Goal: Task Accomplishment & Management: Manage account settings

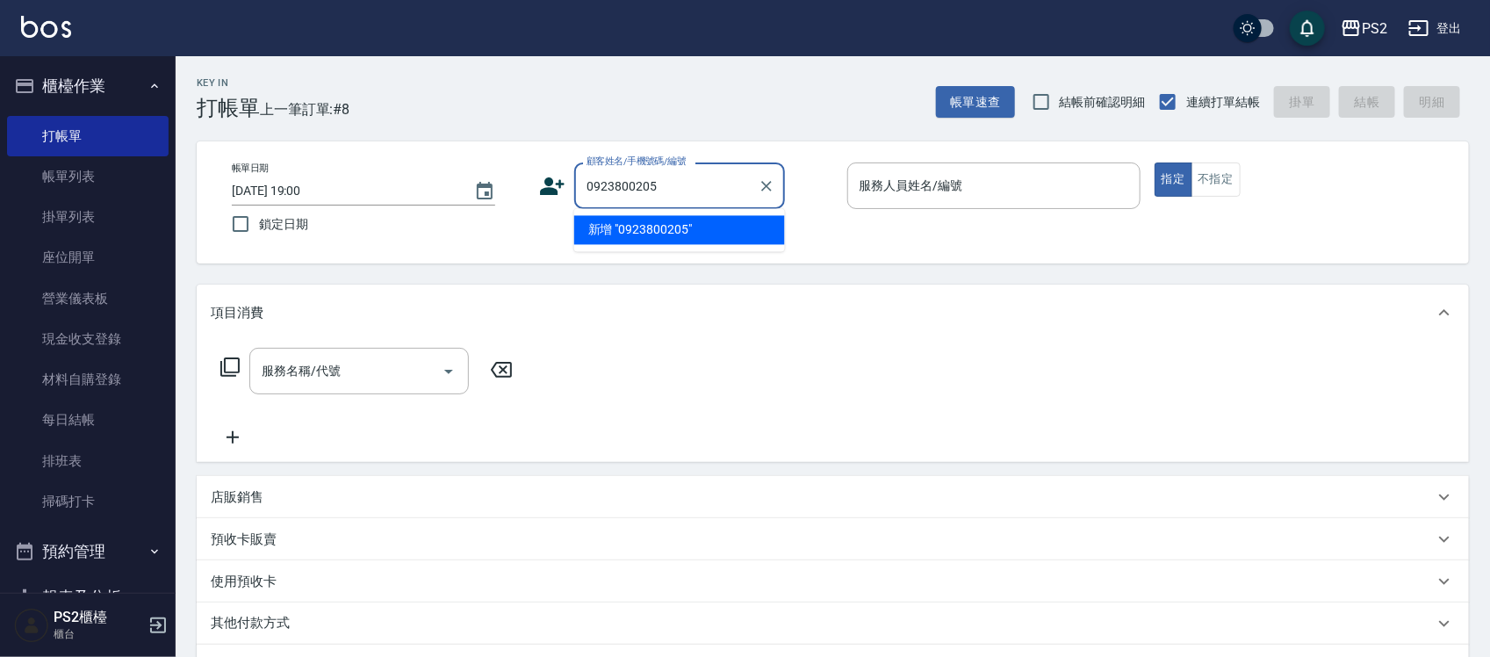
type input "0923800205"
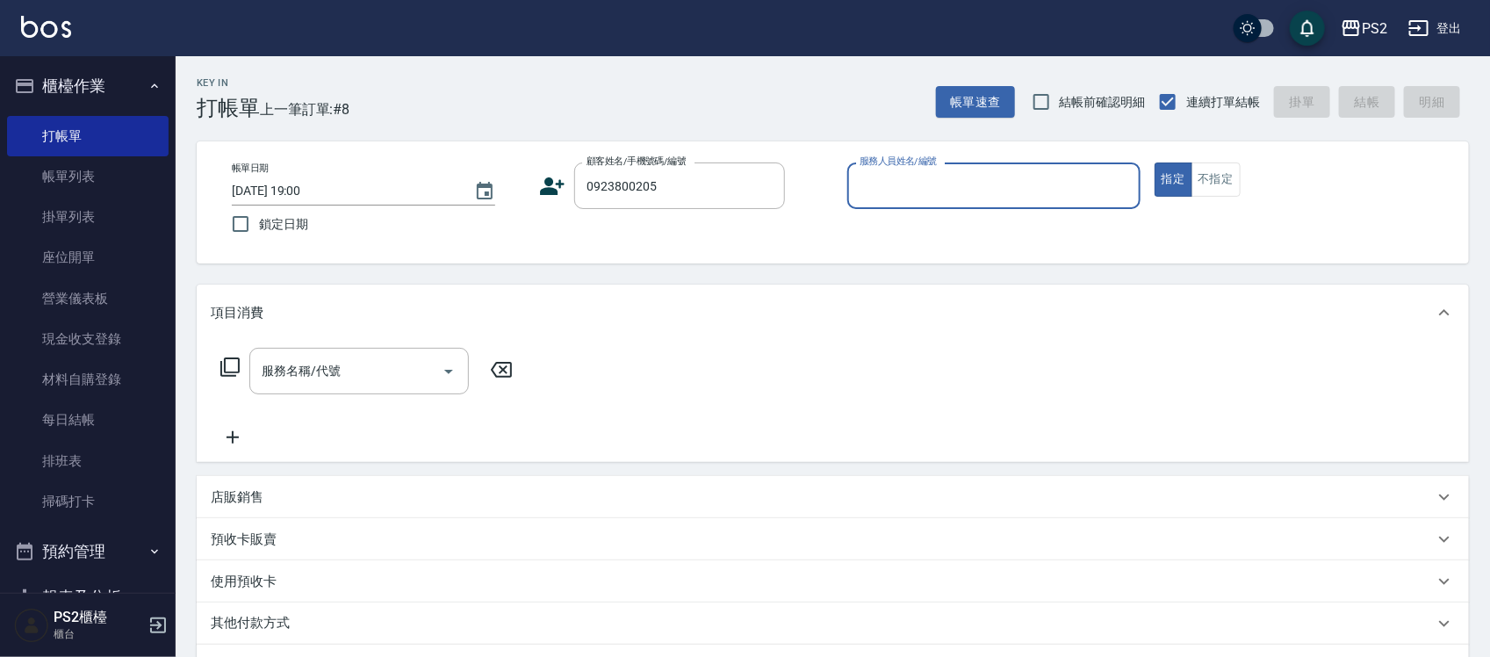
click at [547, 187] on icon at bounding box center [553, 186] width 25 height 18
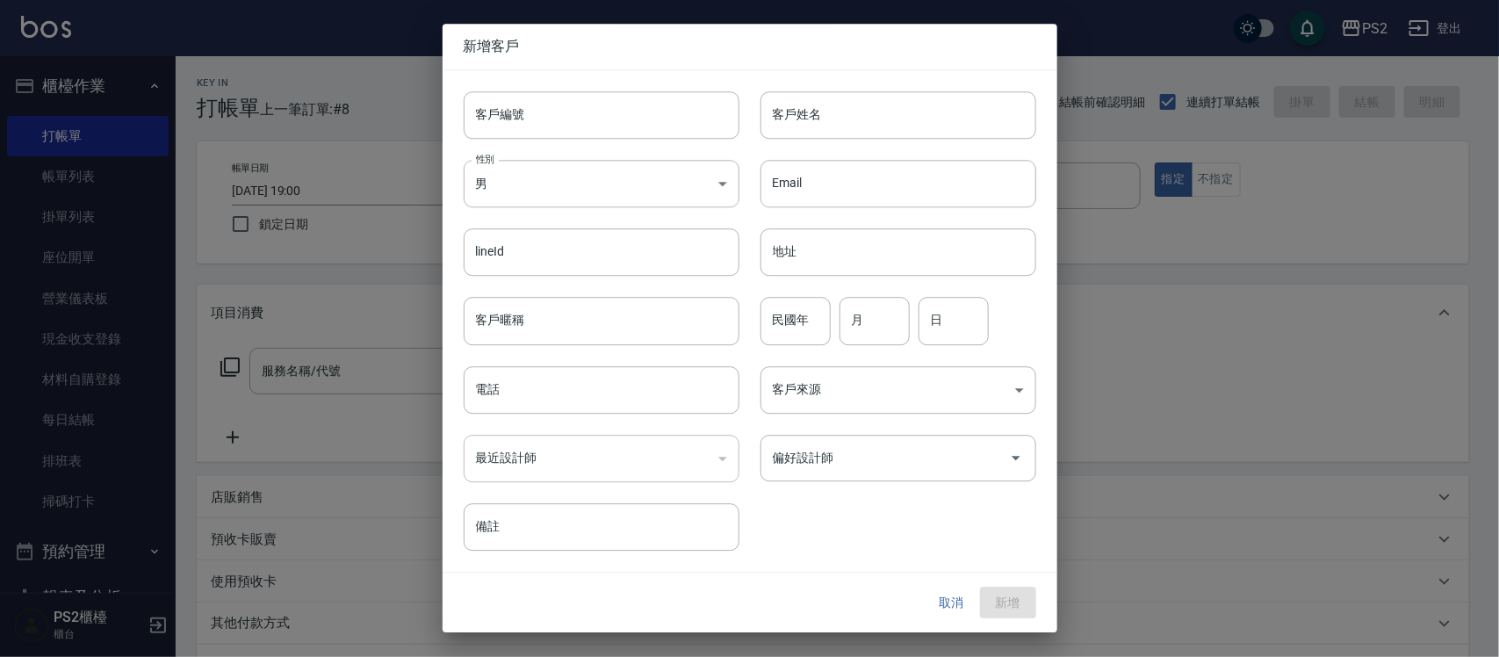
type input "0923800205"
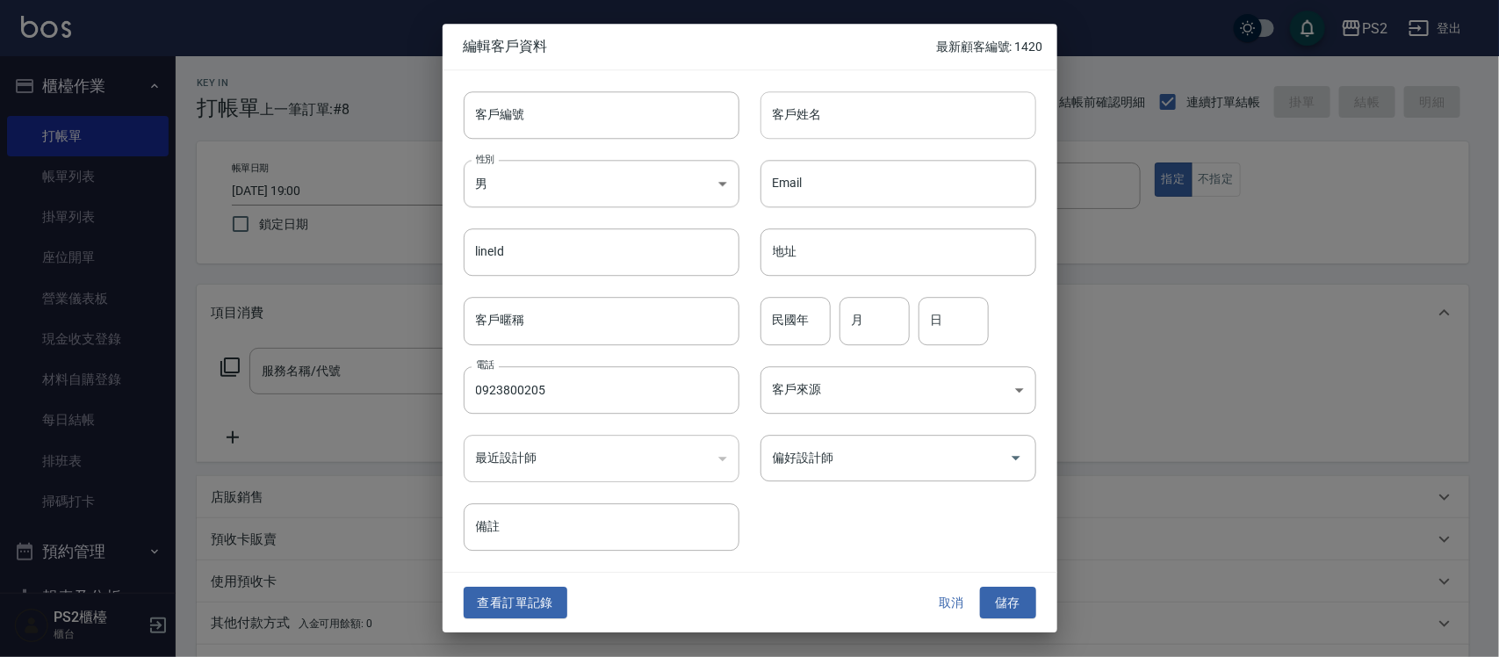
click at [835, 107] on input "客戶姓名" at bounding box center [898, 114] width 276 height 47
type input "王建丞"
click at [774, 318] on input "民國年" at bounding box center [795, 321] width 70 height 47
type input "80"
type input "2"
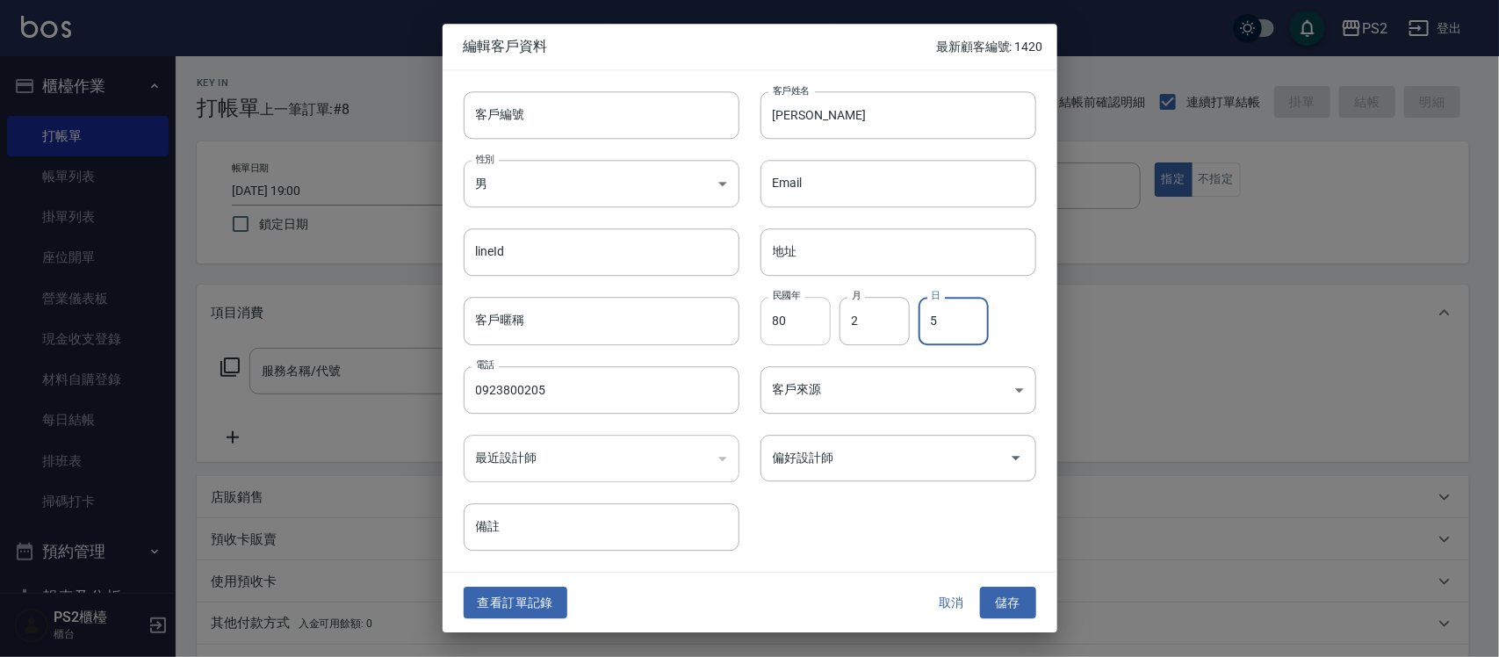
type input "5"
click at [1010, 597] on button "儲存" at bounding box center [1008, 602] width 56 height 32
click at [1010, 597] on div "取消 儲存" at bounding box center [980, 602] width 112 height 32
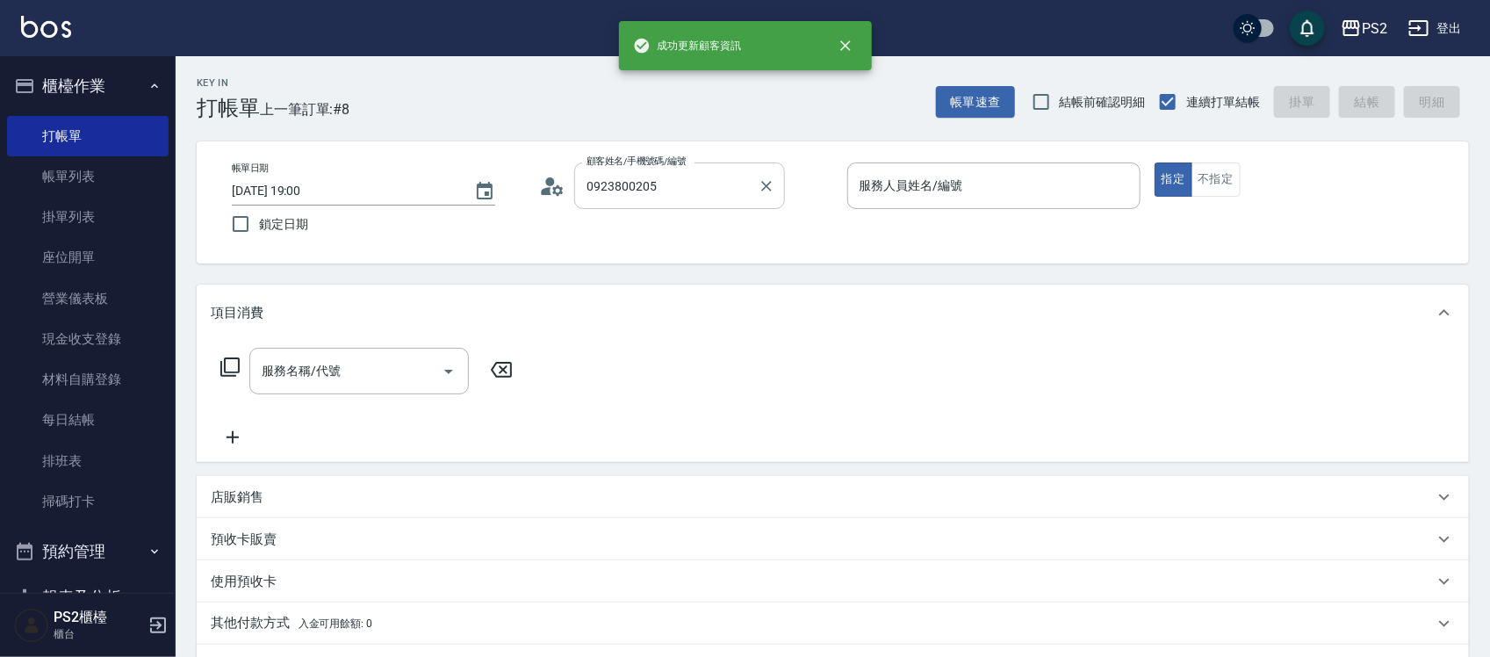
click at [722, 193] on input "0923800205" at bounding box center [666, 185] width 169 height 31
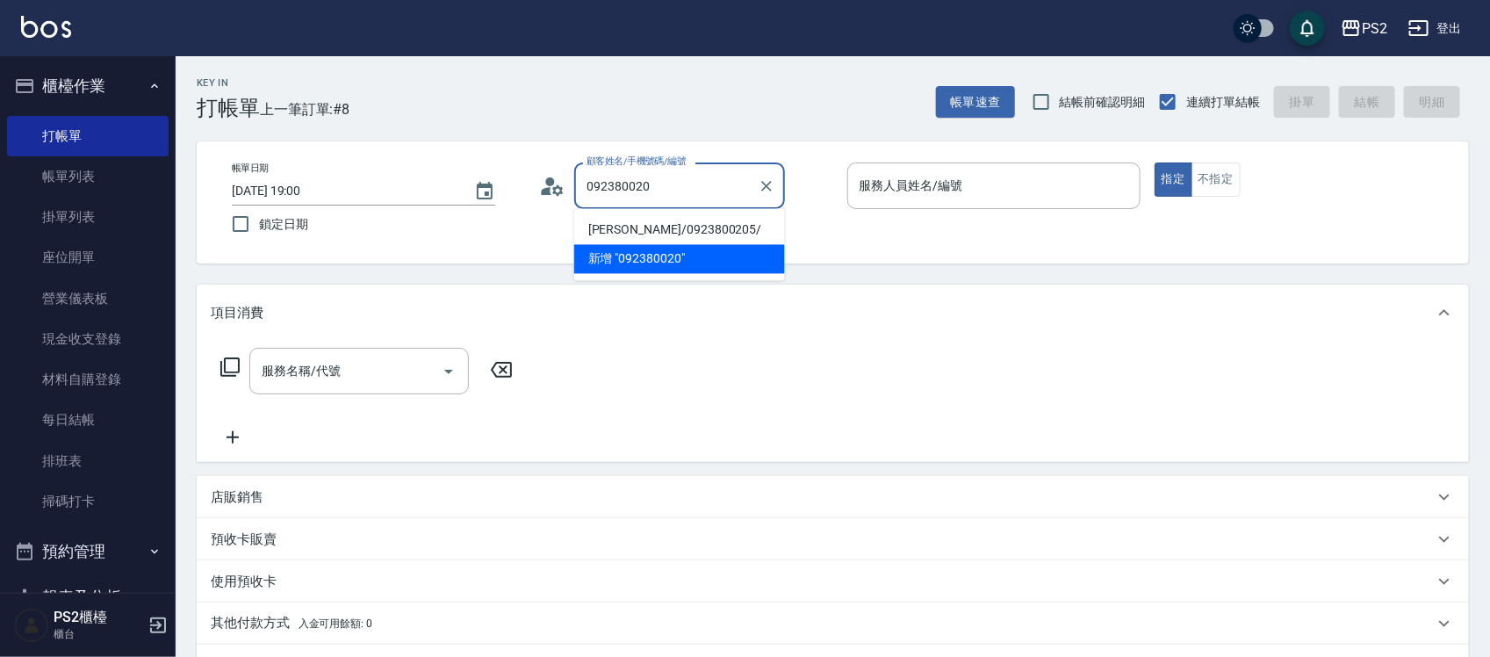
click at [663, 228] on li "王建丞/0923800205/" at bounding box center [679, 230] width 211 height 29
type input "王建丞/0923800205/"
click at [663, 228] on div "帳單日期 2025/10/07 19:00 鎖定日期 顧客姓名/手機號碼/編號 王建丞/0923800205/ 顧客姓名/手機號碼/編號 服務人員姓名/編號 …" at bounding box center [833, 202] width 1230 height 80
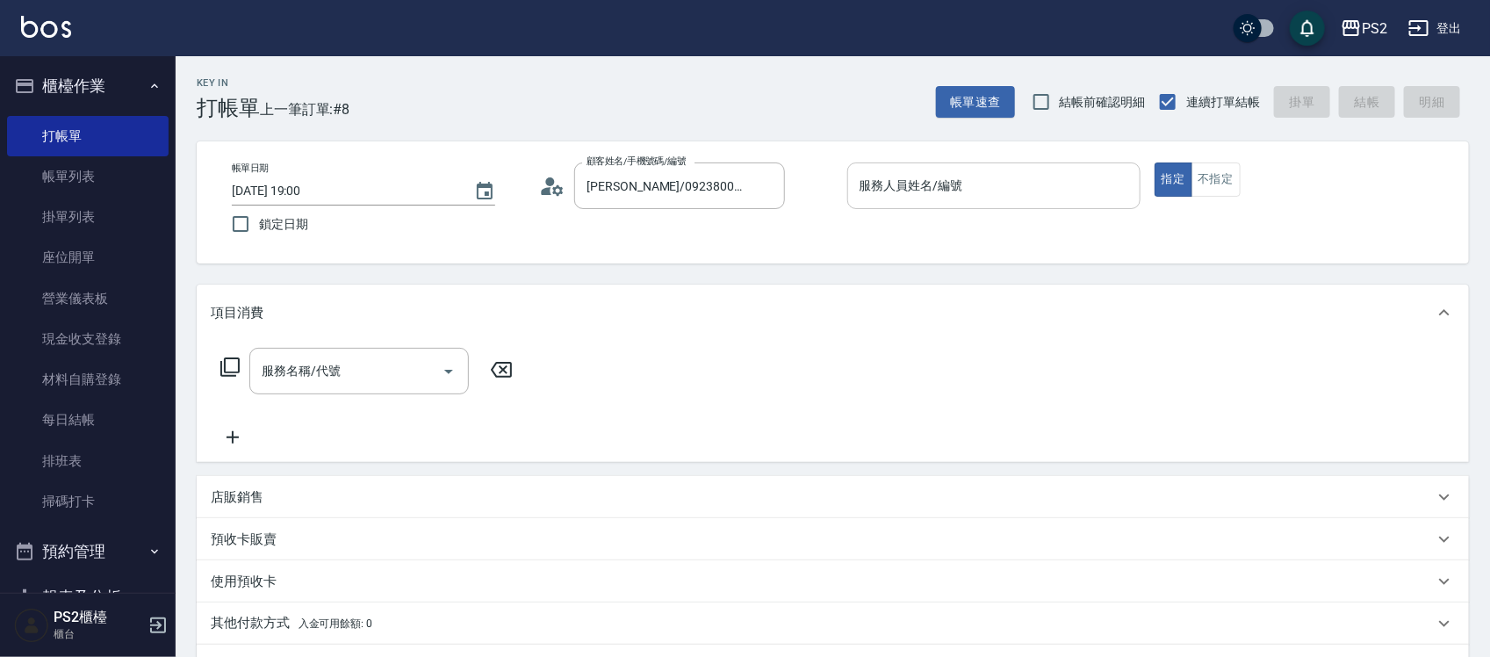
click at [923, 203] on div "服務人員姓名/編號" at bounding box center [993, 185] width 293 height 47
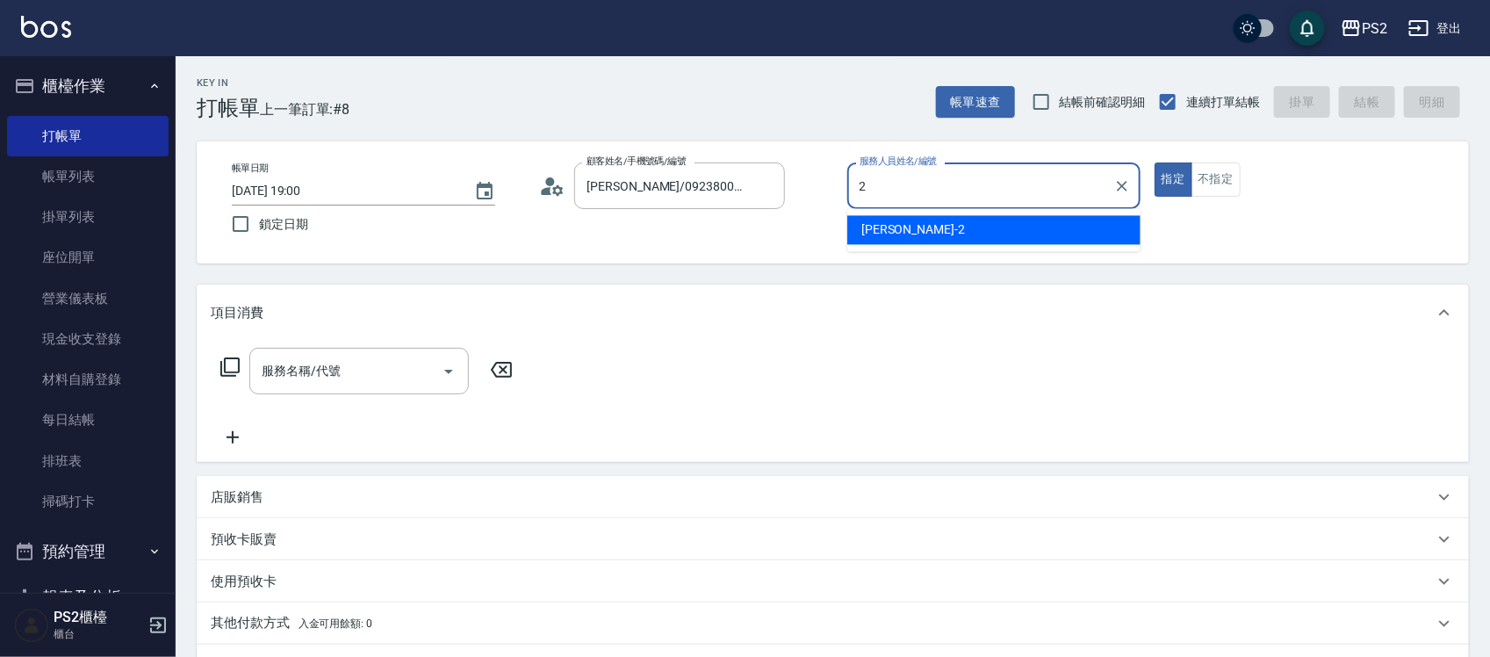
type input "Jason-2"
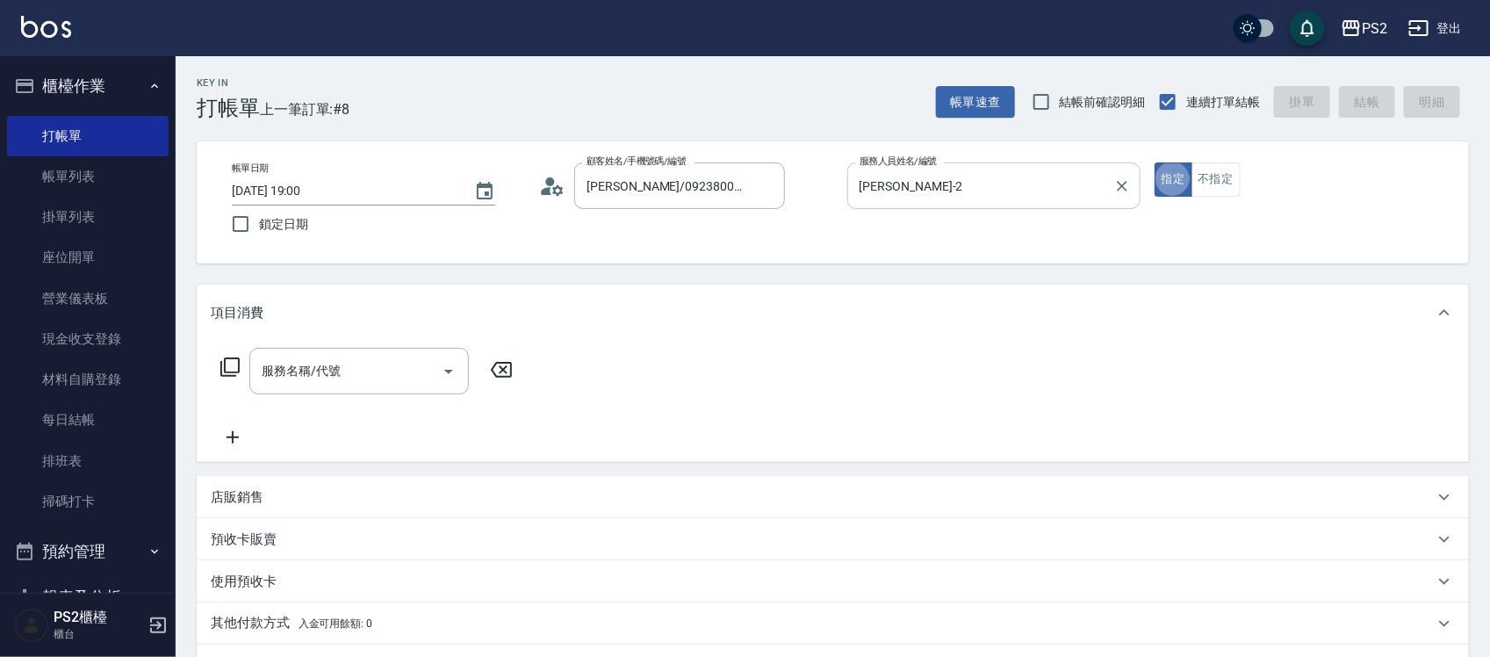
type button "true"
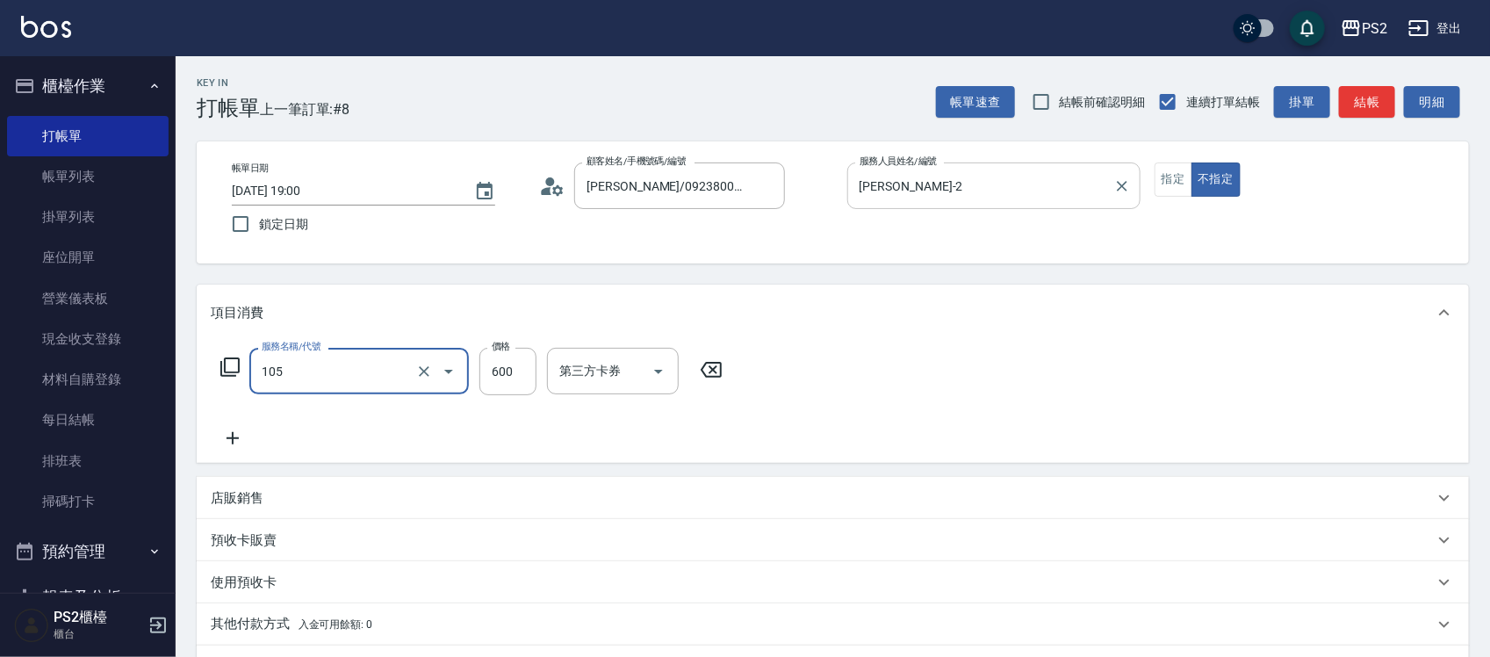
type input "A級洗剪600(105)"
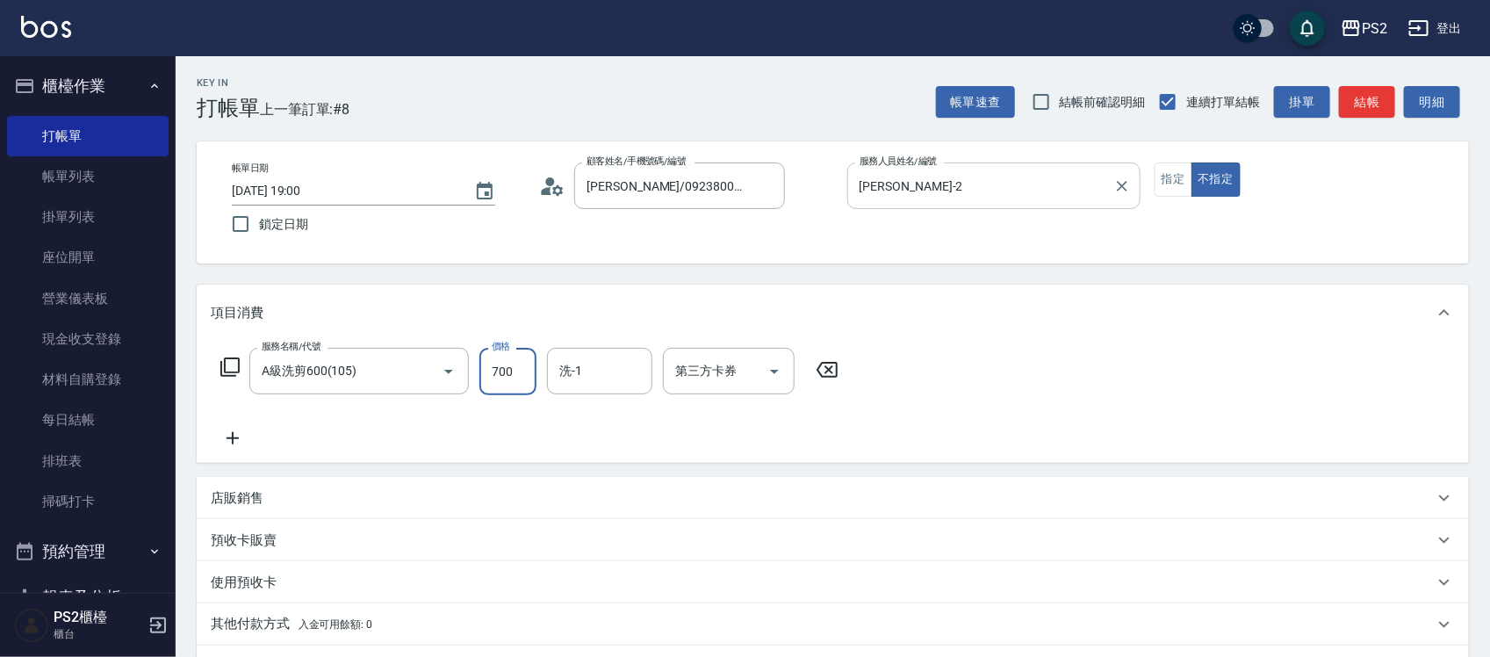
type input "700"
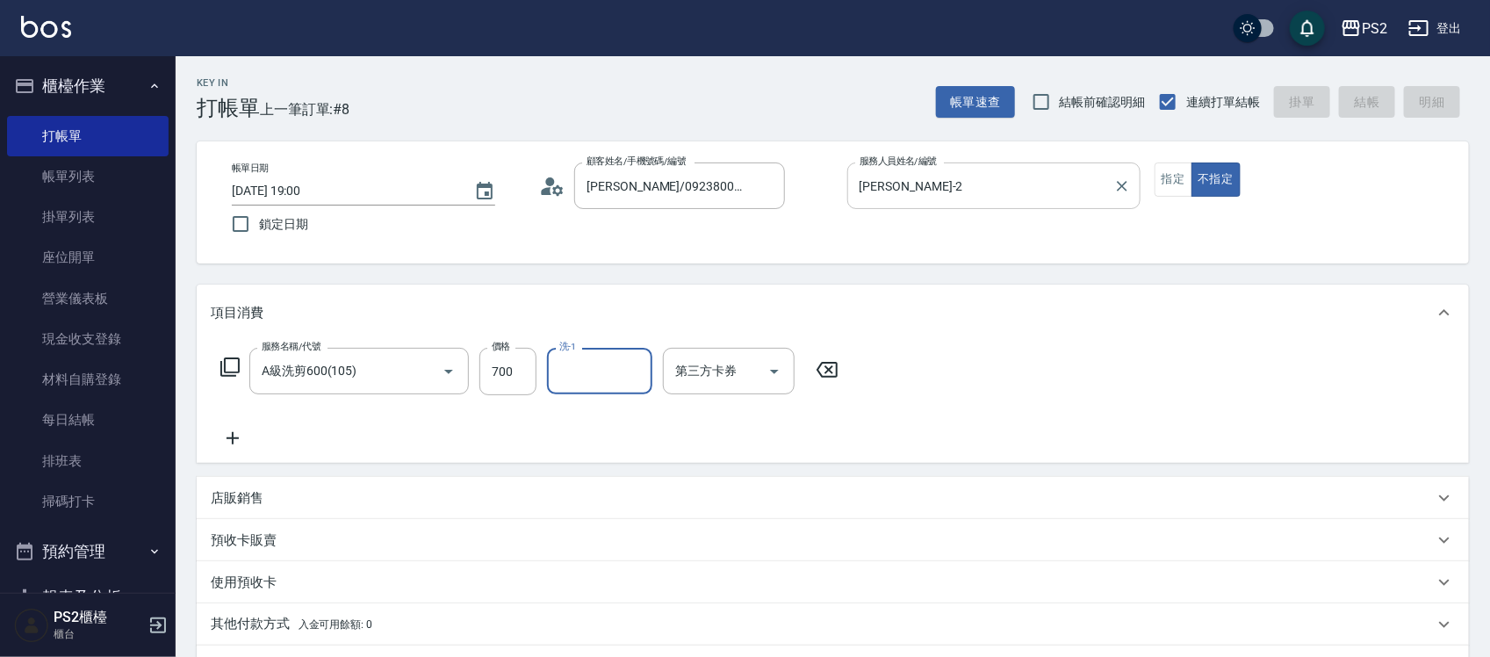
type input "2025/10/07 19:49"
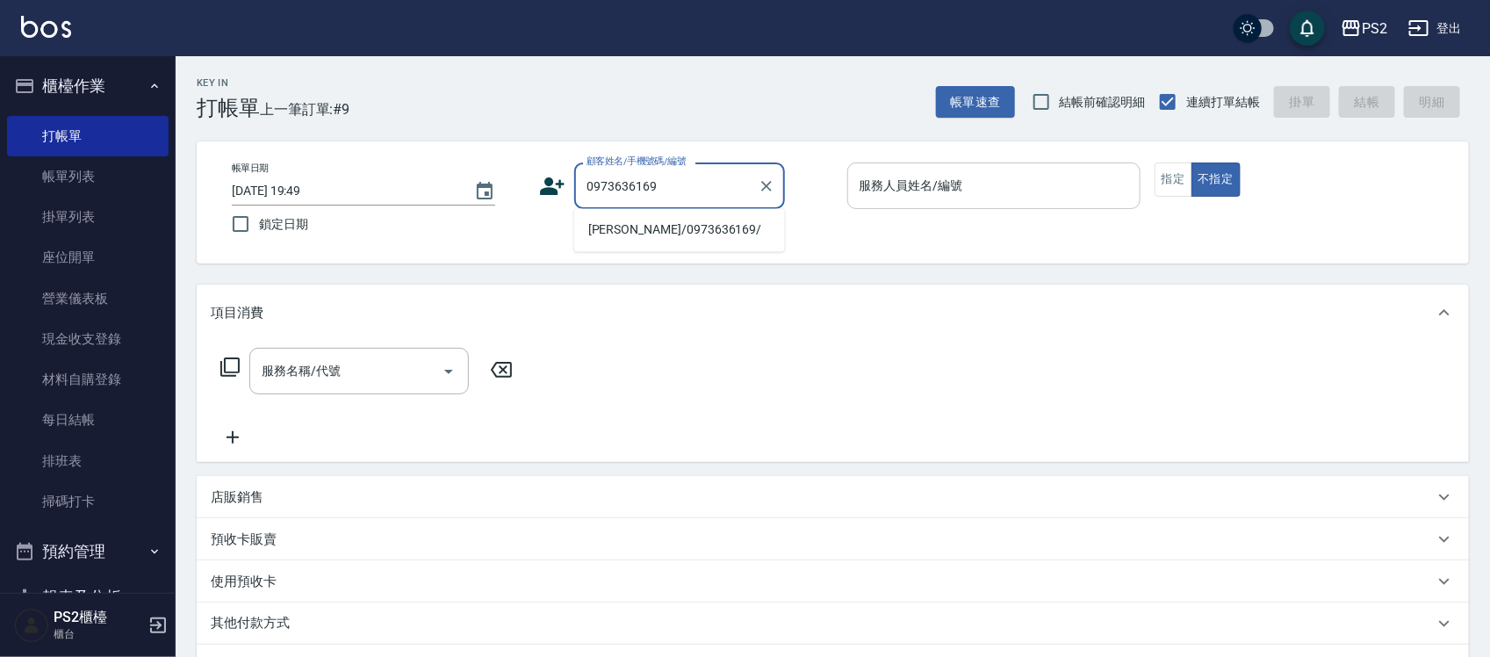
type input "林佑全/0973636169/"
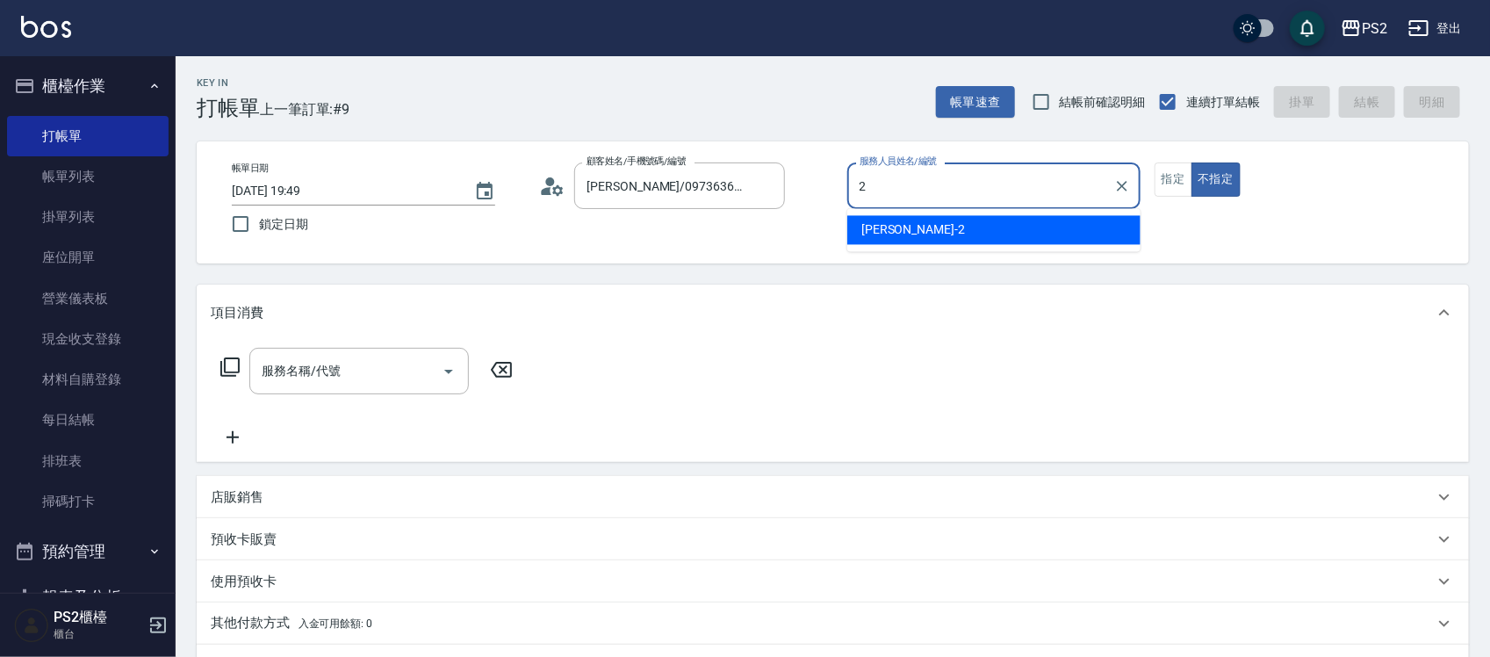
type input "Jason-2"
type button "false"
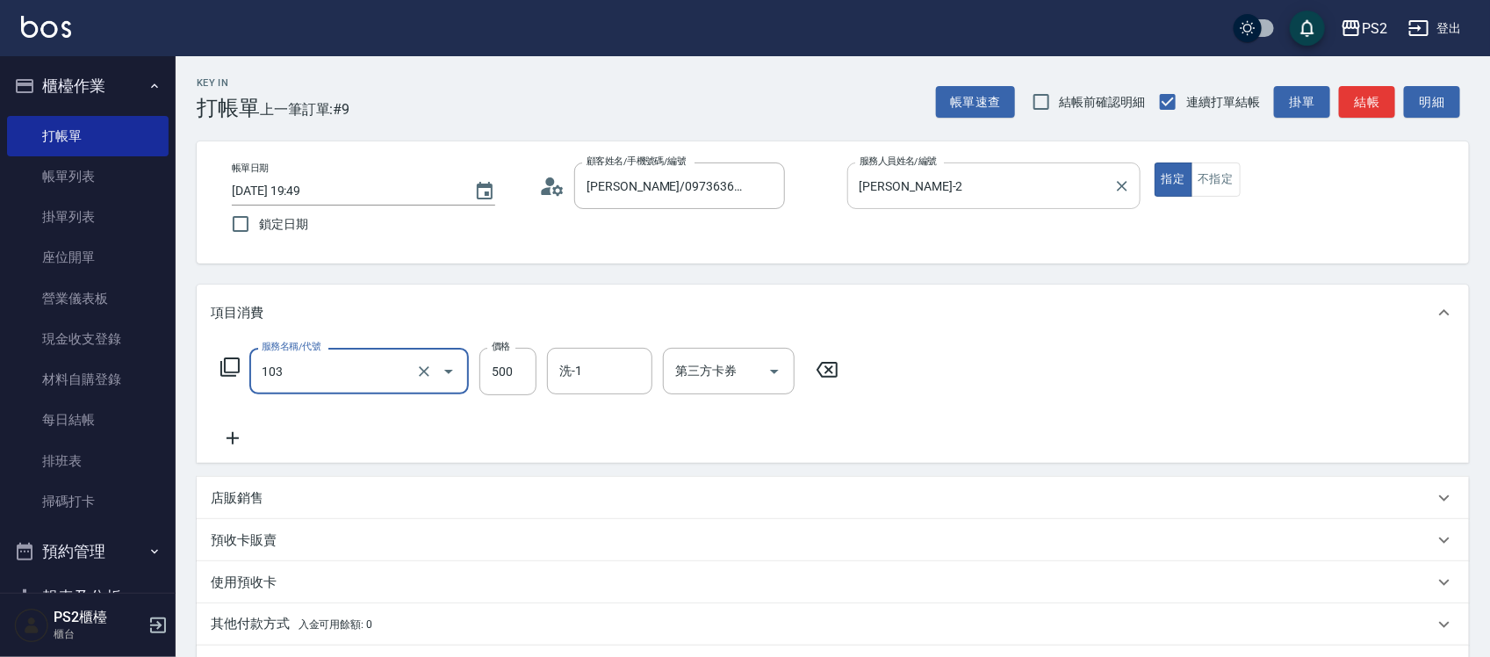
type input "B級洗剪500(103)"
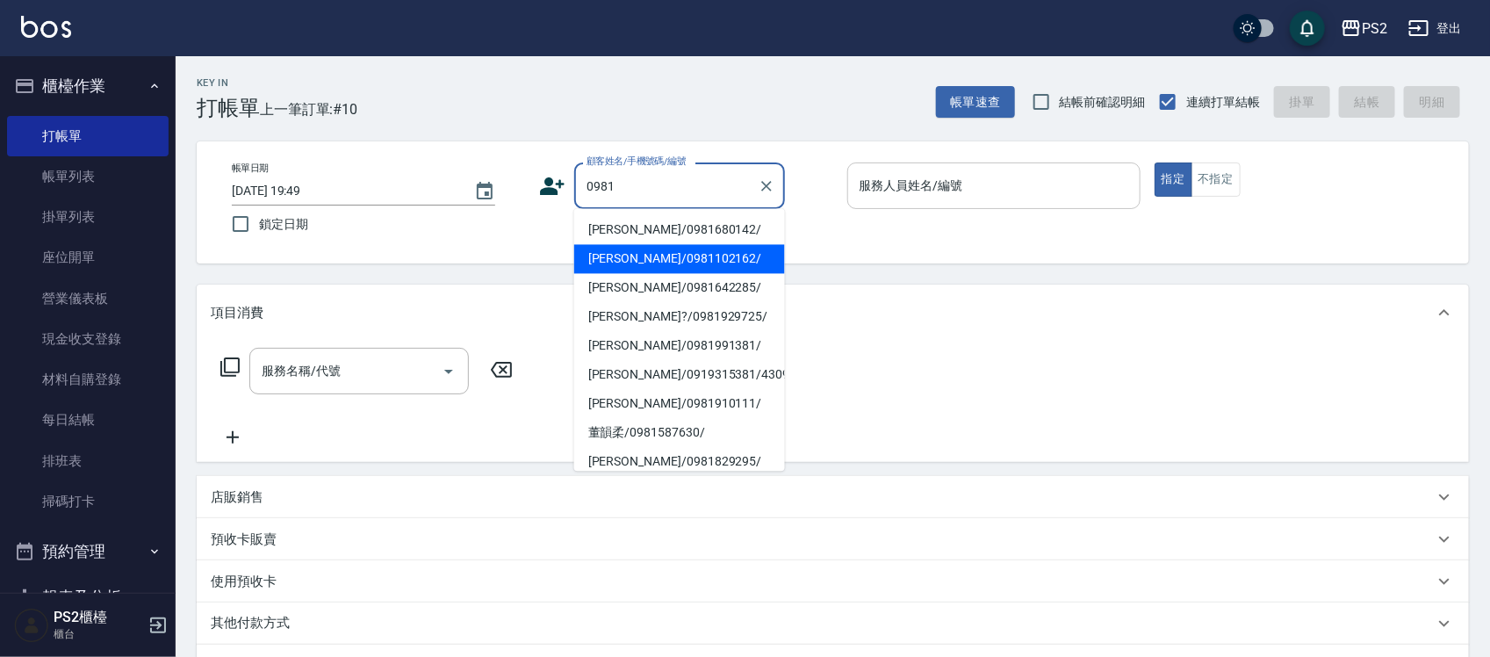
type input "王萱涵/0981102162/"
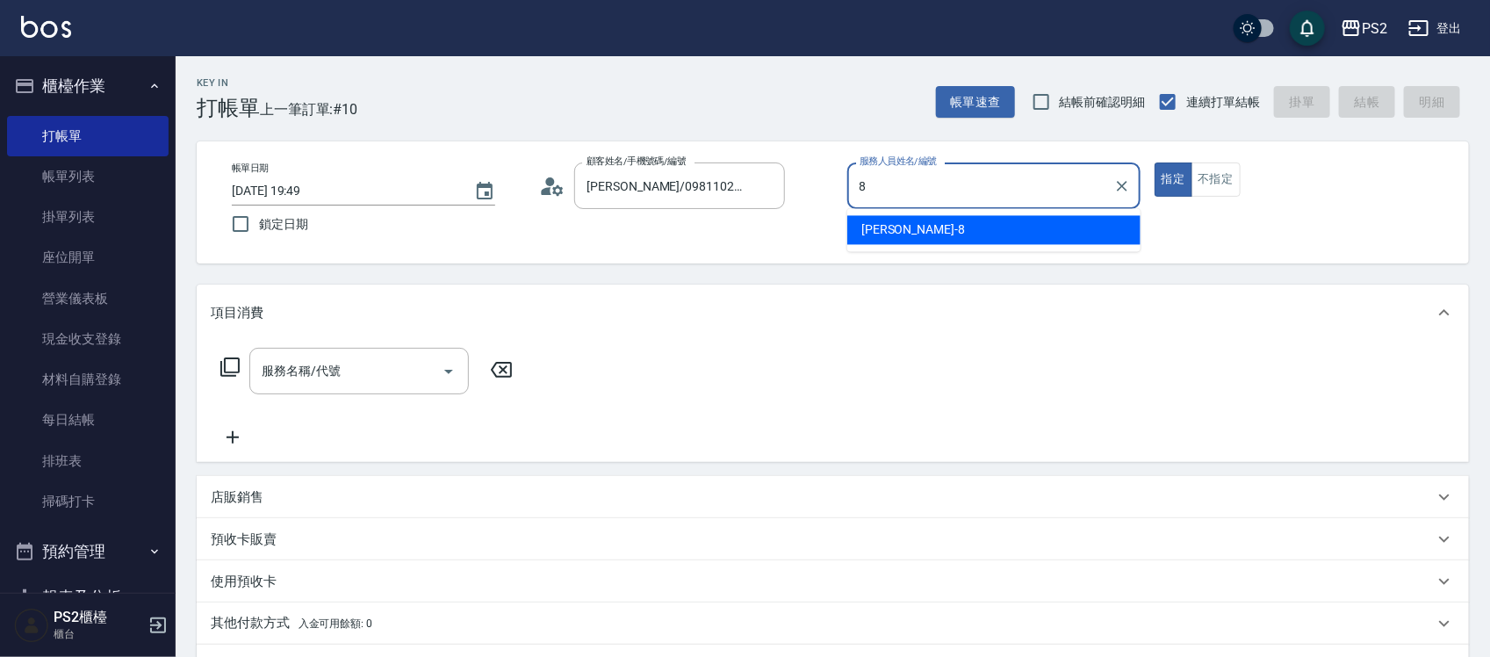
type input "Lori-8"
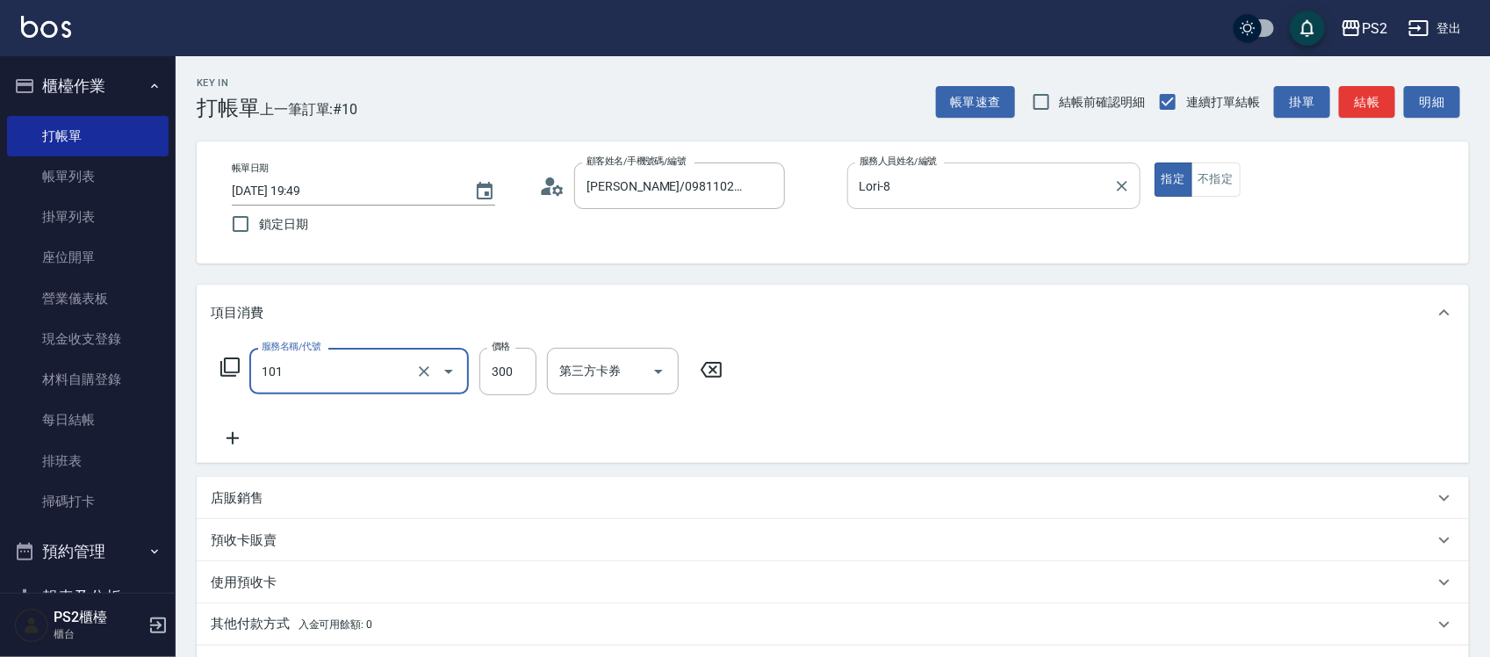
type input "洗髮(101)"
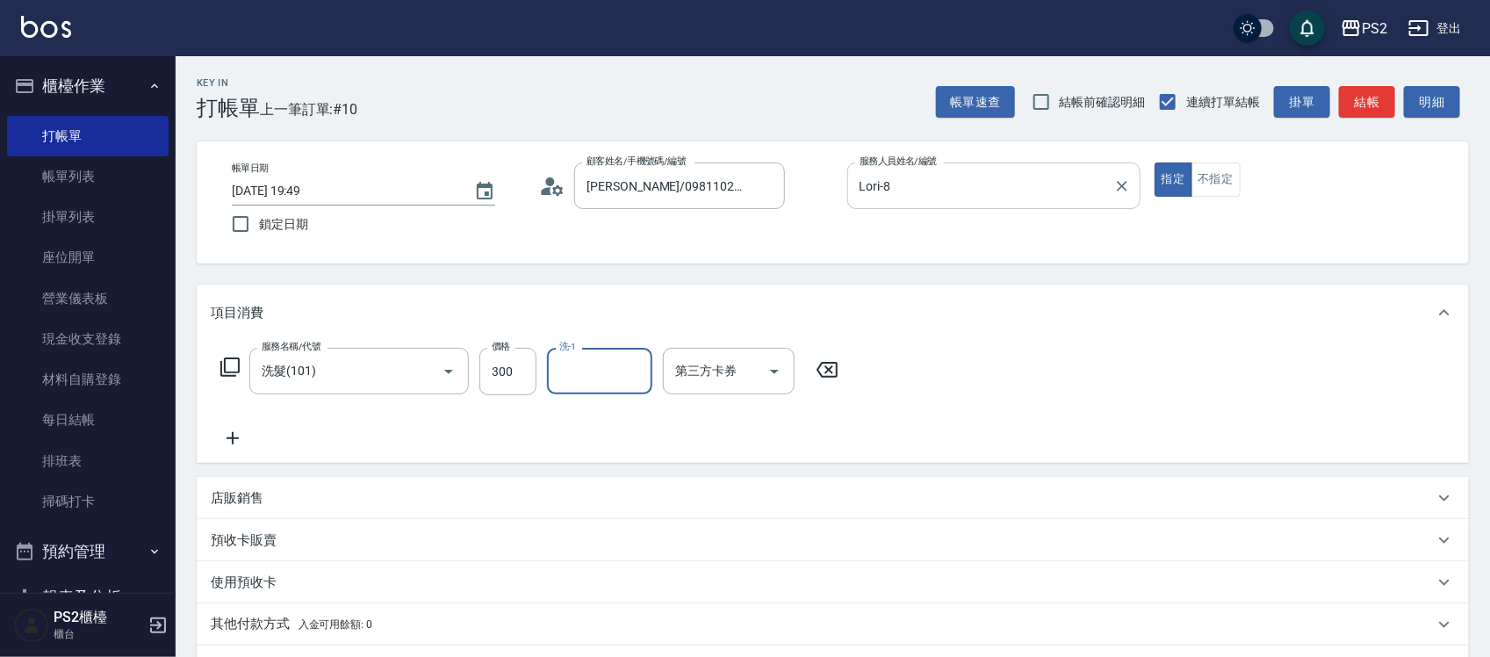
type input "0"
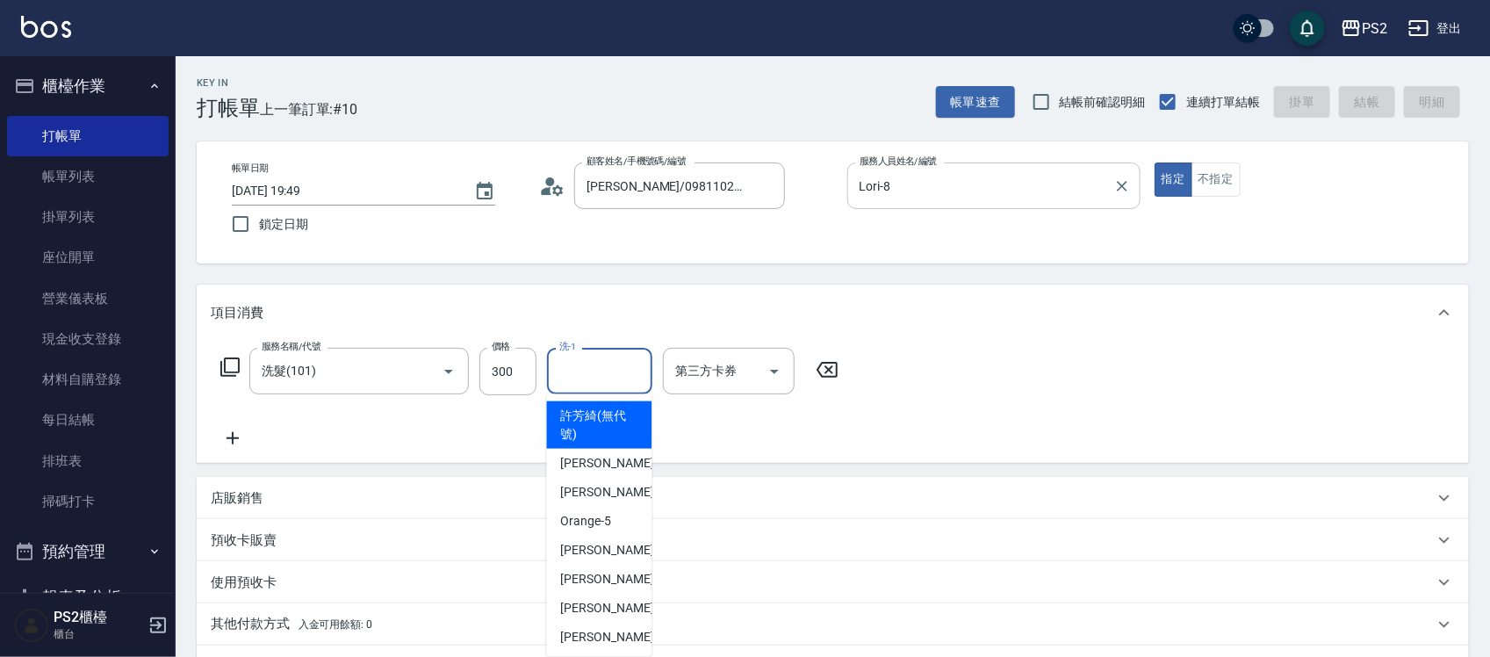
type input "2025/10/07 19:50"
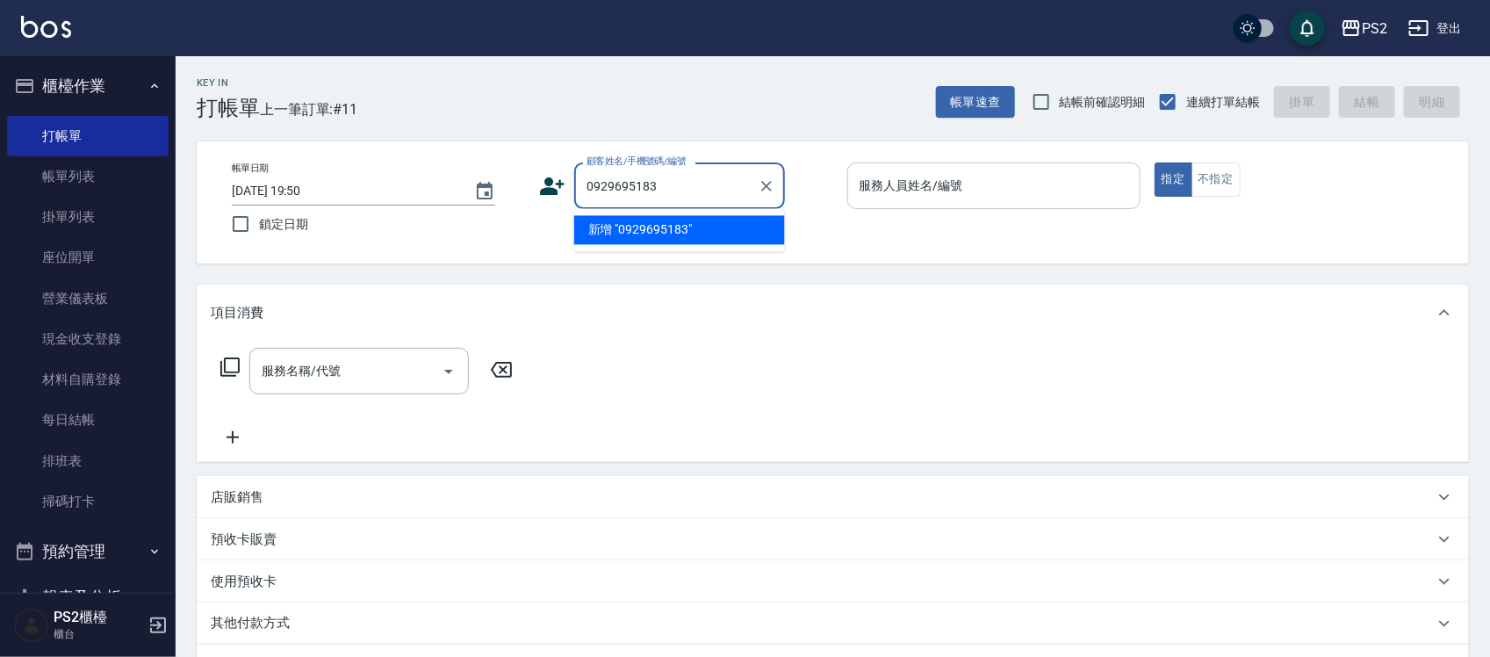
type input "0929695183"
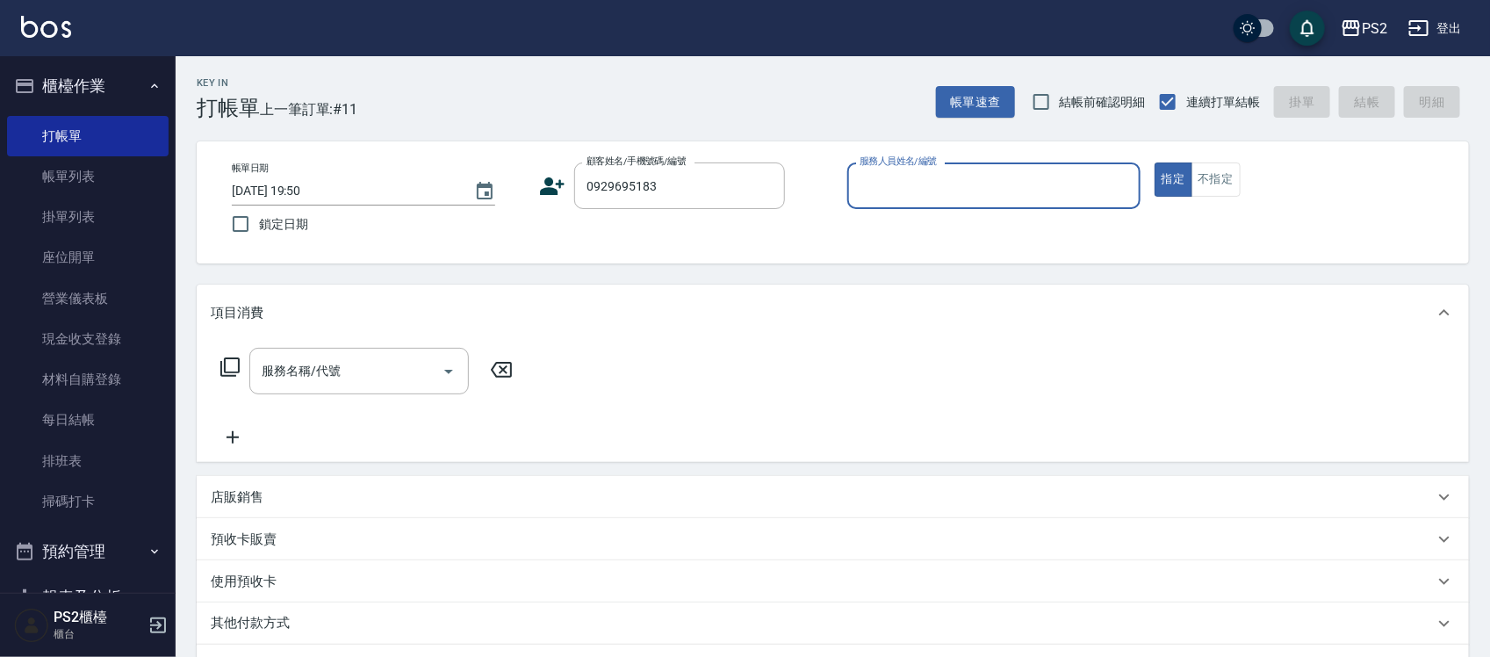
click at [549, 183] on icon at bounding box center [553, 186] width 25 height 18
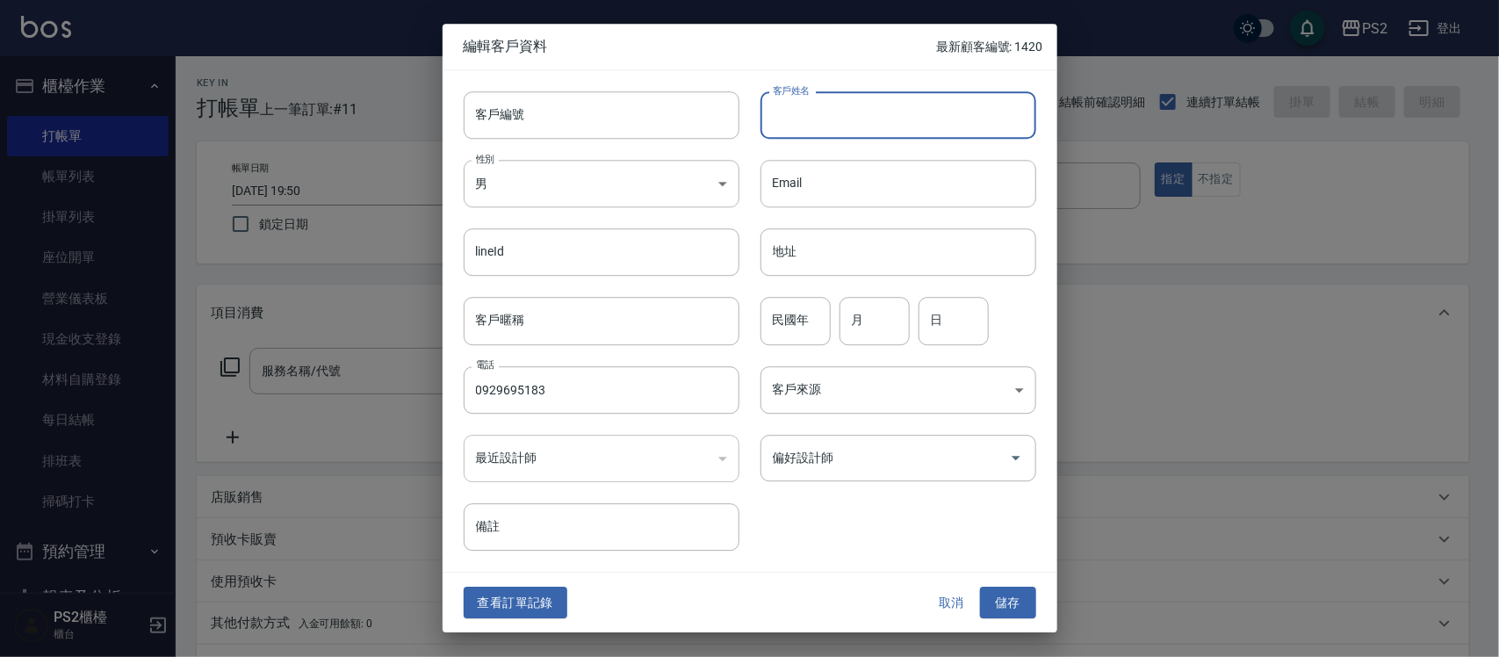
click at [788, 102] on input "客戶姓名" at bounding box center [898, 114] width 276 height 47
type input "李小姐"
click at [781, 320] on input "民國年" at bounding box center [795, 321] width 70 height 47
type input "68"
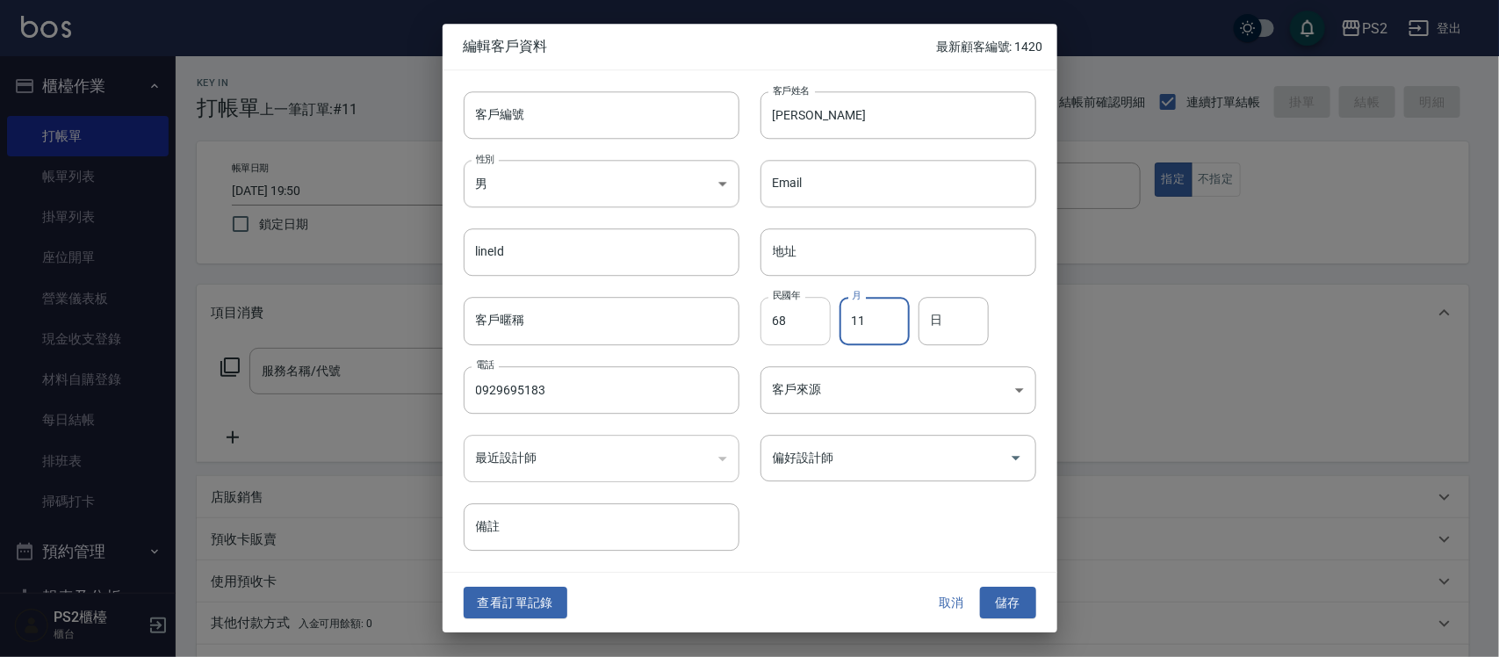
type input "11"
type input "19"
click at [1016, 595] on button "儲存" at bounding box center [1008, 602] width 56 height 32
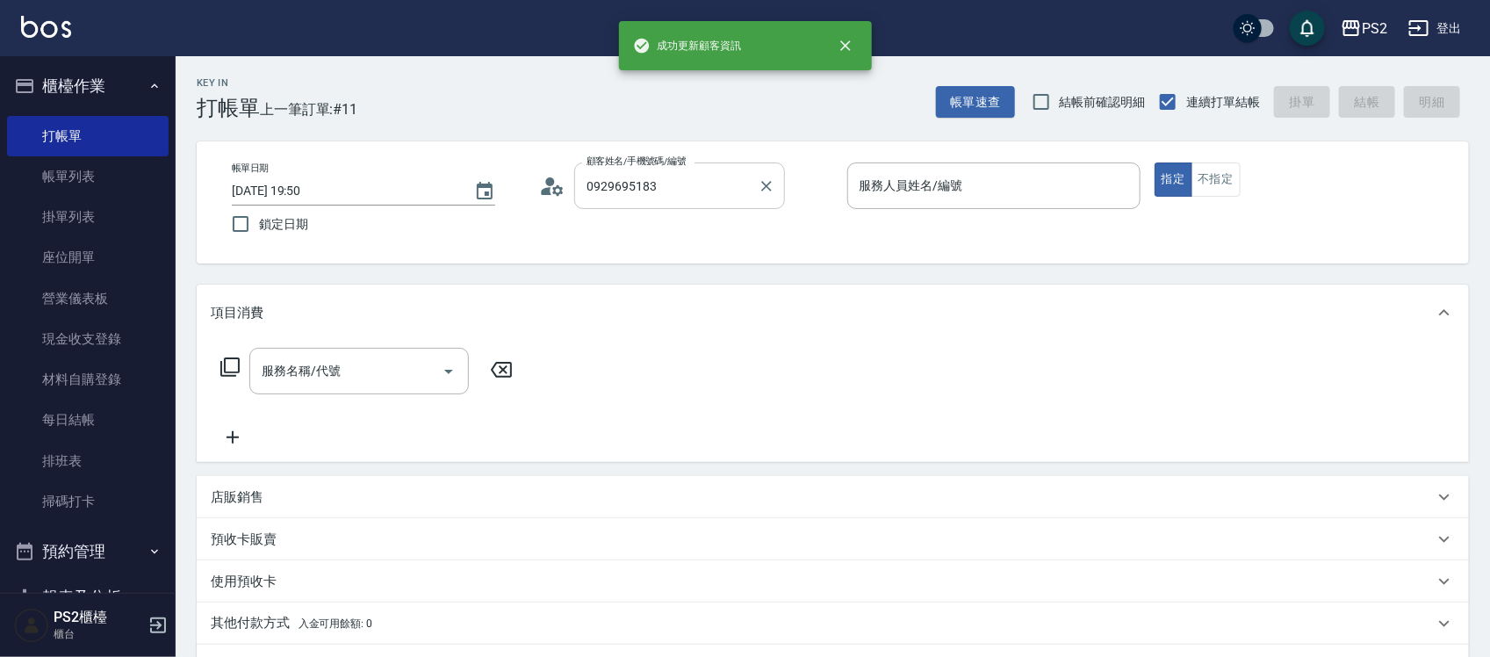
click at [691, 191] on input "0929695183" at bounding box center [666, 185] width 169 height 31
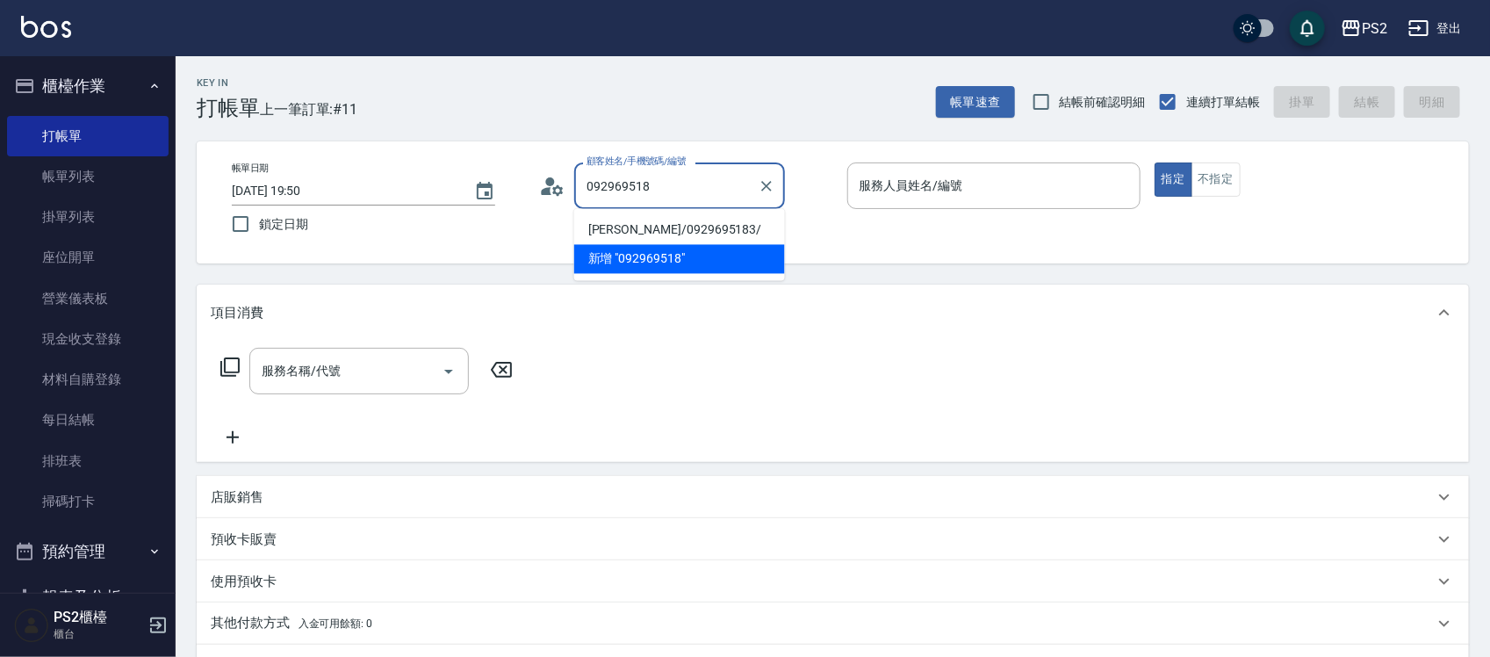
click at [681, 221] on li "李小姐/0929695183/" at bounding box center [679, 230] width 211 height 29
type input "李小姐/0929695183/"
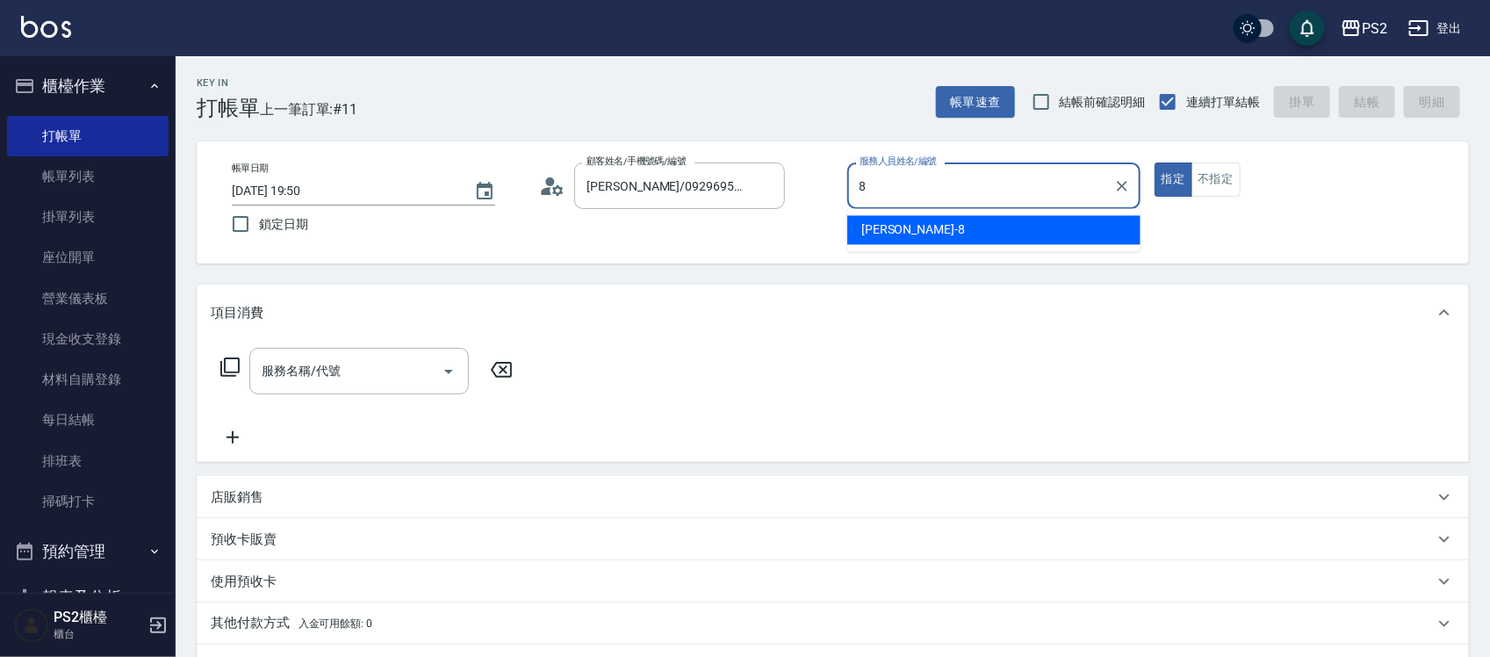
type input "Lori-8"
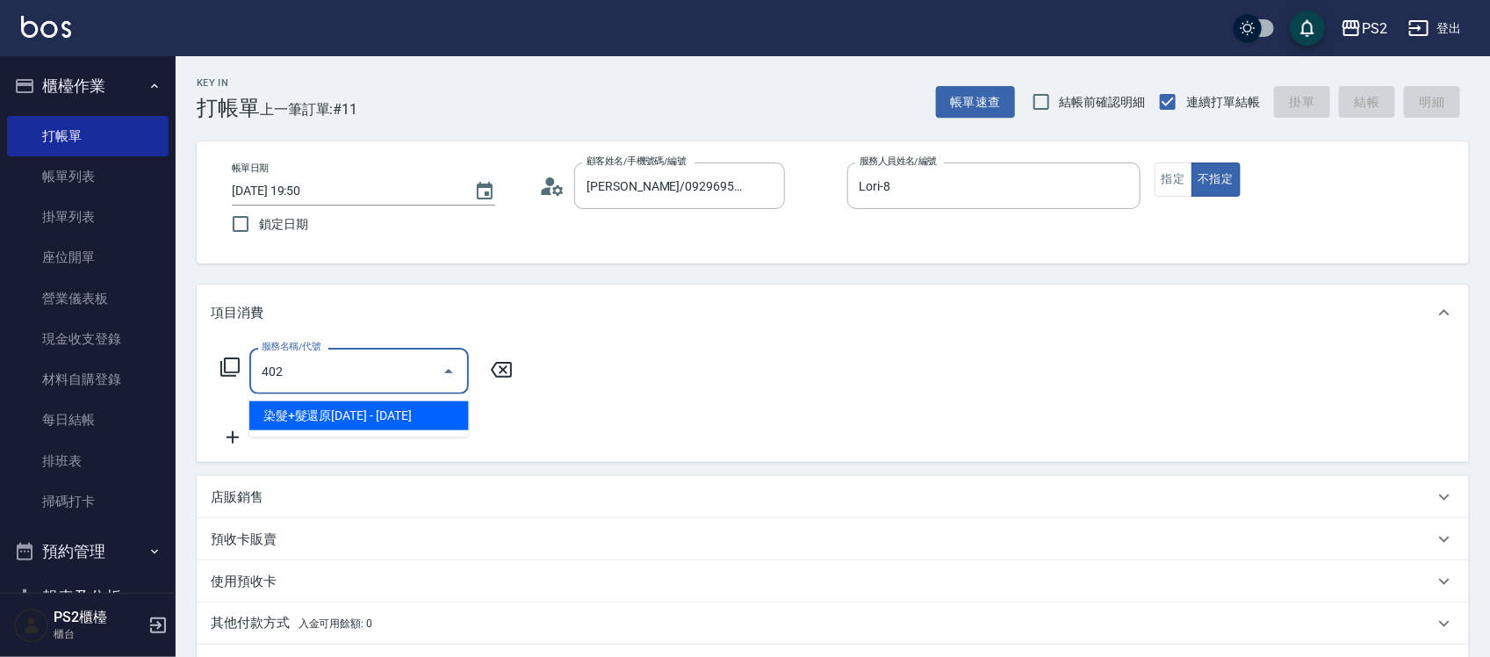
type input "染髮+髮還原1500(402)"
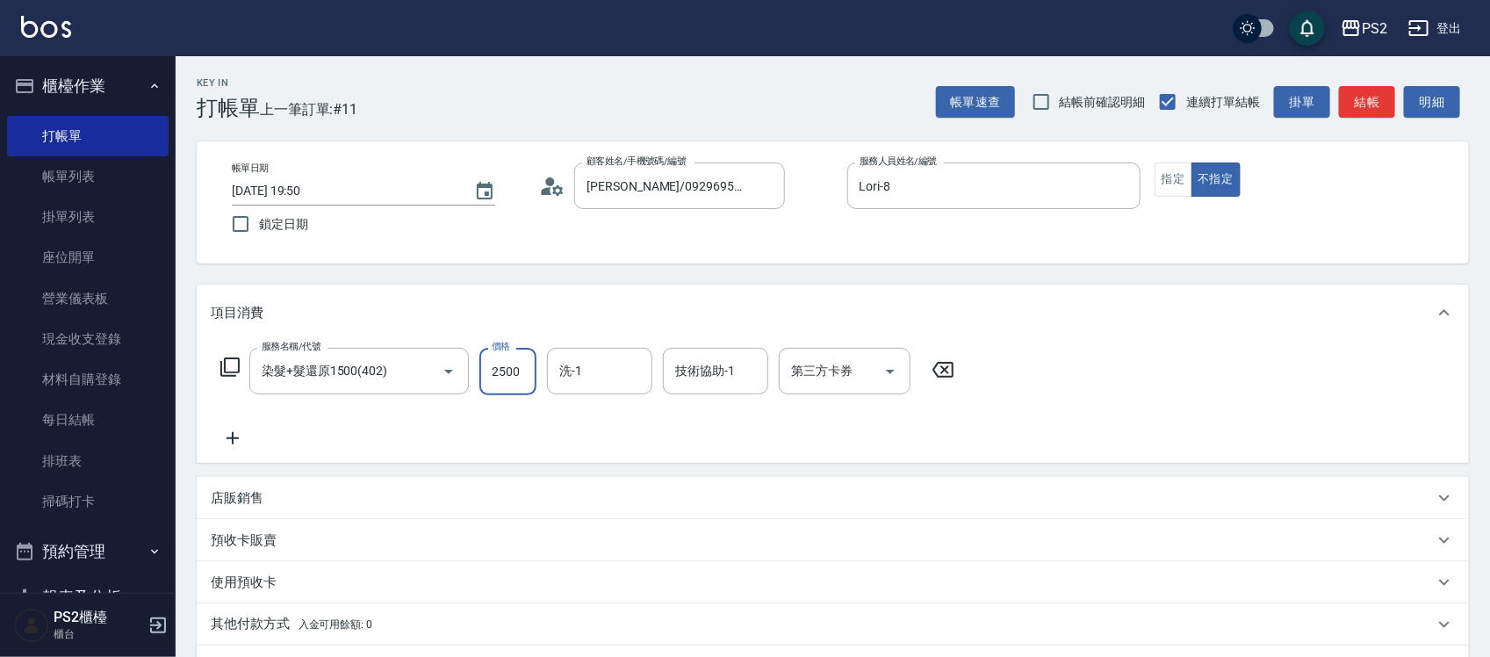
type input "2500"
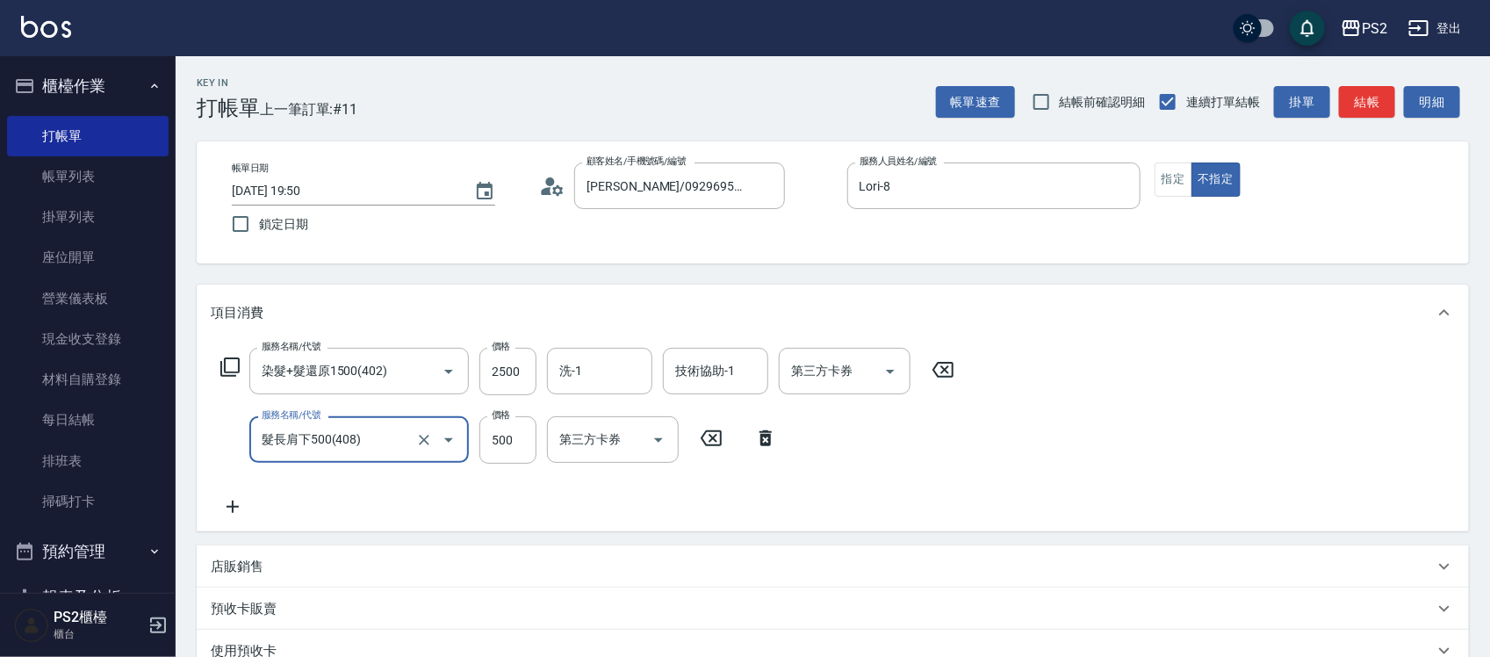
type input "髮長肩下500(408)"
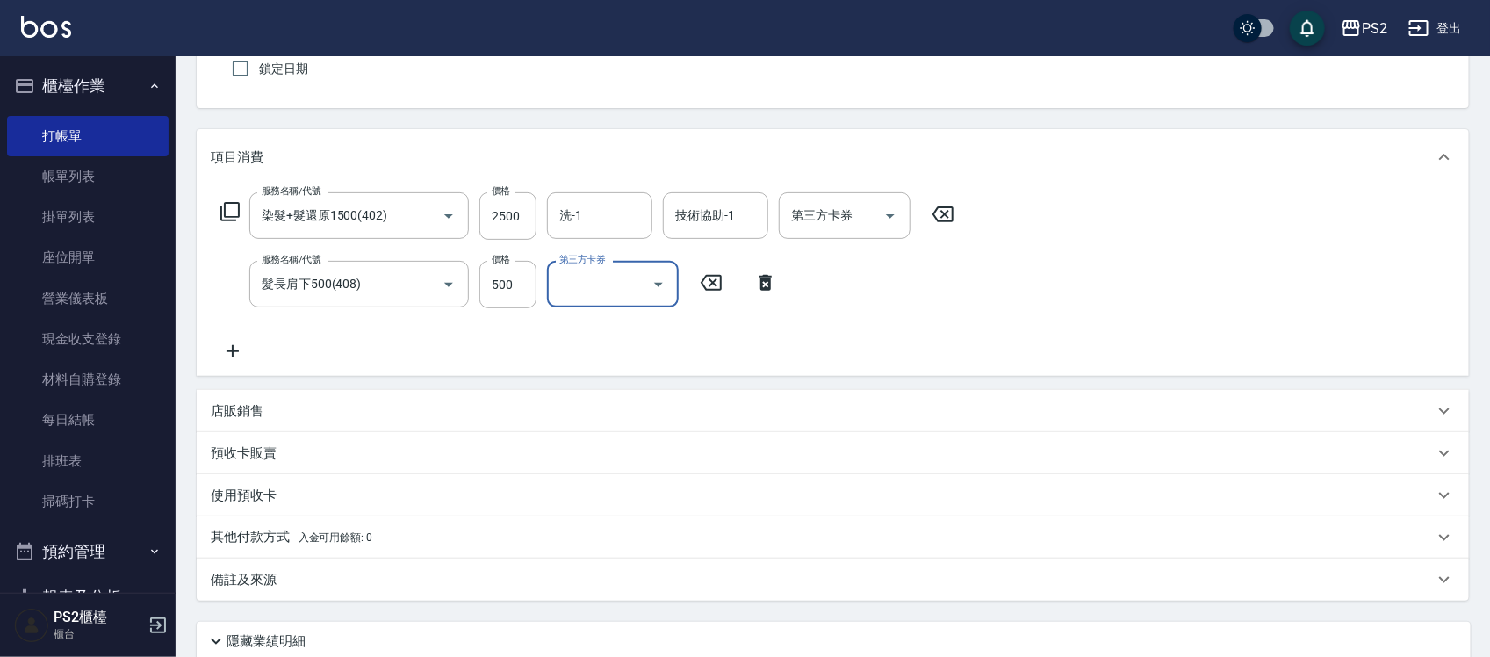
scroll to position [296, 0]
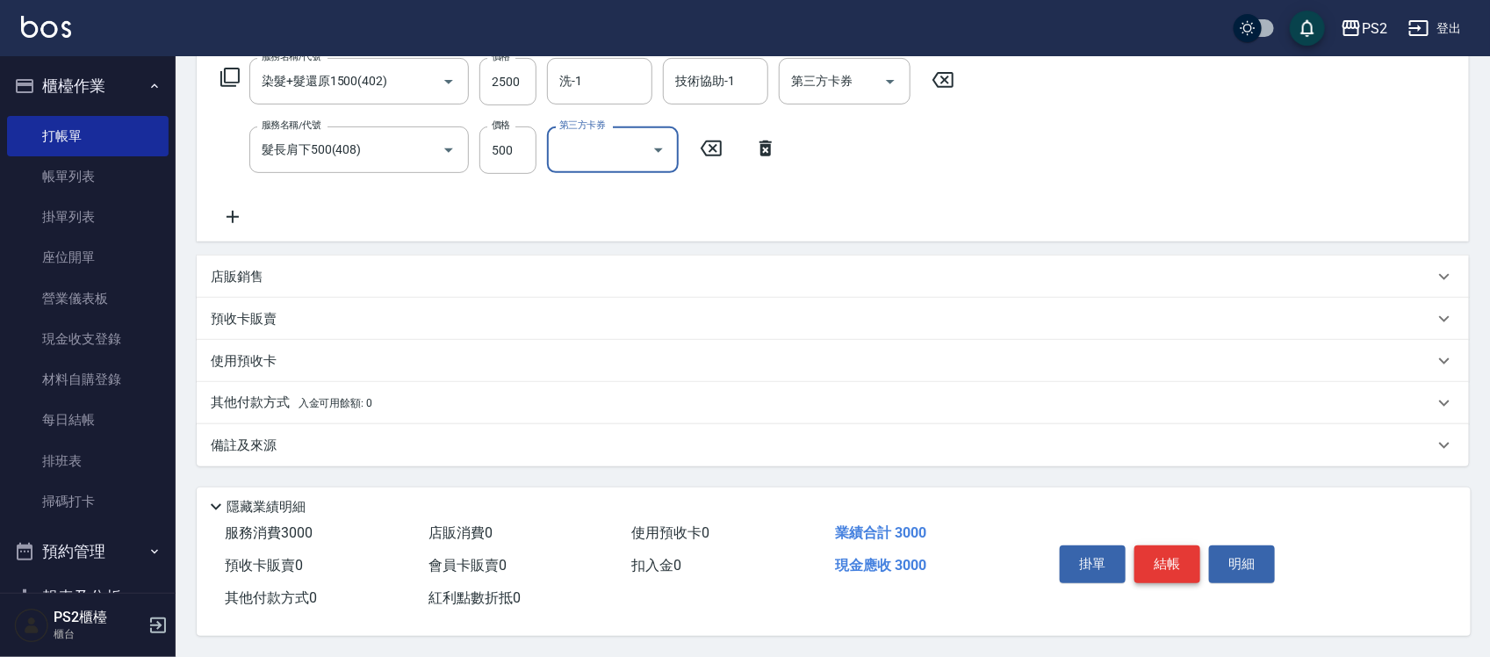
click at [1153, 560] on button "結帳" at bounding box center [1167, 563] width 66 height 37
click at [1153, 560] on div "掛單 結帳 明細" at bounding box center [1167, 565] width 229 height 55
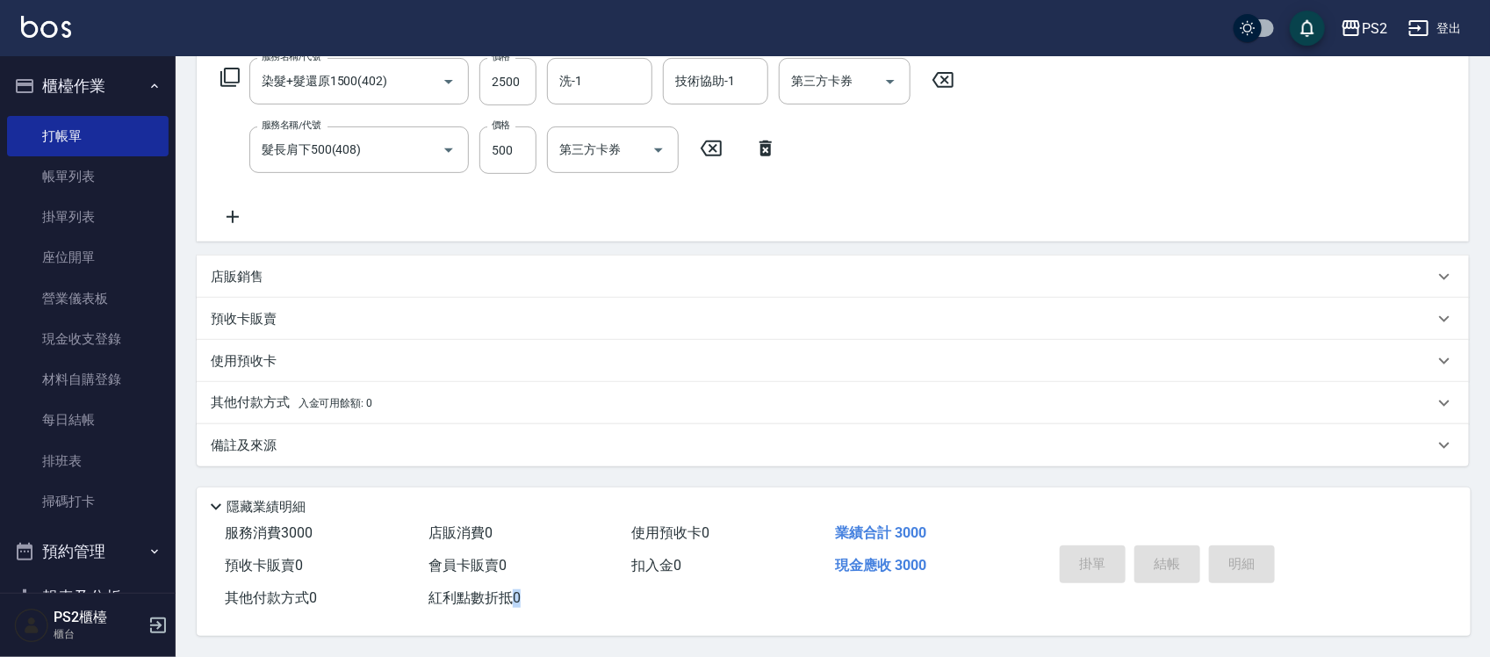
scroll to position [0, 0]
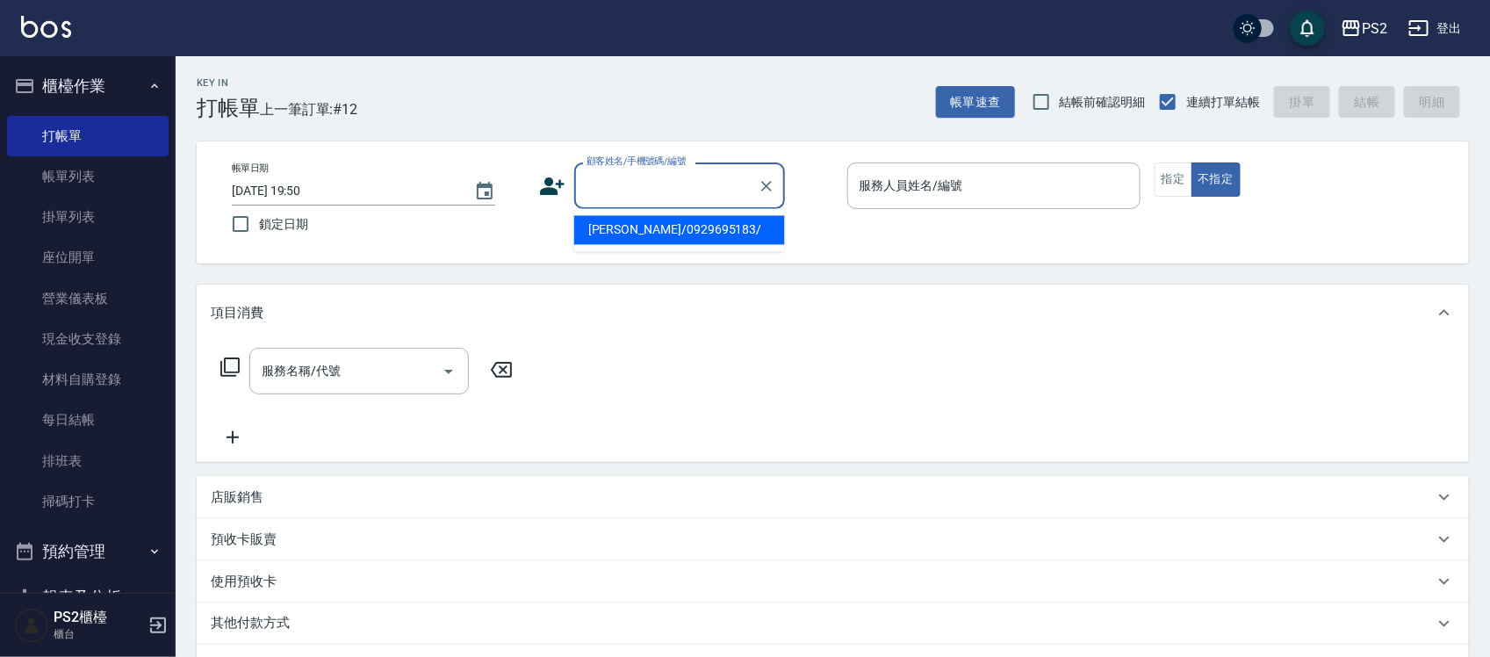
click at [645, 171] on input "顧客姓名/手機號碼/編號" at bounding box center [666, 185] width 169 height 31
type input "0905167612"
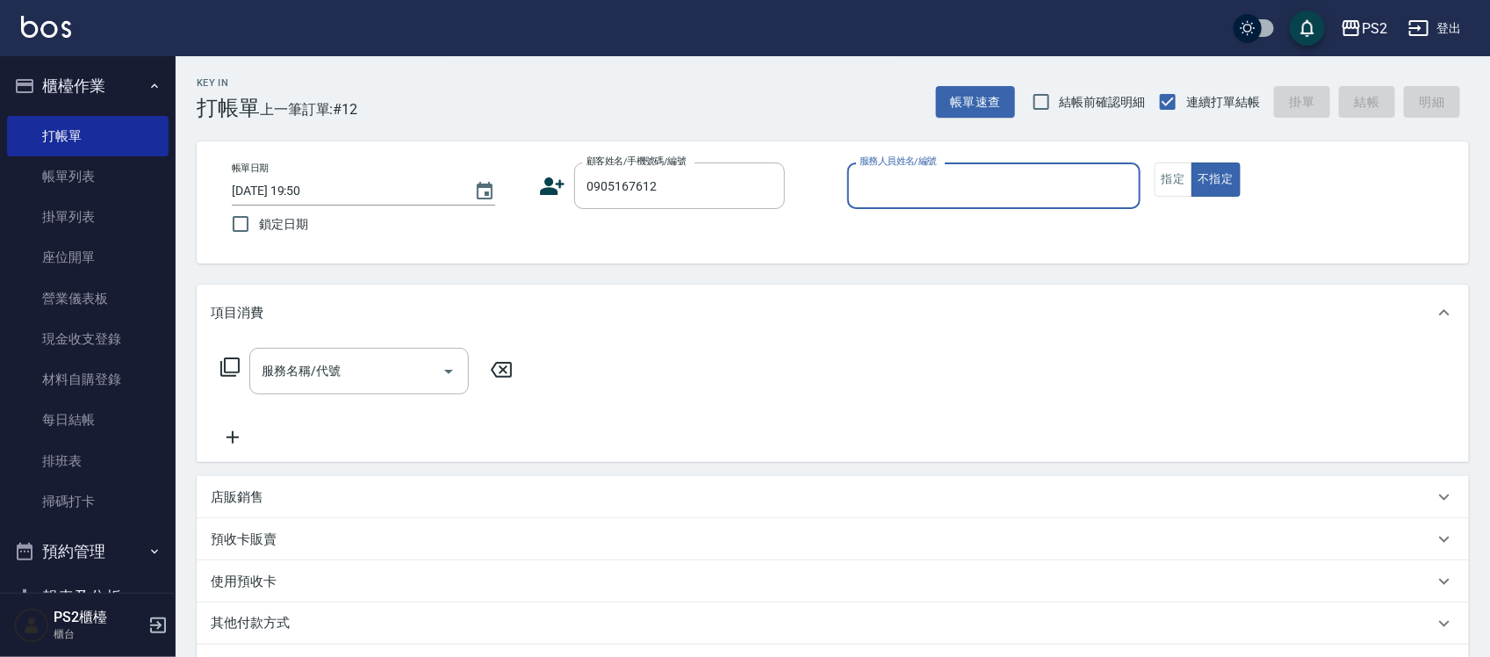
click at [551, 191] on icon at bounding box center [553, 186] width 25 height 18
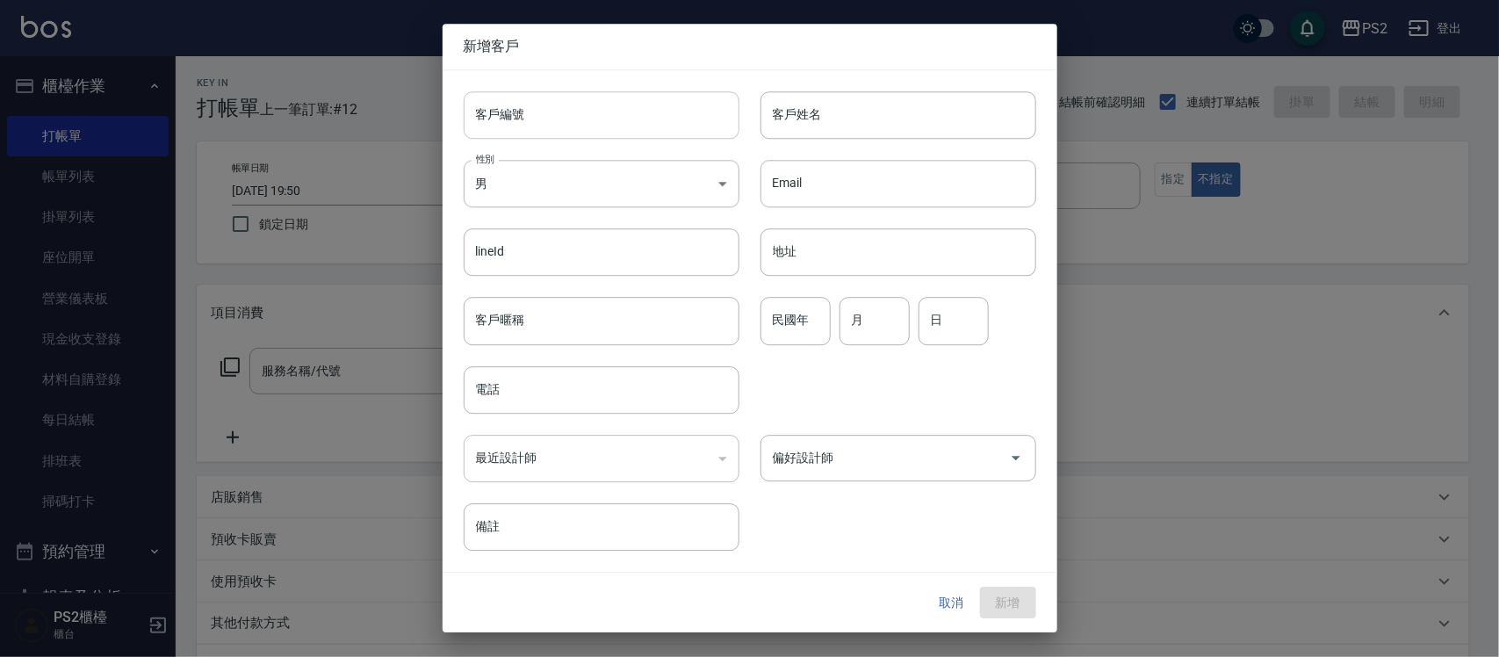
type input "0905167612"
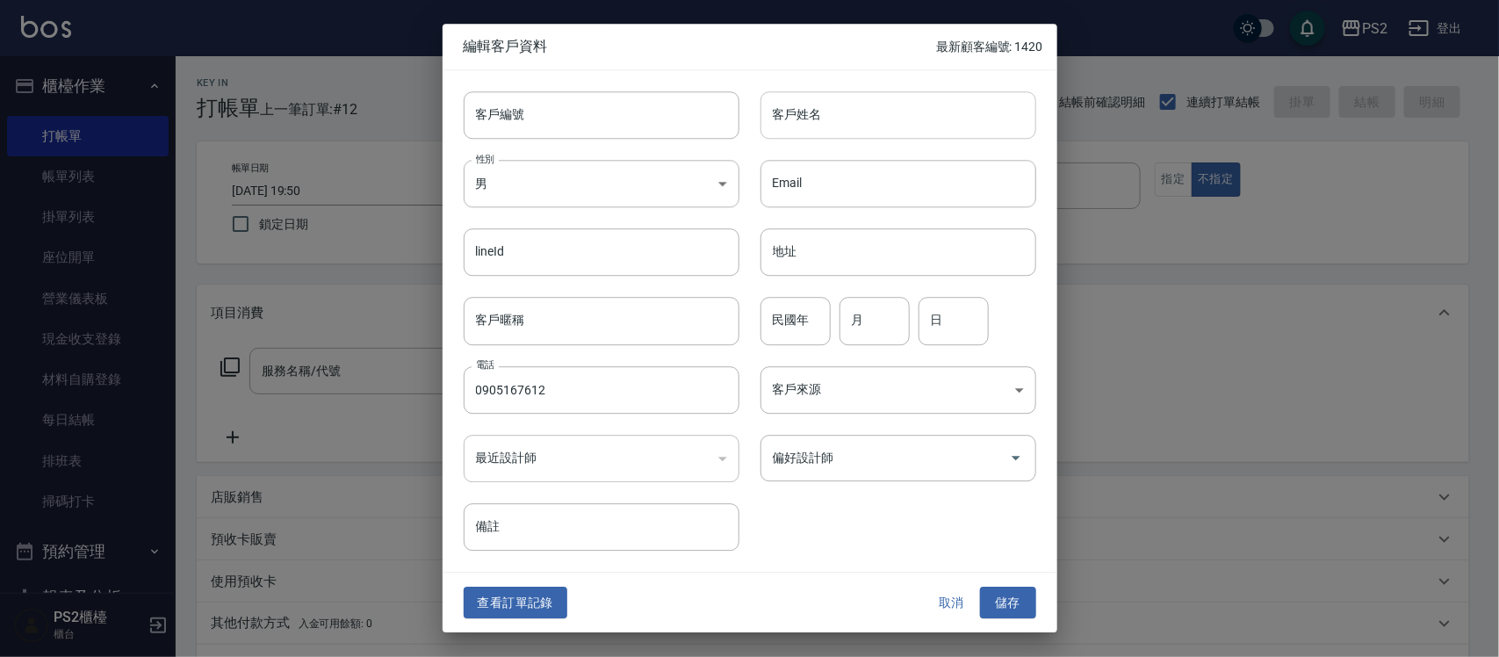
click at [849, 107] on input "客戶姓名" at bounding box center [898, 114] width 276 height 47
type input "卓孟融"
type input "92"
type input "09"
type input "06"
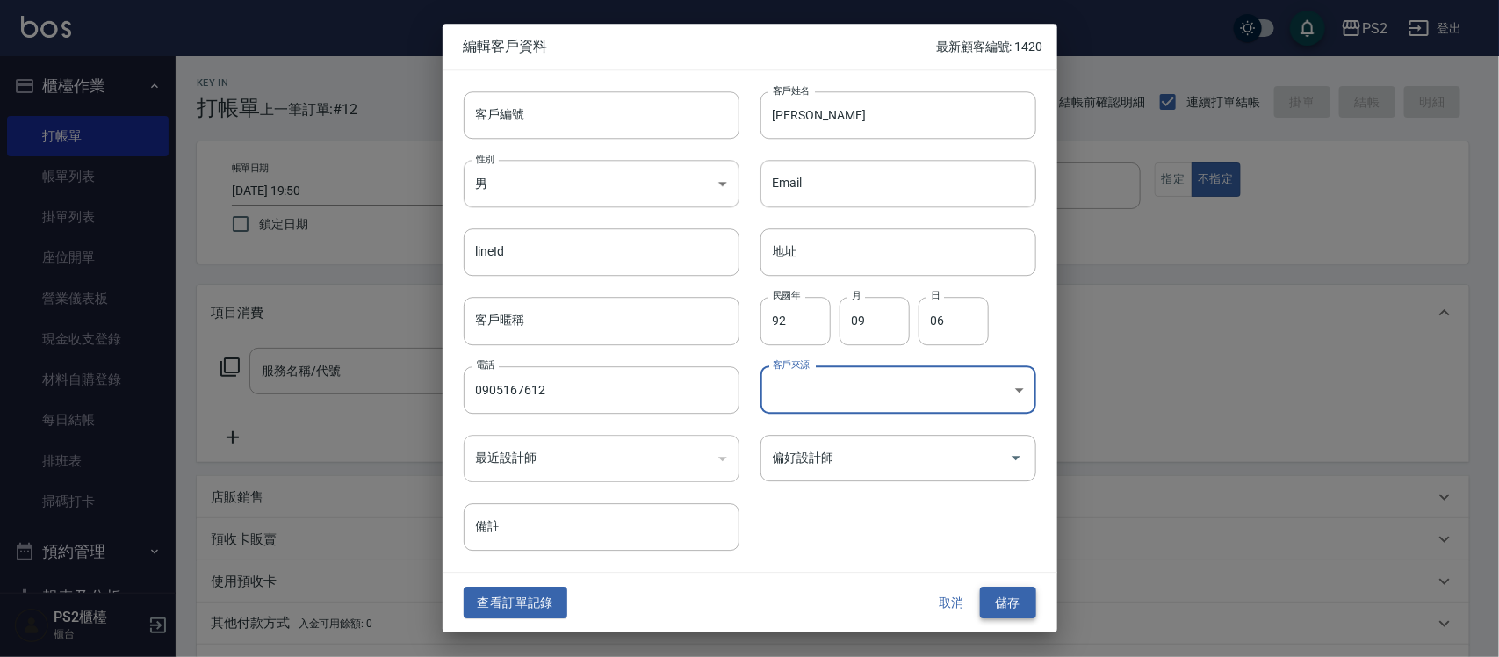
click at [1021, 606] on button "儲存" at bounding box center [1008, 602] width 56 height 32
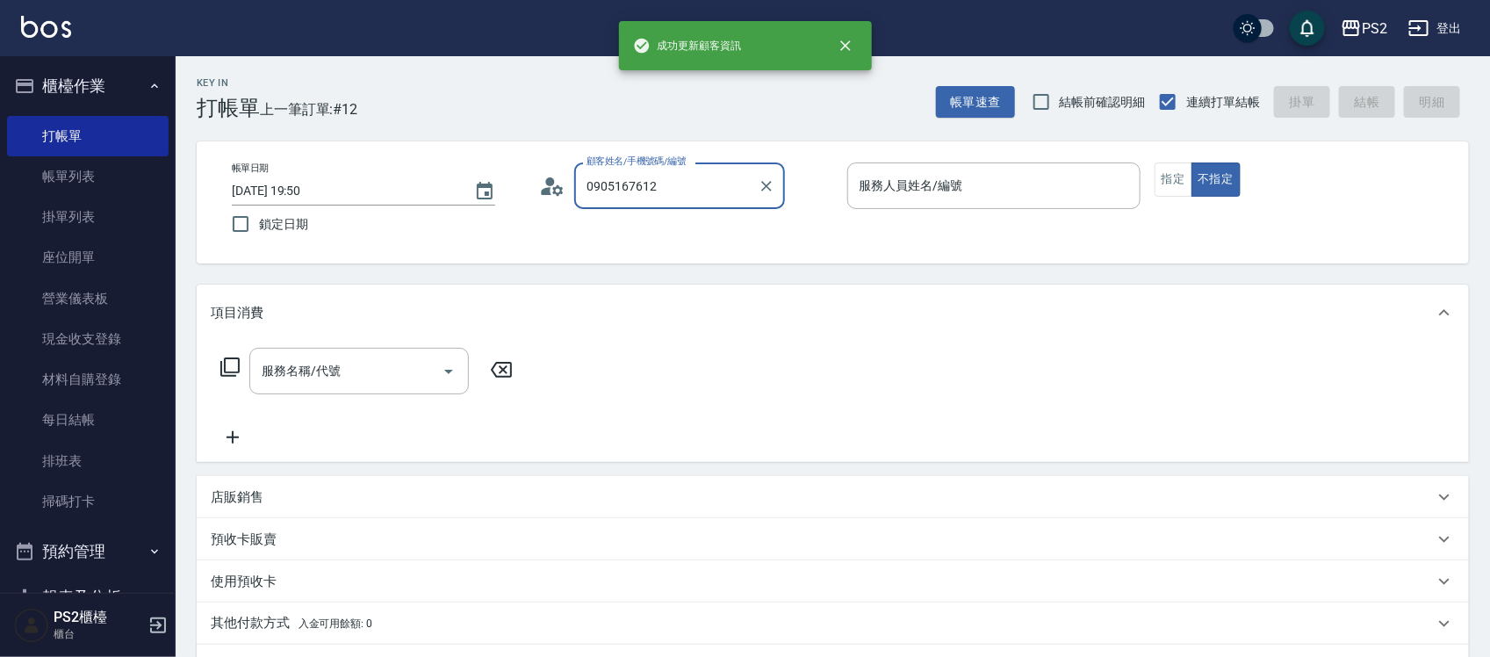
click at [737, 198] on input "0905167612" at bounding box center [666, 185] width 169 height 31
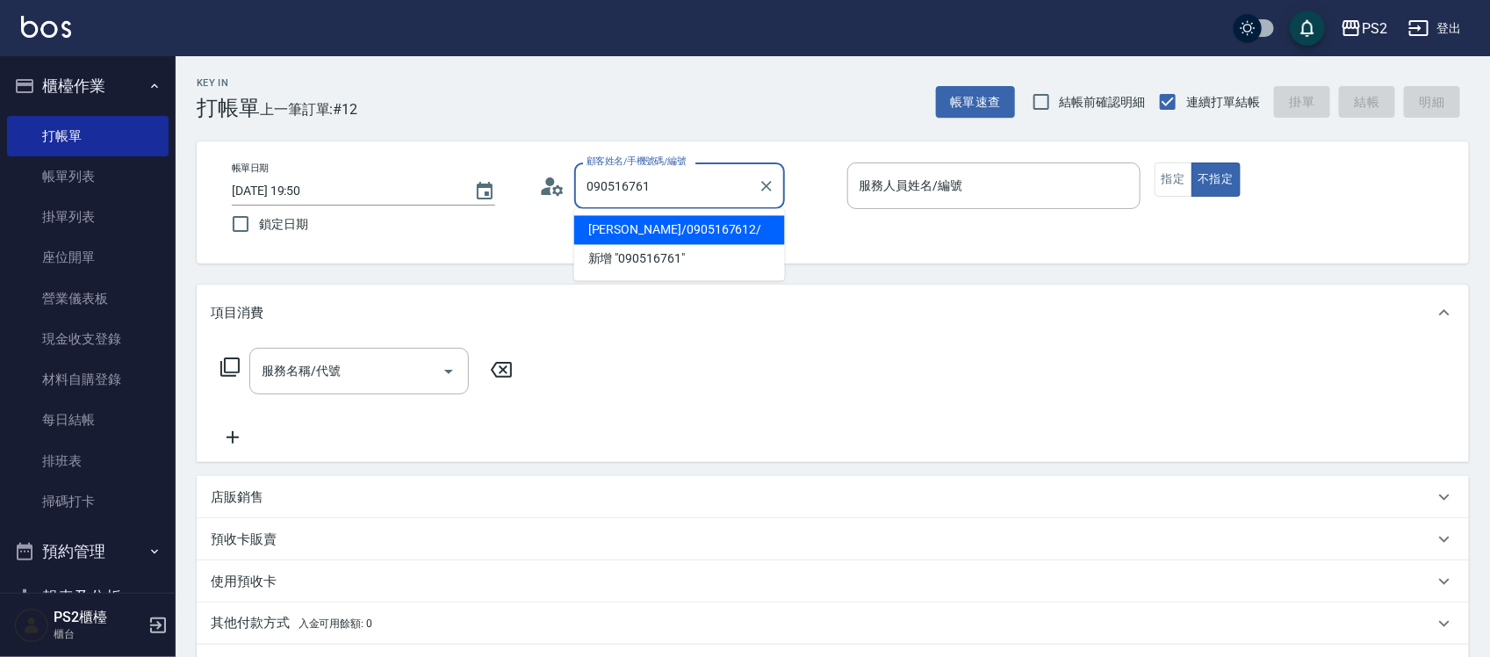
type input "卓孟融/0905167612/"
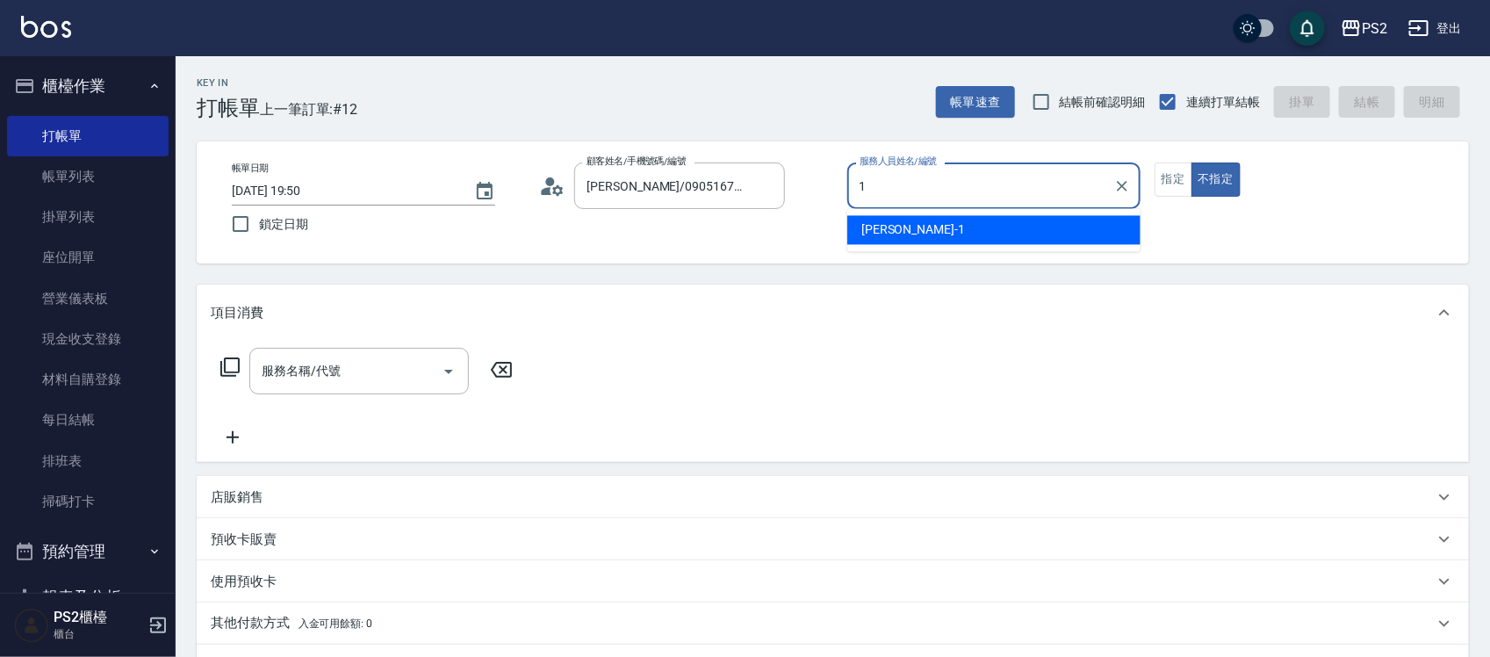
type input "Polly-1"
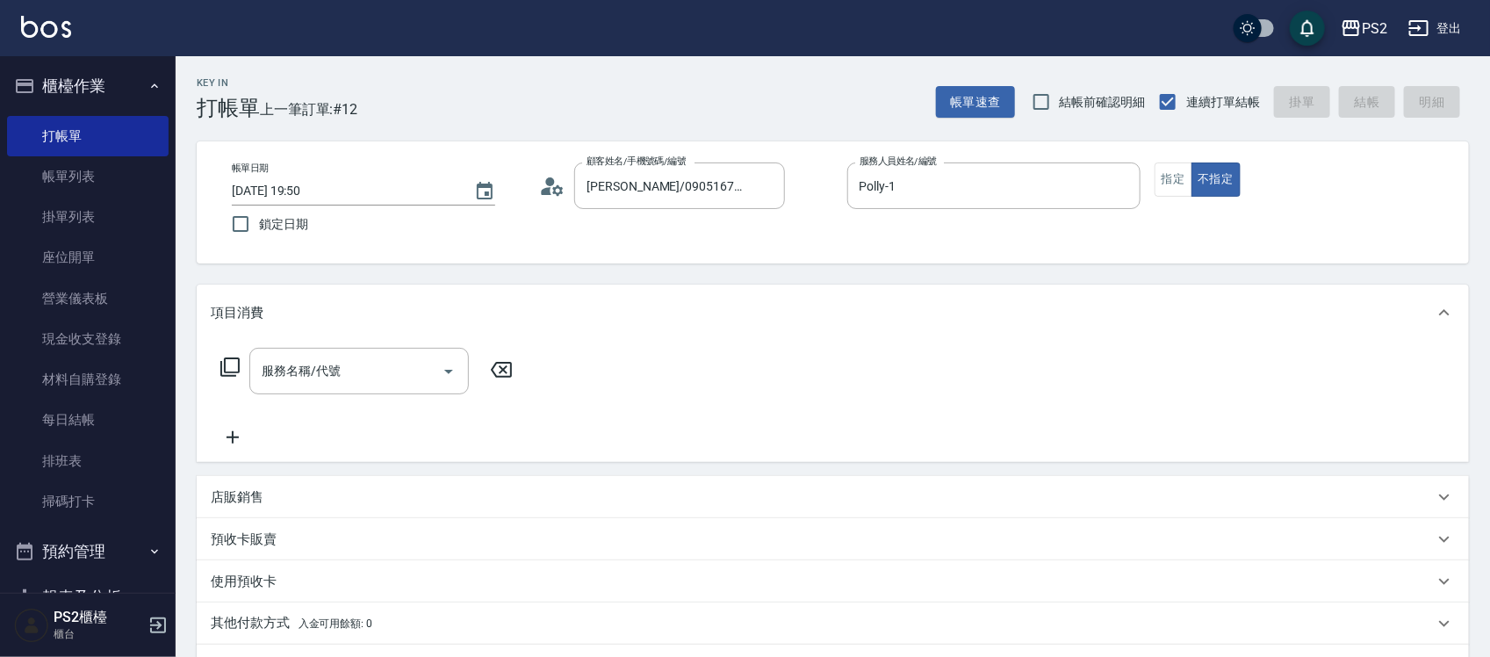
click at [1147, 176] on div "帳單日期 2025/10/07 19:50 鎖定日期 顧客姓名/手機號碼/編號 卓孟融/0905167612/ 顧客姓名/手機號碼/編號 服務人員姓名/編號 …" at bounding box center [833, 202] width 1230 height 80
click at [1166, 176] on button "指定" at bounding box center [1173, 179] width 38 height 34
click at [396, 367] on input "服務名稱/代號" at bounding box center [345, 371] width 177 height 31
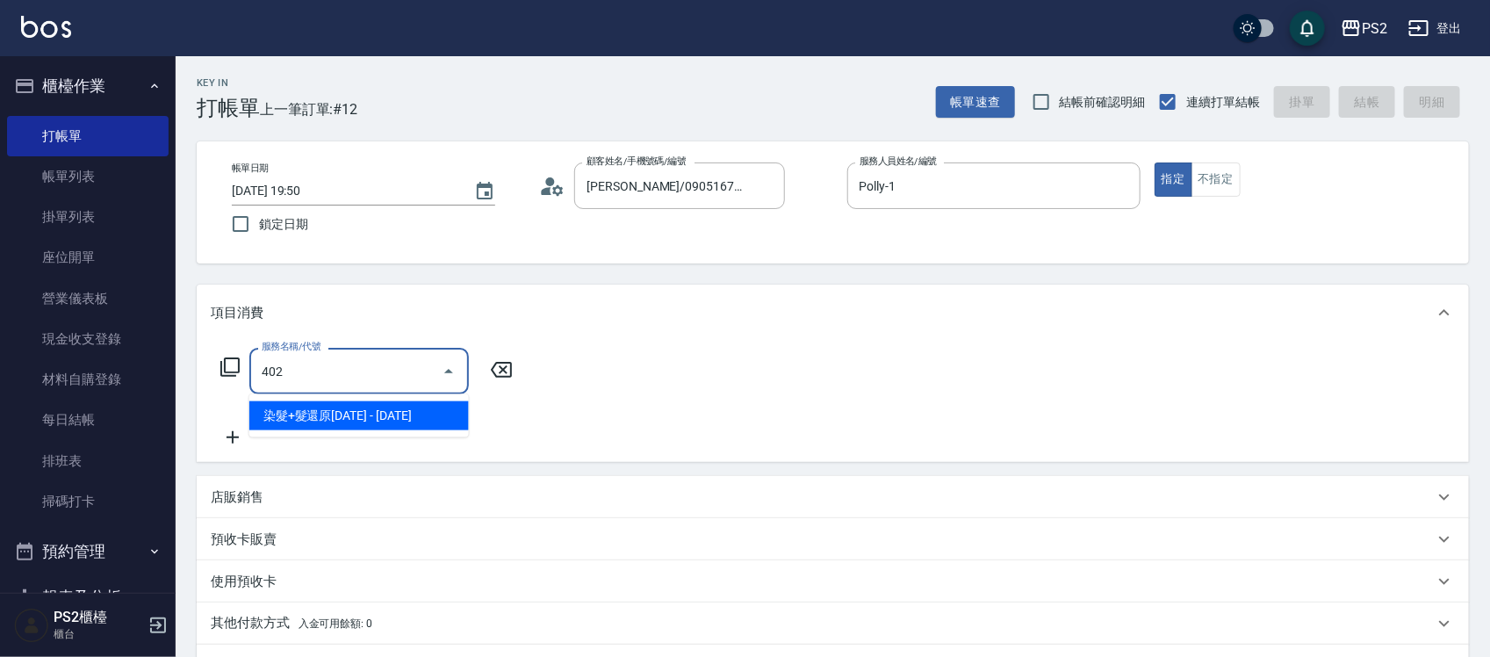
type input "染髮+髮還原1500(402)"
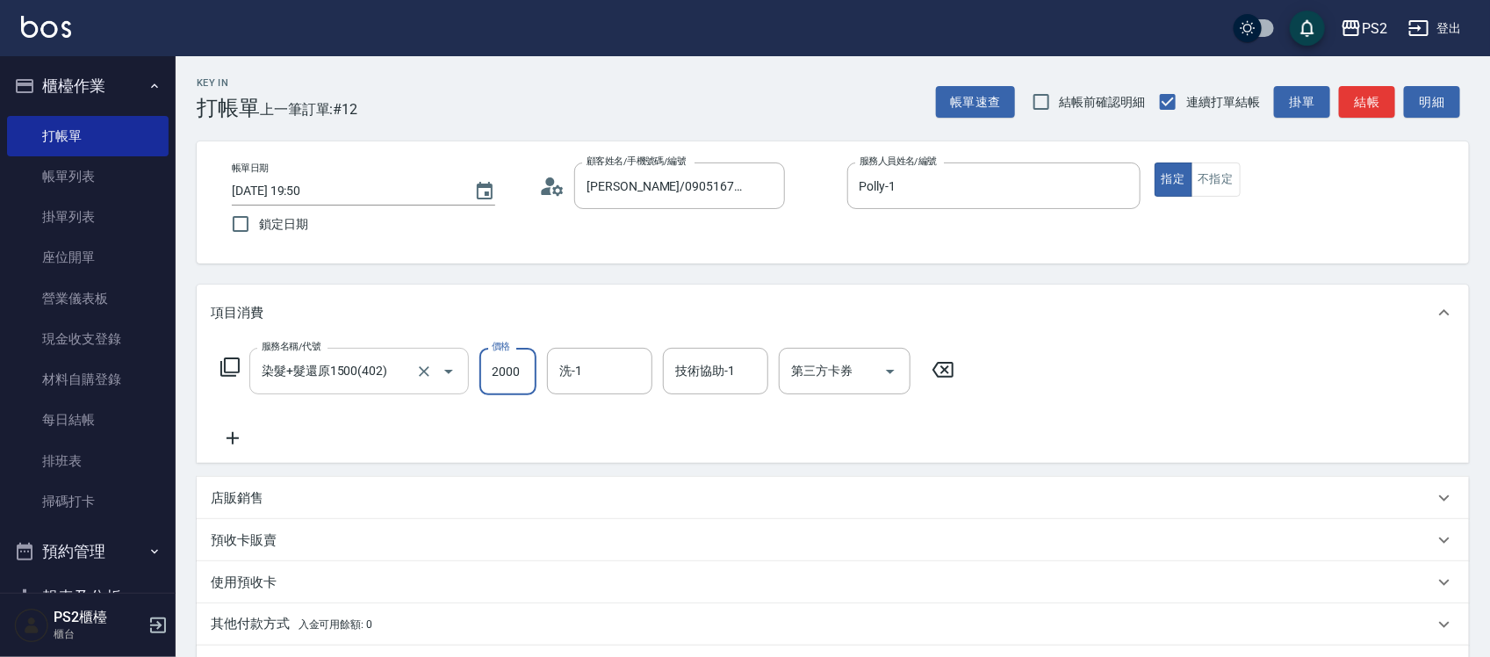
type input "2000"
type input "培芯-33"
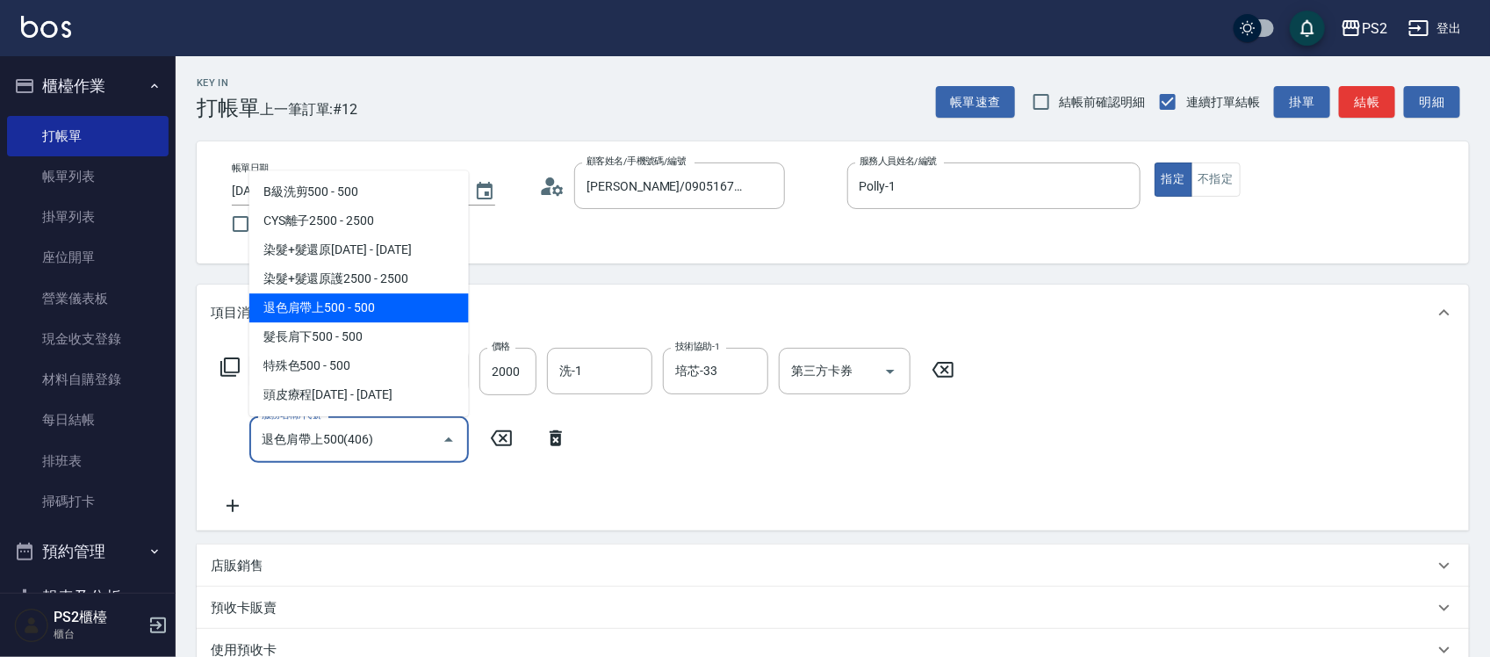
type input "."
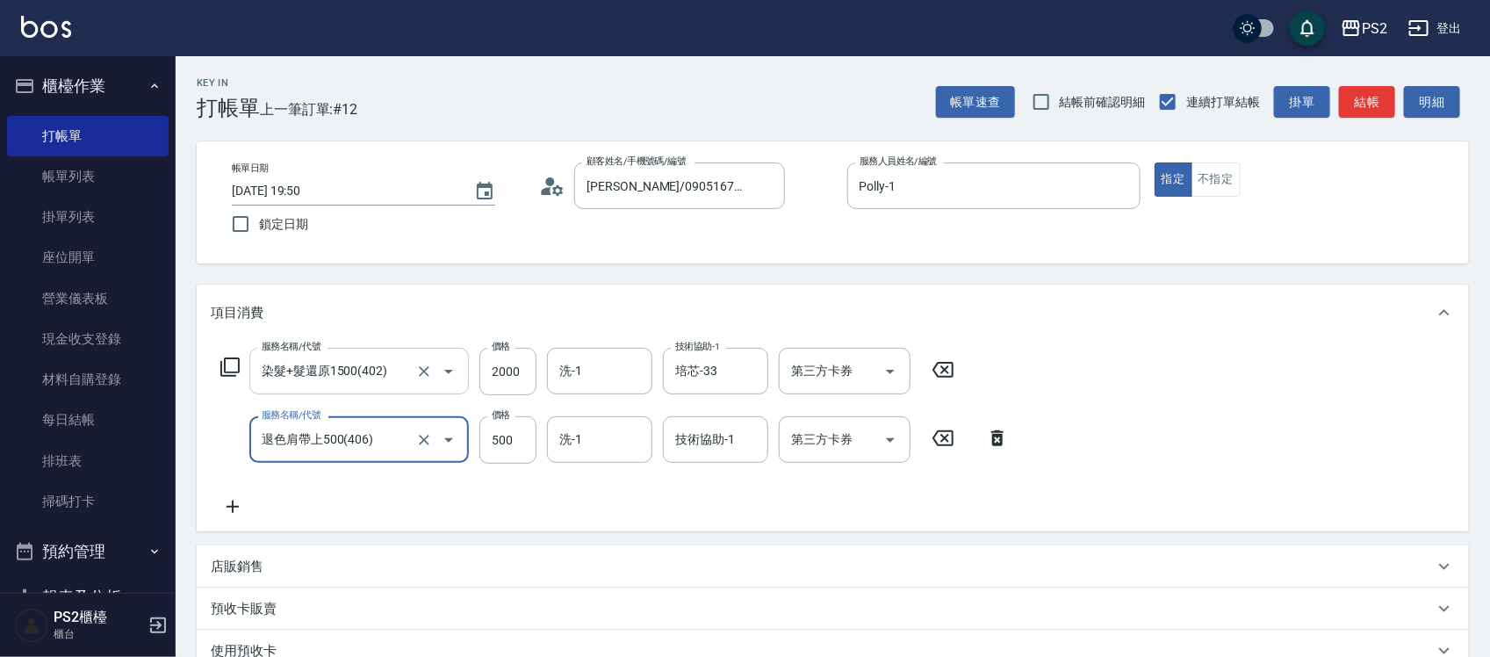
type input "退色肩帶上500(406)"
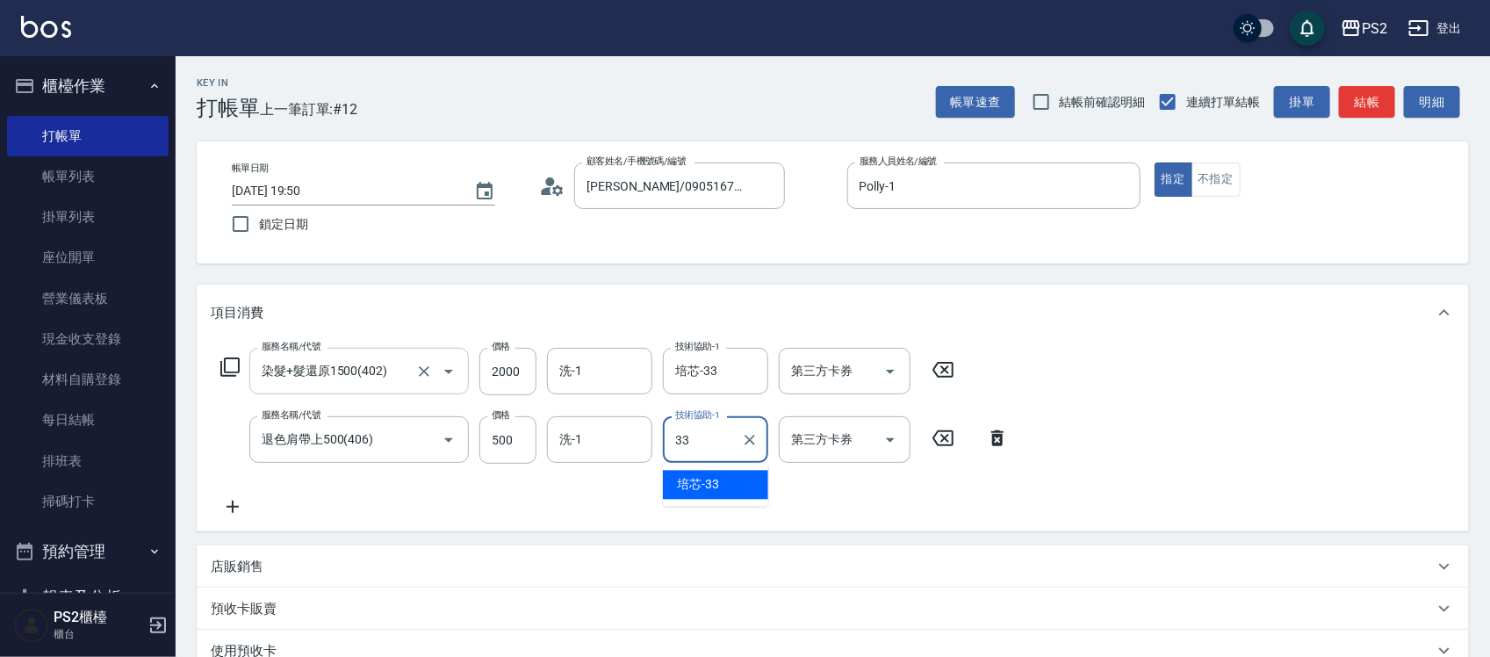
type input "培芯-33"
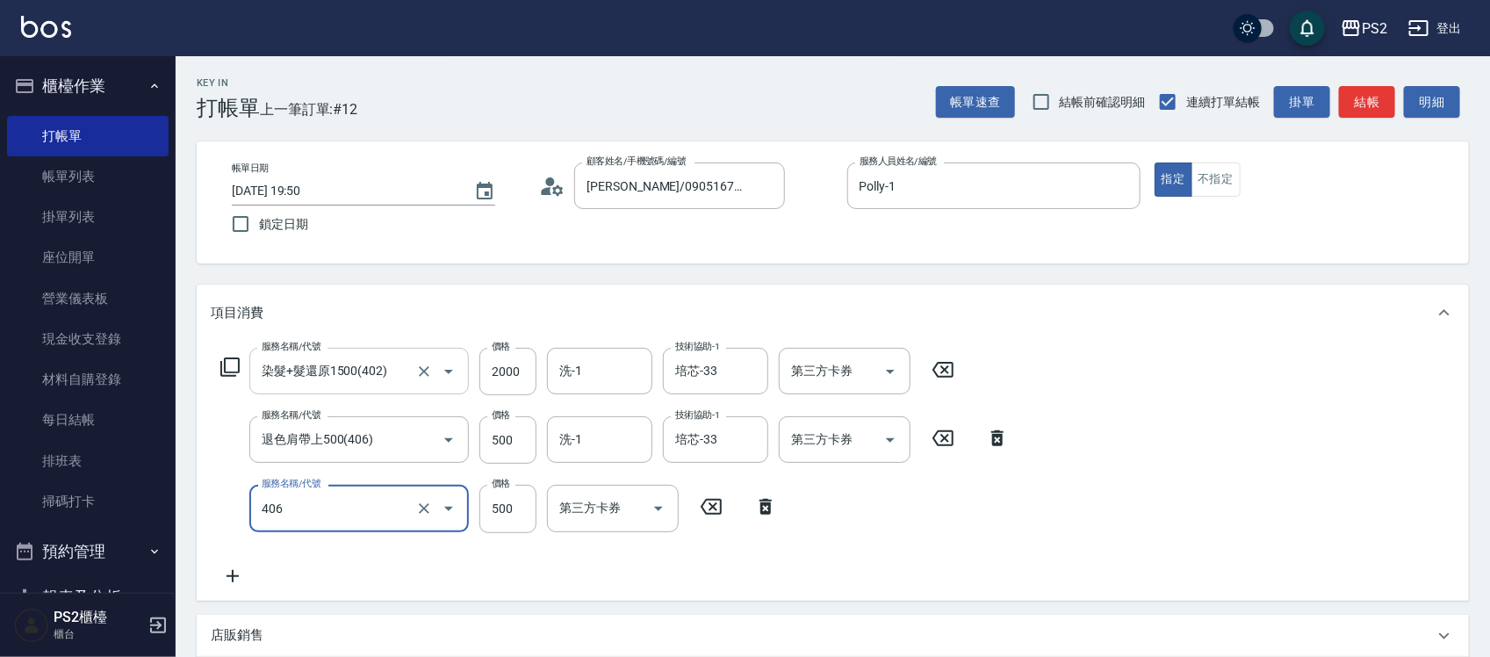
type input "退色肩帶上500(406)"
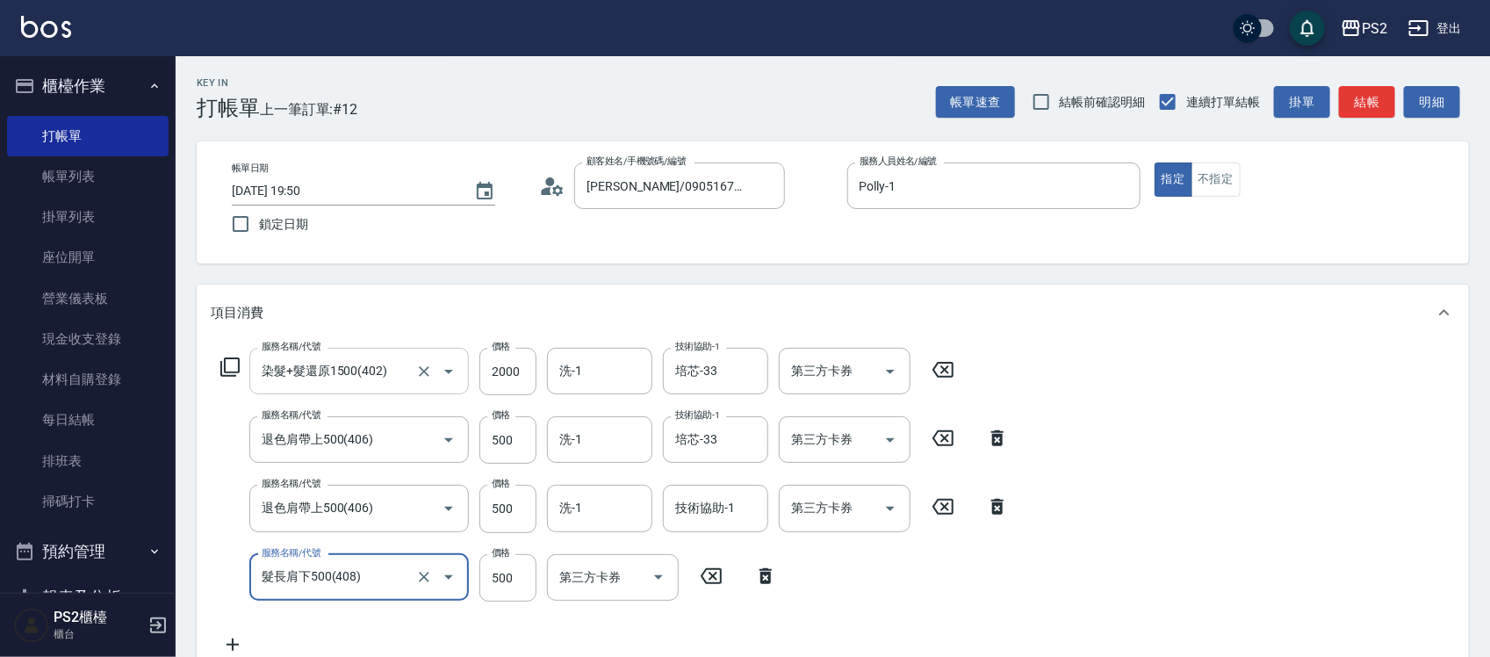
type input "髮長肩下500(408)"
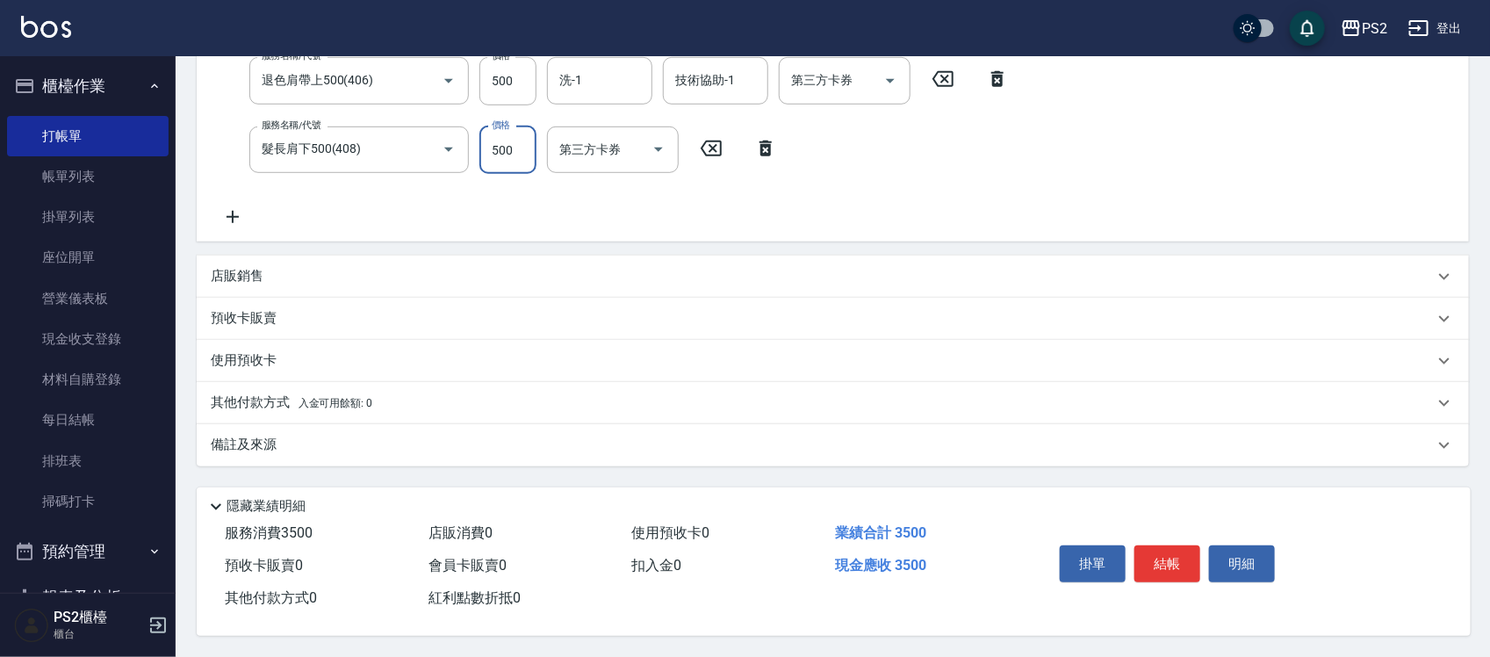
scroll to position [433, 0]
click at [301, 397] on span "入金可用餘額: 0" at bounding box center [335, 403] width 75 height 12
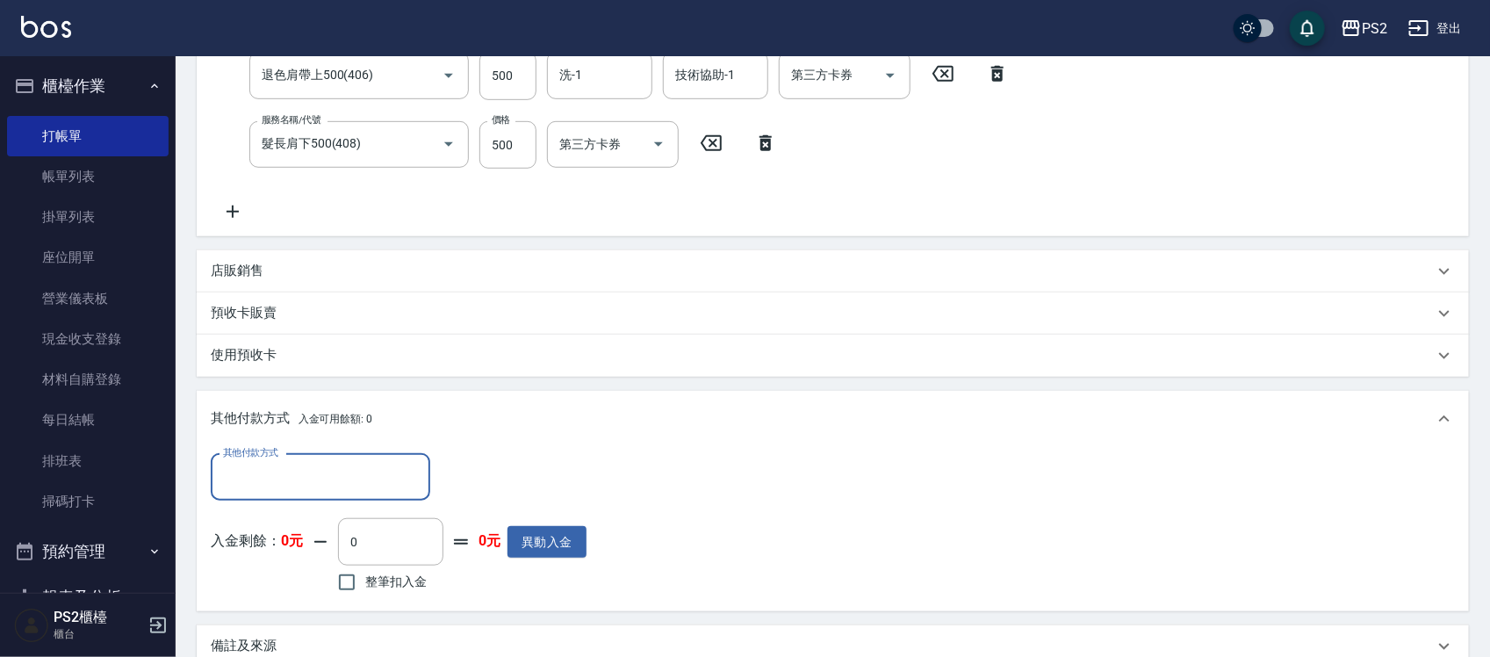
scroll to position [0, 0]
click at [304, 475] on input "其他付款方式" at bounding box center [321, 477] width 204 height 31
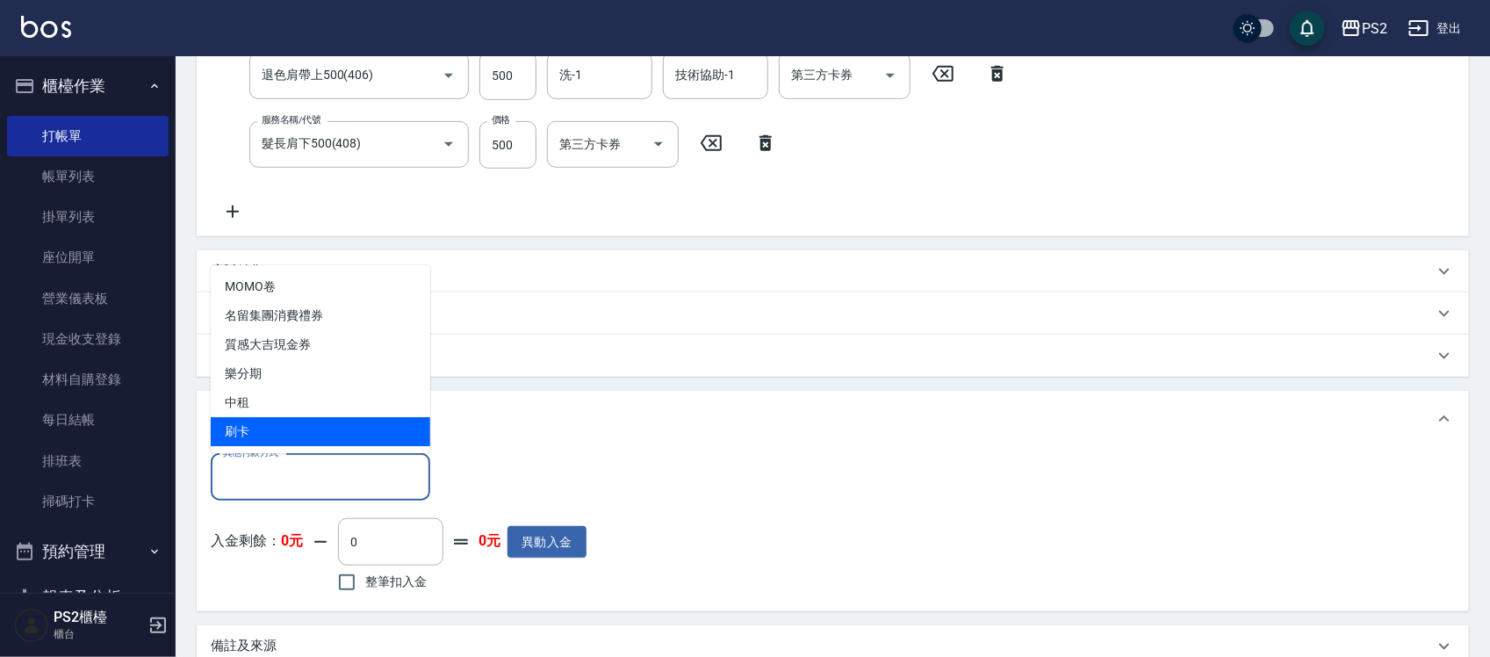
click at [268, 435] on span "刷卡" at bounding box center [320, 431] width 219 height 29
type input "刷卡"
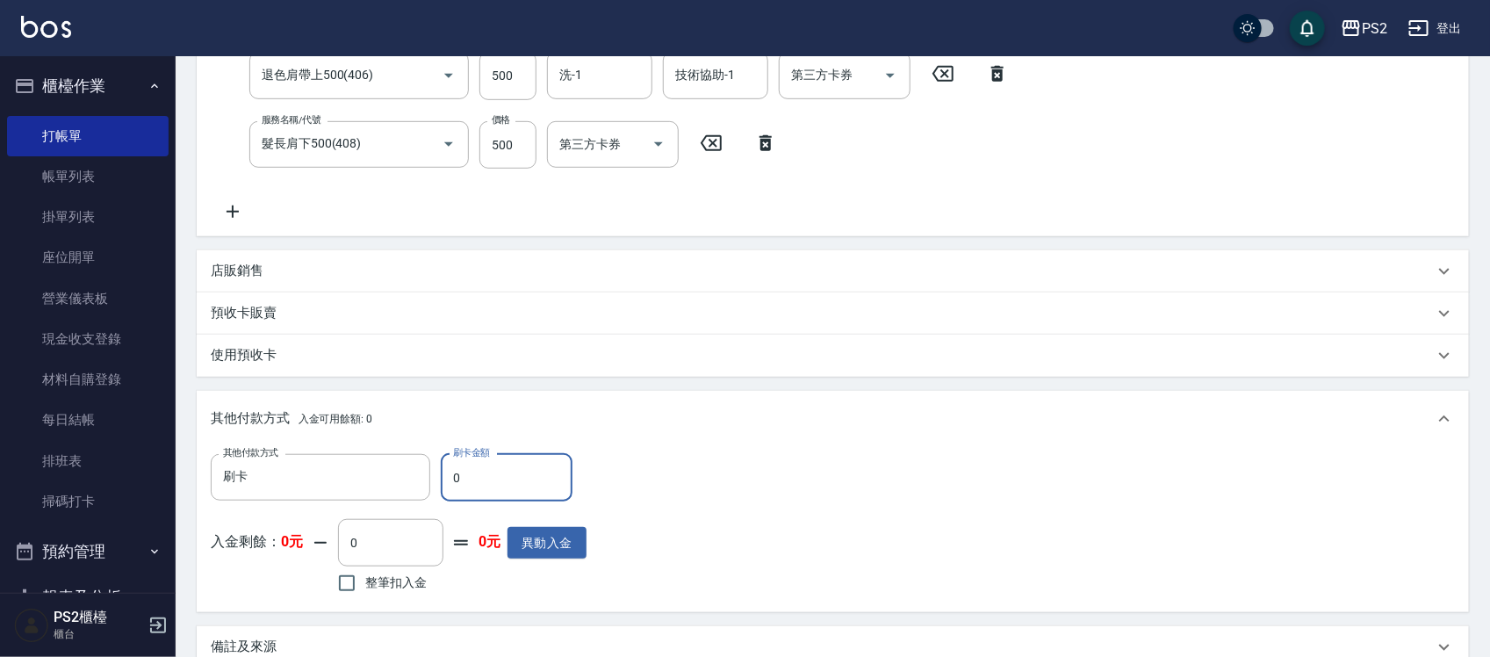
click at [479, 471] on input "0" at bounding box center [507, 477] width 132 height 47
click at [314, 268] on div "店販銷售" at bounding box center [822, 271] width 1223 height 18
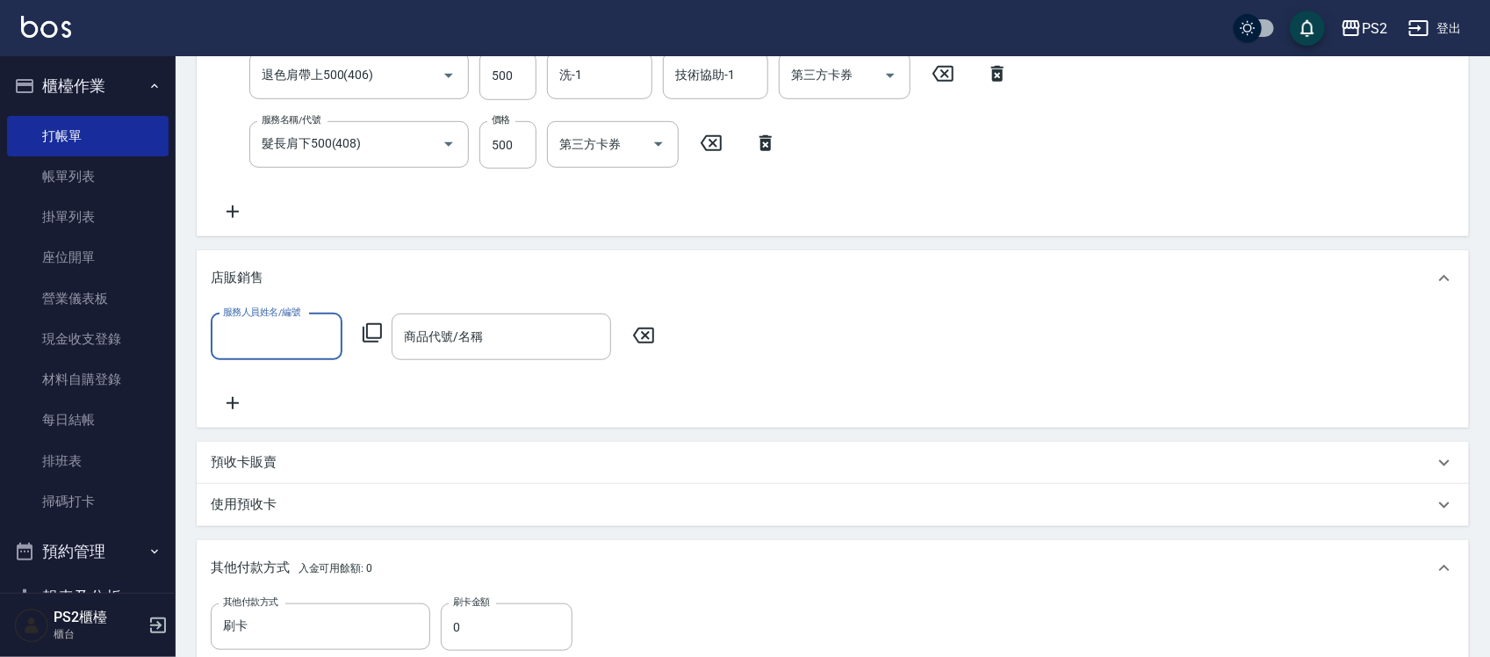
click at [269, 322] on input "服務人員姓名/編號" at bounding box center [277, 336] width 116 height 31
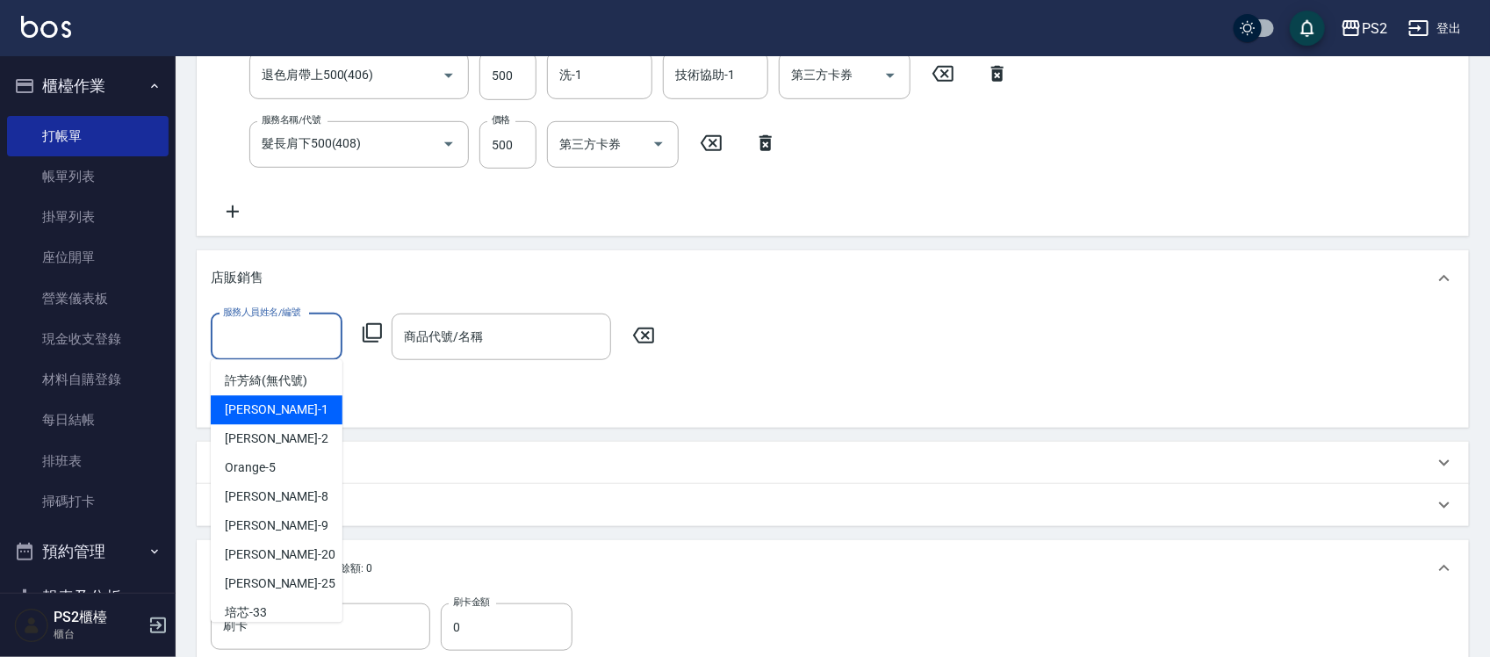
click at [269, 410] on div "Polly -1" at bounding box center [277, 410] width 132 height 29
type input "Polly-1"
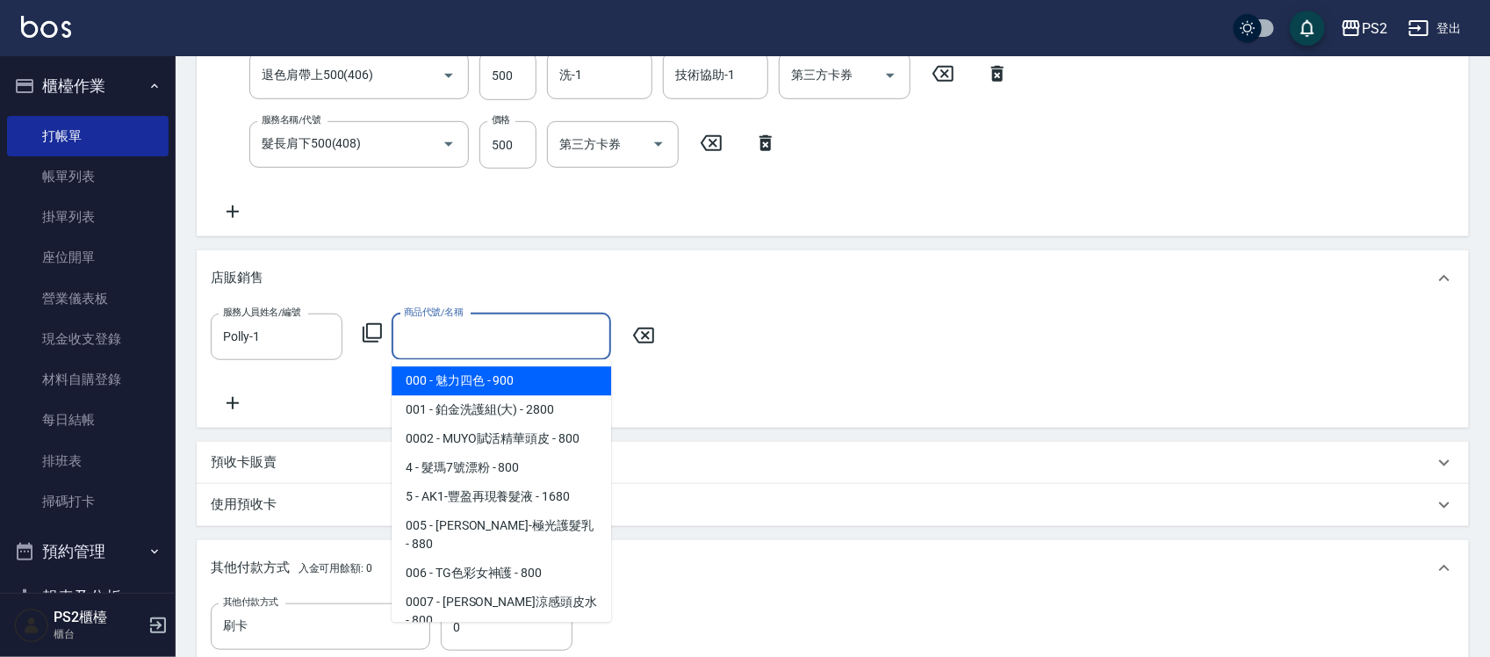
click at [468, 339] on input "商品代號/名稱" at bounding box center [501, 336] width 204 height 31
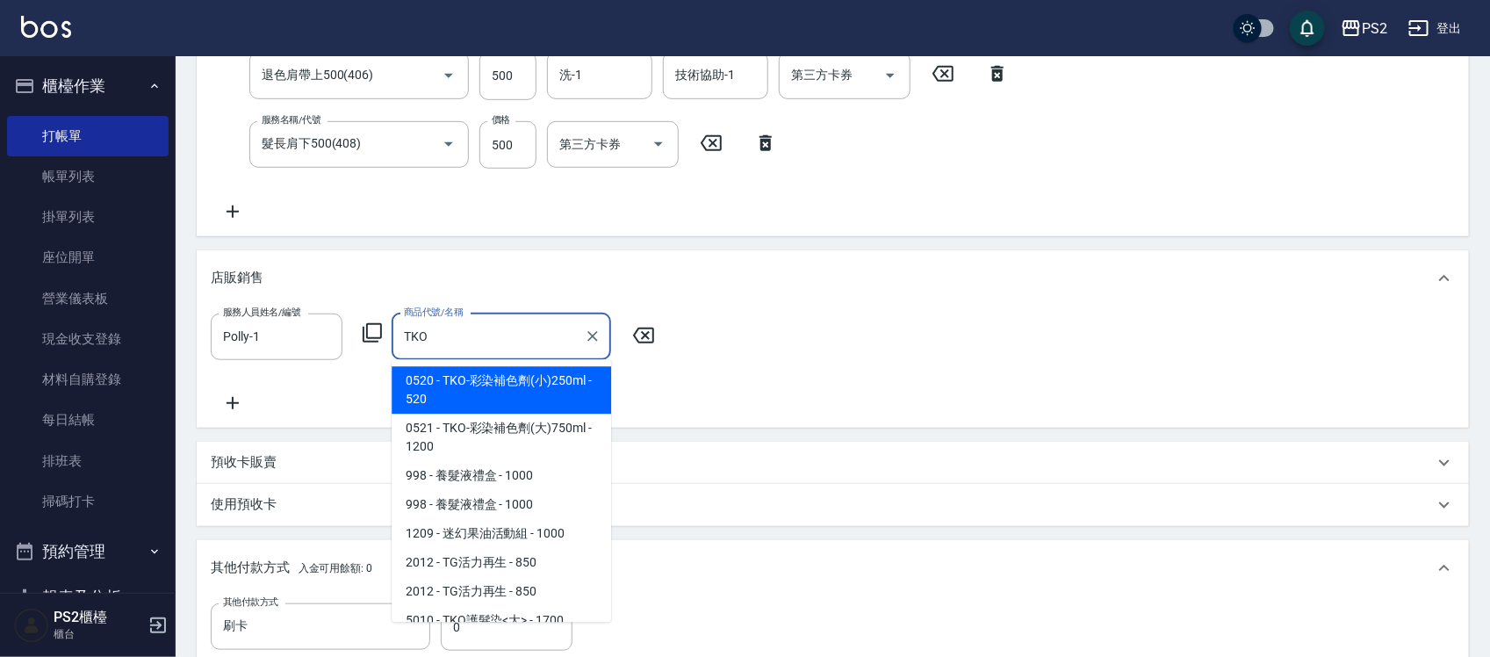
click at [536, 370] on span "0520 - TKO-彩染補色劑(小)250ml - 520" at bounding box center [501, 390] width 219 height 47
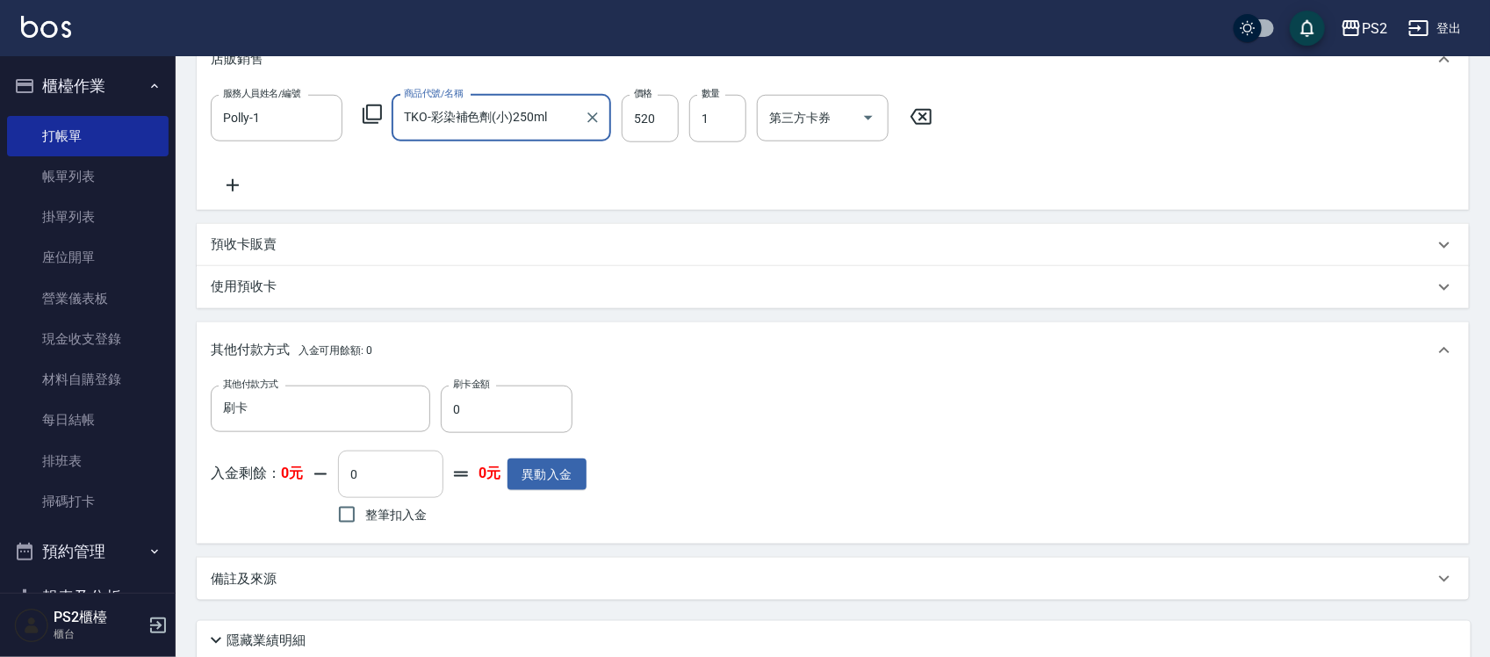
scroll to position [652, 0]
type input "TKO-彩染補色劑(小)250ml"
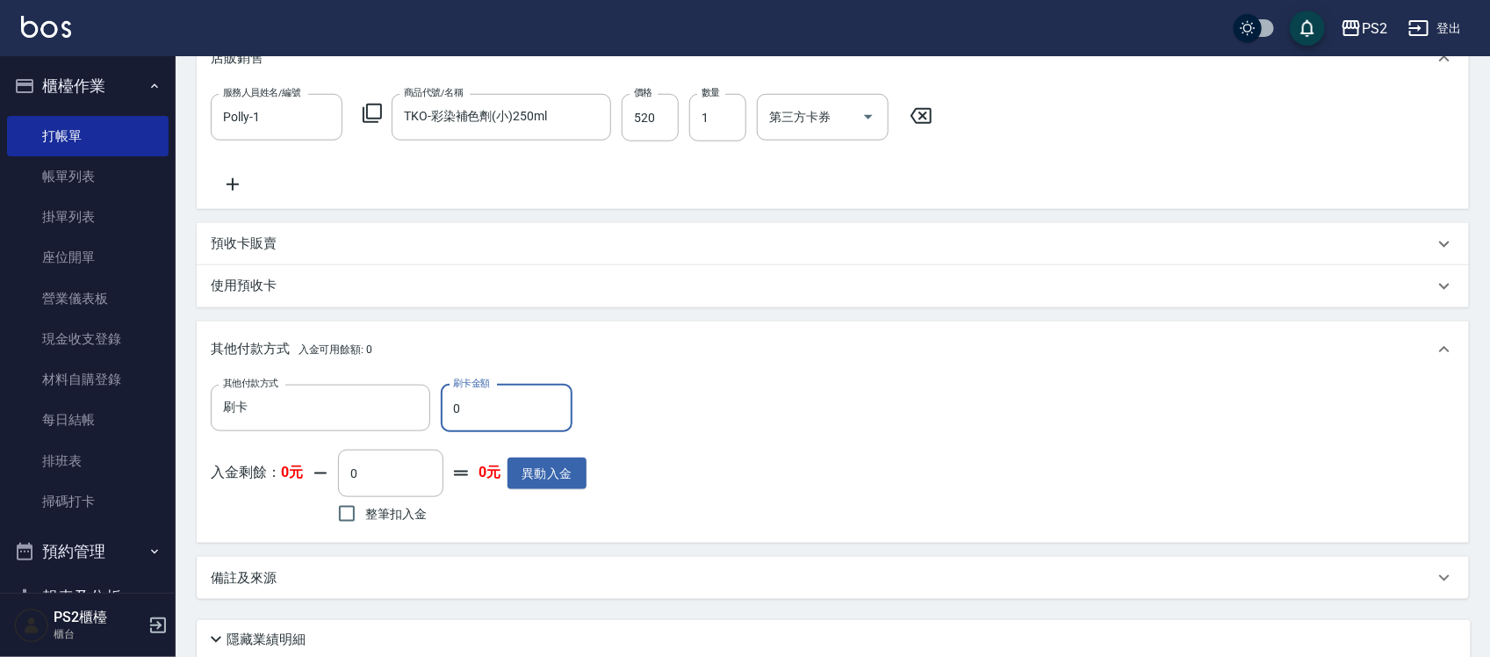
click at [547, 409] on input "0" at bounding box center [507, 408] width 132 height 47
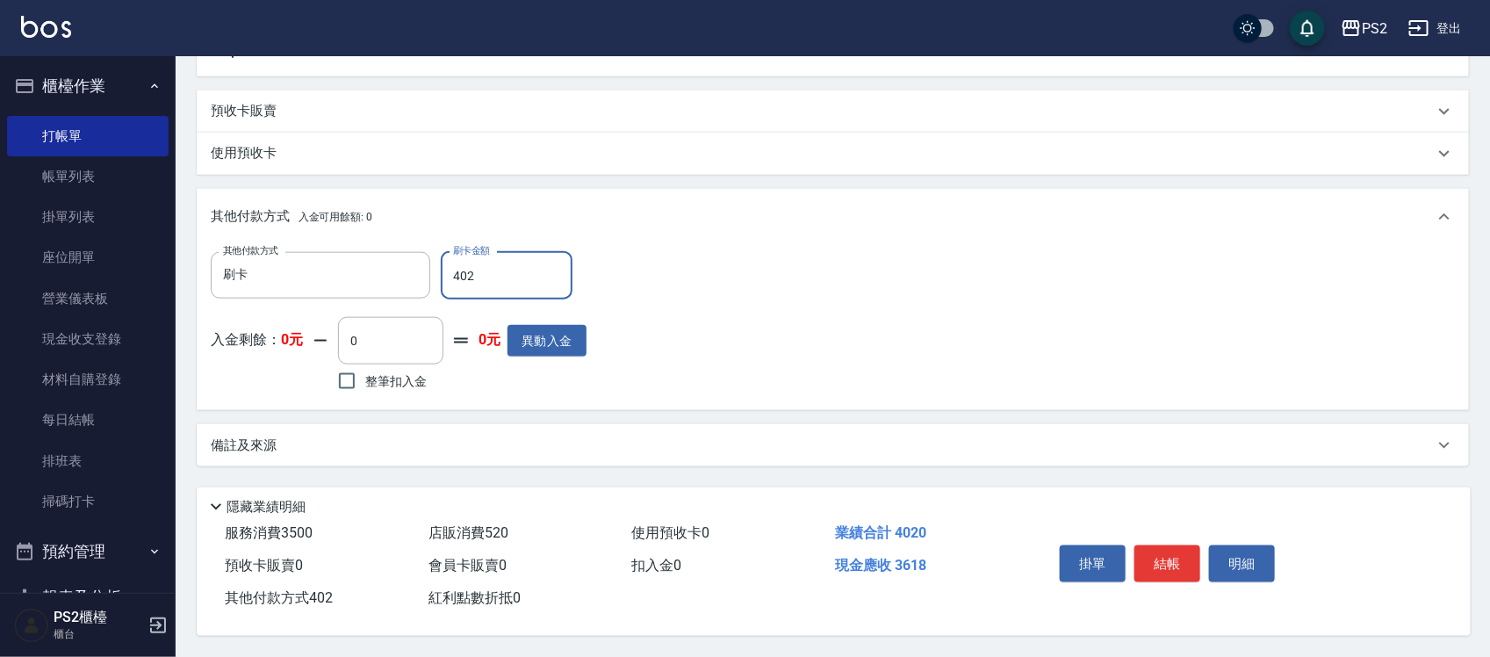
type input "4020"
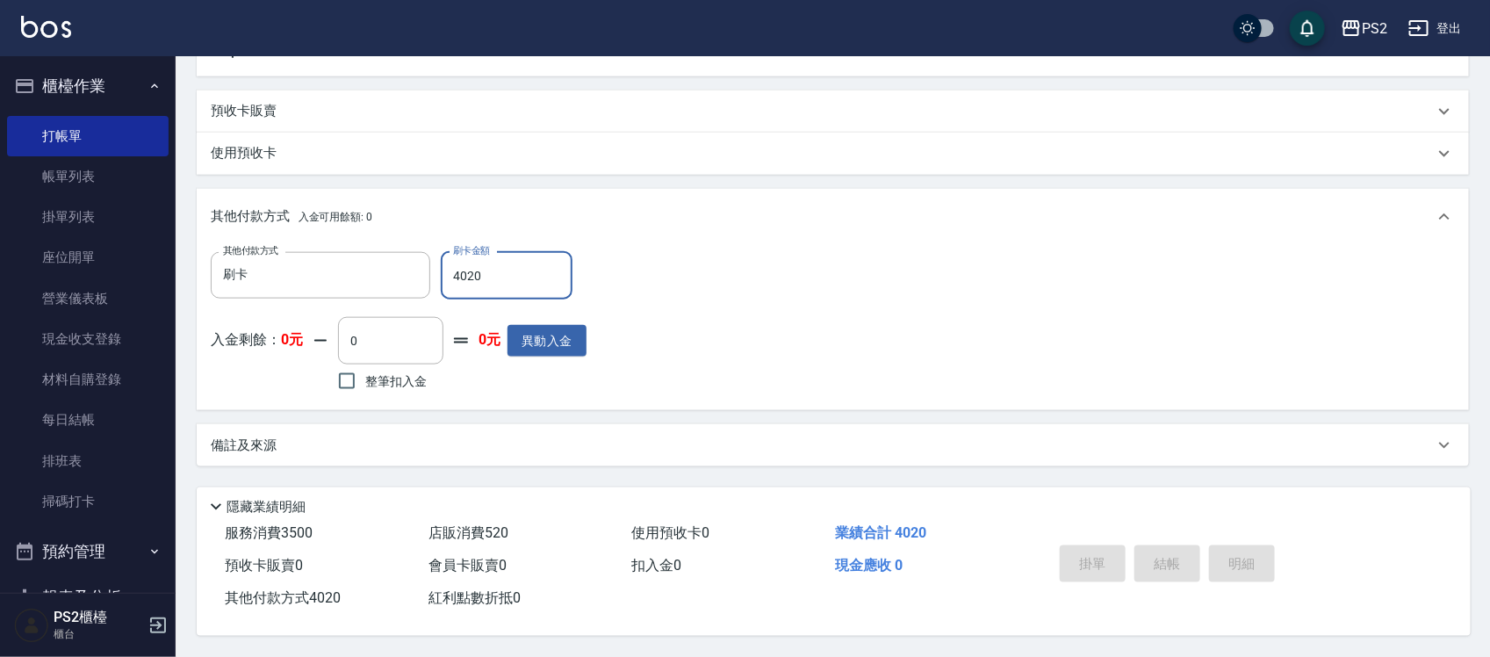
type input "2025/10/07 20:20"
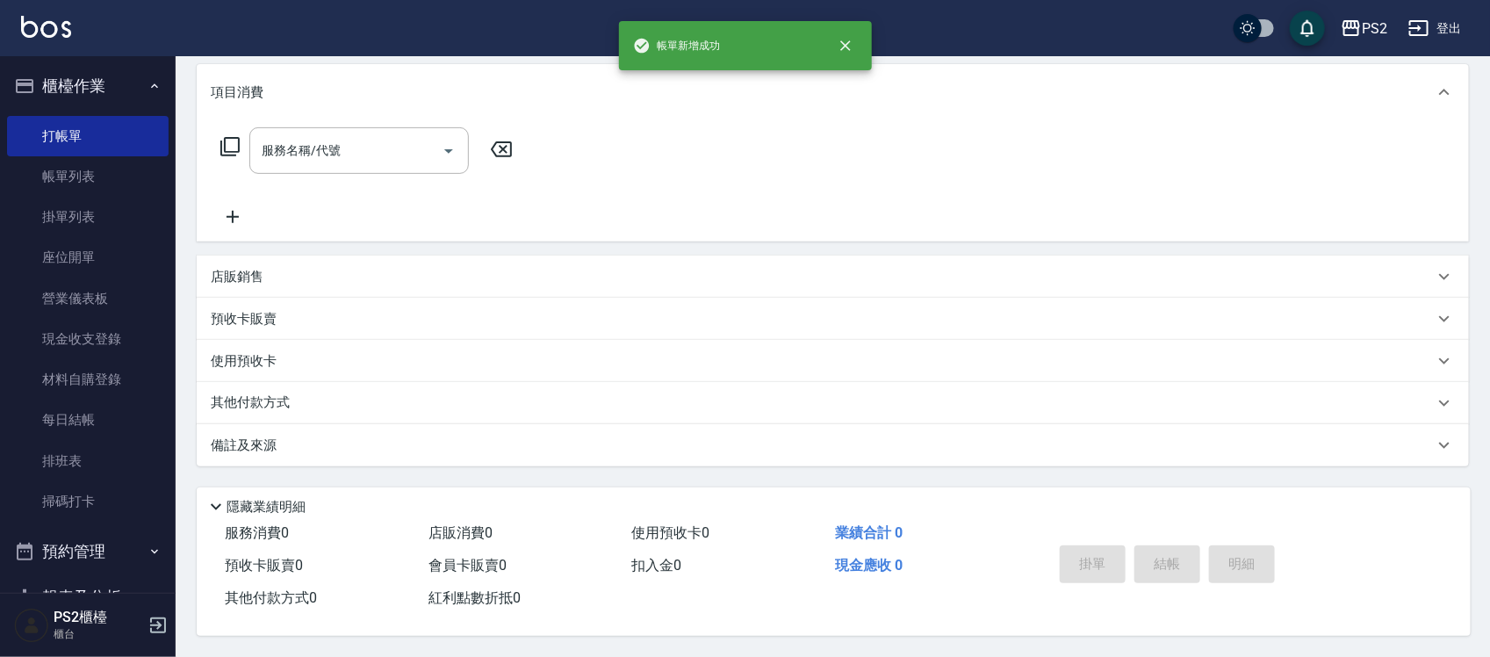
scroll to position [0, 0]
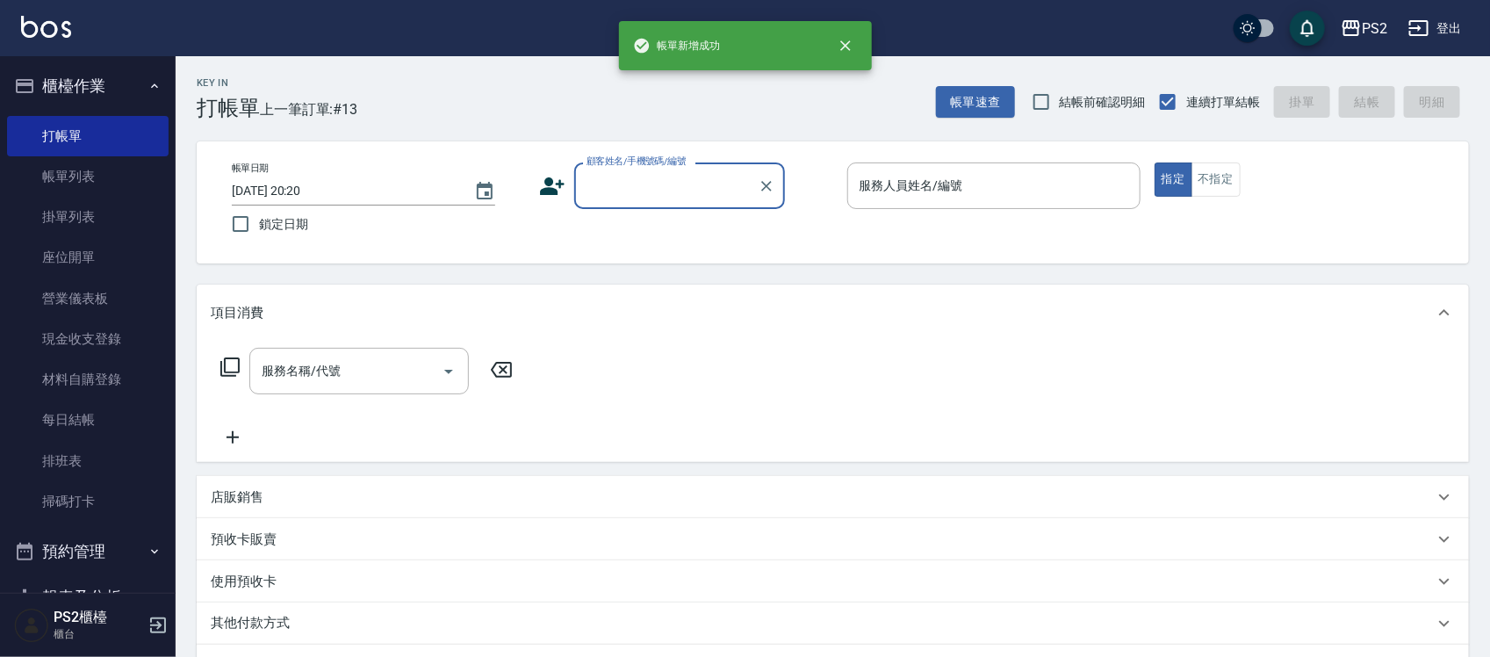
type input "+"
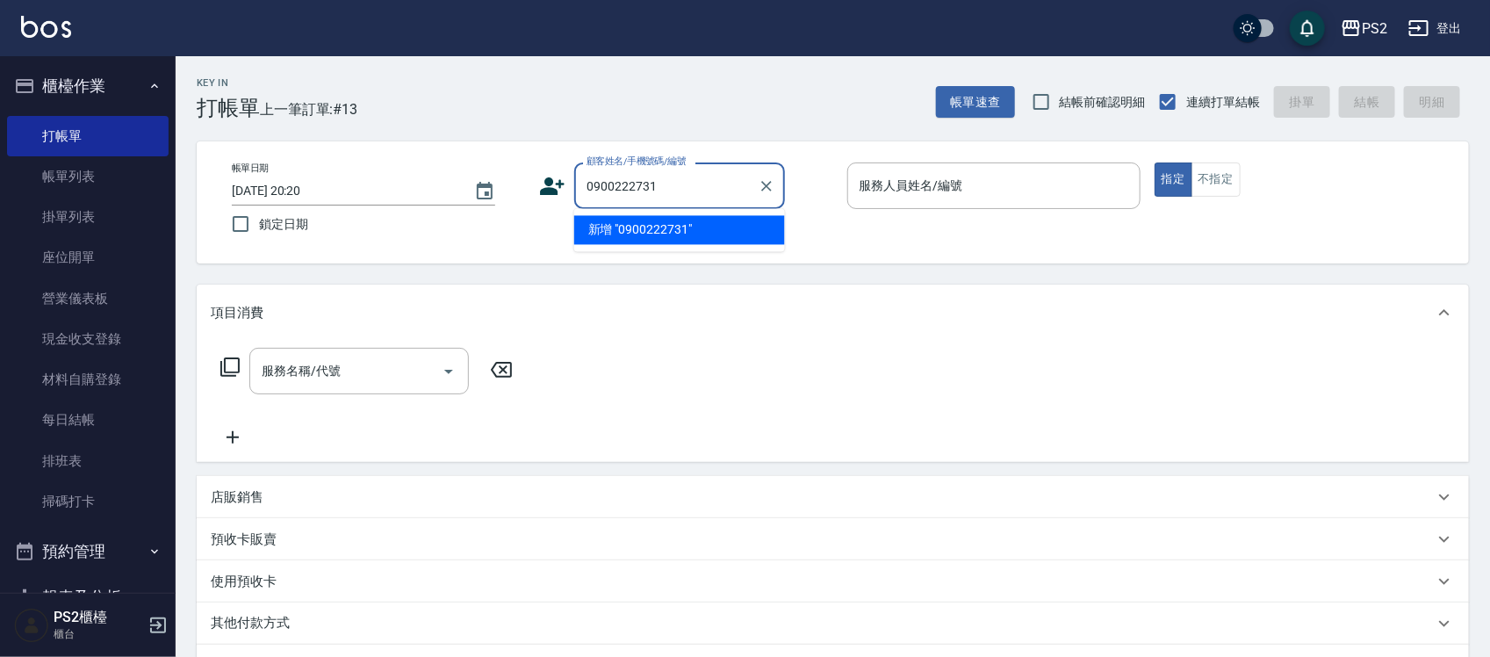
type input "0900222731"
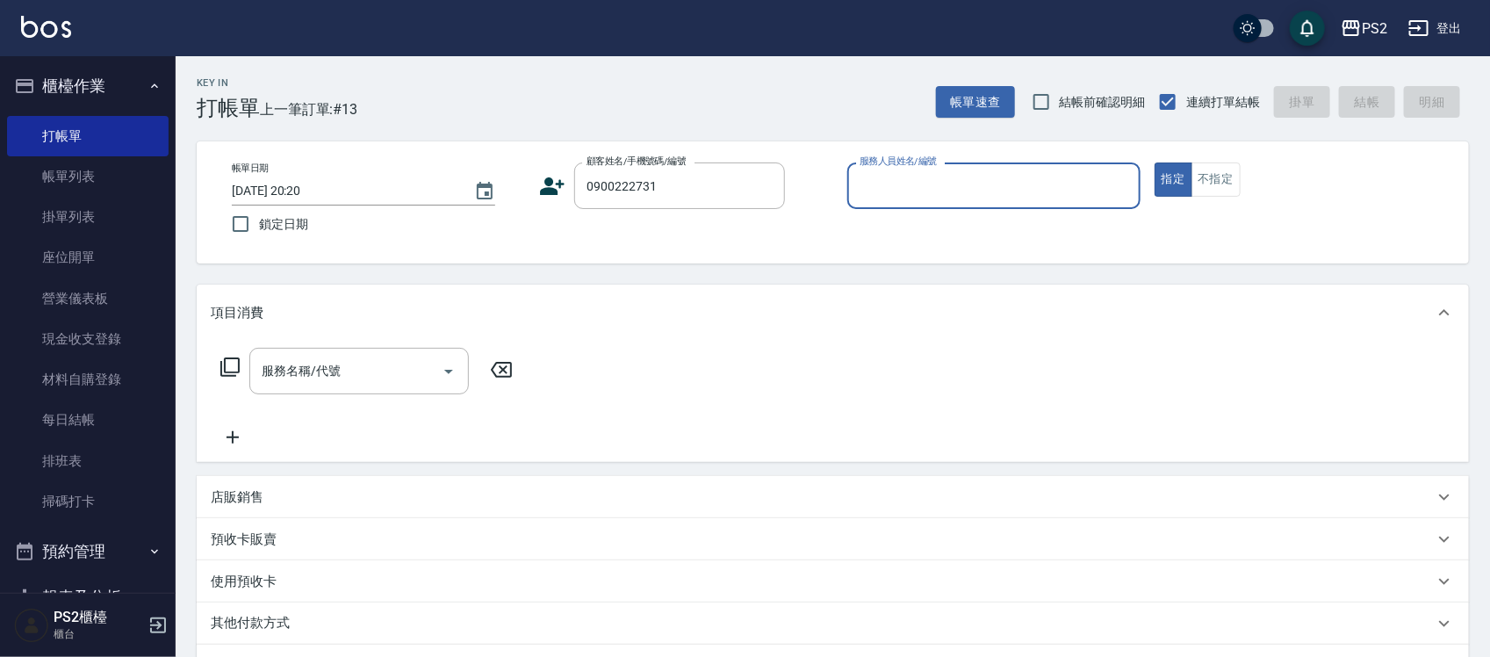
click at [545, 187] on icon at bounding box center [553, 186] width 25 height 18
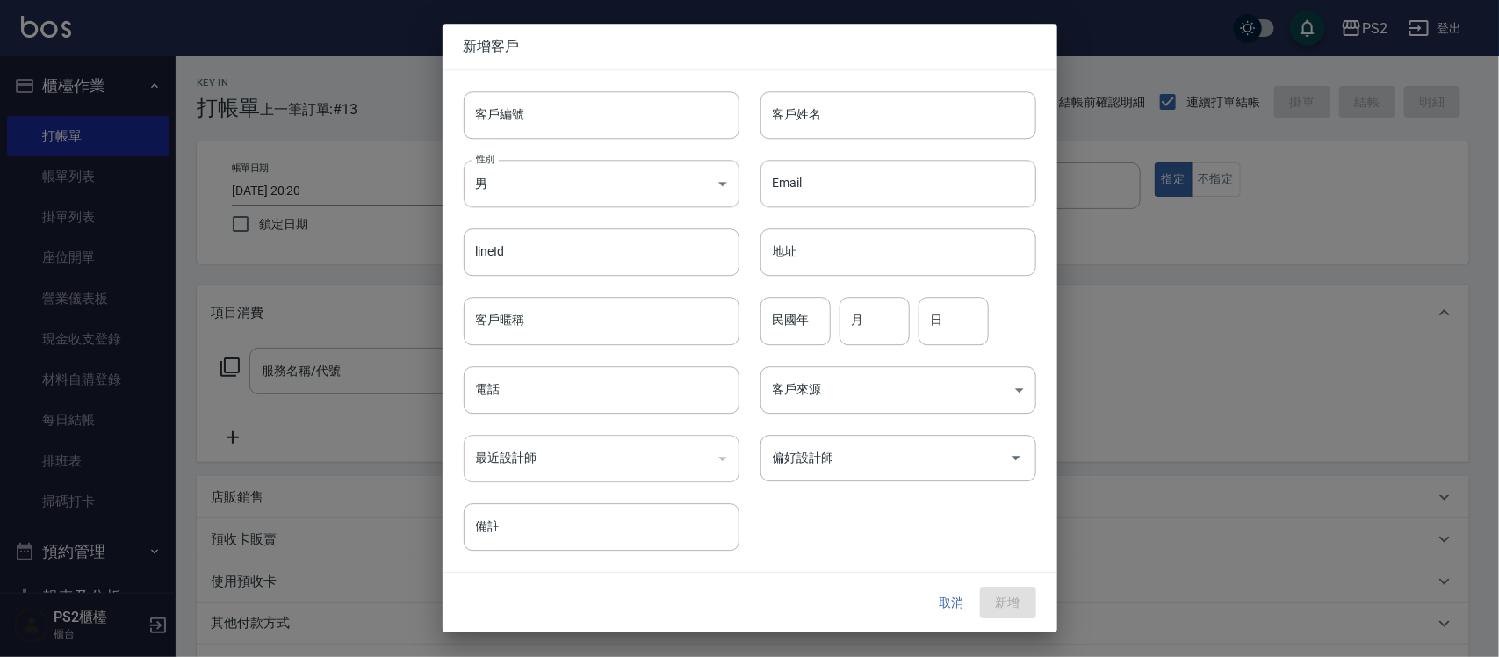
type input "0900222731"
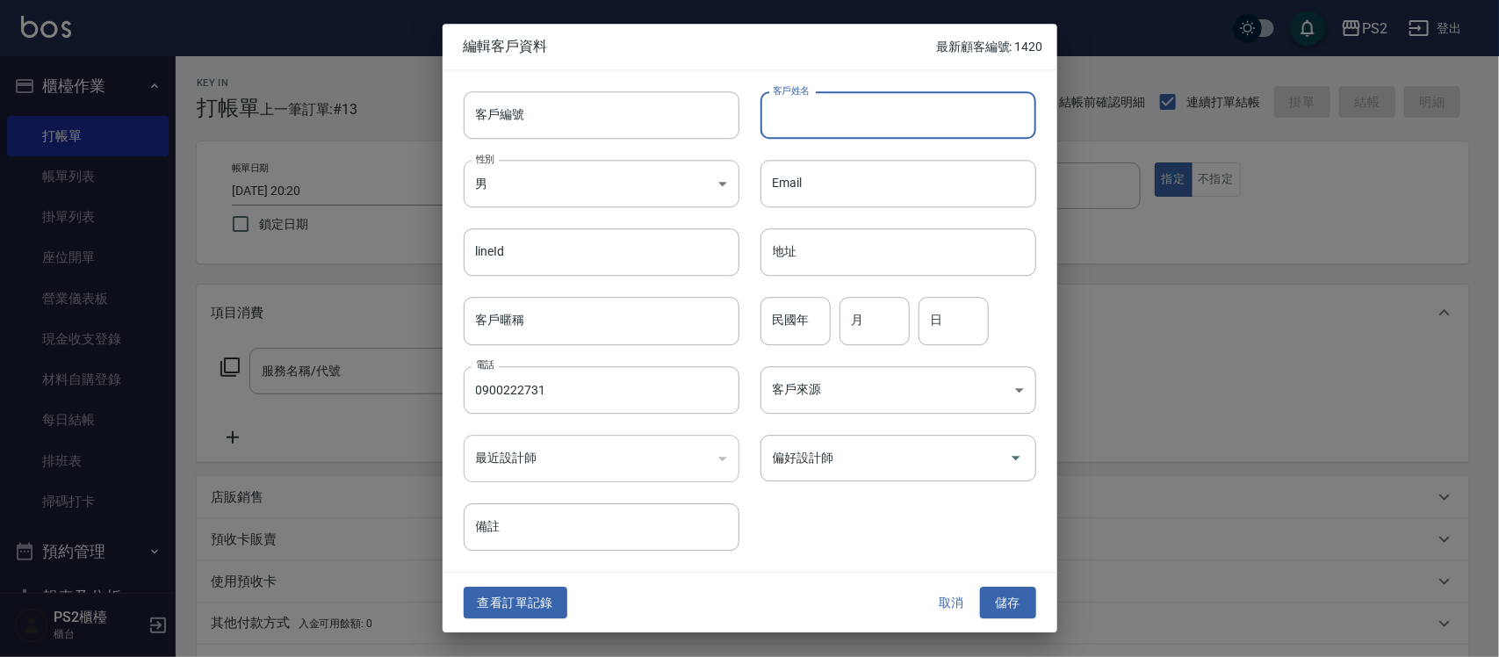
click at [887, 130] on input "客戶姓名" at bounding box center [898, 114] width 276 height 47
type input "X"
type input "劉沛岑"
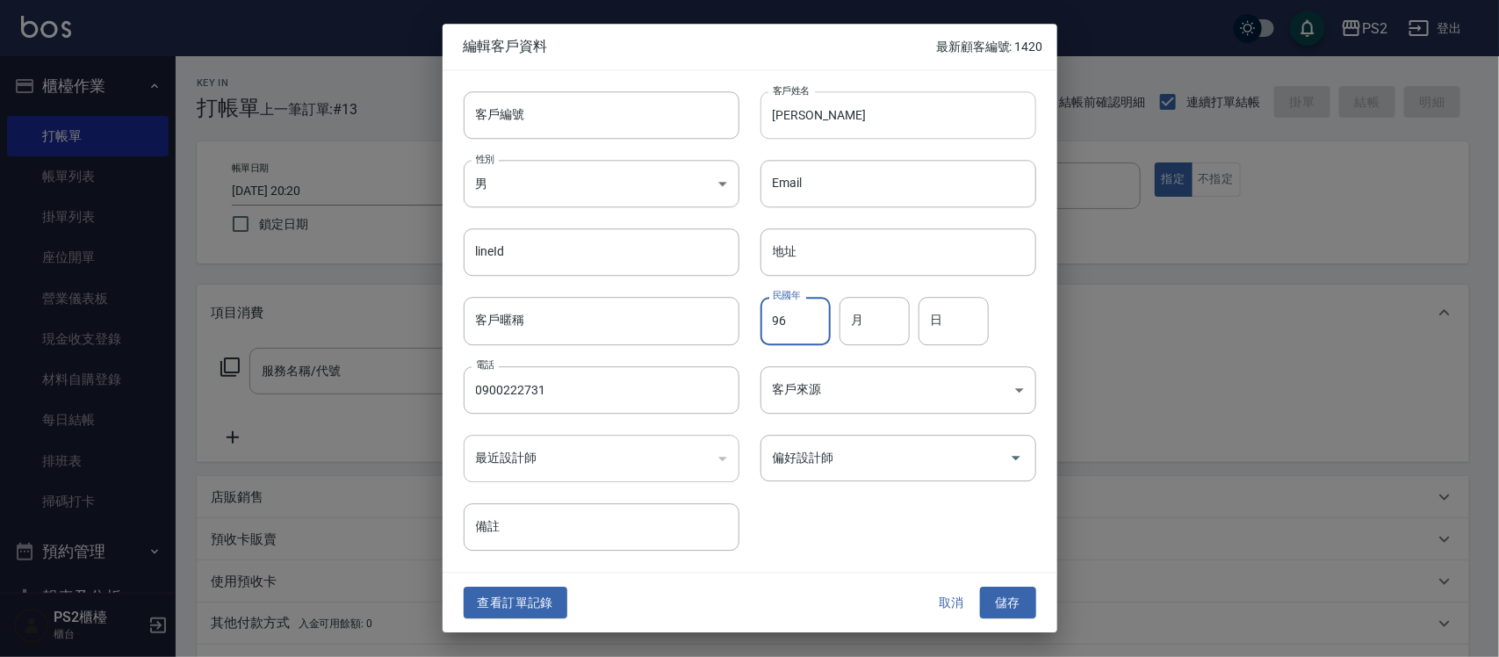
type input "96"
type input "04"
type input "29"
click at [980, 586] on button "儲存" at bounding box center [1008, 602] width 56 height 32
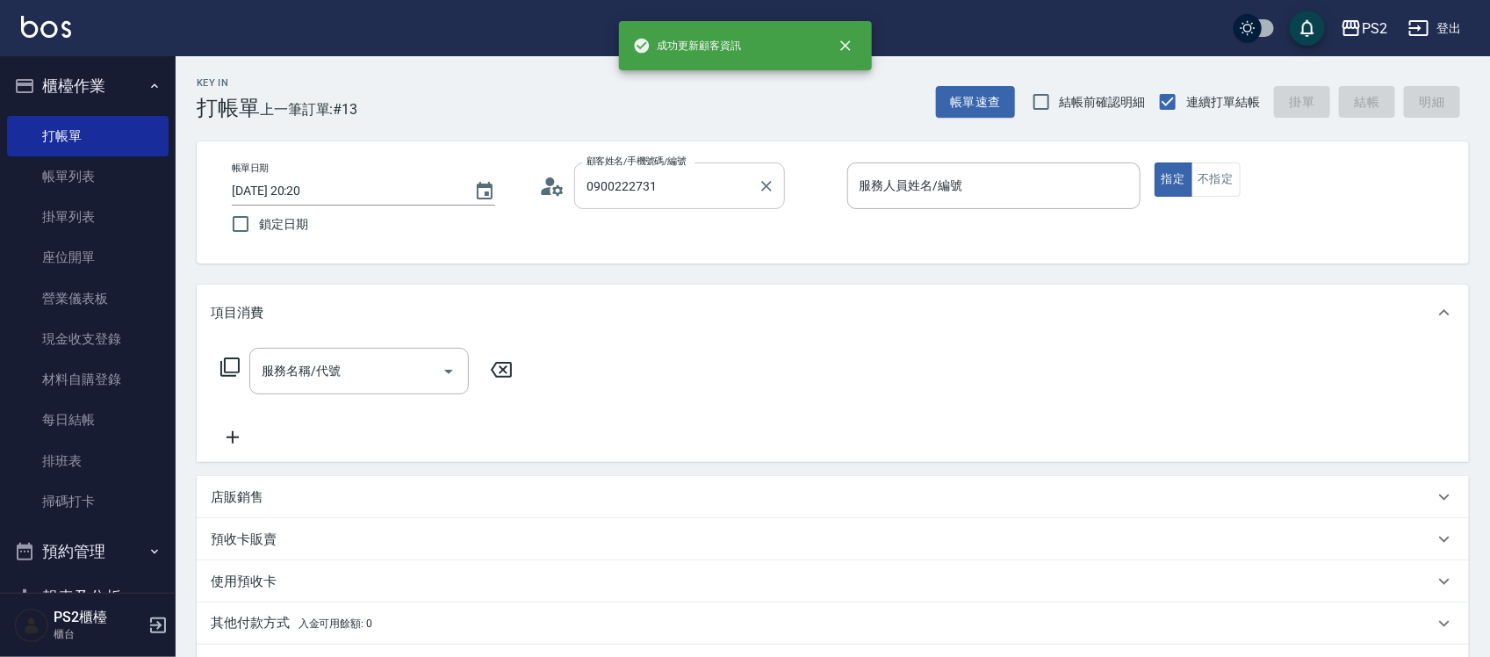
click at [695, 169] on div "0900222731 顧客姓名/手機號碼/編號" at bounding box center [679, 185] width 211 height 47
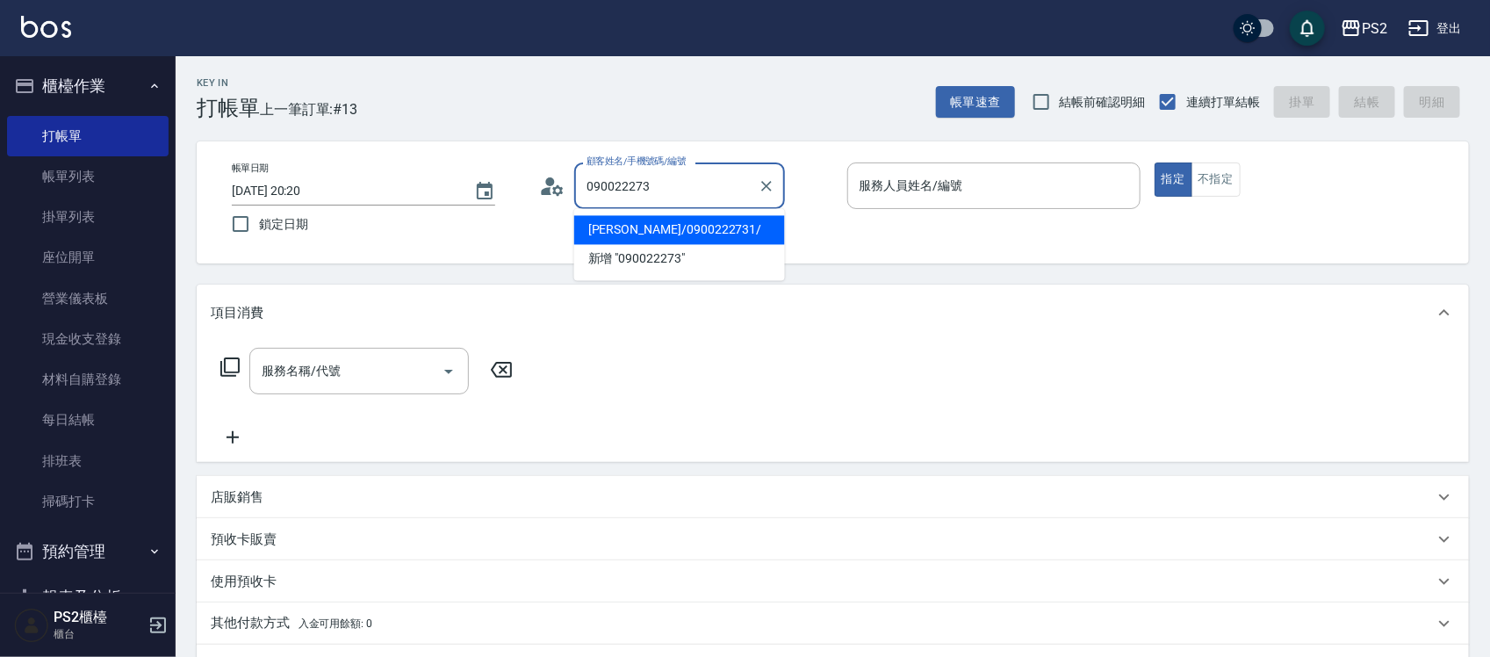
type input "劉沛岑/0900222731/"
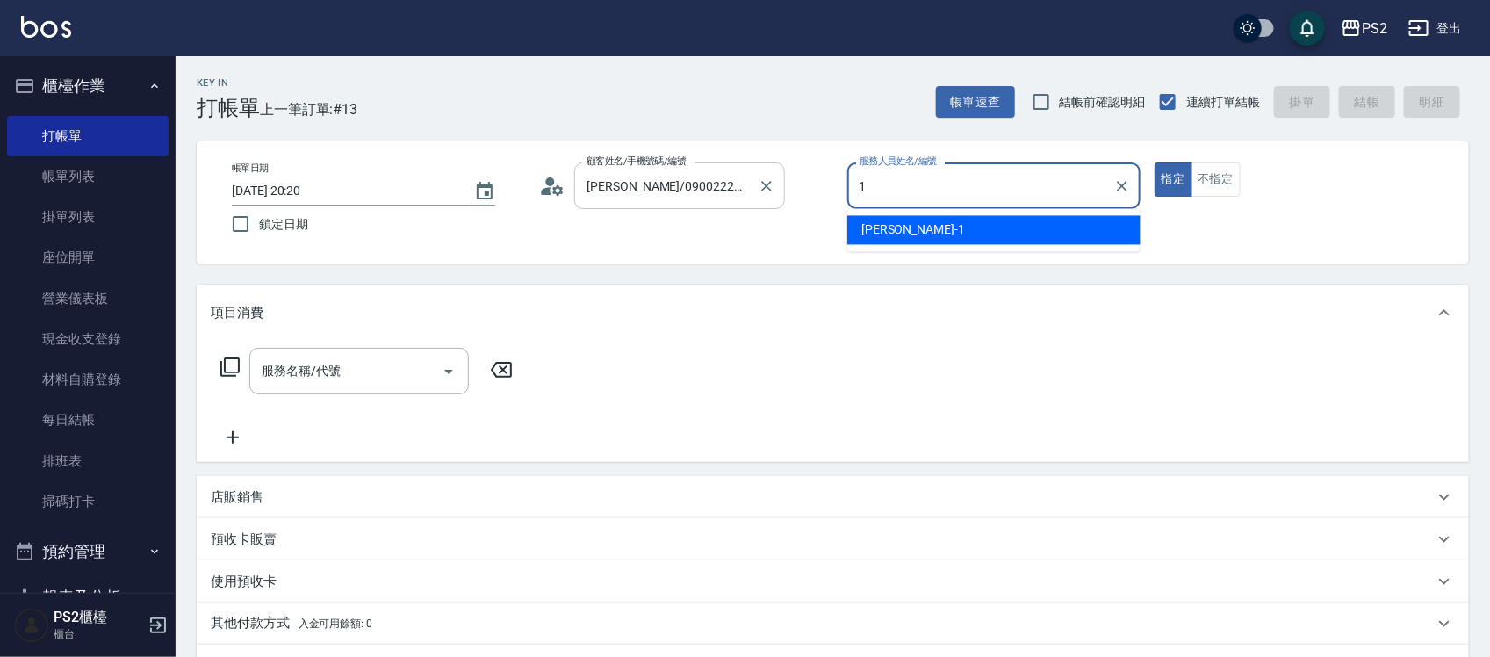
type input "Polly-1"
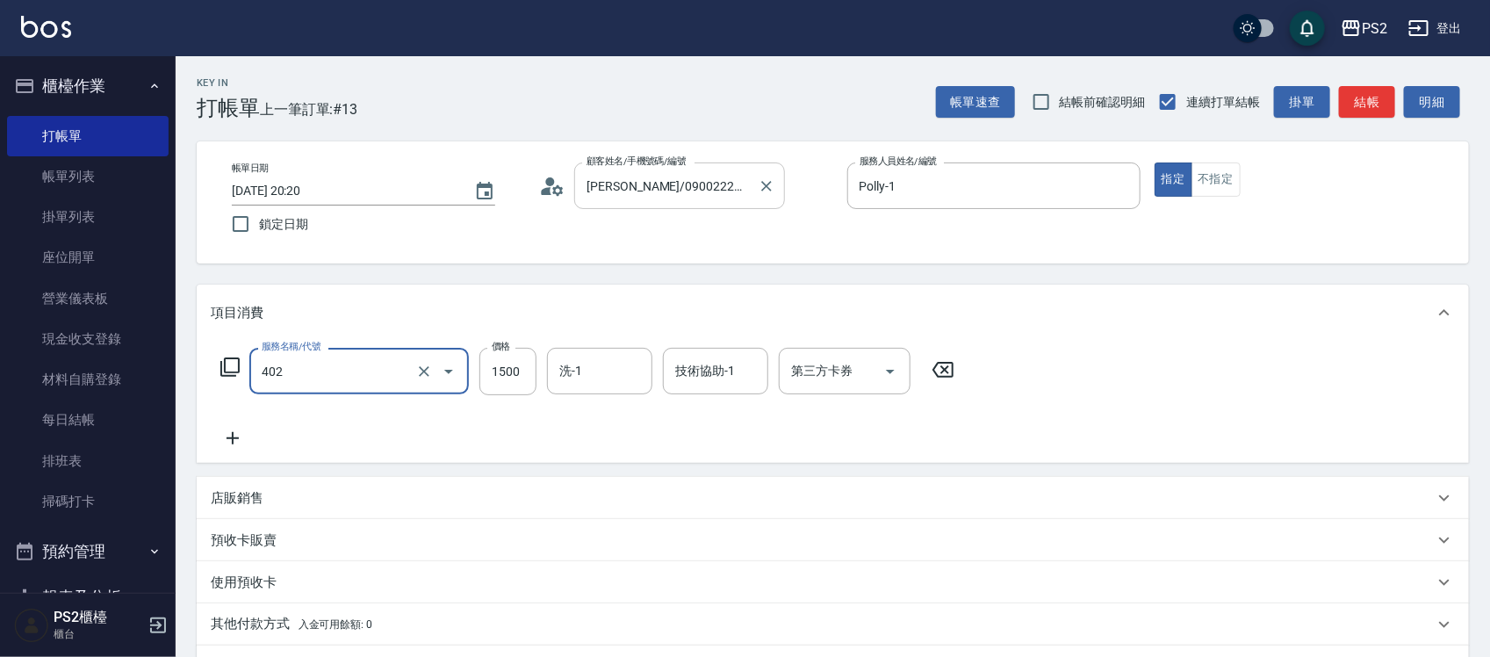
type input "染髮+髮還原1500(402)"
type input "3000"
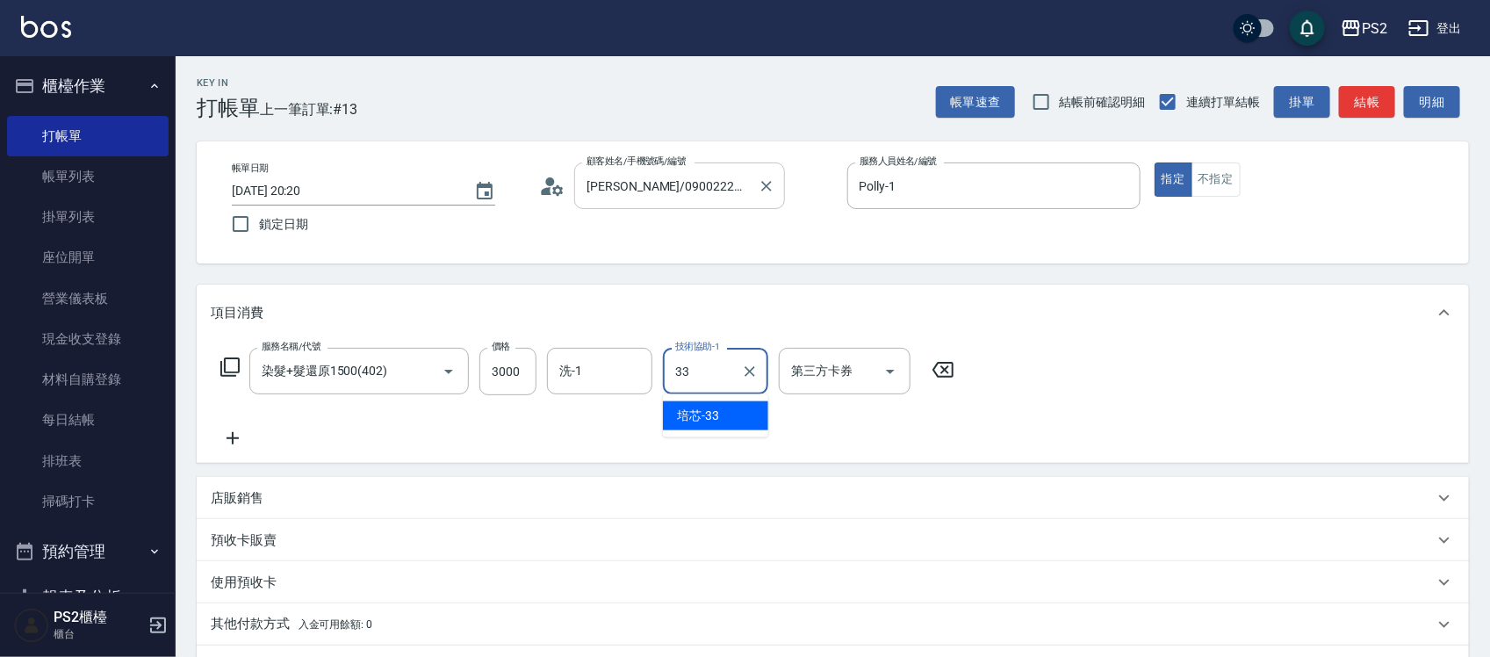
type input "培芯-33"
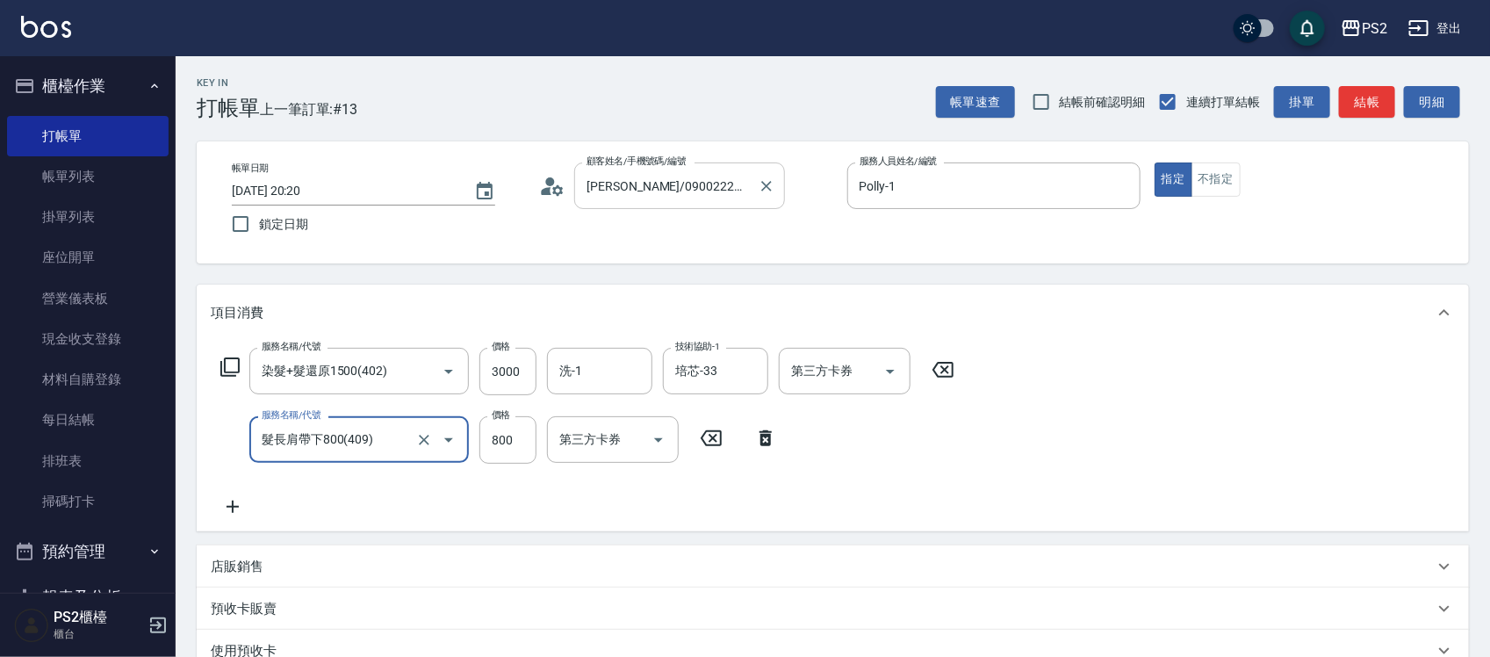
type input "髮長肩帶下800(409)"
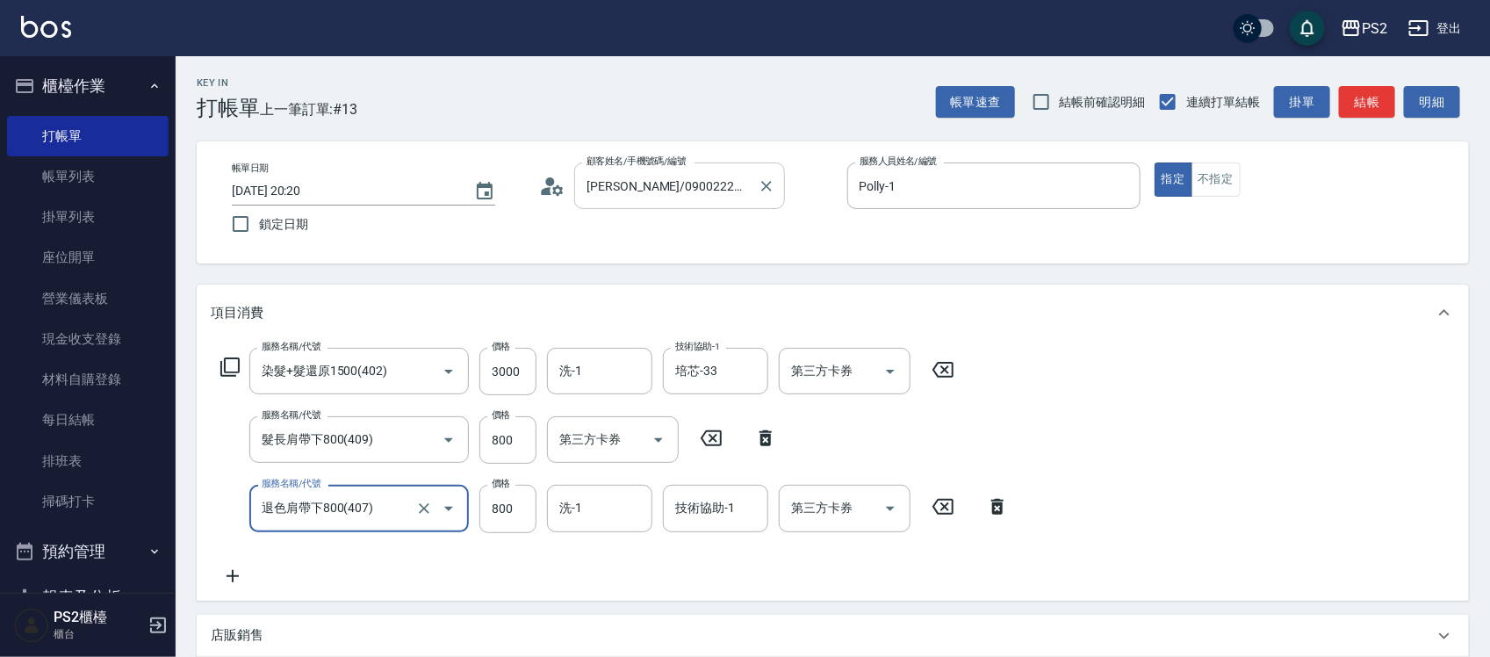
type input "退色肩帶下800(407)"
type input "培芯-33"
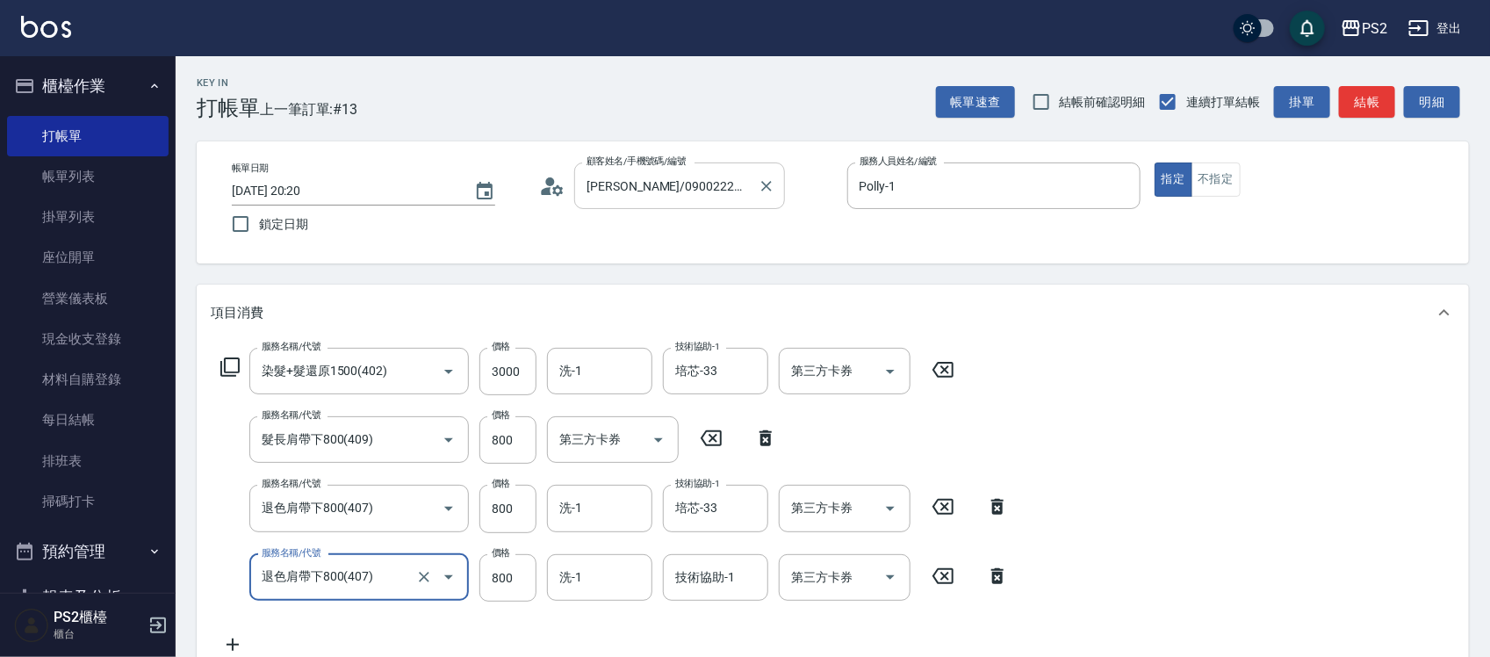
type input "退色肩帶下800(407)"
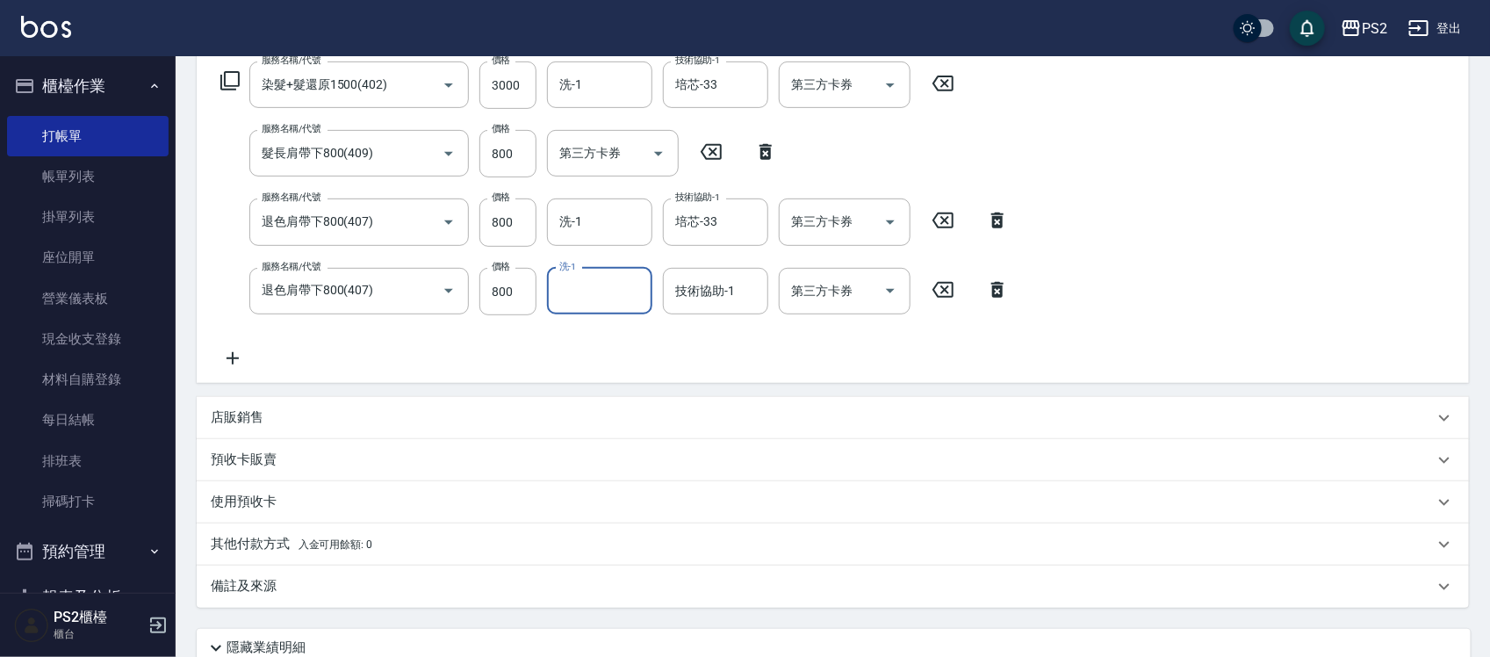
scroll to position [323, 0]
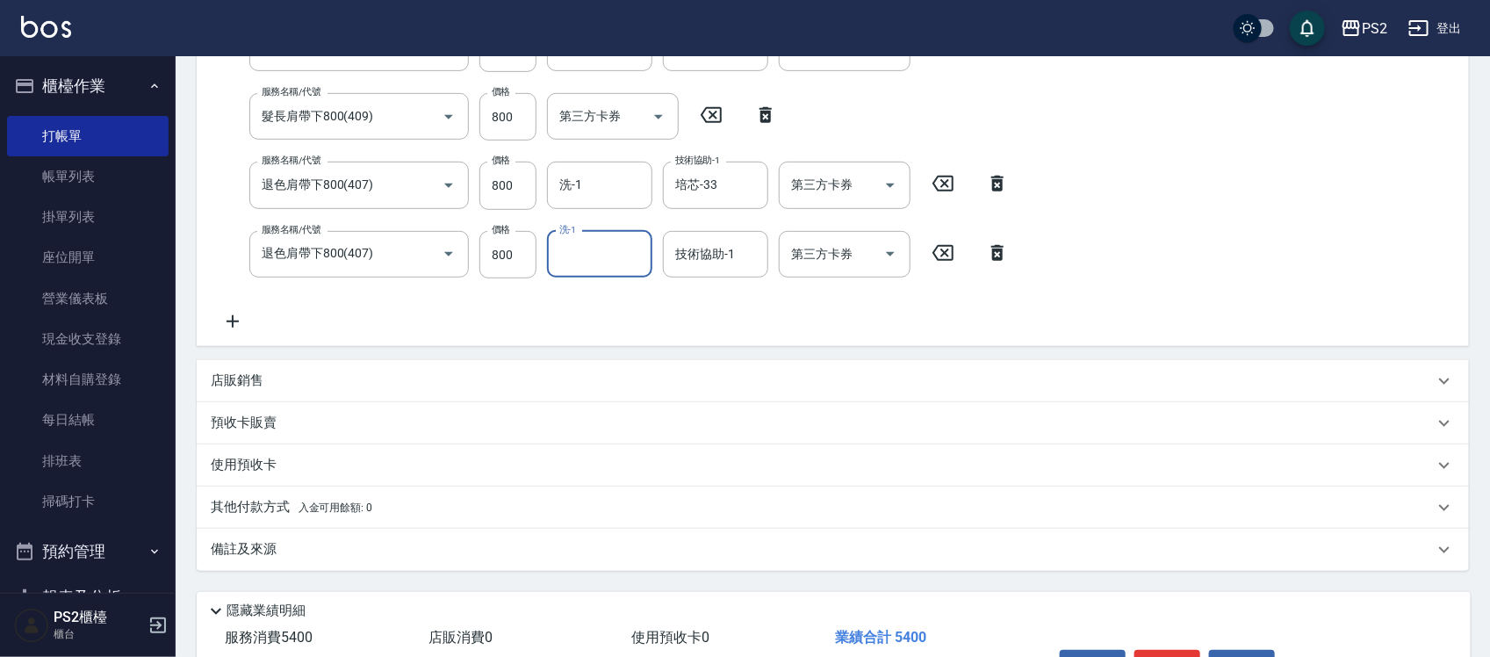
click at [263, 385] on div "店販銷售" at bounding box center [822, 380] width 1223 height 18
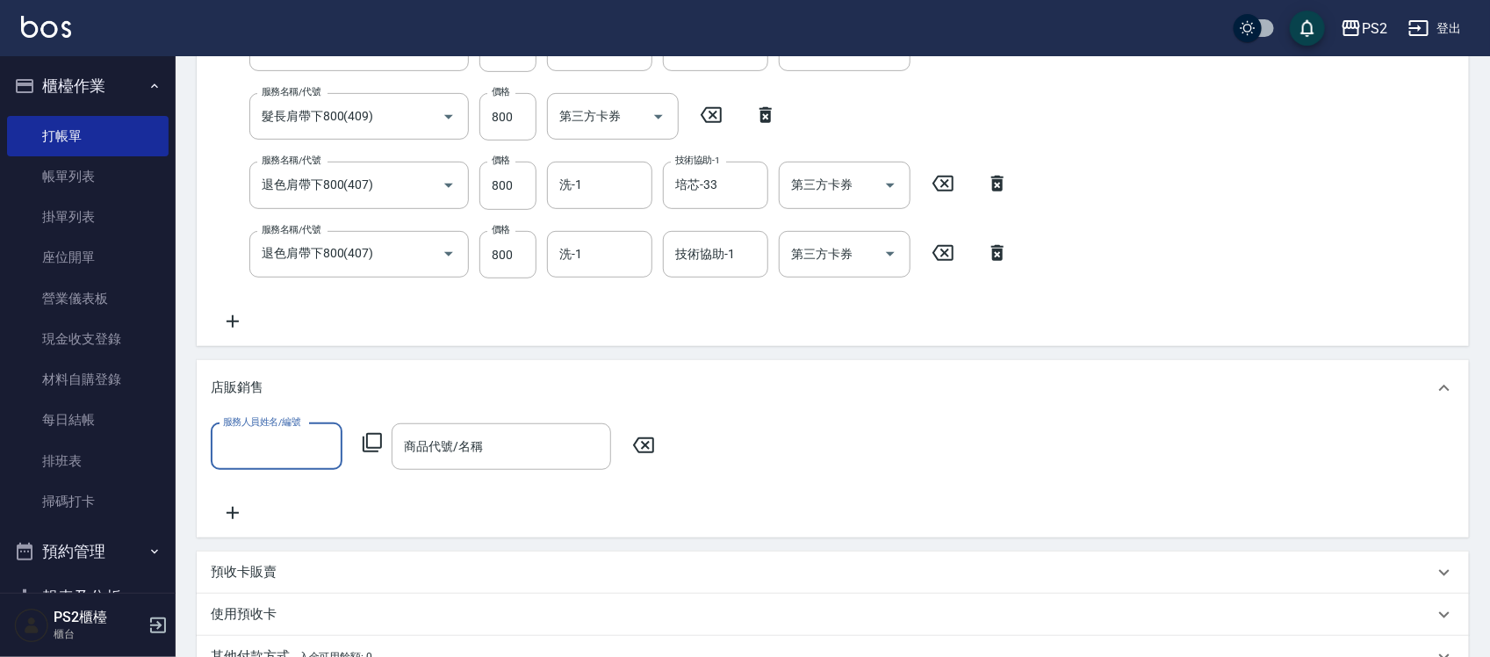
scroll to position [0, 0]
click at [279, 435] on input "服務人員姓名/編號" at bounding box center [277, 446] width 116 height 31
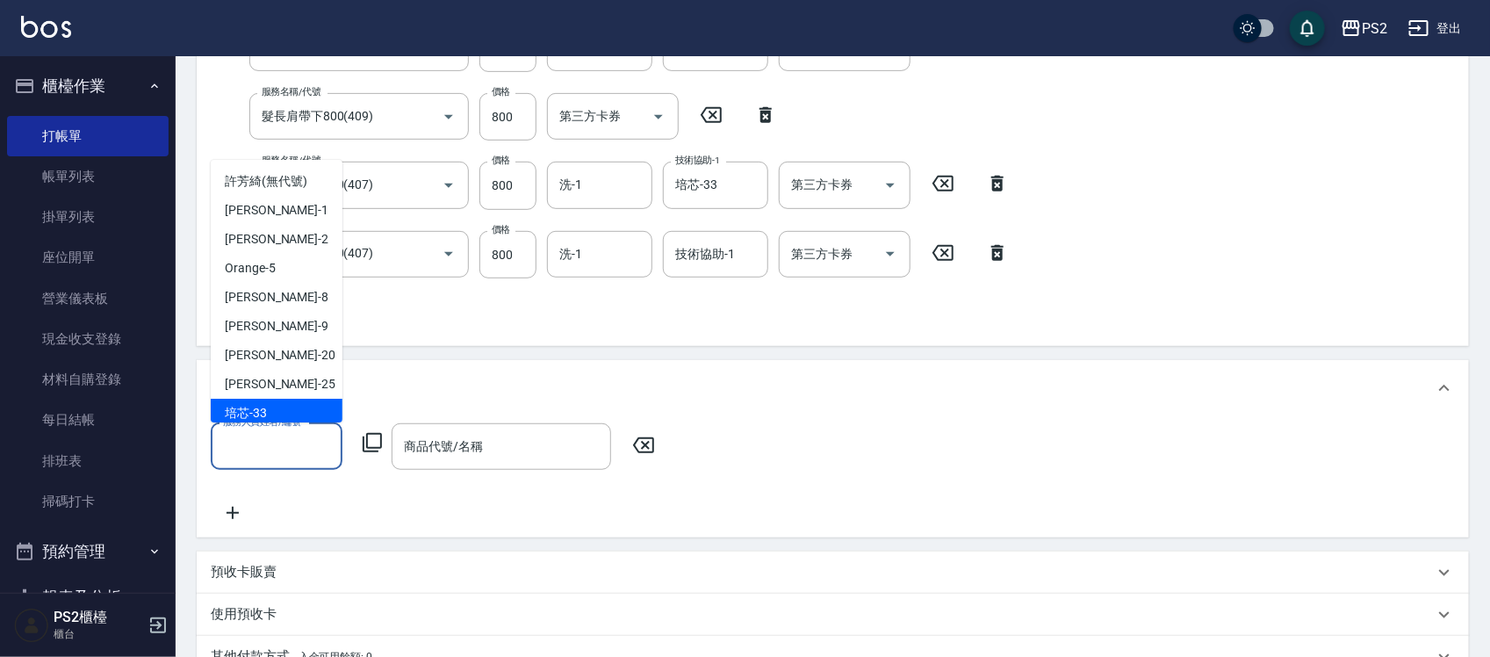
click at [266, 401] on div "培芯 -33" at bounding box center [277, 413] width 132 height 29
type input "培芯-33"
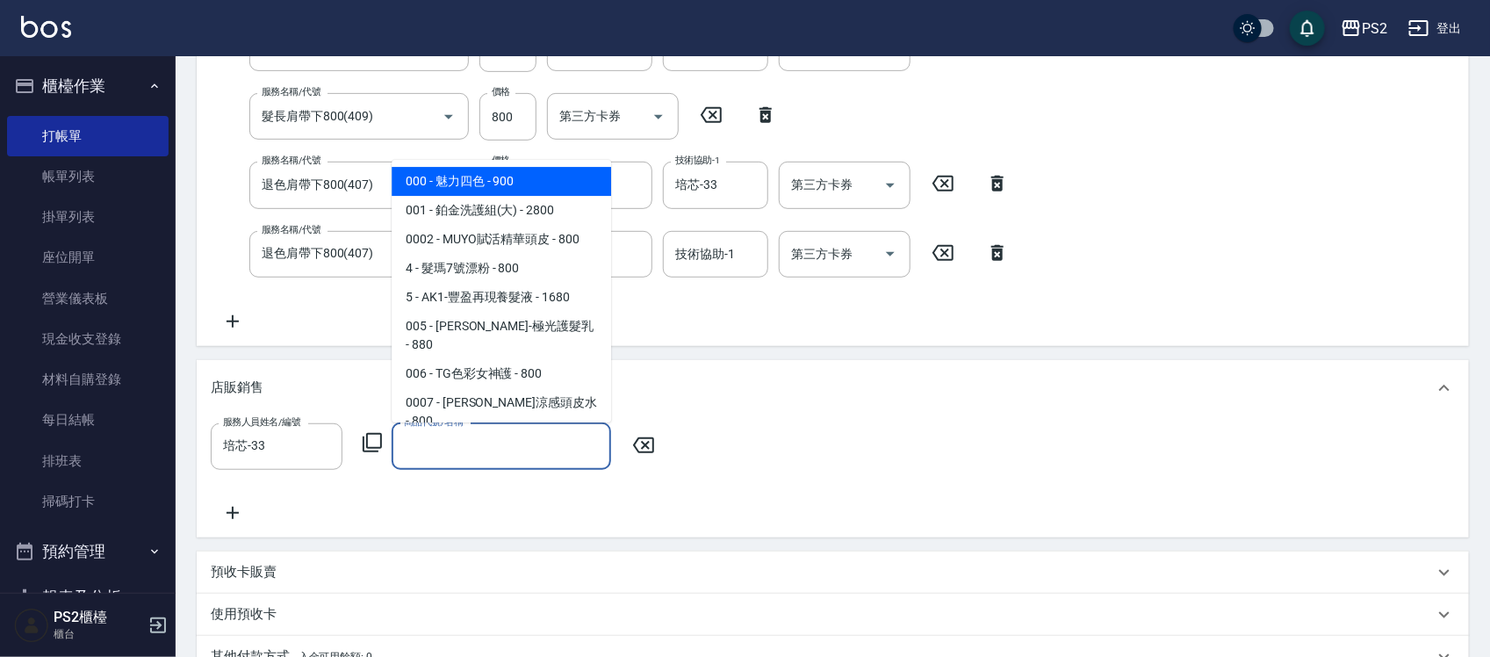
click at [477, 445] on input "商品代號/名稱" at bounding box center [501, 446] width 204 height 31
click at [318, 448] on icon "Clear" at bounding box center [324, 446] width 18 height 18
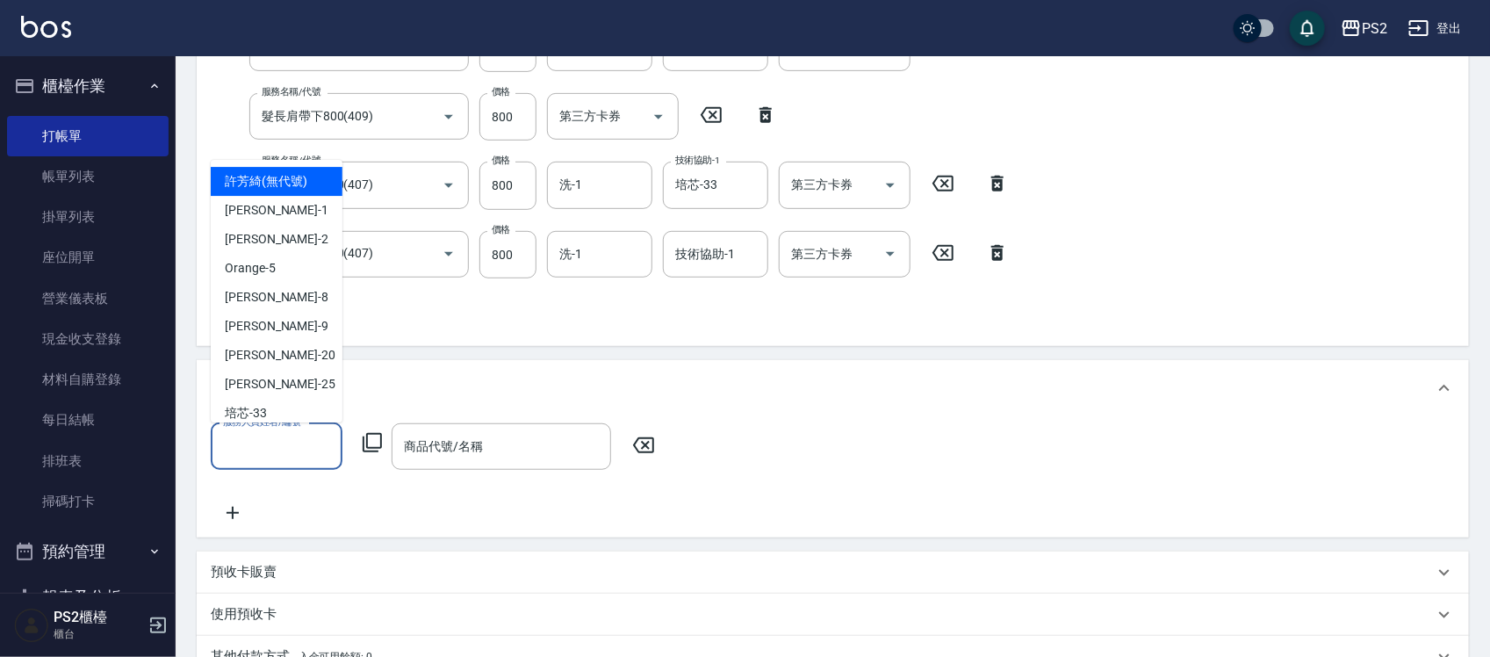
click at [281, 448] on input "服務人員姓名/編號" at bounding box center [277, 446] width 116 height 31
click at [257, 207] on span "Polly -1" at bounding box center [277, 210] width 104 height 18
type input "Polly-1"
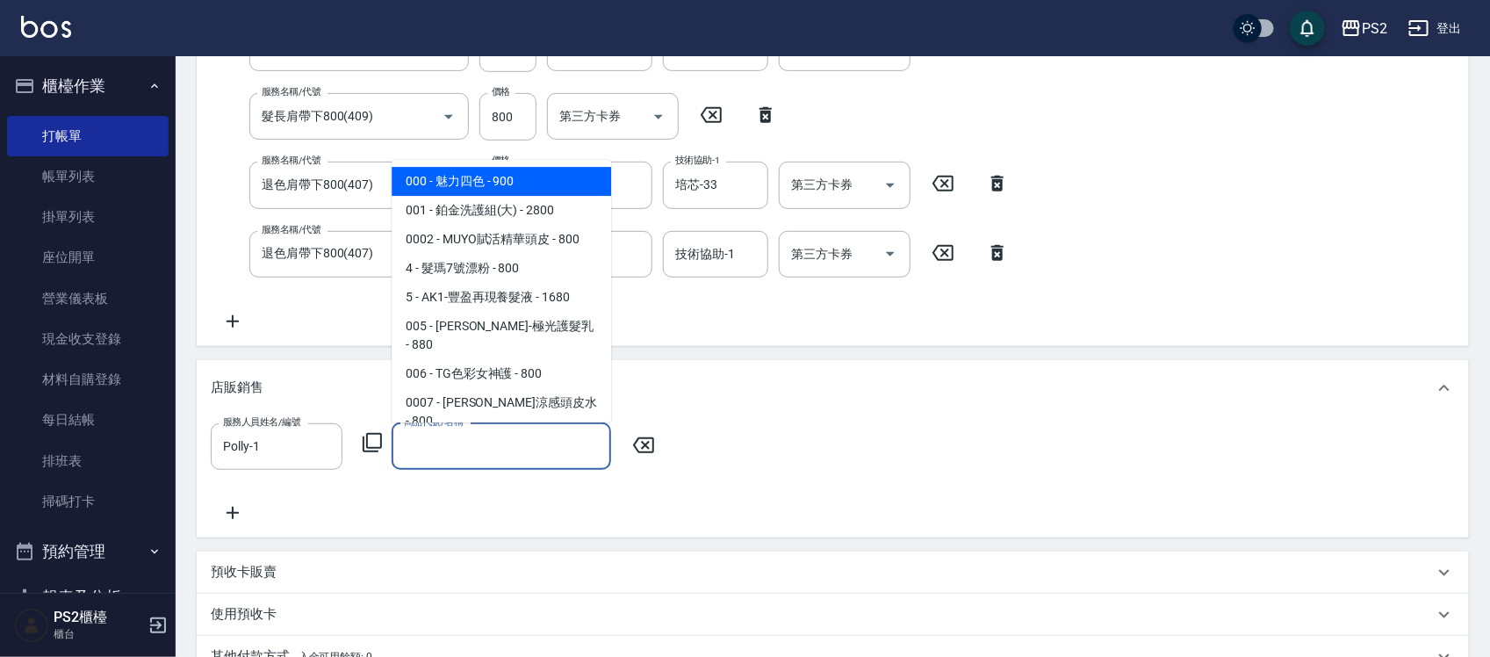
click at [449, 439] on input "商品代號/名稱" at bounding box center [501, 446] width 204 height 31
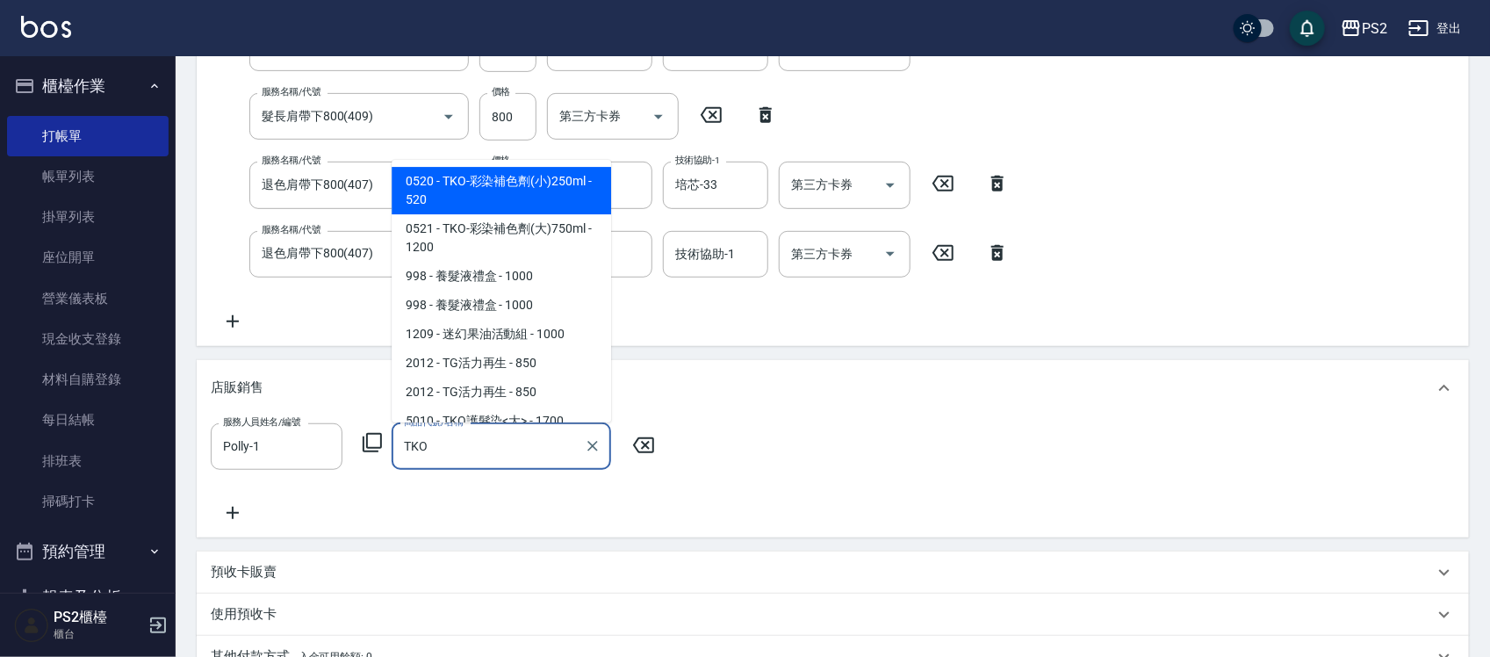
type input "TKO-彩染補色劑(小)250ml"
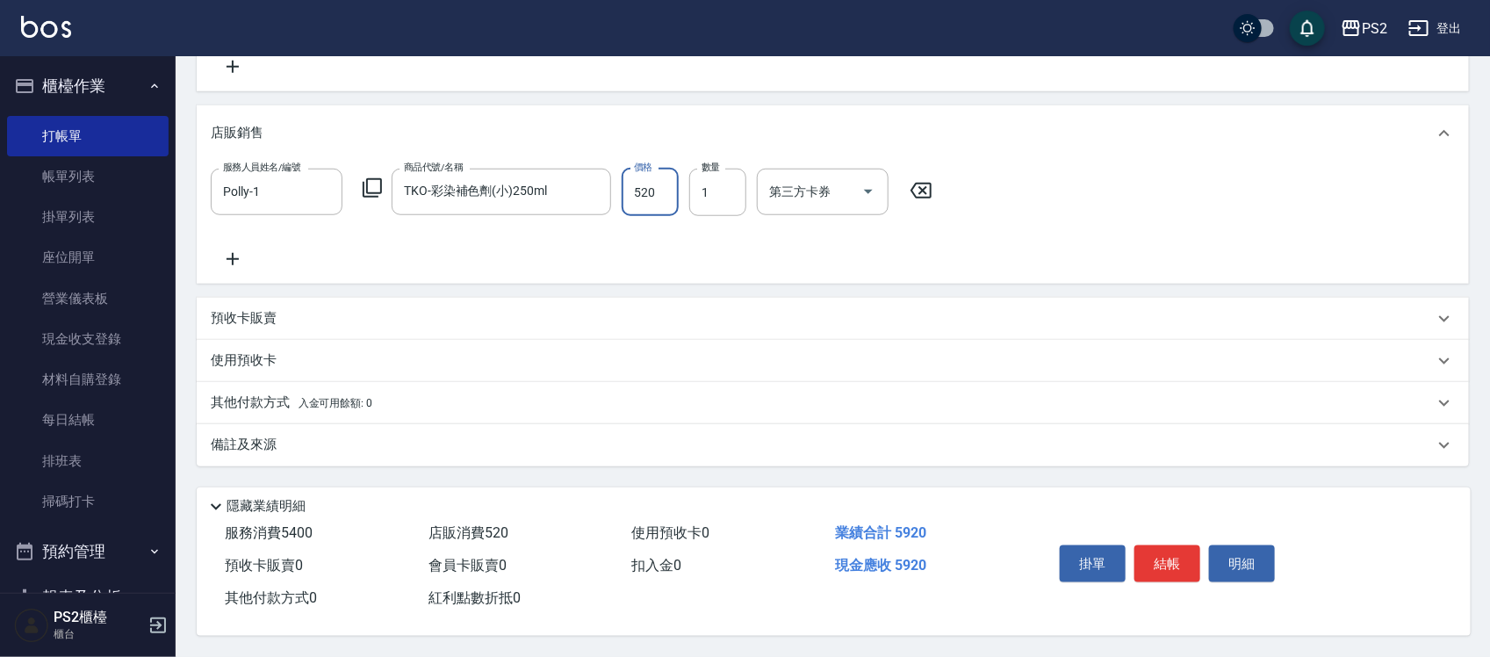
scroll to position [584, 0]
click at [340, 382] on div "其他付款方式 入金可用餘額: 0" at bounding box center [833, 403] width 1272 height 42
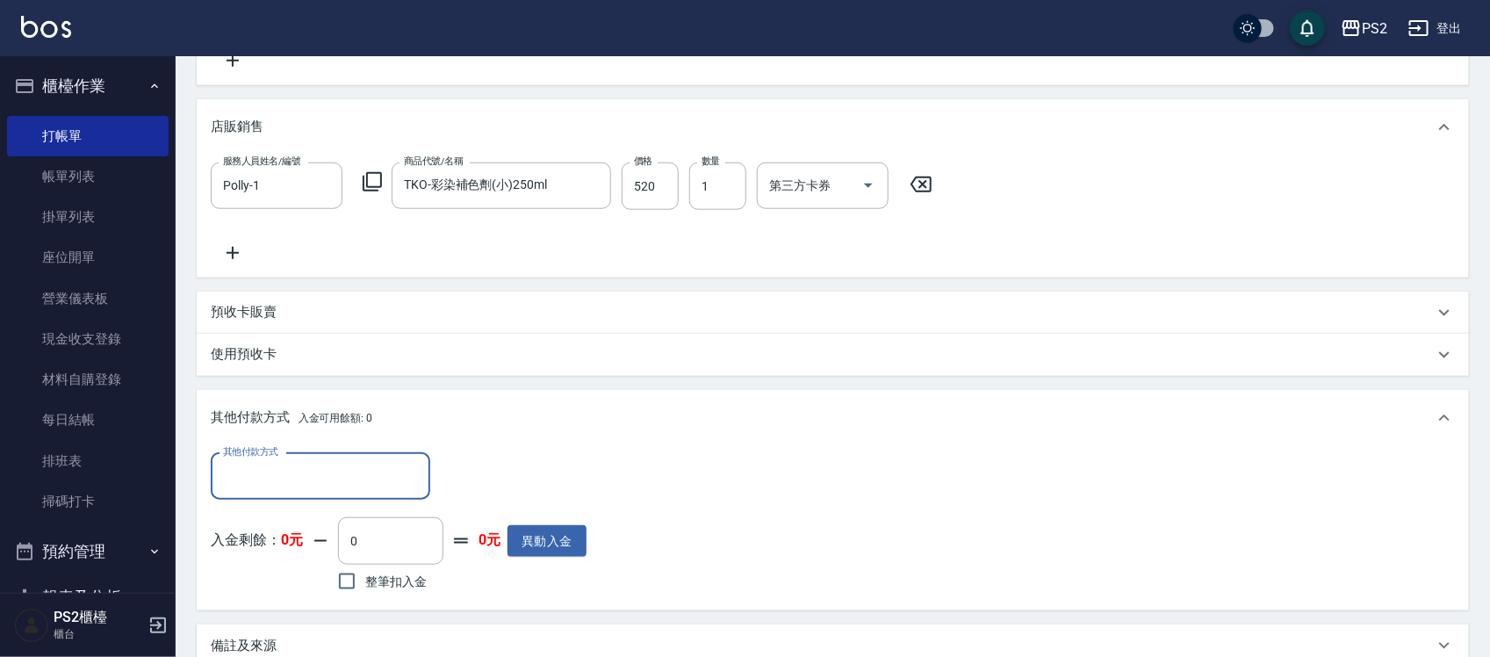
scroll to position [0, 0]
click at [266, 476] on input "其他付款方式" at bounding box center [321, 476] width 204 height 31
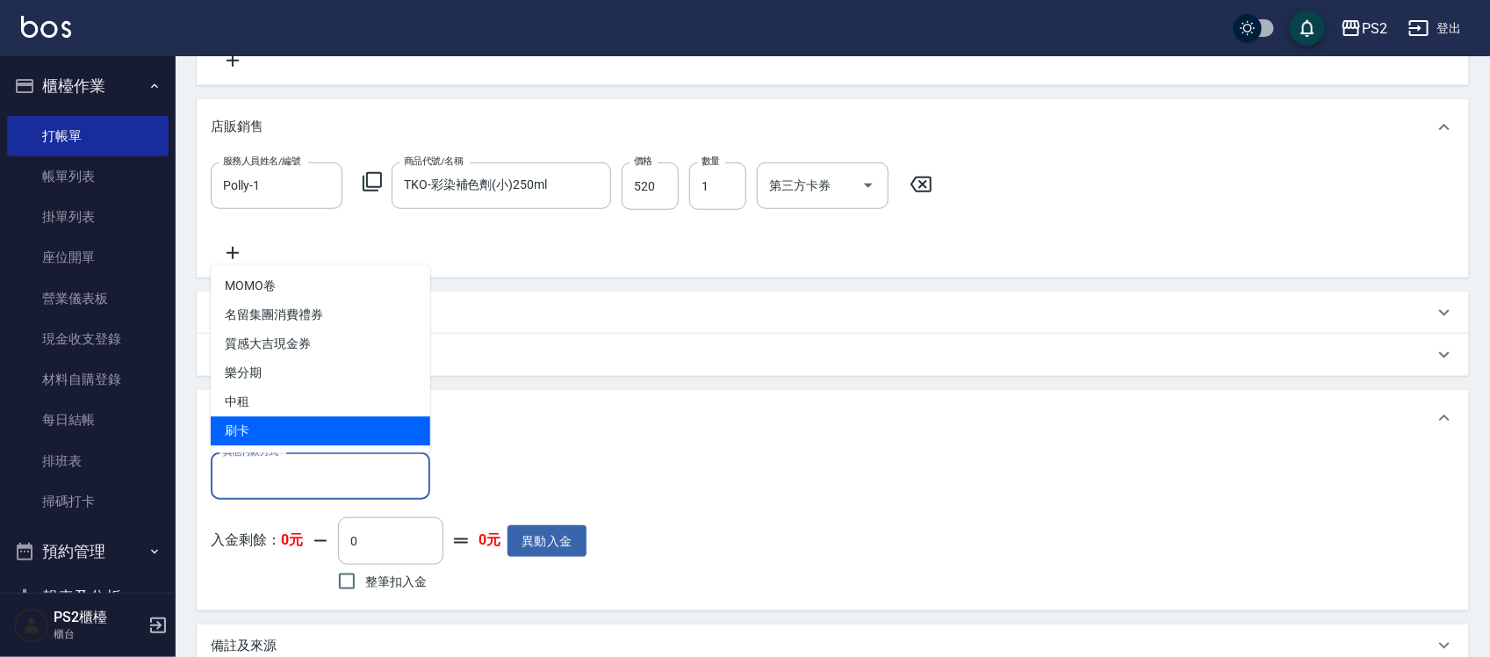
click at [263, 433] on span "刷卡" at bounding box center [320, 431] width 219 height 29
type input "刷卡"
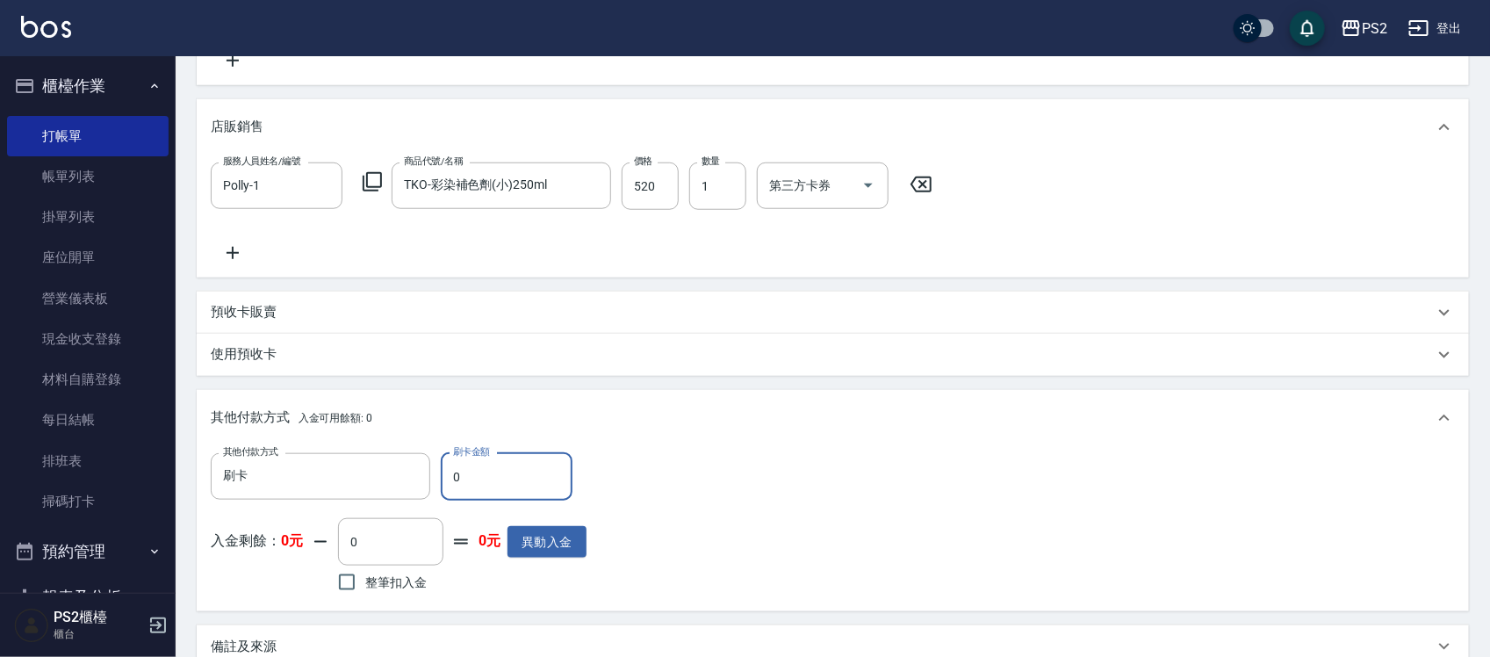
click at [500, 466] on input "0" at bounding box center [507, 476] width 132 height 47
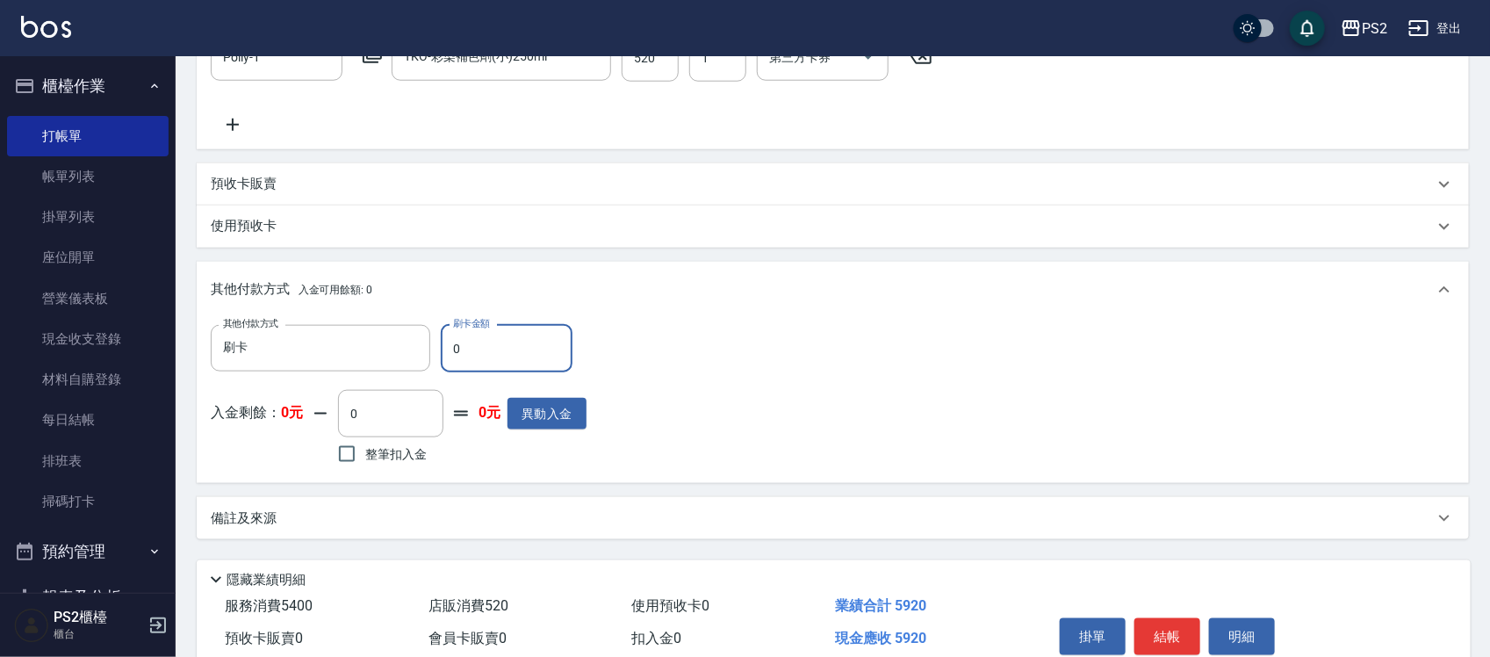
scroll to position [791, 0]
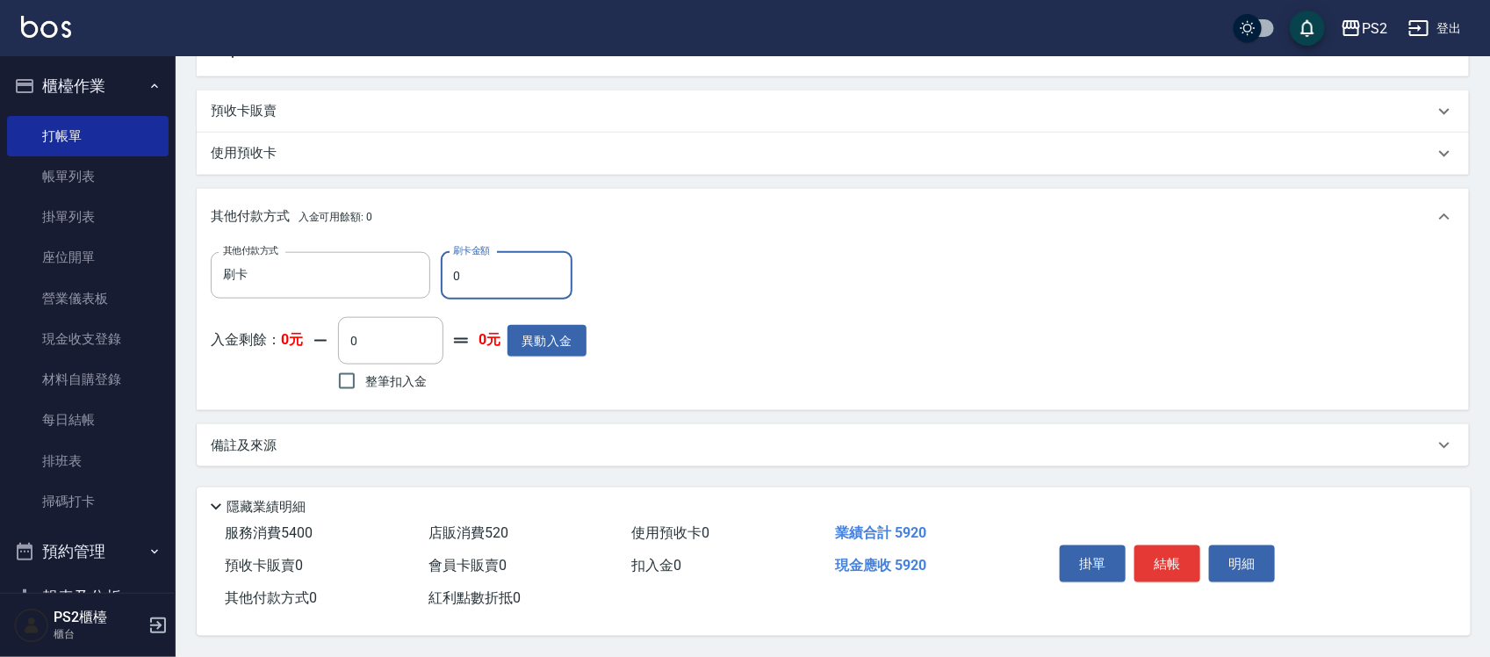
click at [487, 263] on input "0" at bounding box center [507, 275] width 132 height 47
type input "5920"
click at [1174, 559] on button "結帳" at bounding box center [1167, 563] width 66 height 37
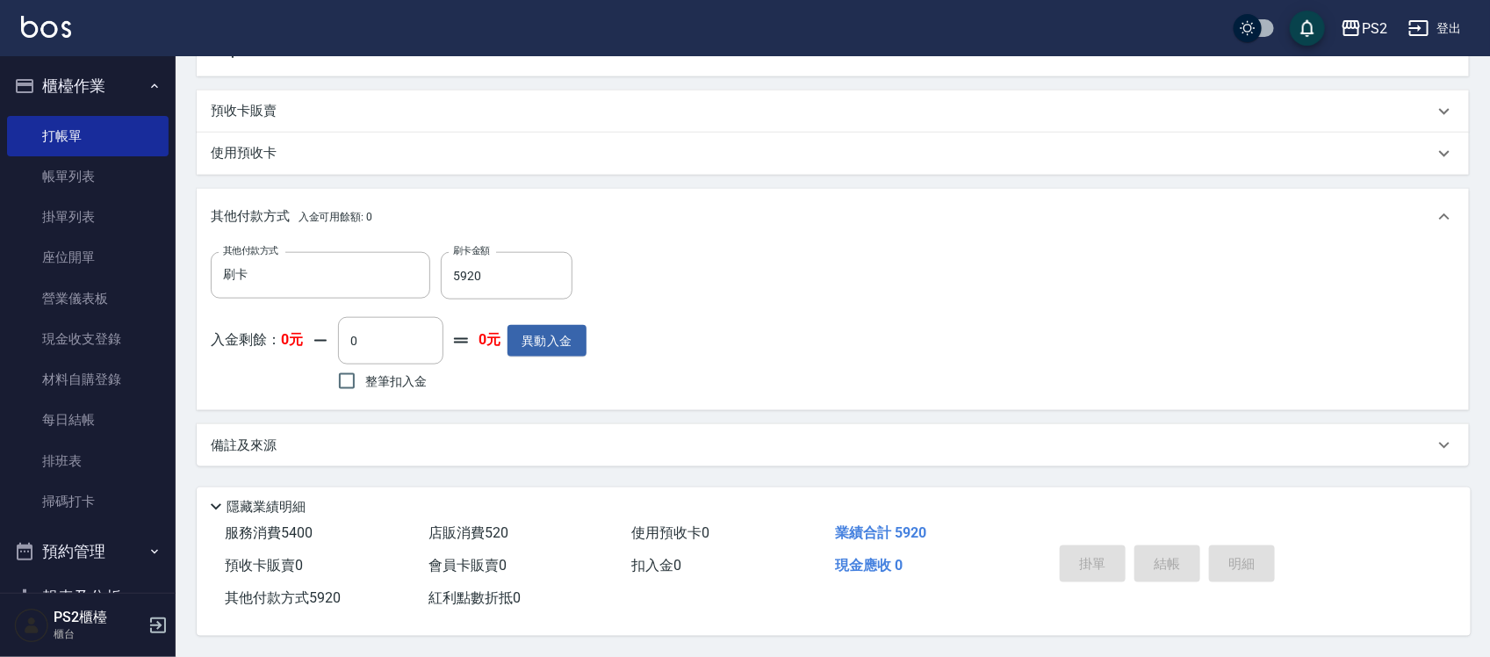
type input "2025/10/07 20:22"
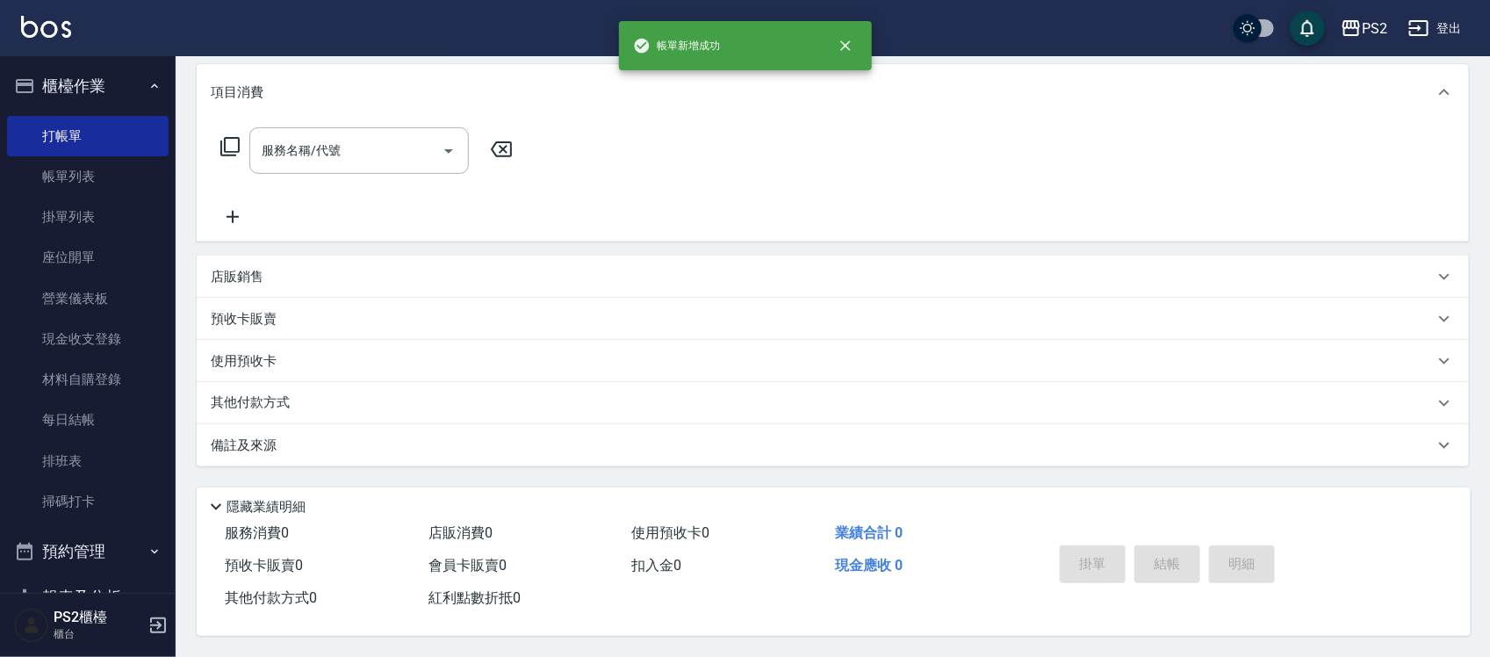
scroll to position [0, 0]
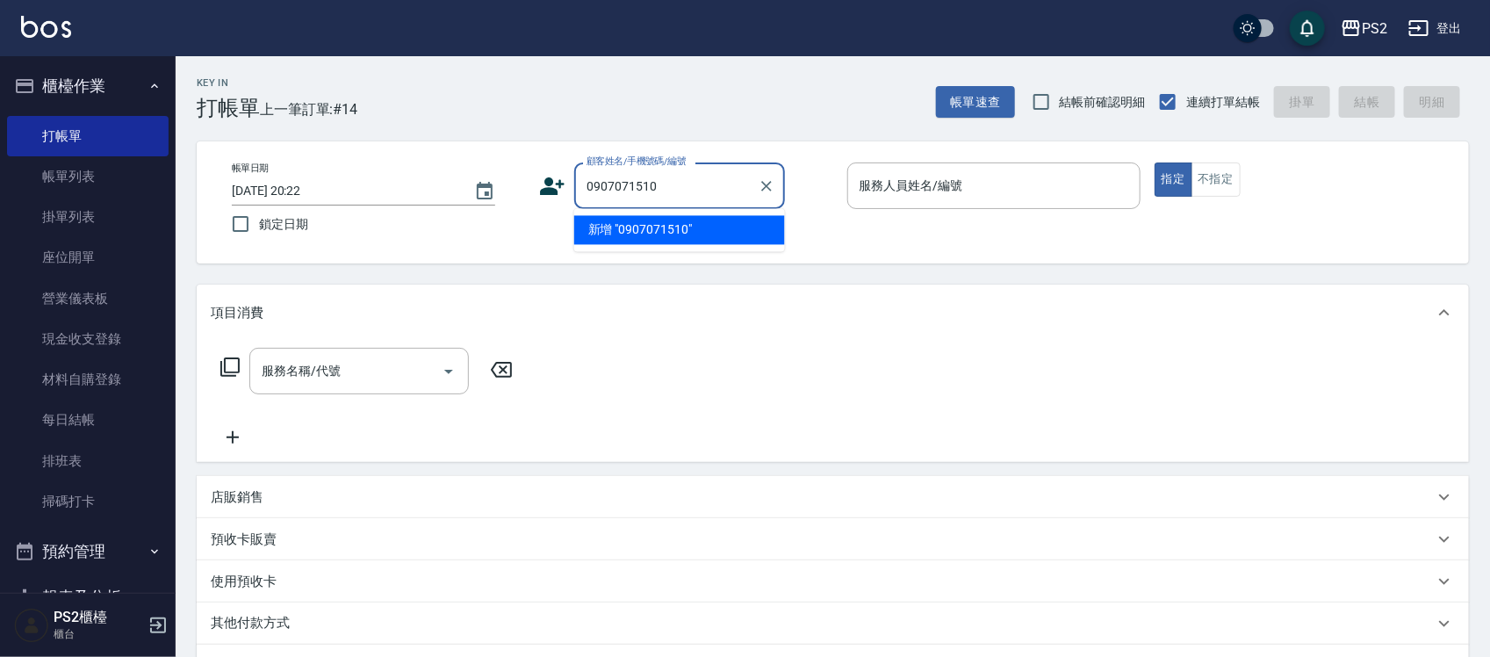
type input "0907071510"
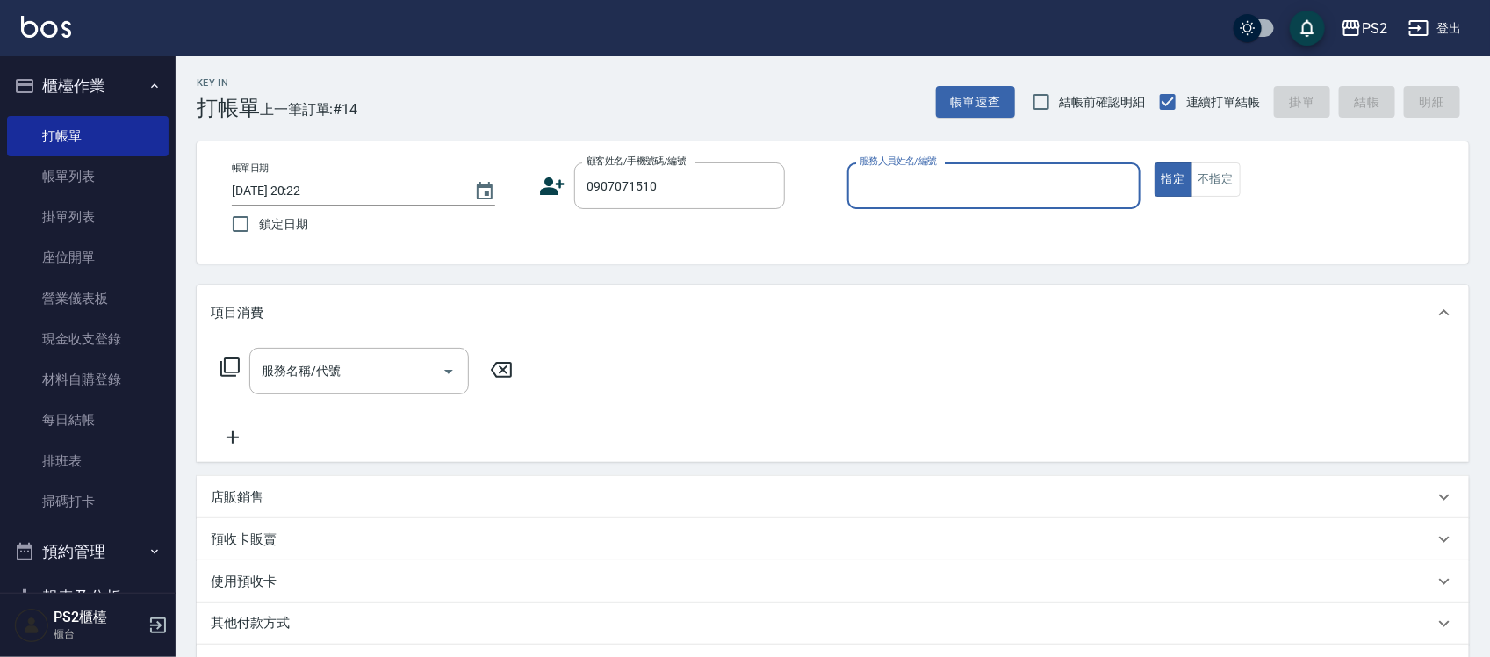
click at [541, 185] on icon at bounding box center [552, 186] width 26 height 26
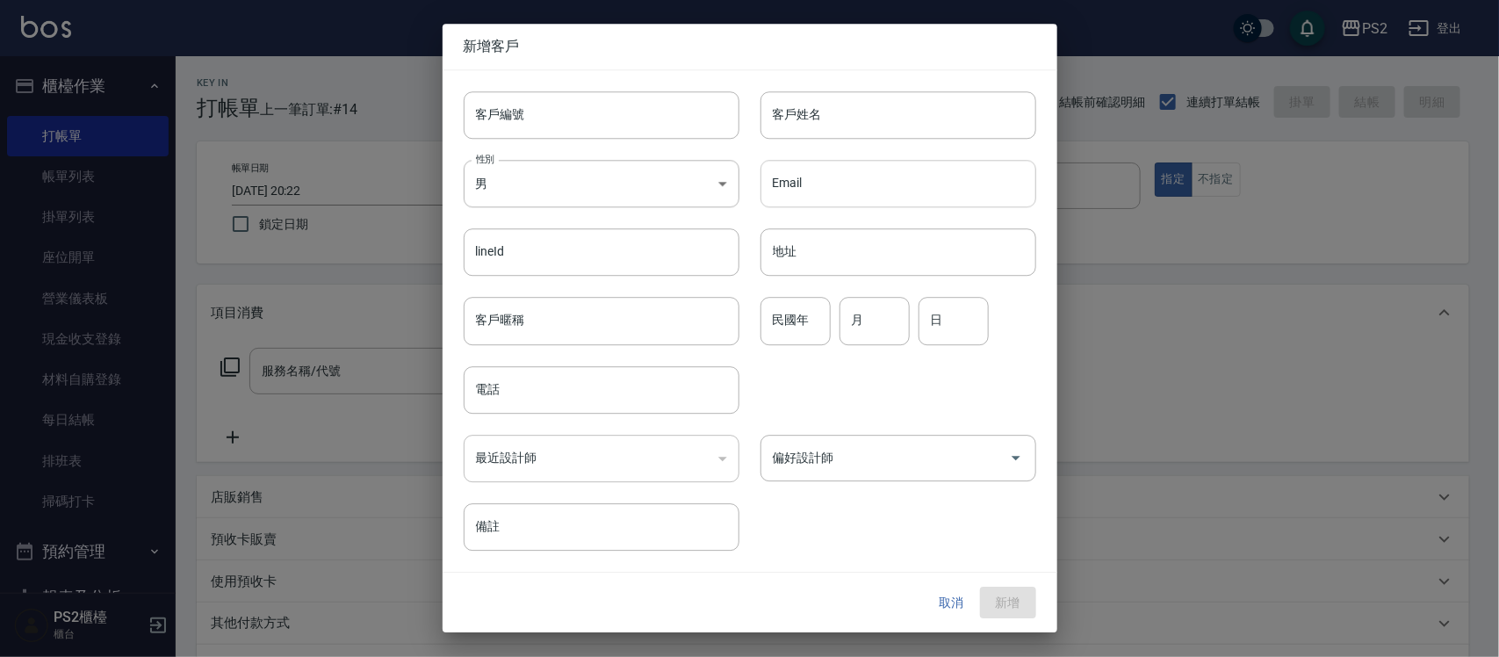
type input "0907071510"
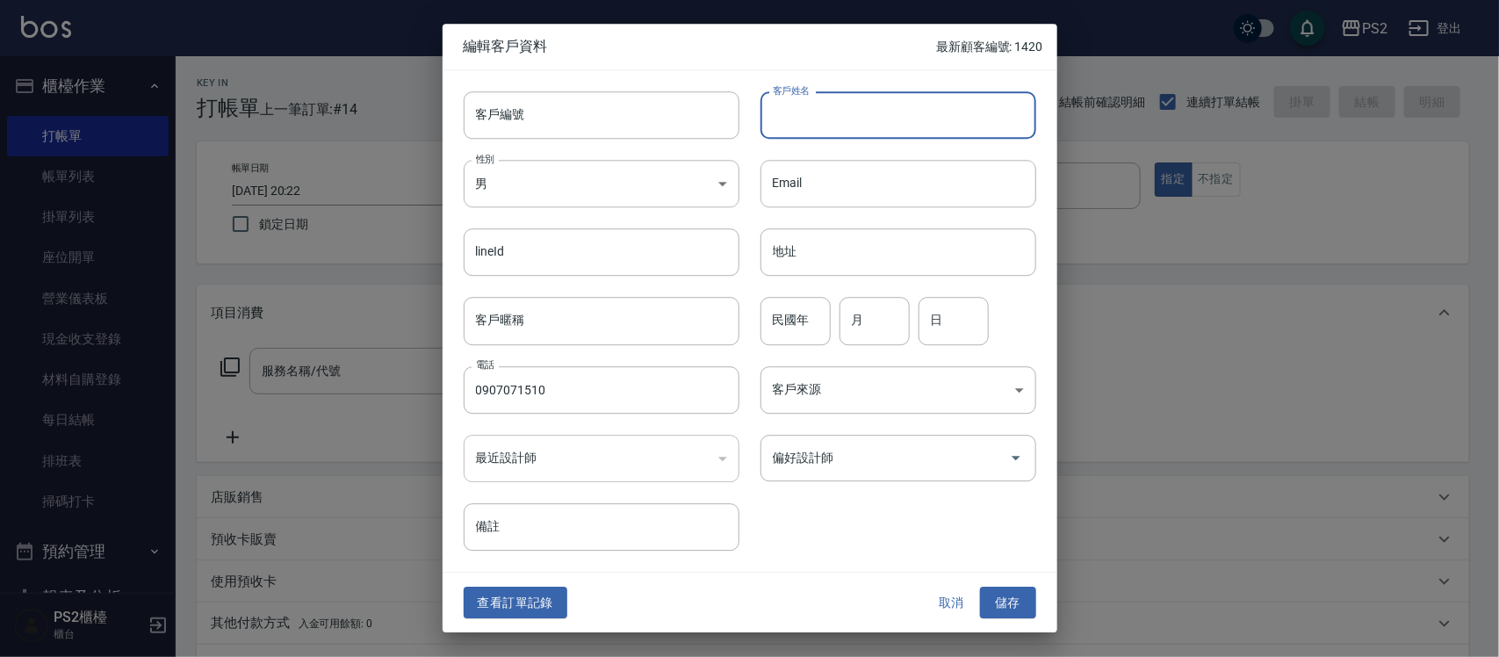
click at [866, 119] on input "客戶姓名" at bounding box center [898, 114] width 276 height 47
type input "熊婕芳"
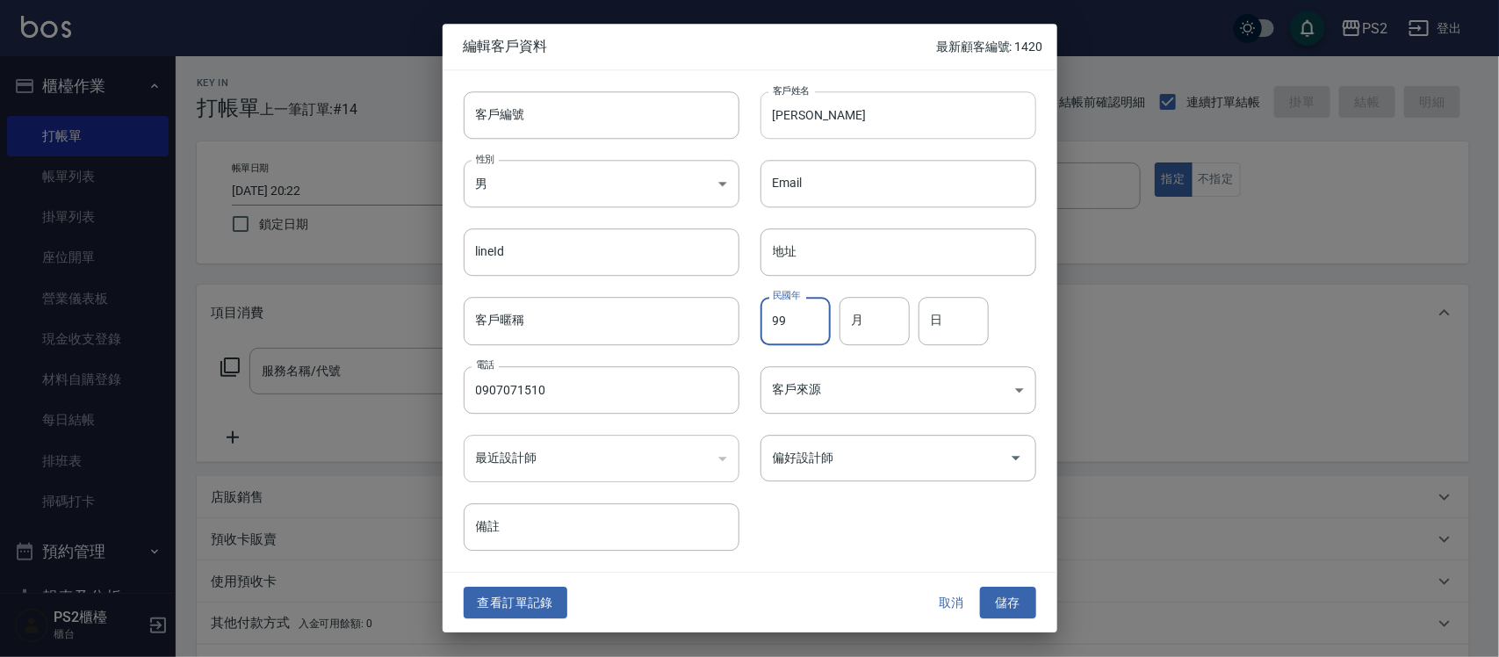
type input "99"
type input "04"
type input "25"
click at [980, 586] on button "儲存" at bounding box center [1008, 602] width 56 height 32
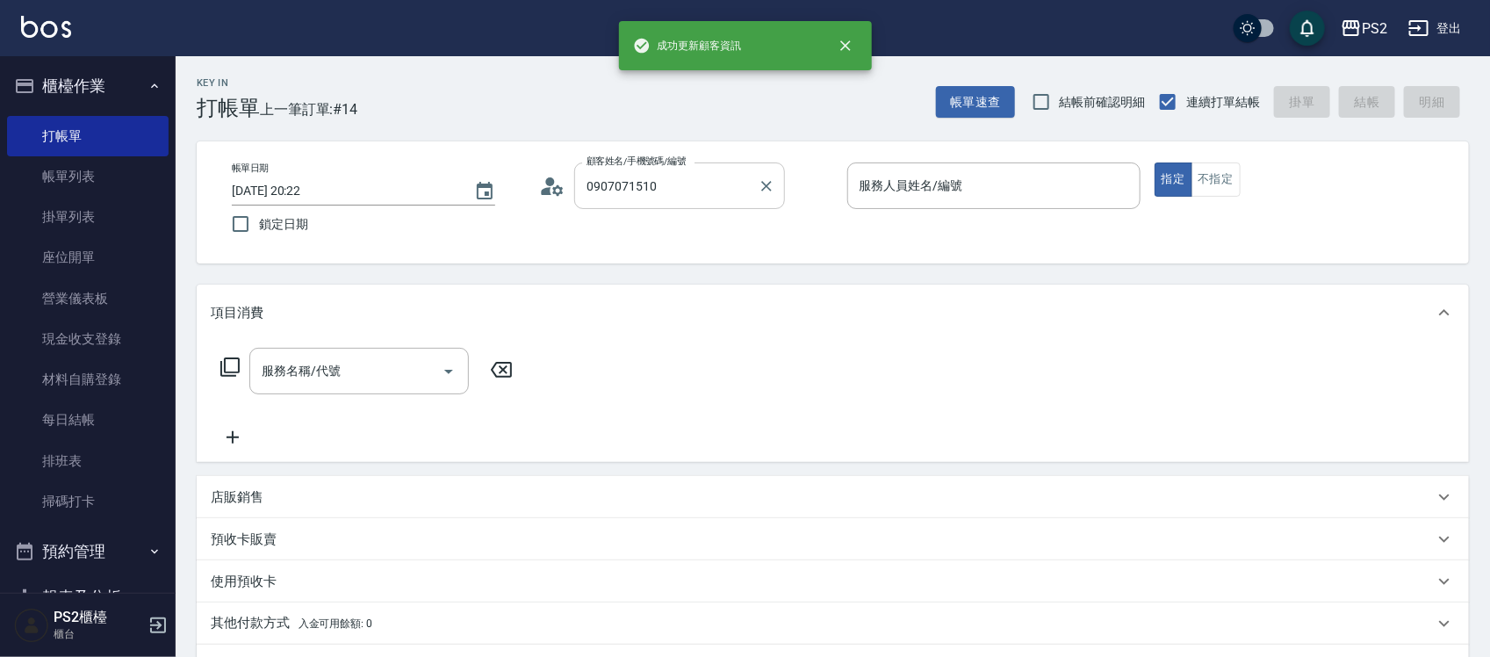
click at [683, 168] on div "0907071510 顧客姓名/手機號碼/編號" at bounding box center [679, 185] width 211 height 47
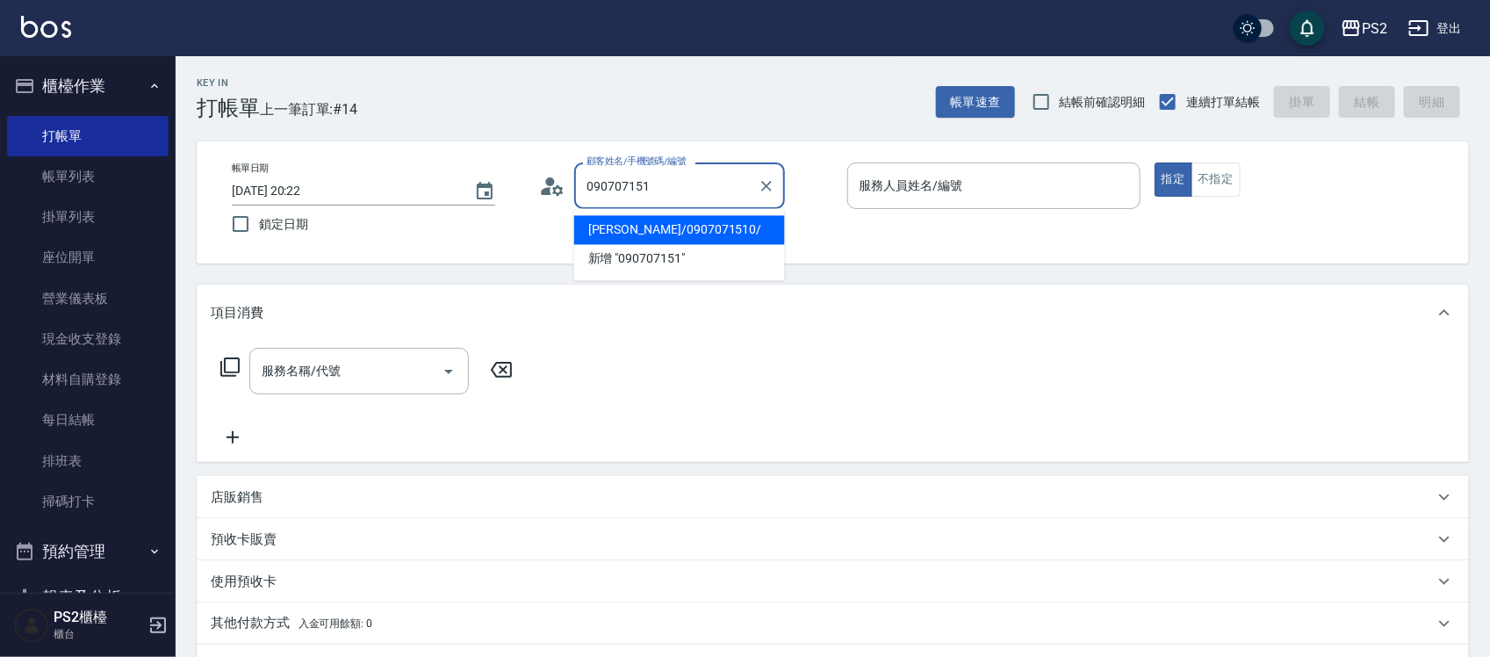
type input "熊婕芳/0907071510/"
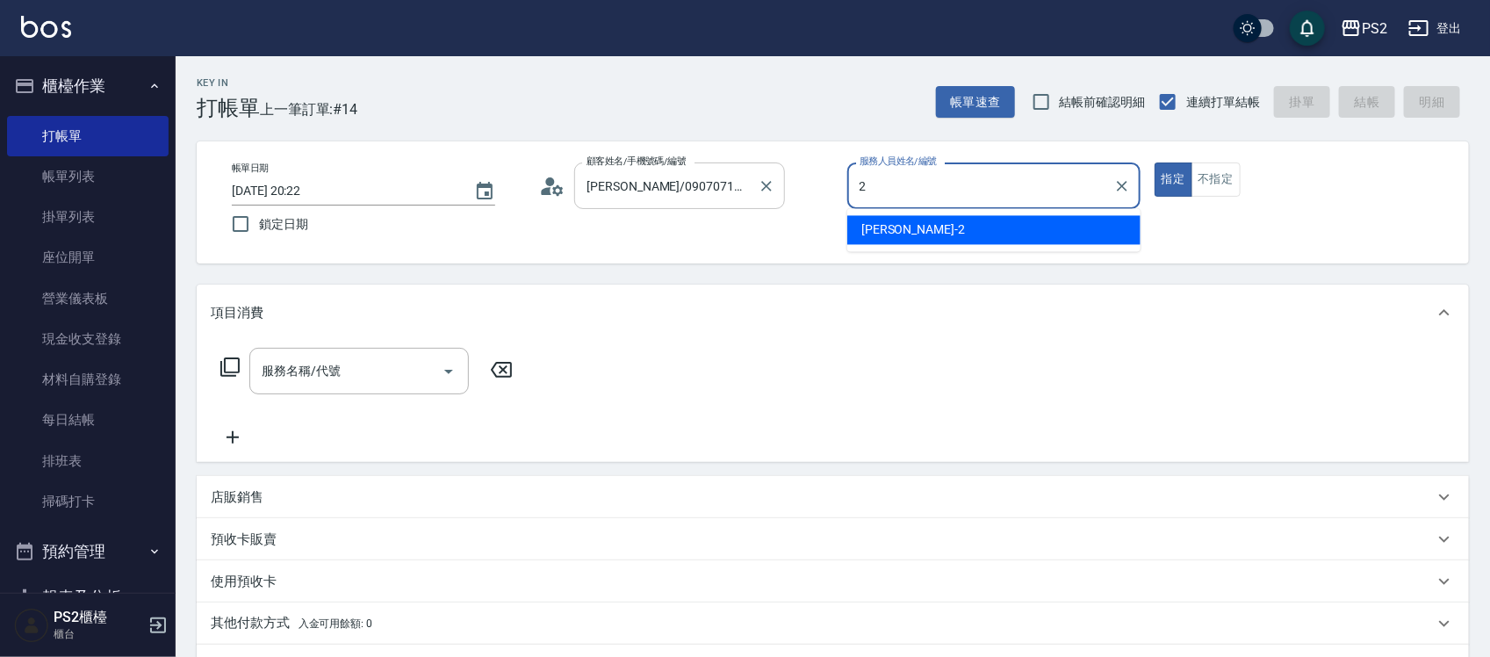
type input "Jason-2"
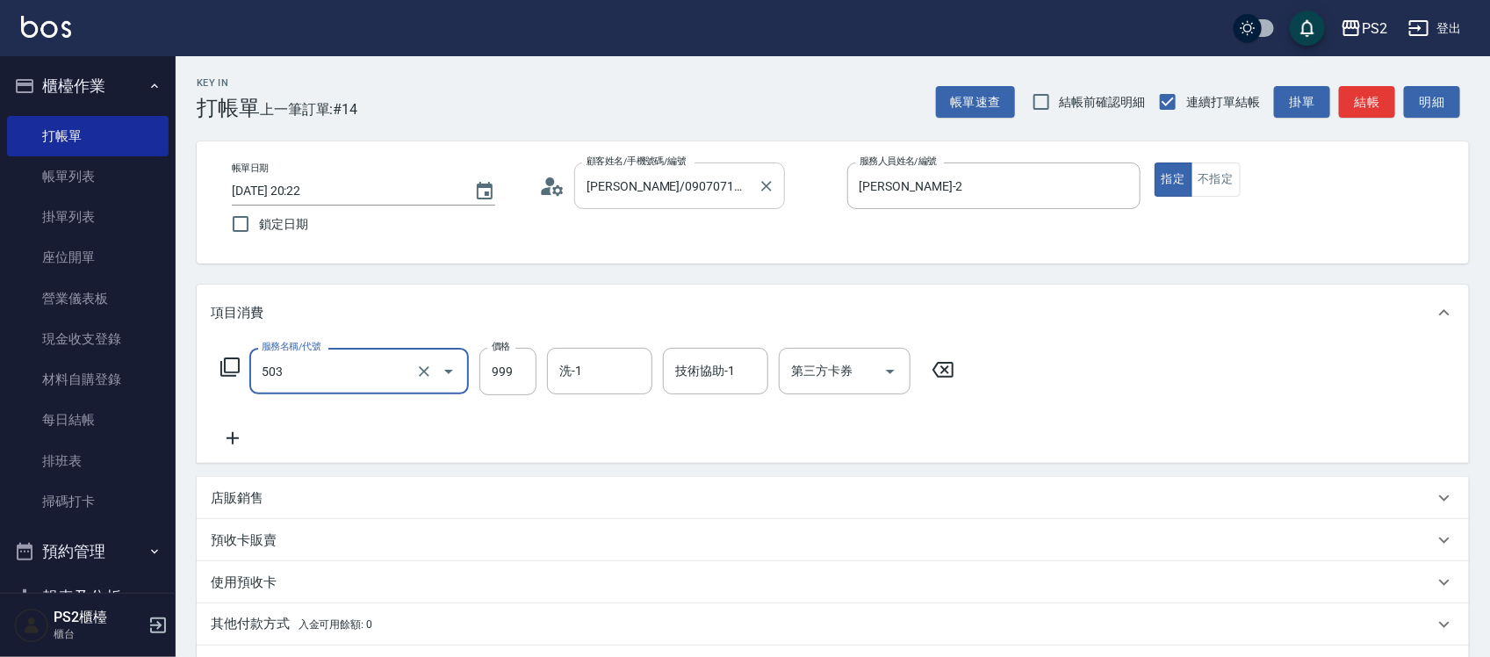
type input "廣告染髮(503)"
type input "1299"
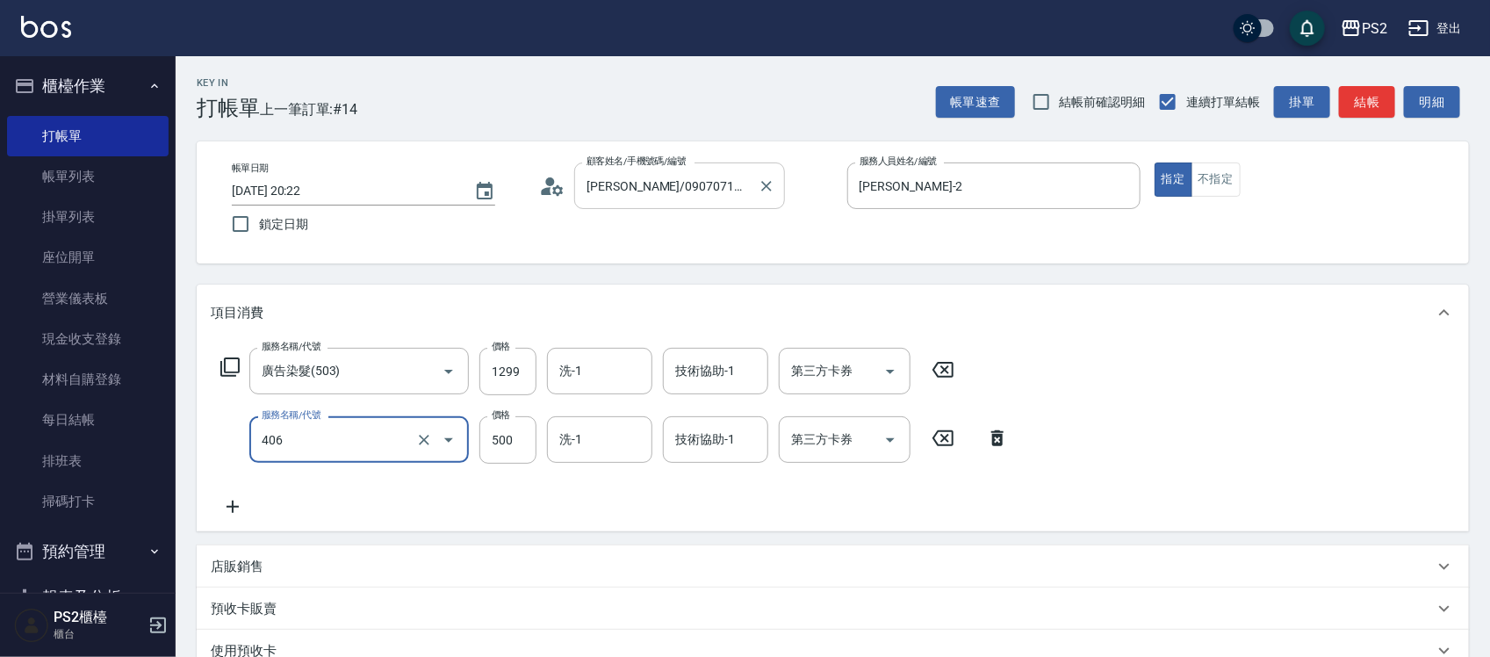
type input "退色肩帶上500(406)"
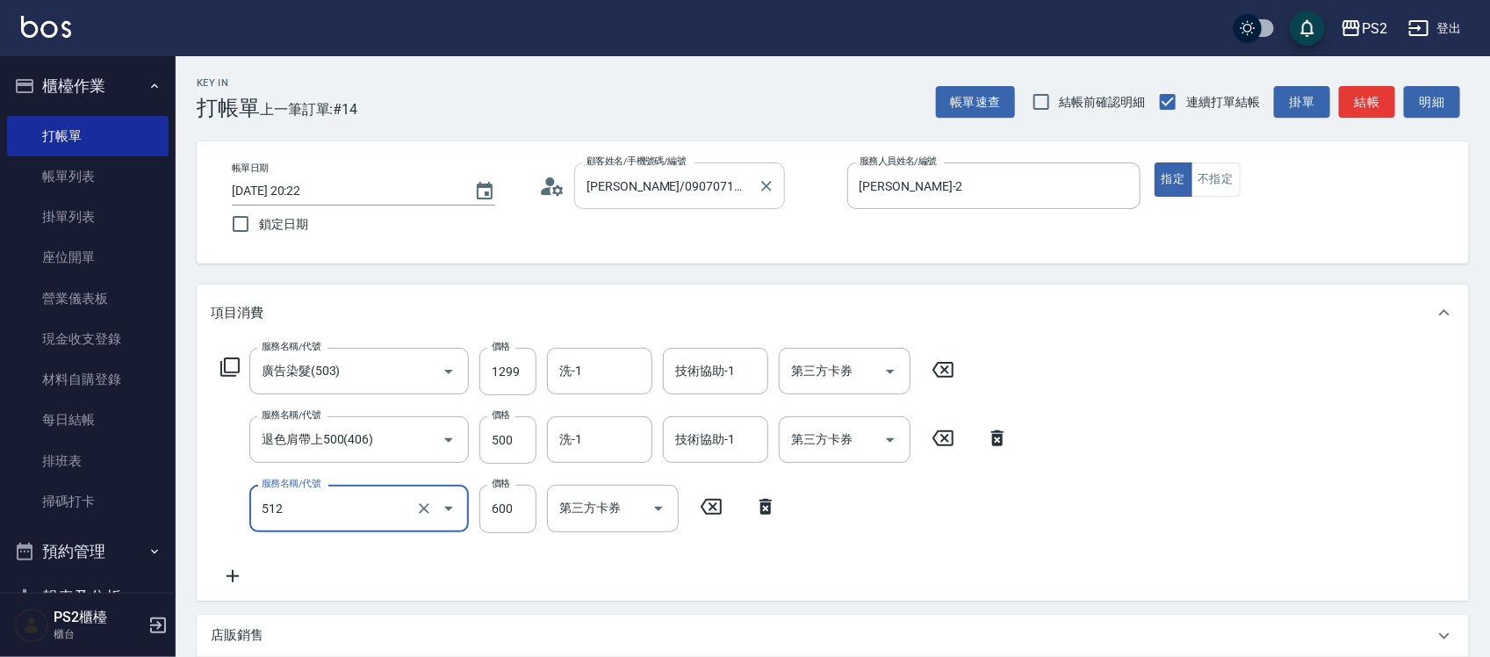
type input "洗+水解護髮600(512)"
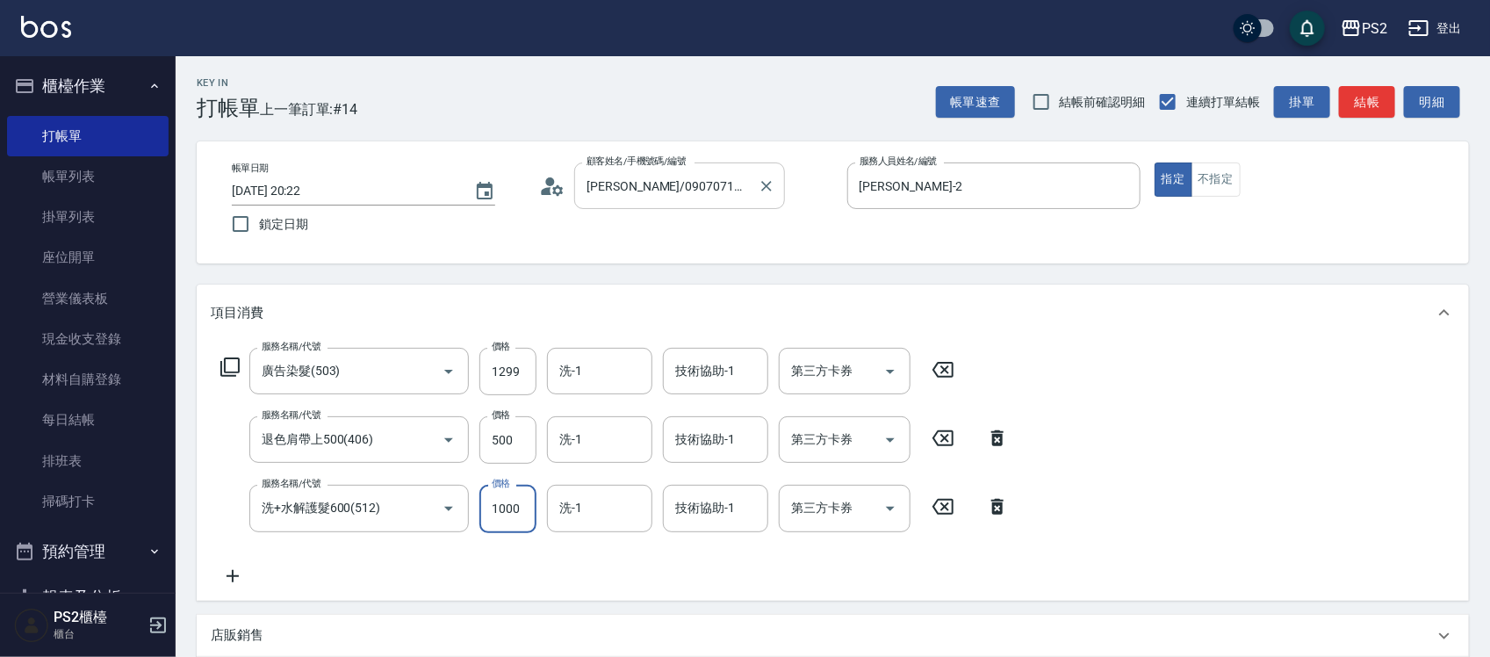
type input "1000"
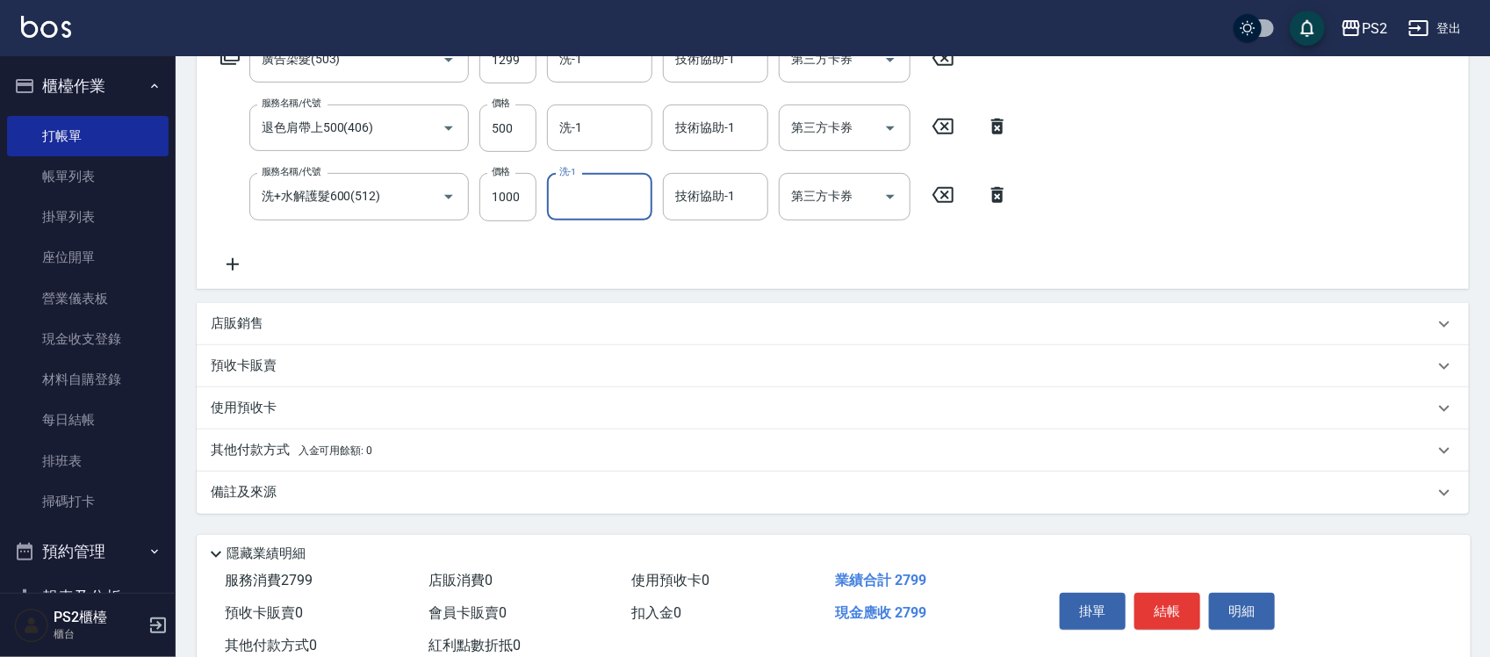
scroll to position [364, 0]
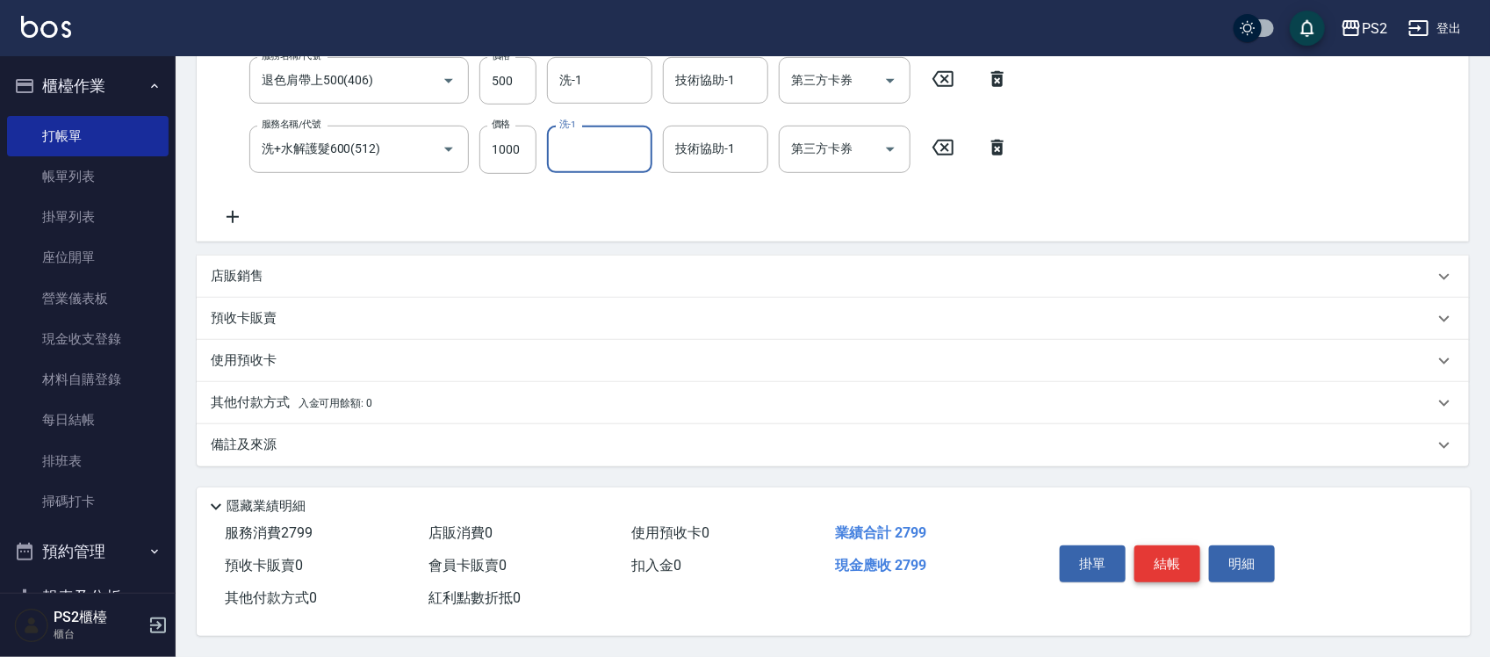
click at [1161, 545] on button "結帳" at bounding box center [1167, 563] width 66 height 37
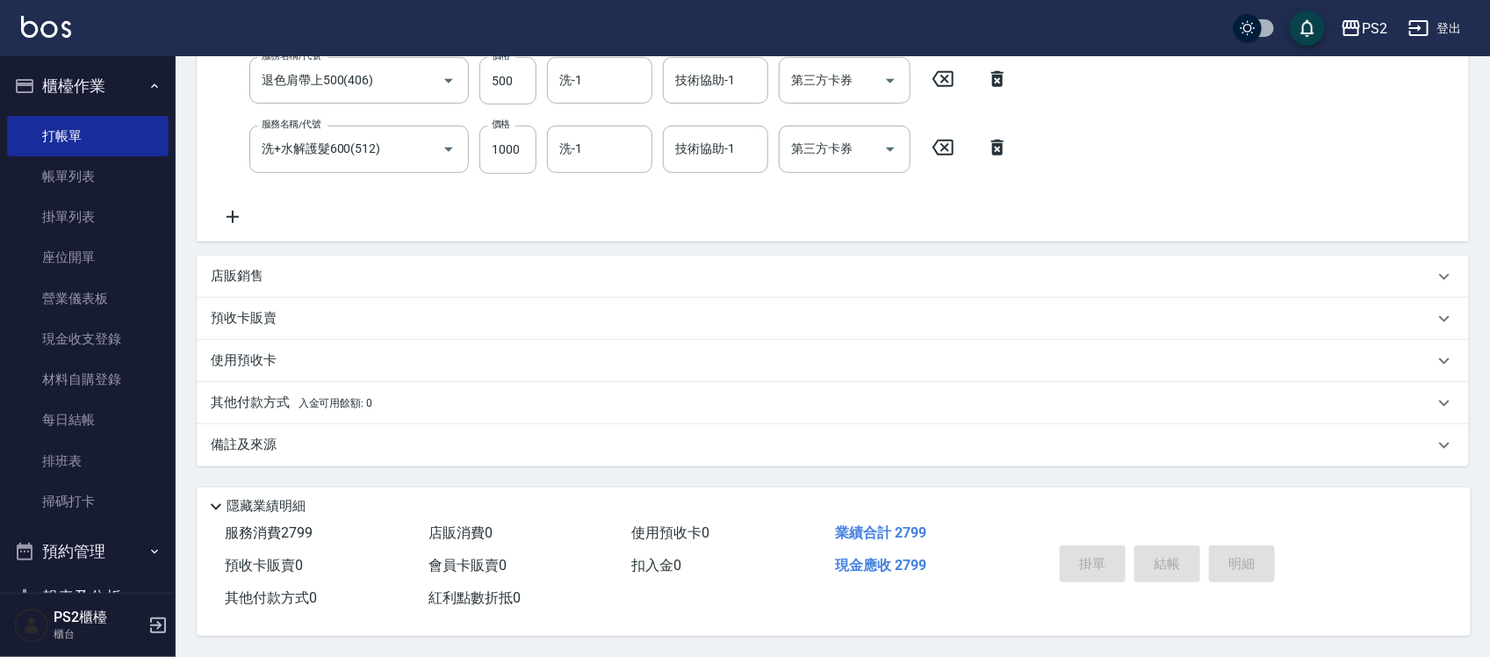
type input "2025/10/07 20:24"
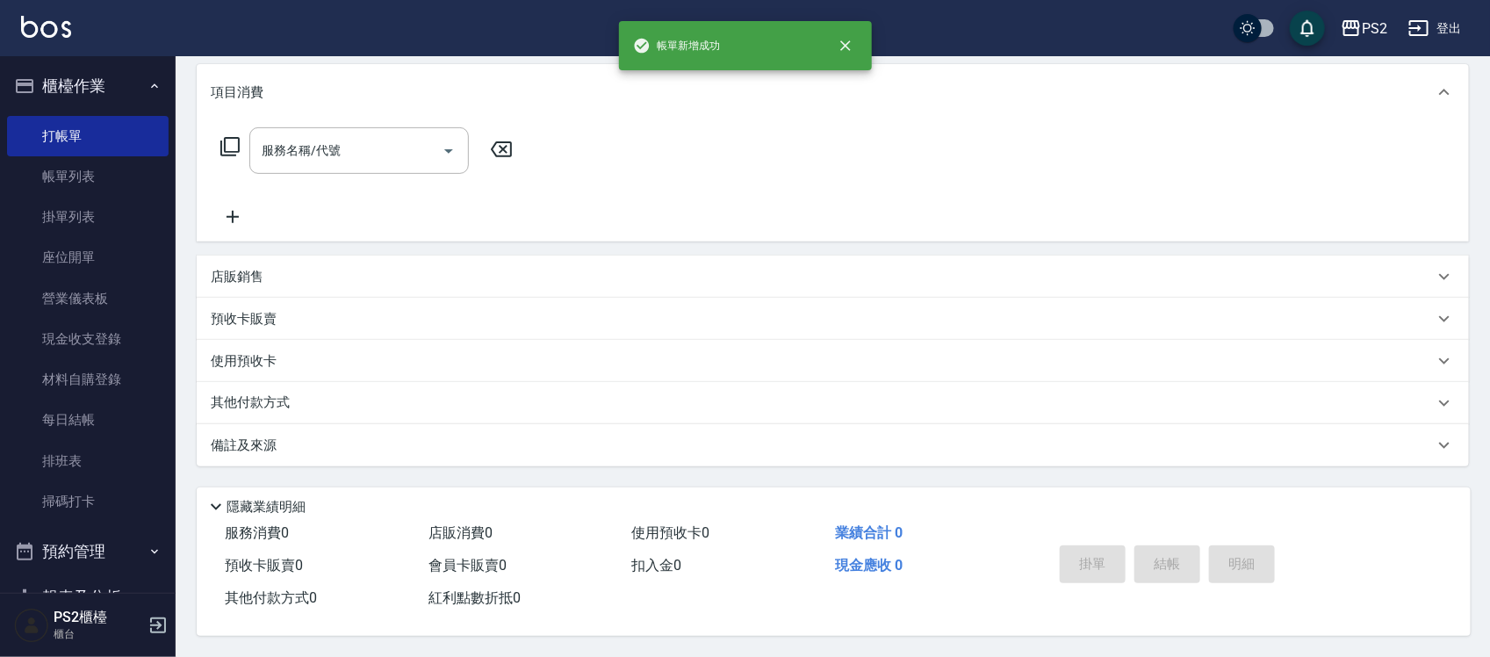
scroll to position [0, 0]
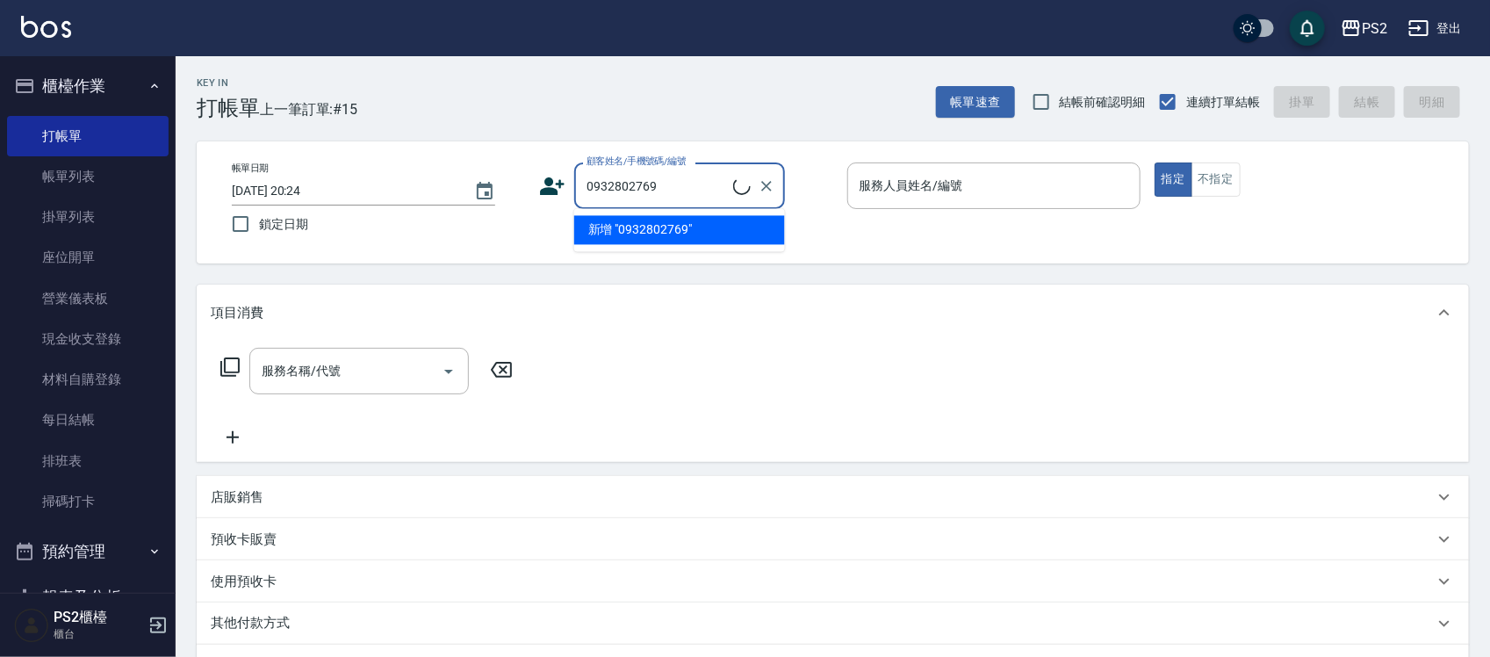
type input "0932802769"
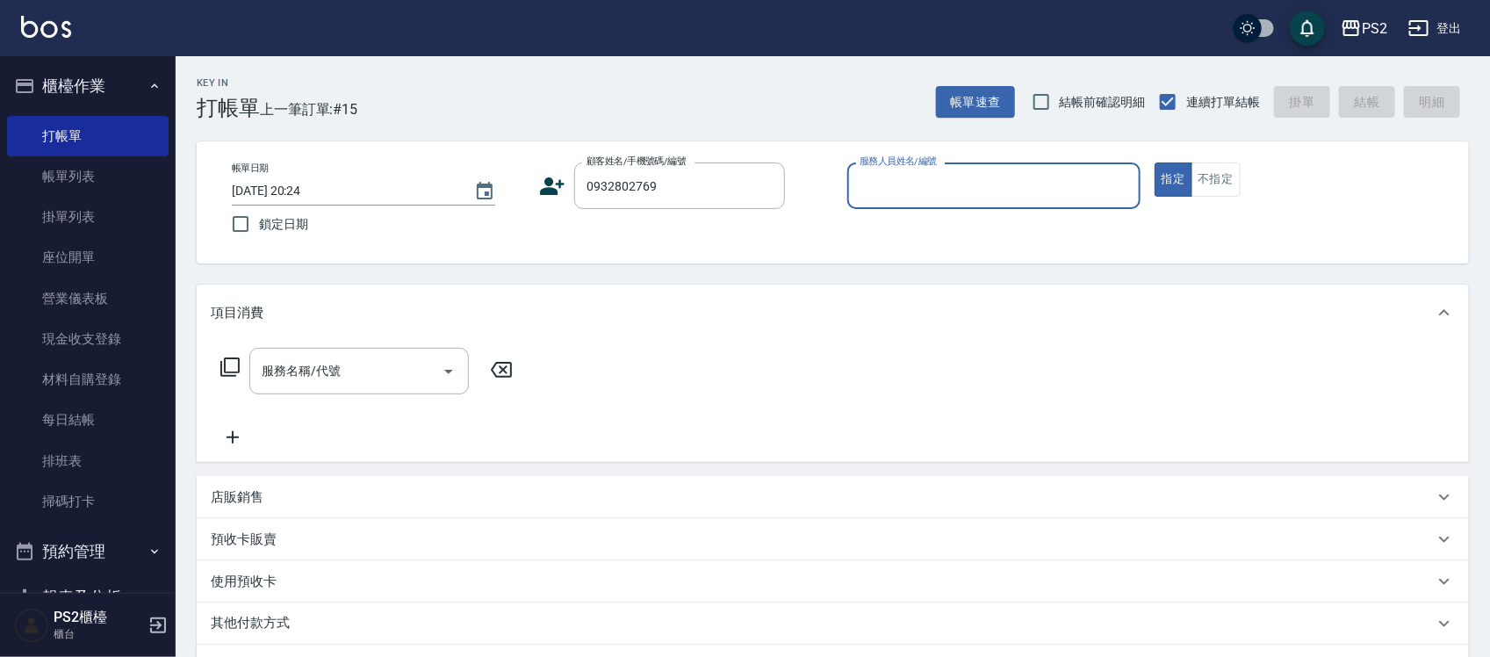
click at [554, 189] on icon at bounding box center [553, 186] width 25 height 18
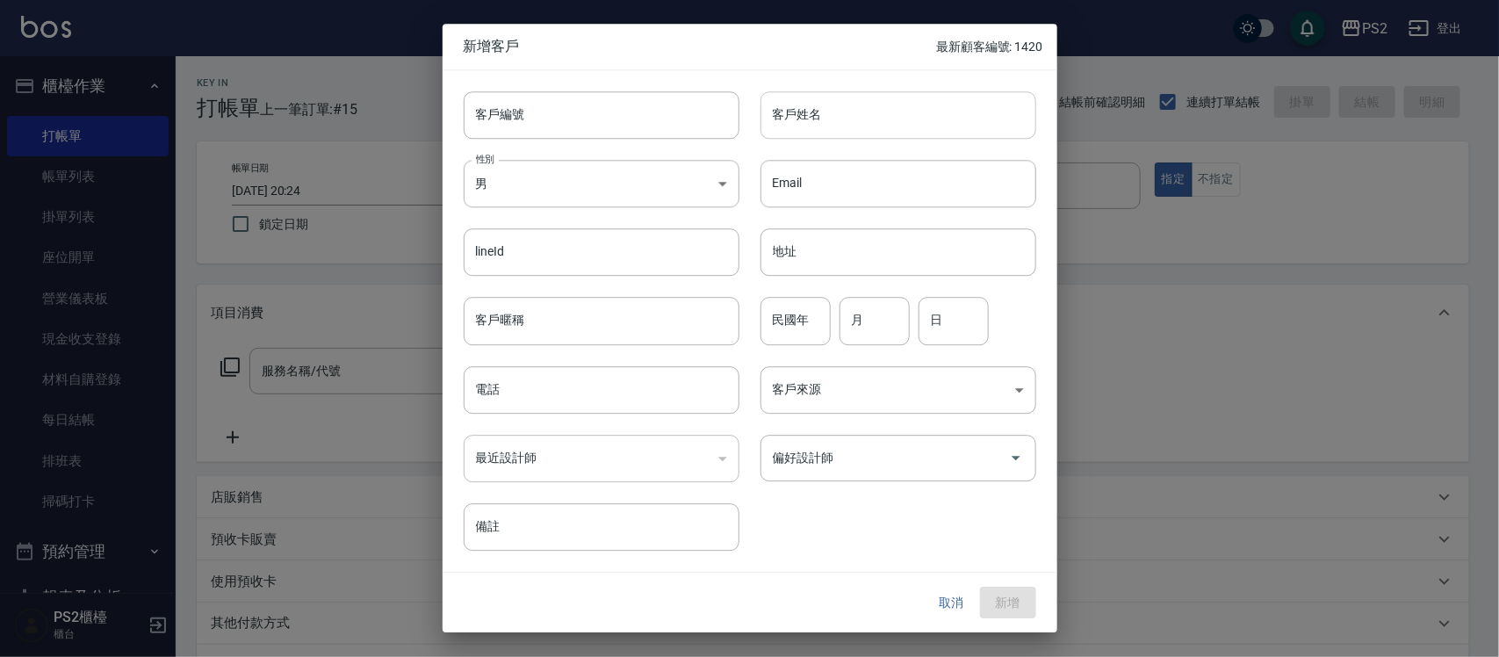
type input "0932802769"
click at [852, 114] on input "客戶姓名" at bounding box center [898, 114] width 276 height 47
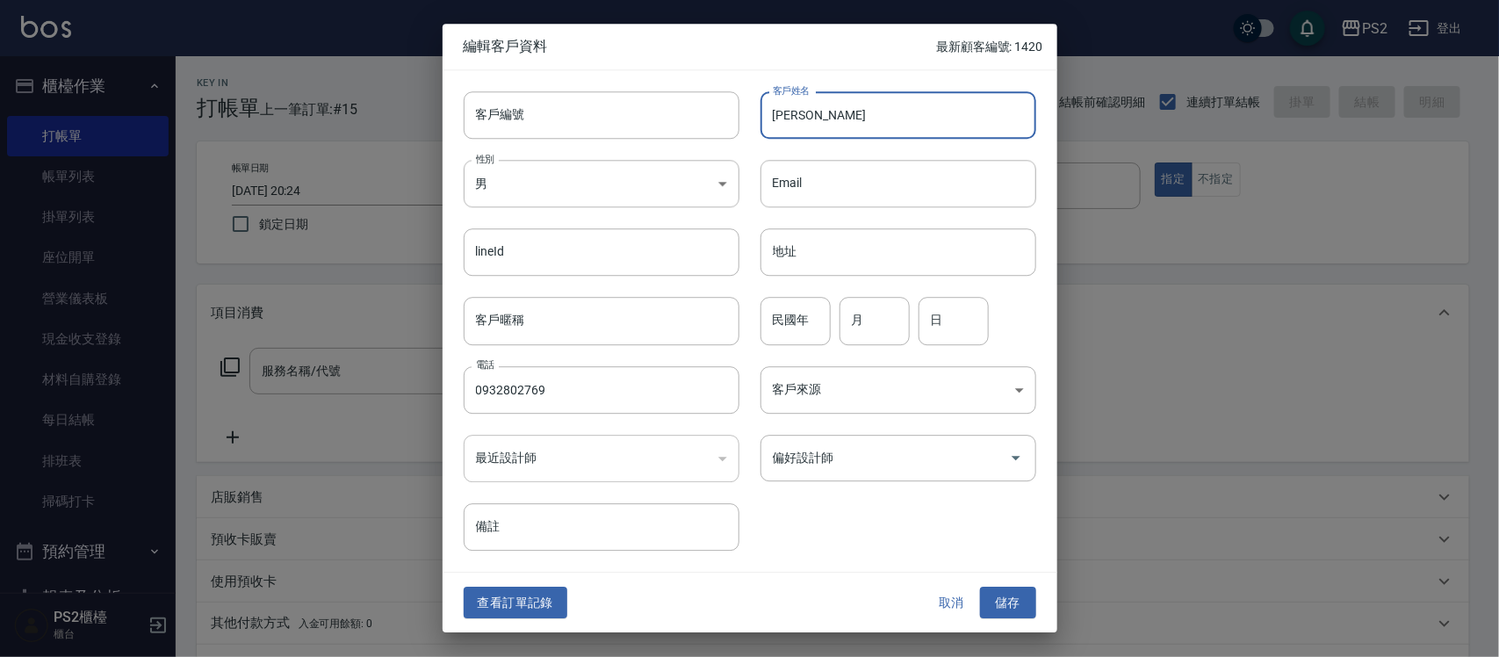
type input "莊敏英"
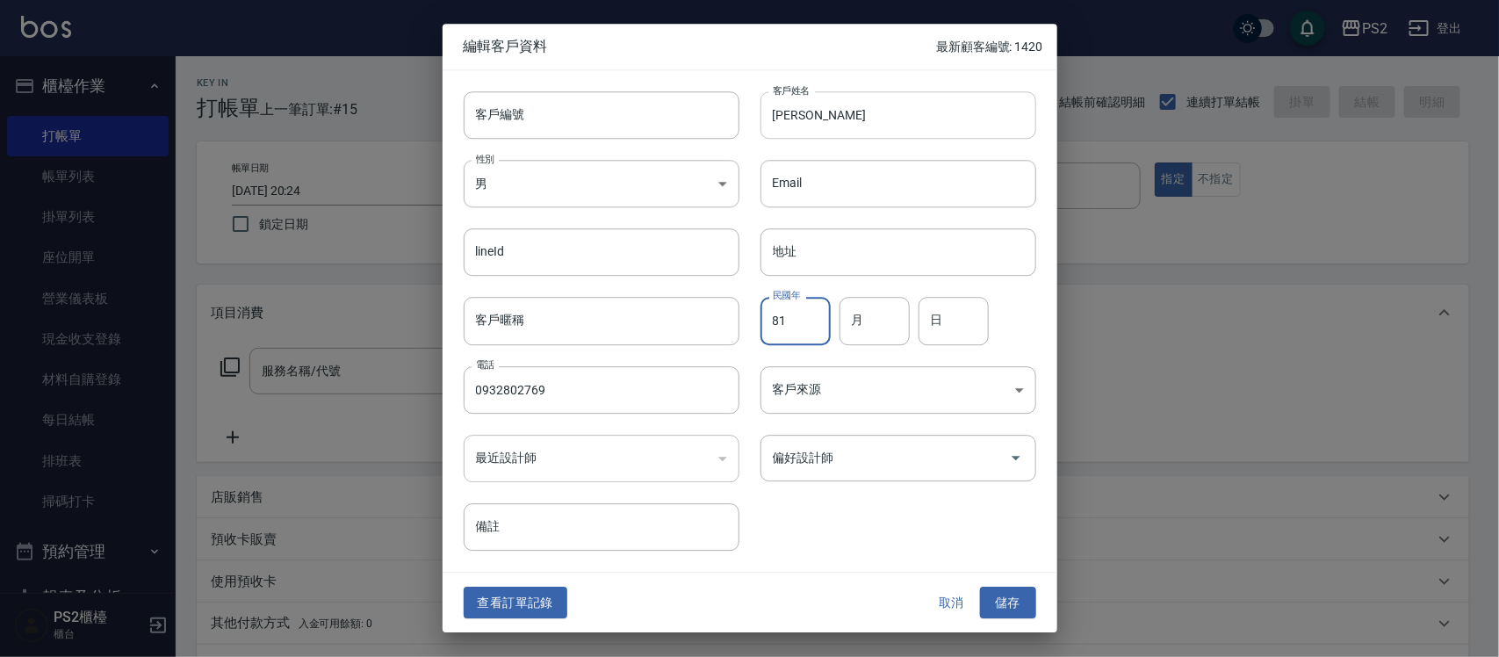
type input "81"
type input "09"
type input "12"
click at [980, 586] on button "儲存" at bounding box center [1008, 602] width 56 height 32
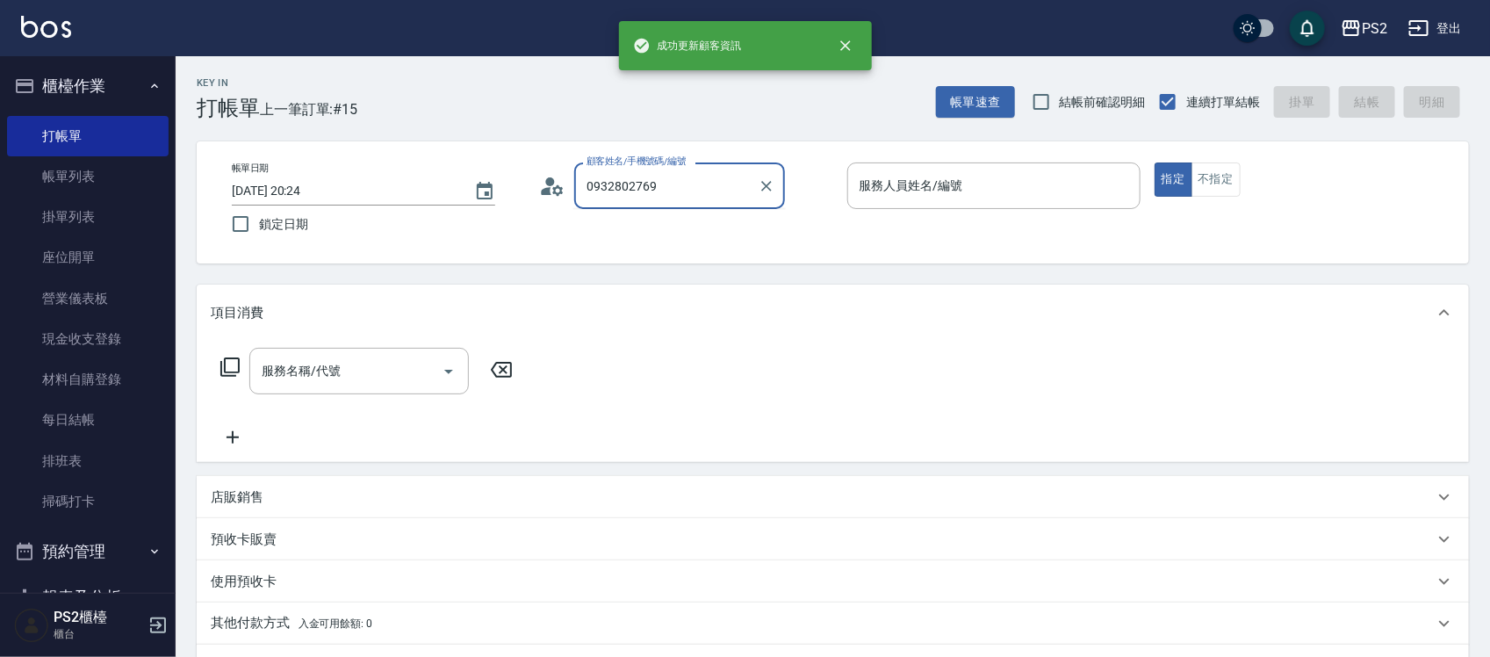
click at [718, 191] on input "0932802769" at bounding box center [666, 185] width 169 height 31
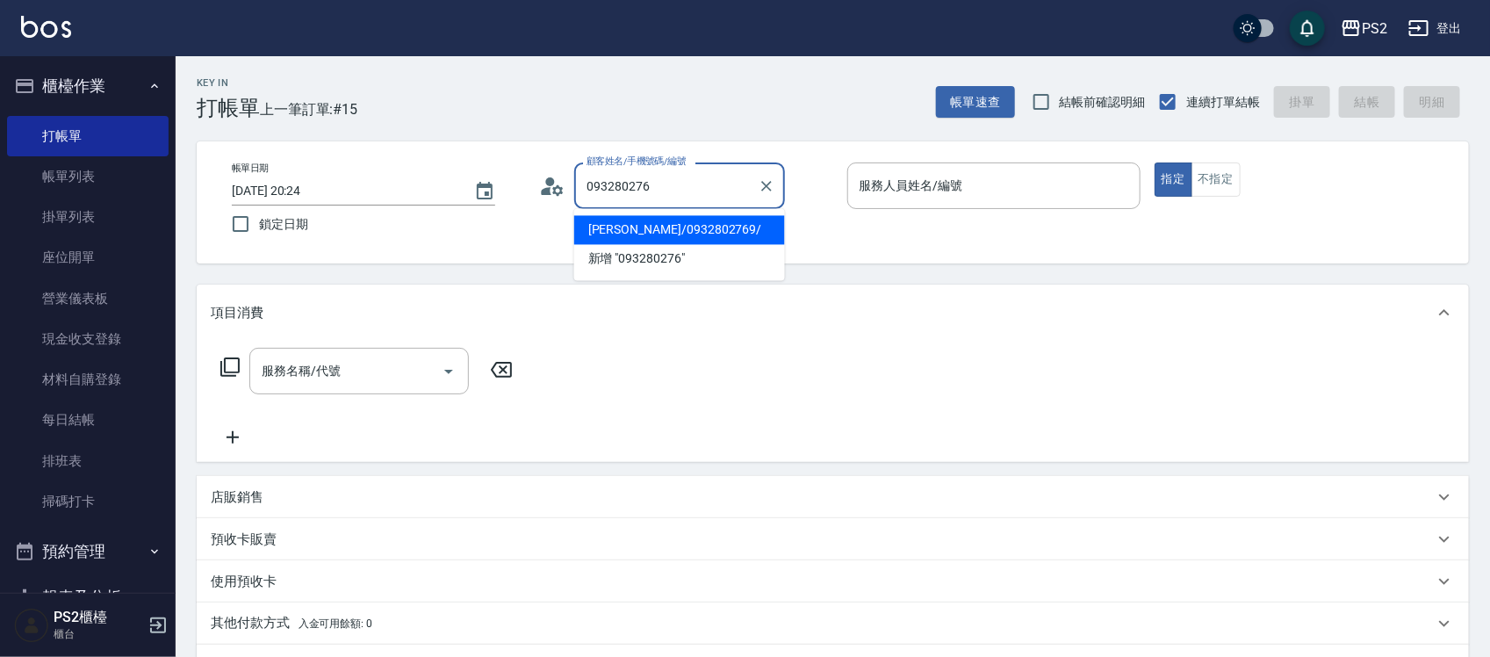
type input "莊敏英/0932802769/"
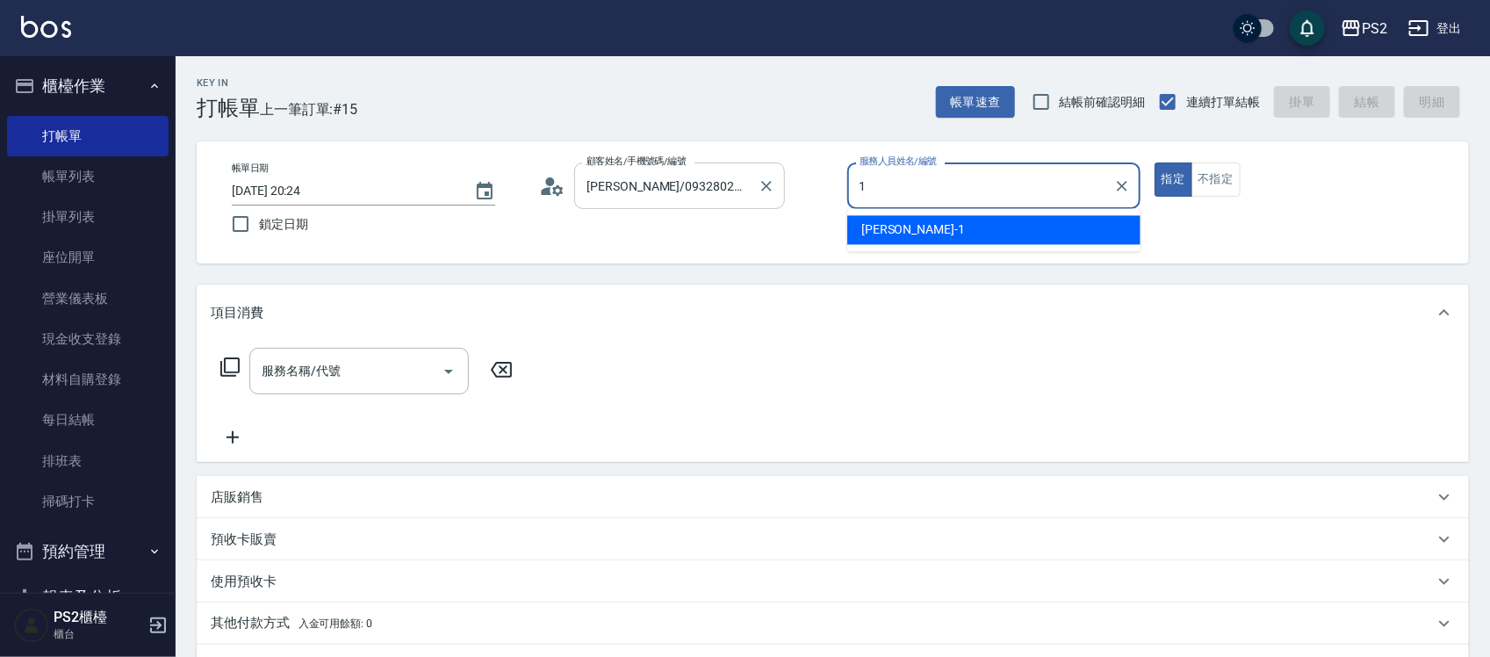
type input "Polly-1"
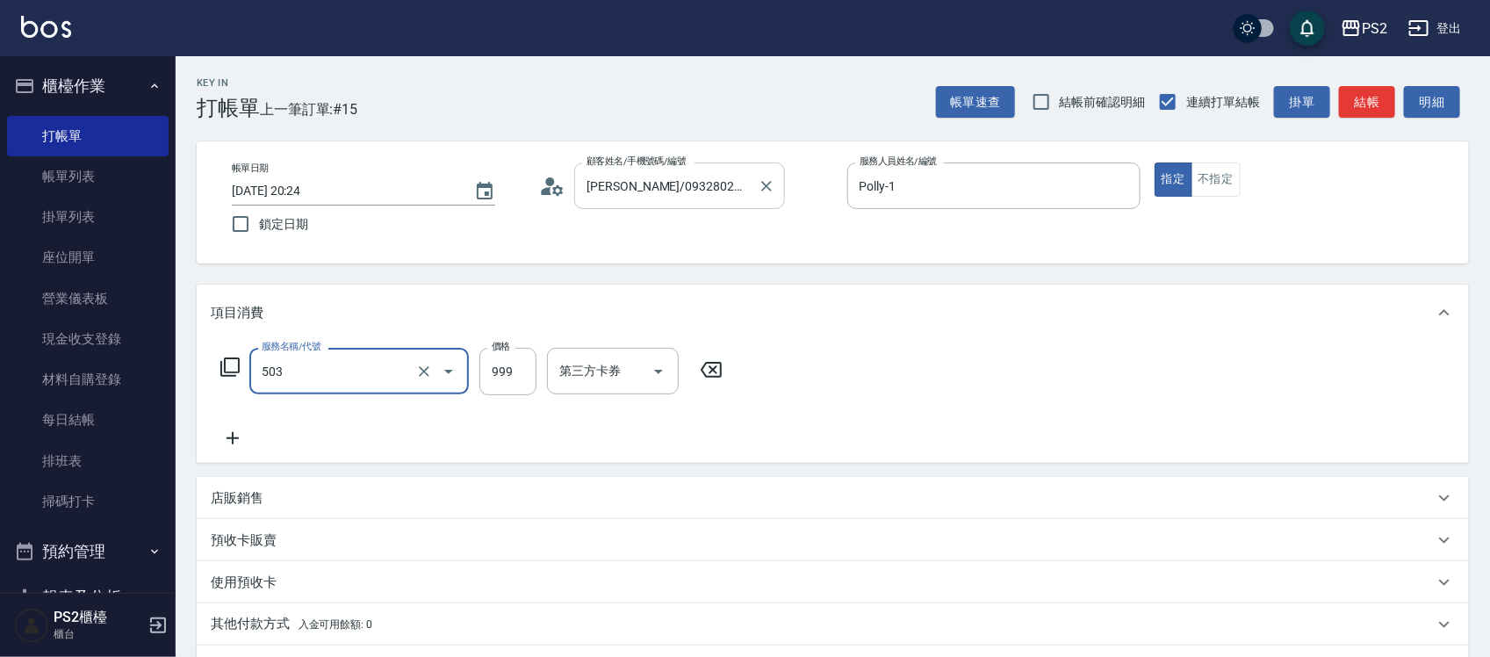
type input "廣告染髮(503)"
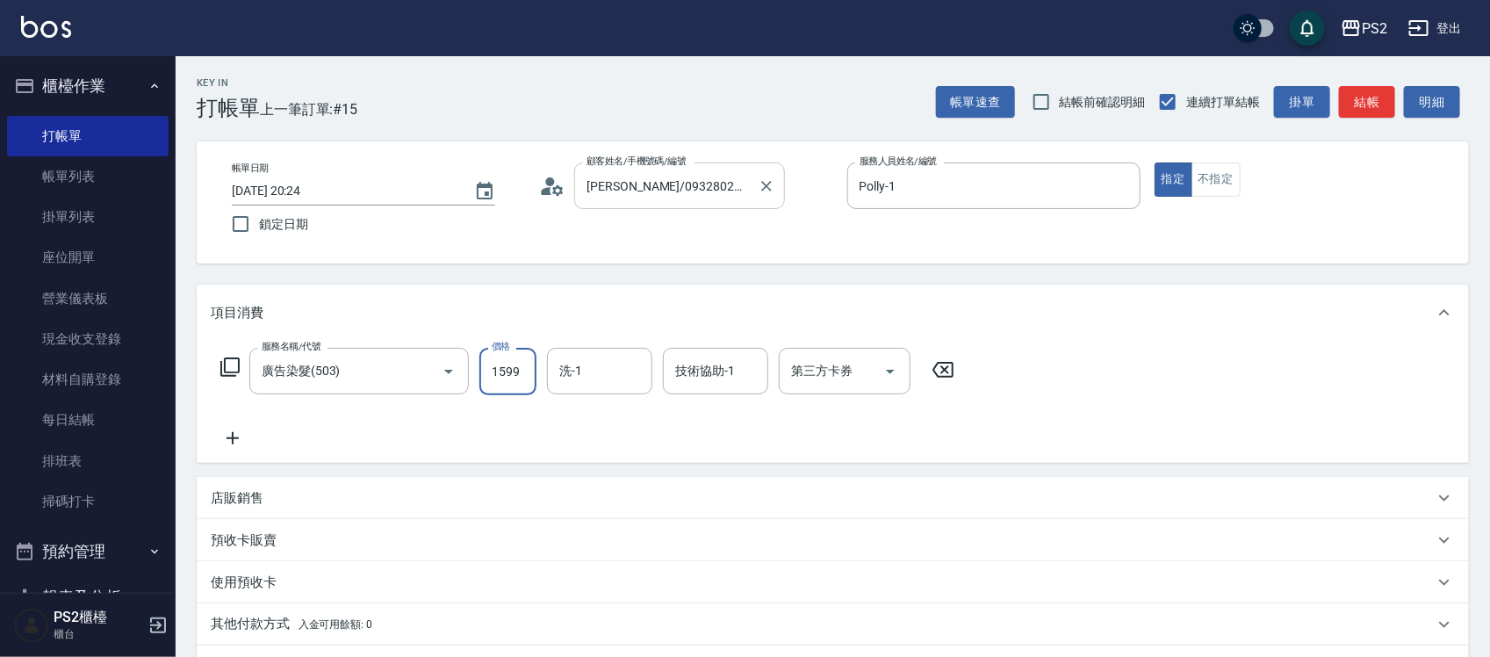
type input "1599"
click at [713, 385] on div "技術協助-1" at bounding box center [715, 371] width 105 height 47
type input "培芯-33"
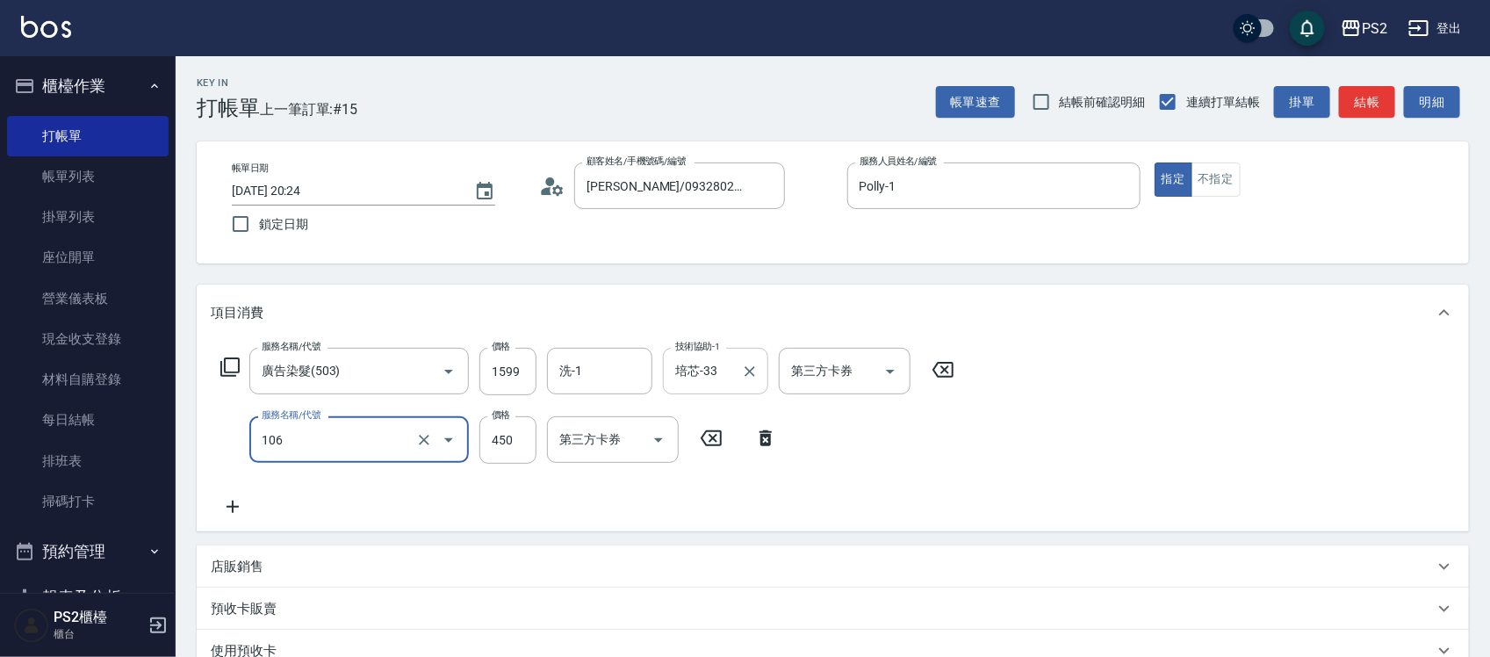
type input "A級單剪(106)"
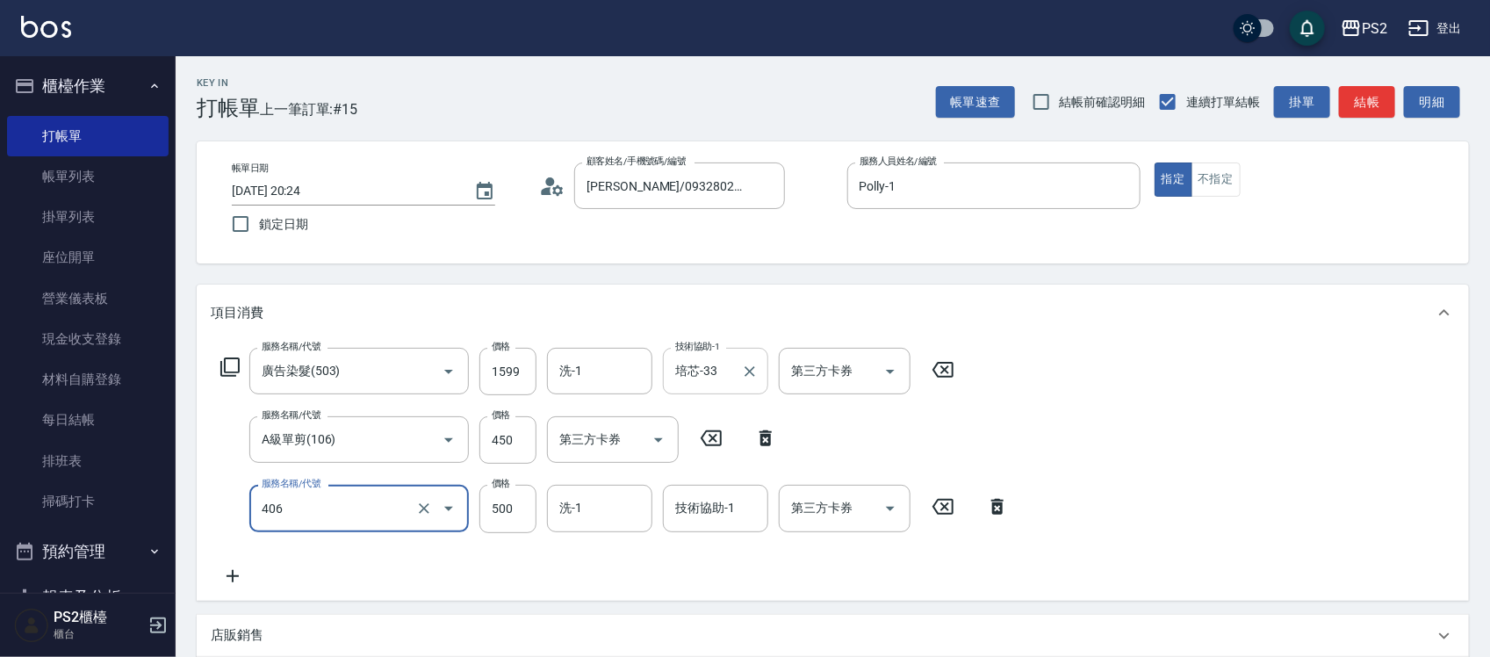
type input "退色肩帶上500(406)"
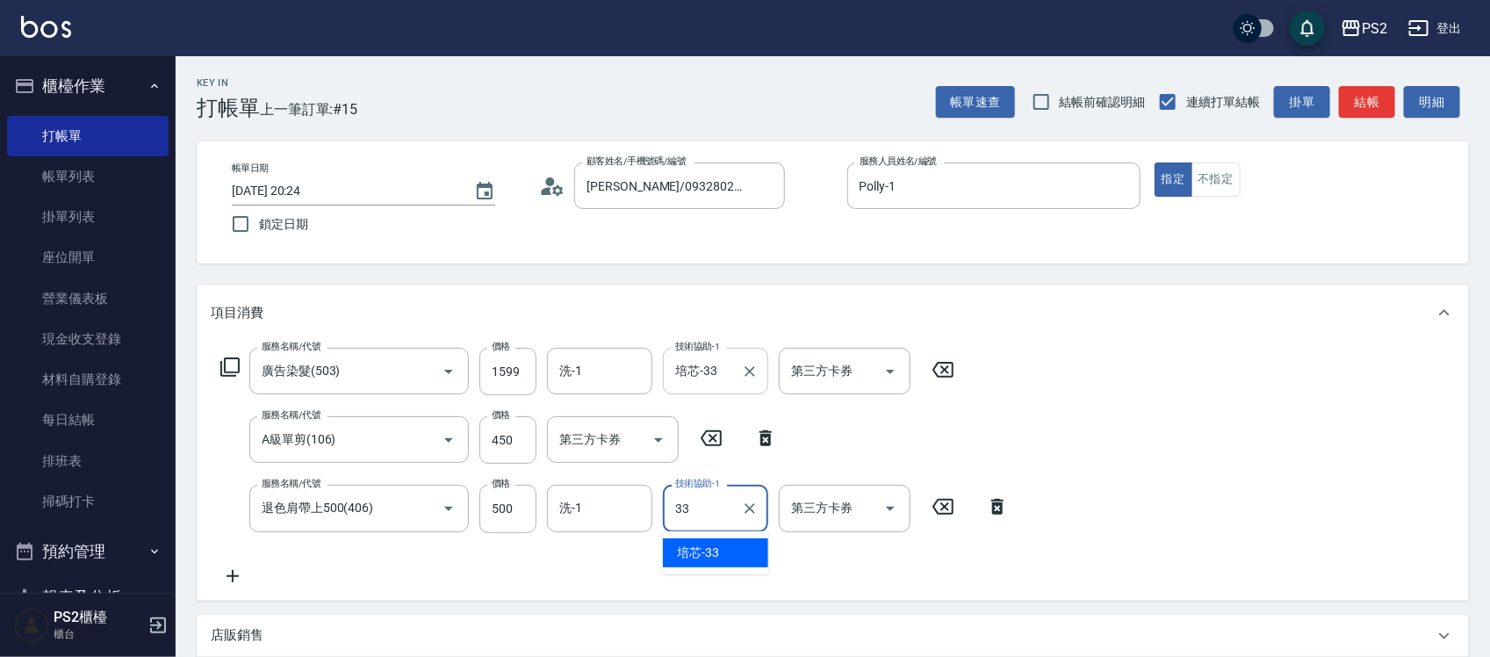
type input "培芯-33"
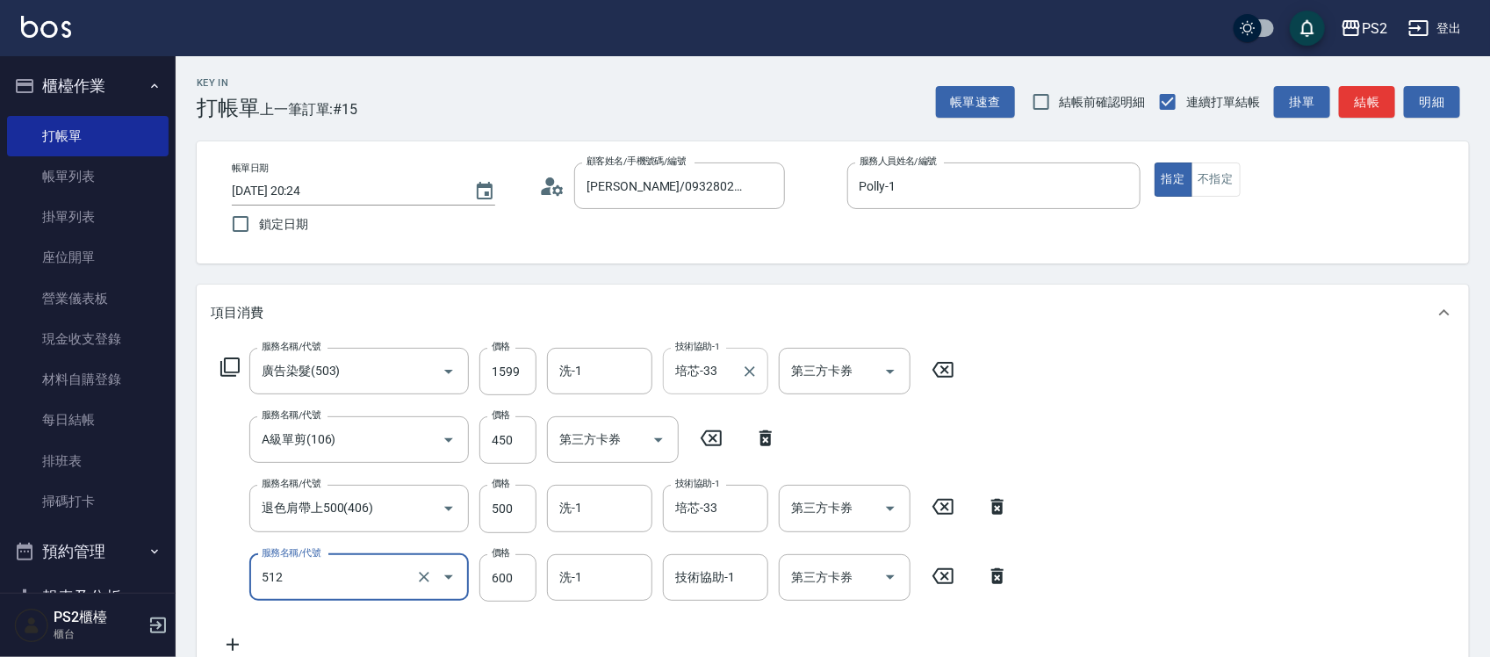
type input "洗+水解護髮600(512)"
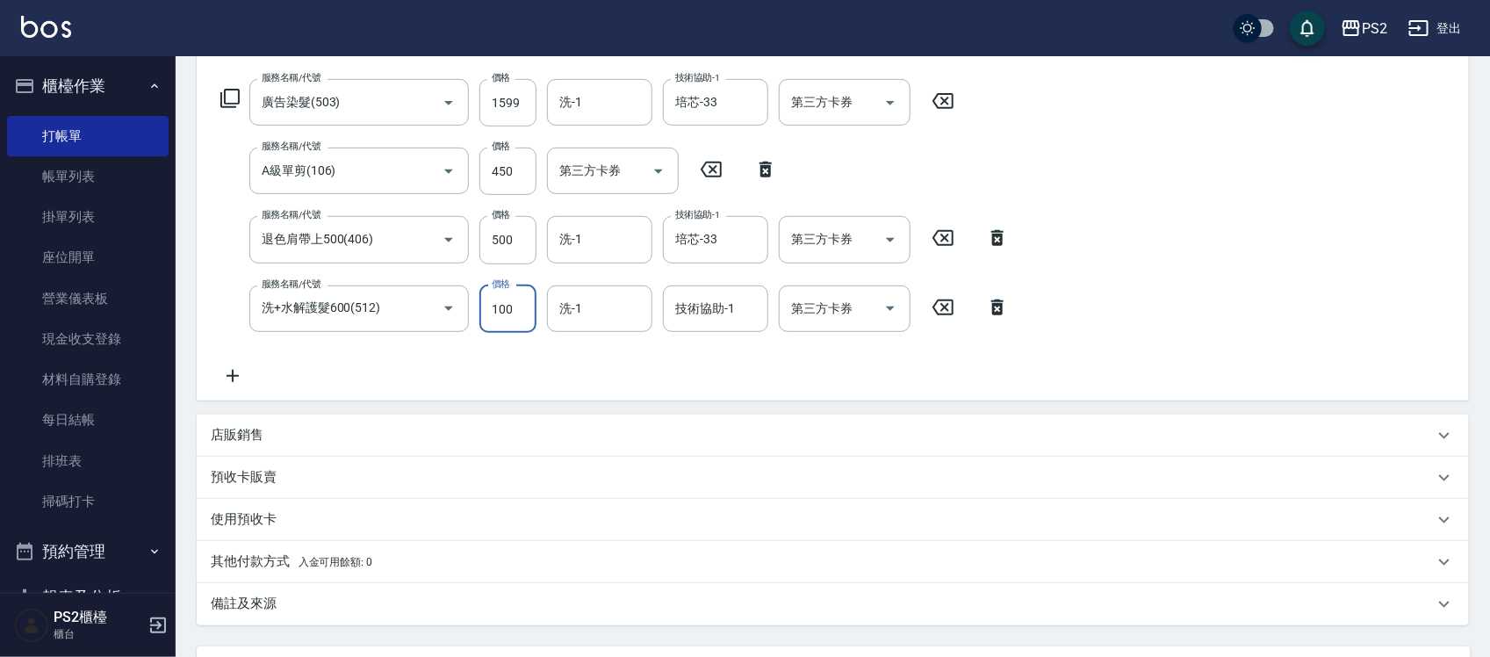
scroll to position [433, 0]
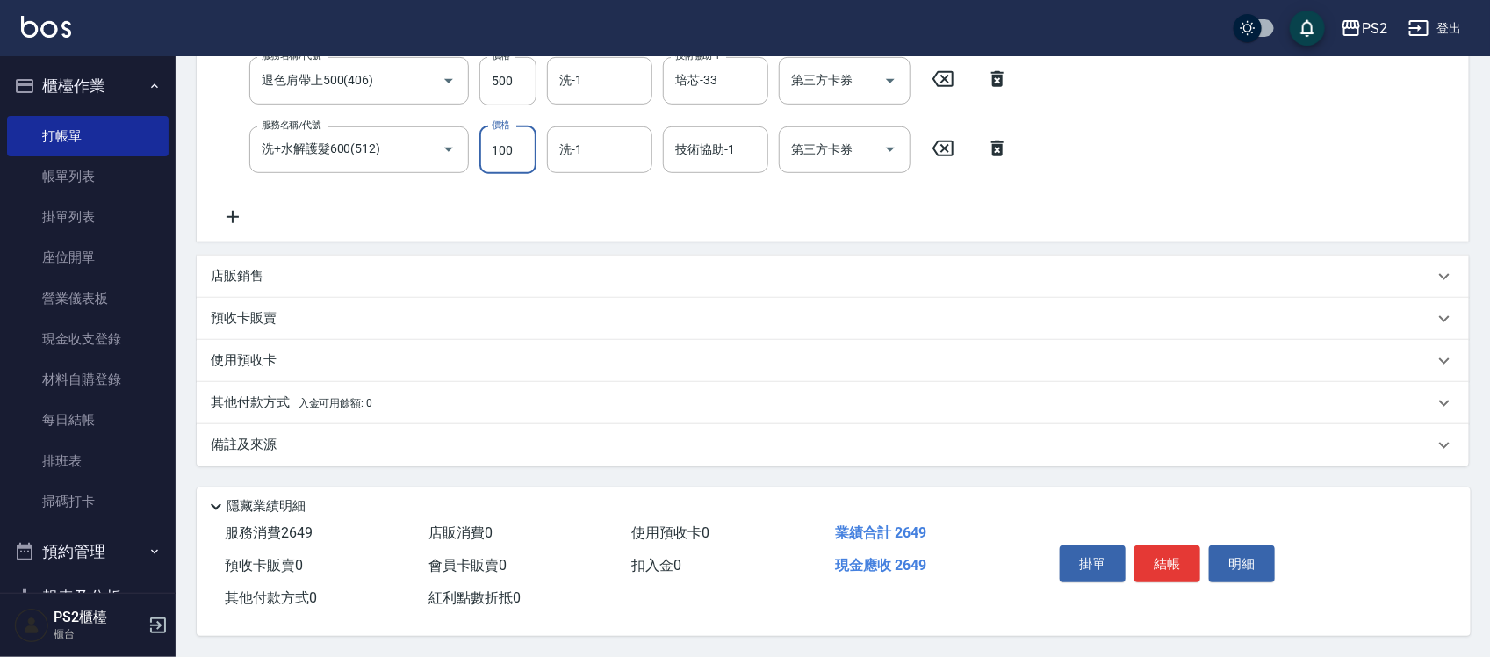
type input "100"
click at [304, 397] on span "入金可用餘額: 0" at bounding box center [335, 403] width 75 height 12
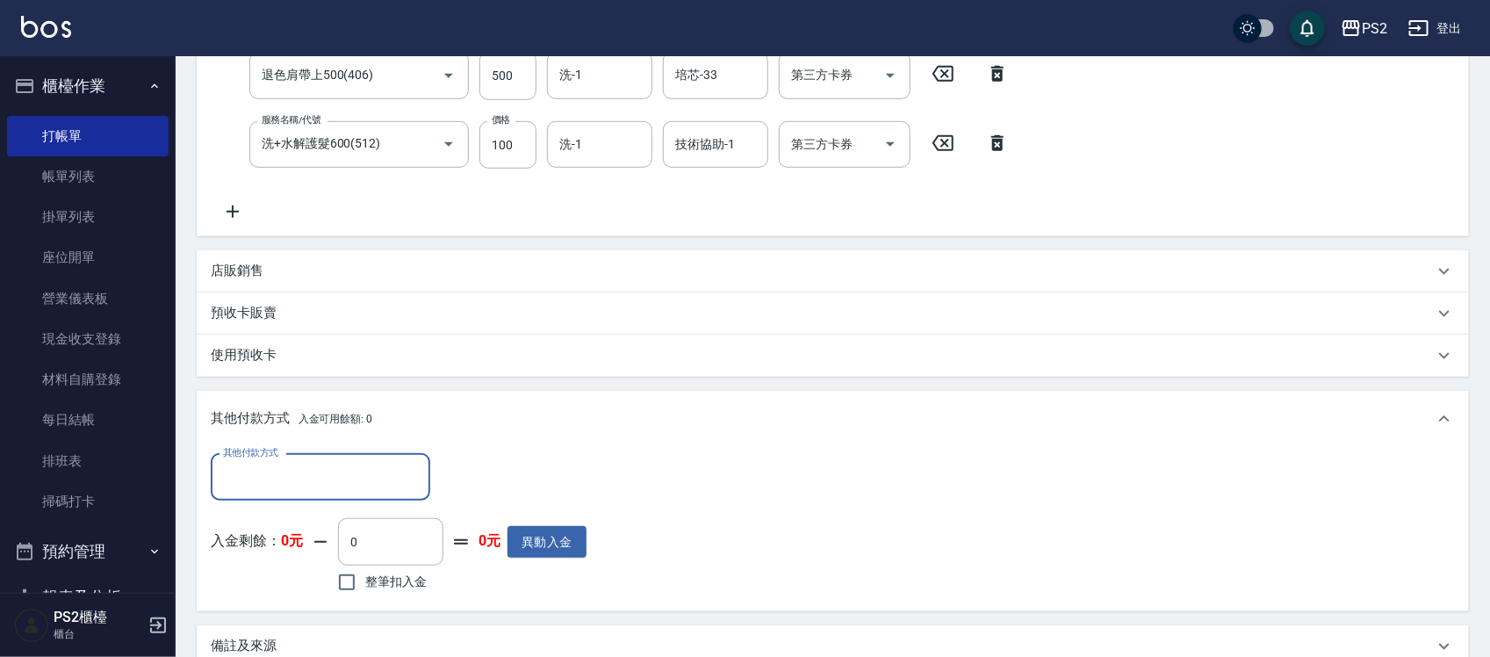
scroll to position [0, 0]
click at [265, 458] on div "其他付款方式" at bounding box center [320, 477] width 219 height 47
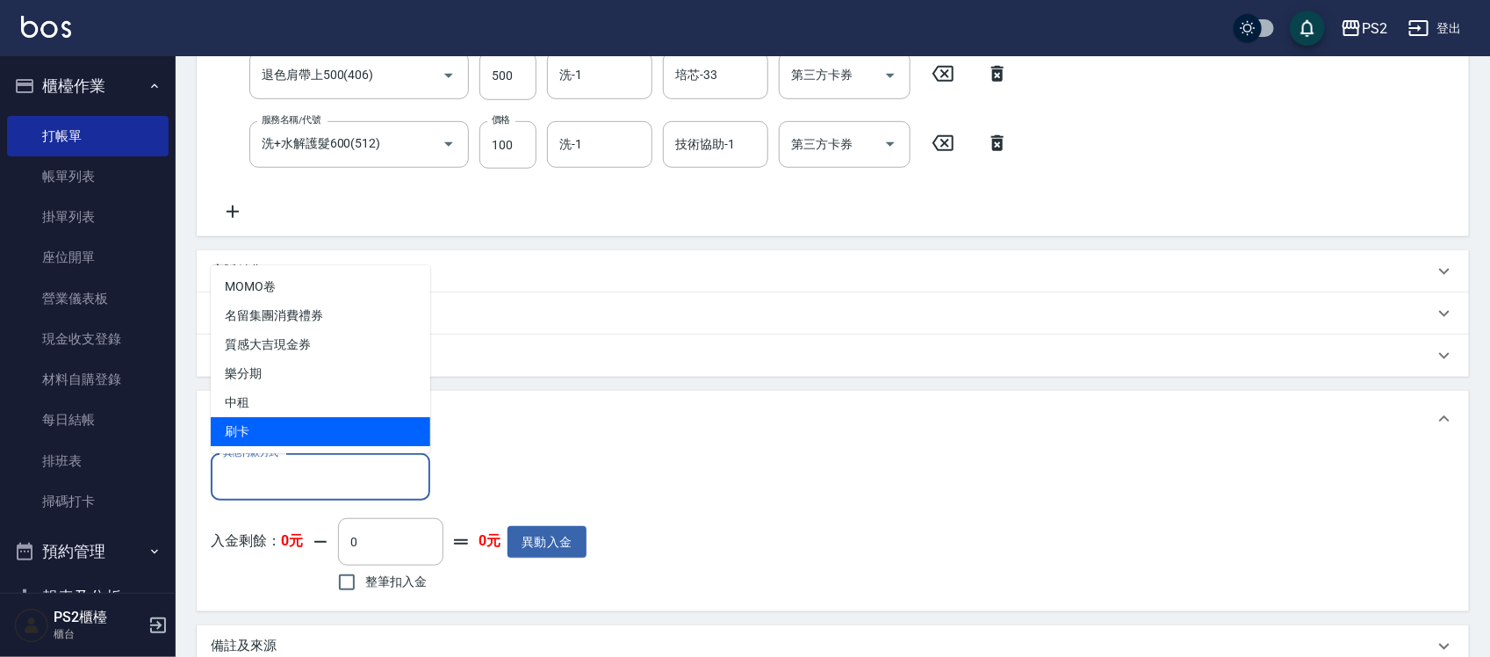
click at [303, 428] on span "刷卡" at bounding box center [320, 431] width 219 height 29
type input "刷卡"
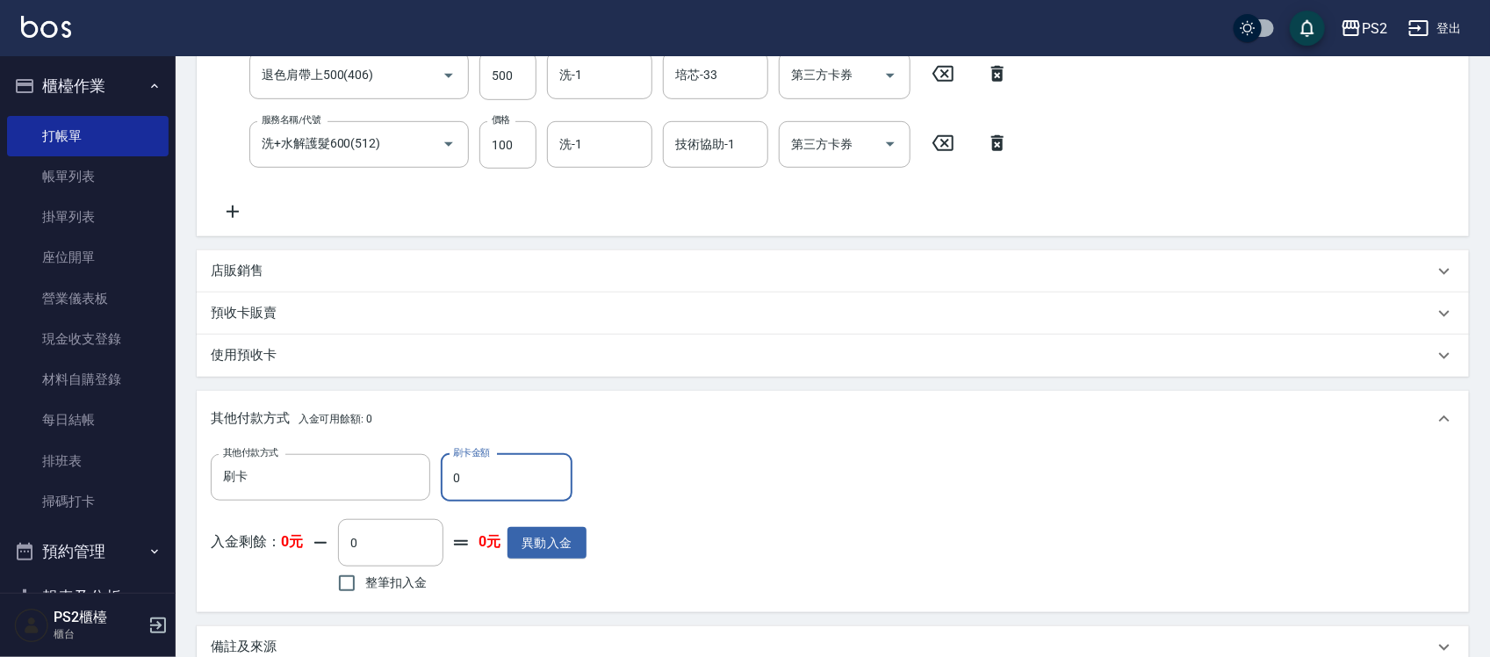
click at [507, 499] on input "0" at bounding box center [507, 477] width 132 height 47
click at [507, 494] on input "0" at bounding box center [507, 477] width 132 height 47
click at [511, 489] on input "0" at bounding box center [507, 477] width 132 height 47
type input "2649"
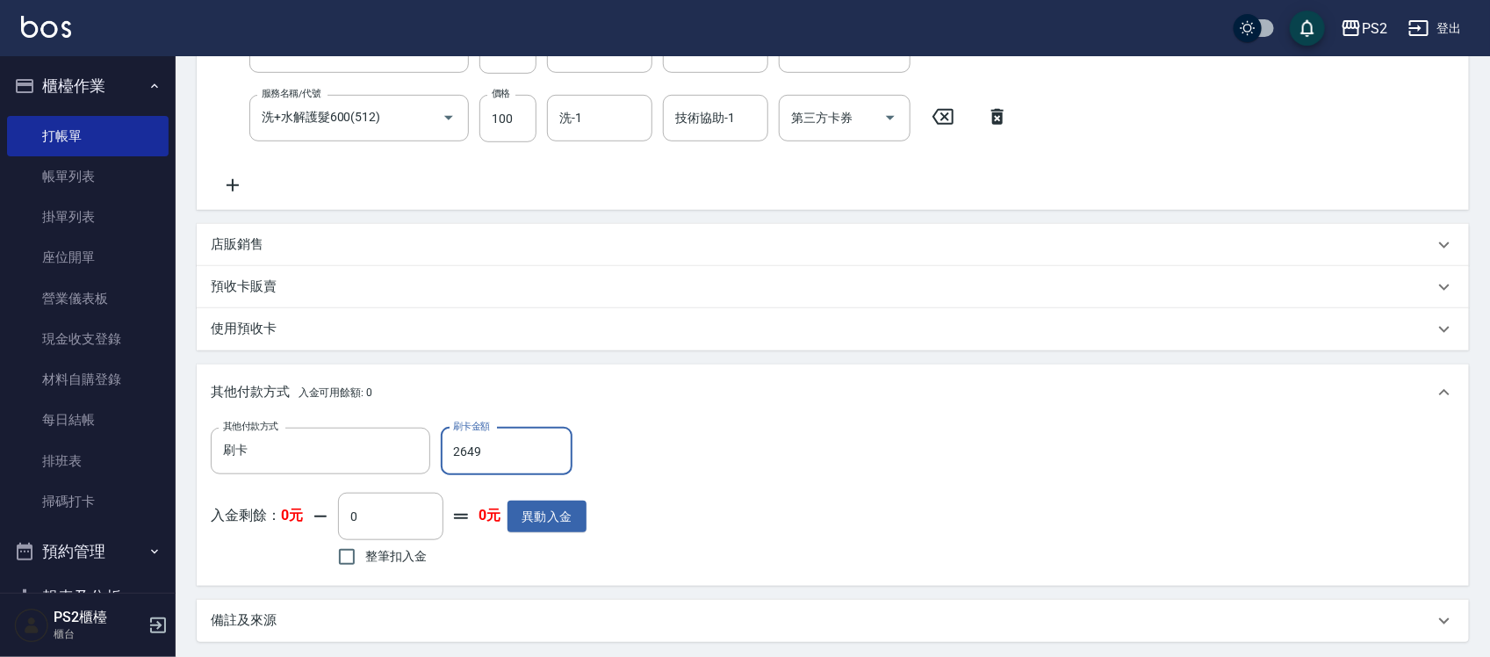
scroll to position [641, 0]
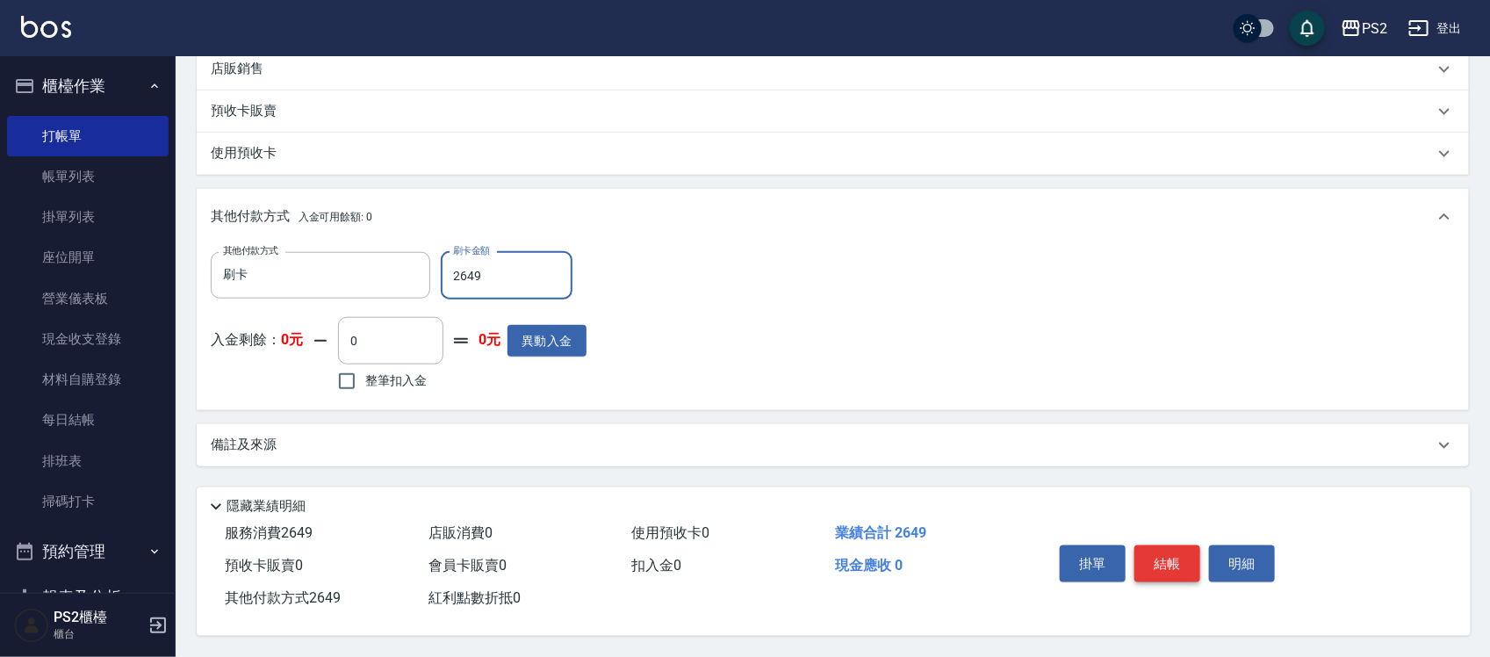
click at [1161, 555] on button "結帳" at bounding box center [1167, 563] width 66 height 37
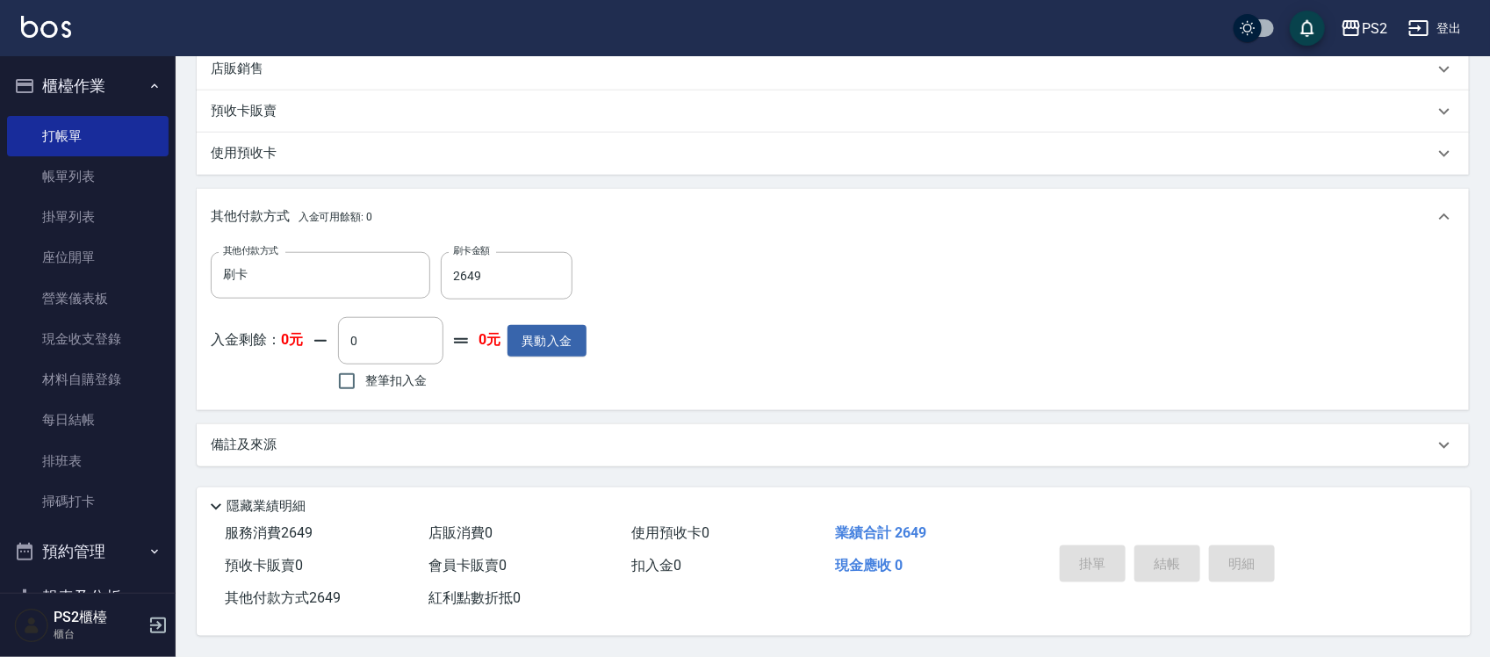
type input "2025/10/07 20:25"
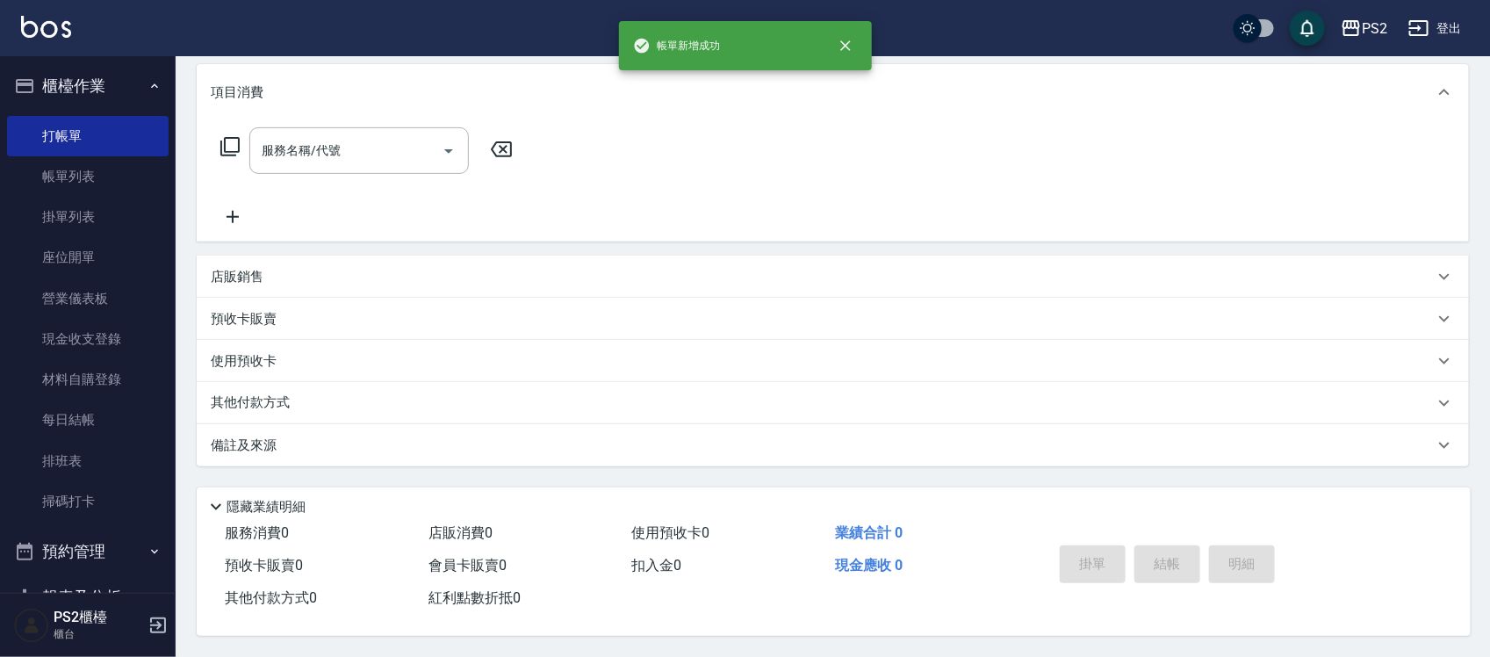
scroll to position [0, 0]
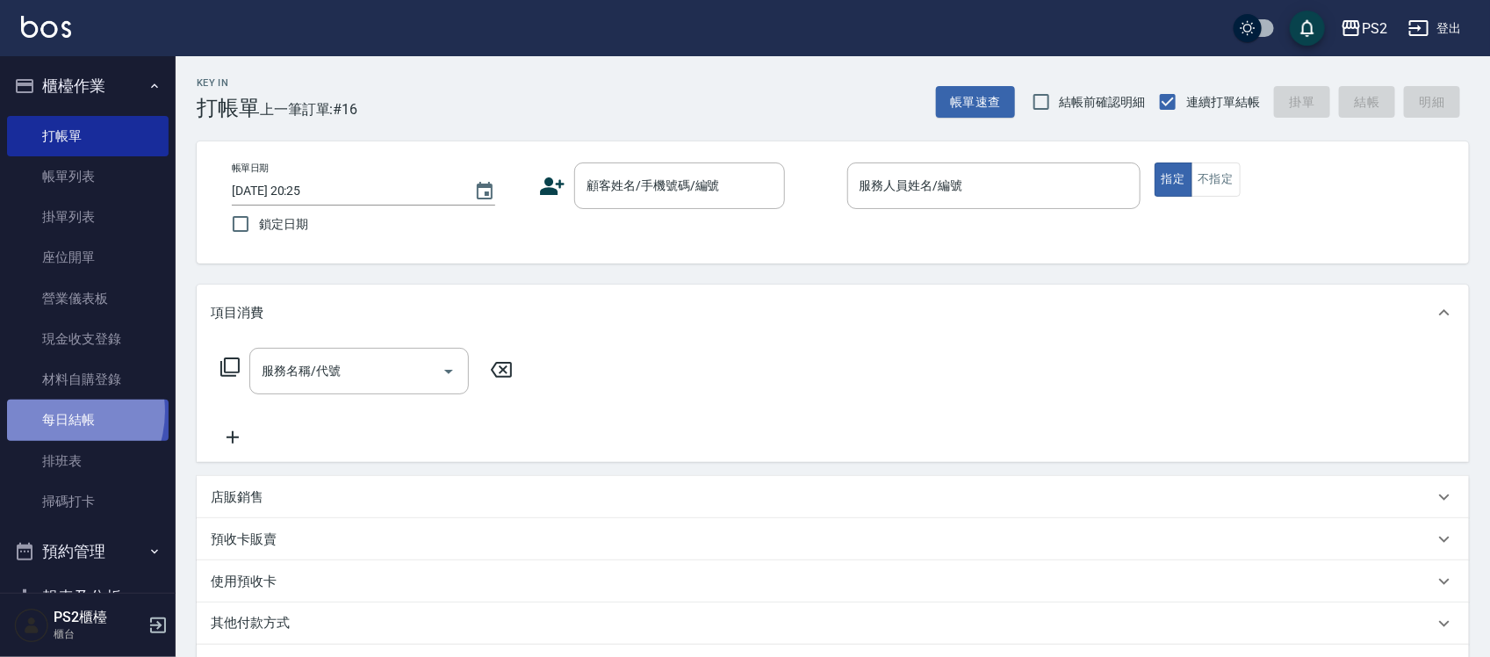
click at [50, 411] on link "每日結帳" at bounding box center [88, 419] width 162 height 40
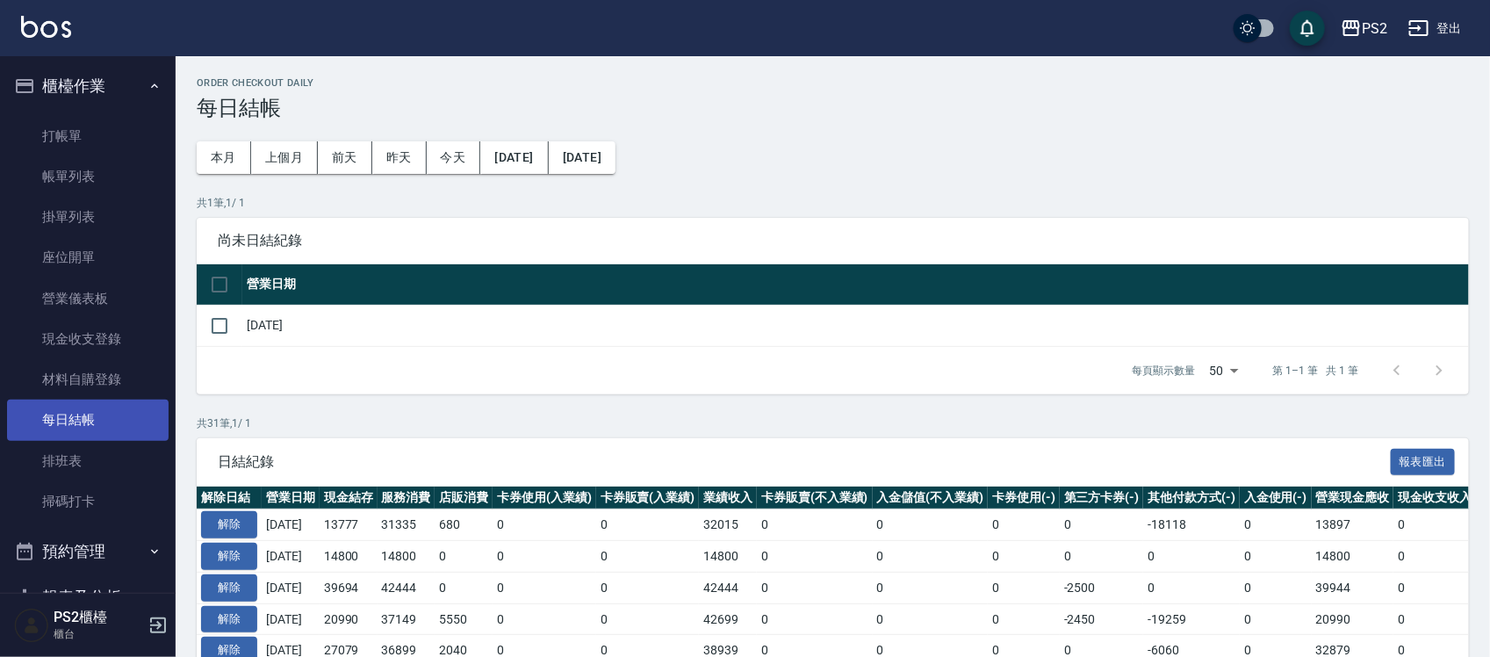
click at [71, 413] on link "每日結帳" at bounding box center [88, 419] width 162 height 40
click at [222, 316] on input "checkbox" at bounding box center [219, 325] width 37 height 37
checkbox input "true"
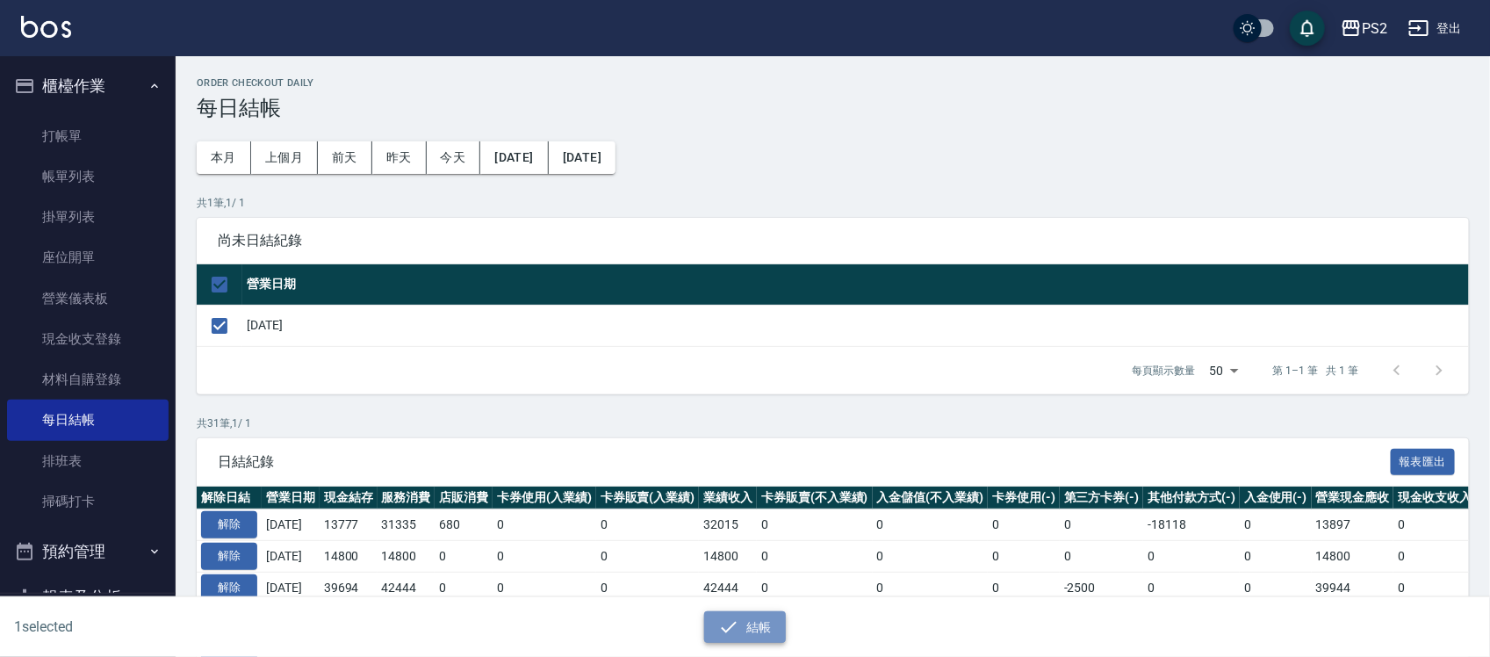
click at [753, 634] on button "結帳" at bounding box center [745, 627] width 82 height 32
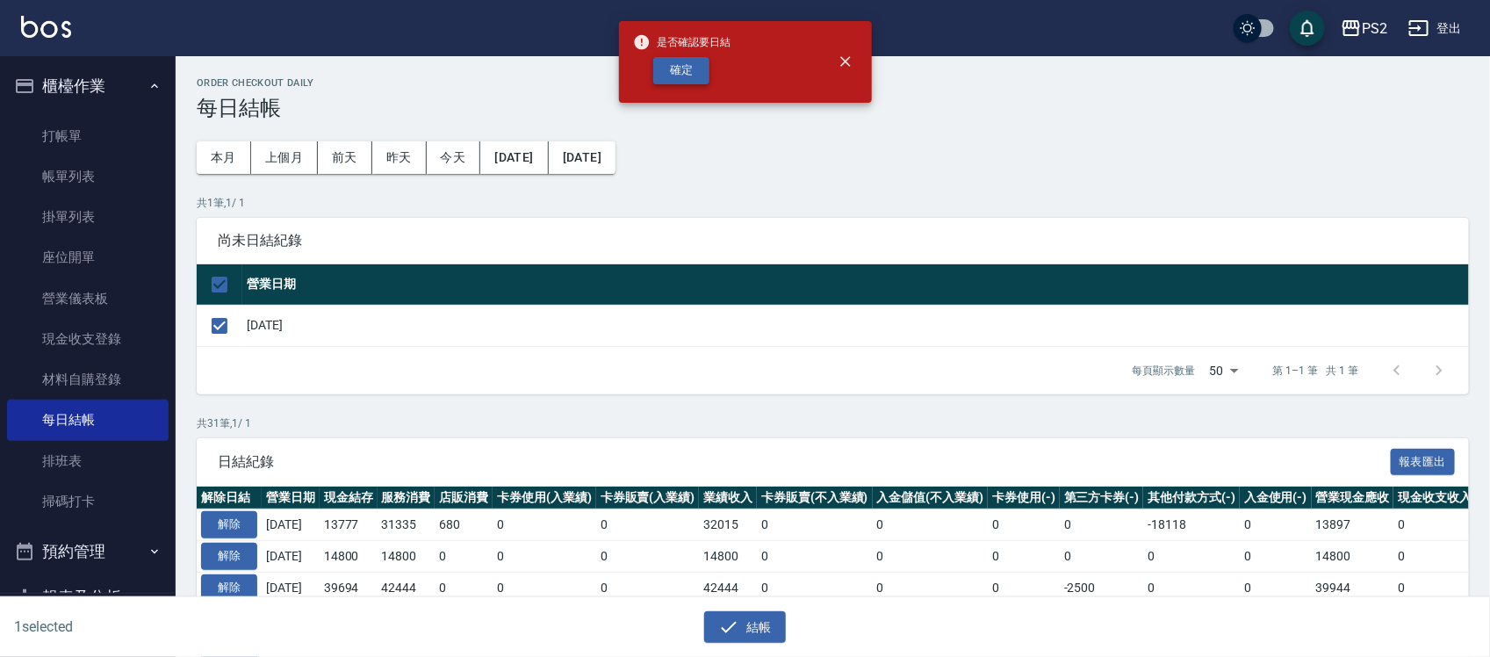
click at [672, 66] on button "確定" at bounding box center [681, 70] width 56 height 27
checkbox input "false"
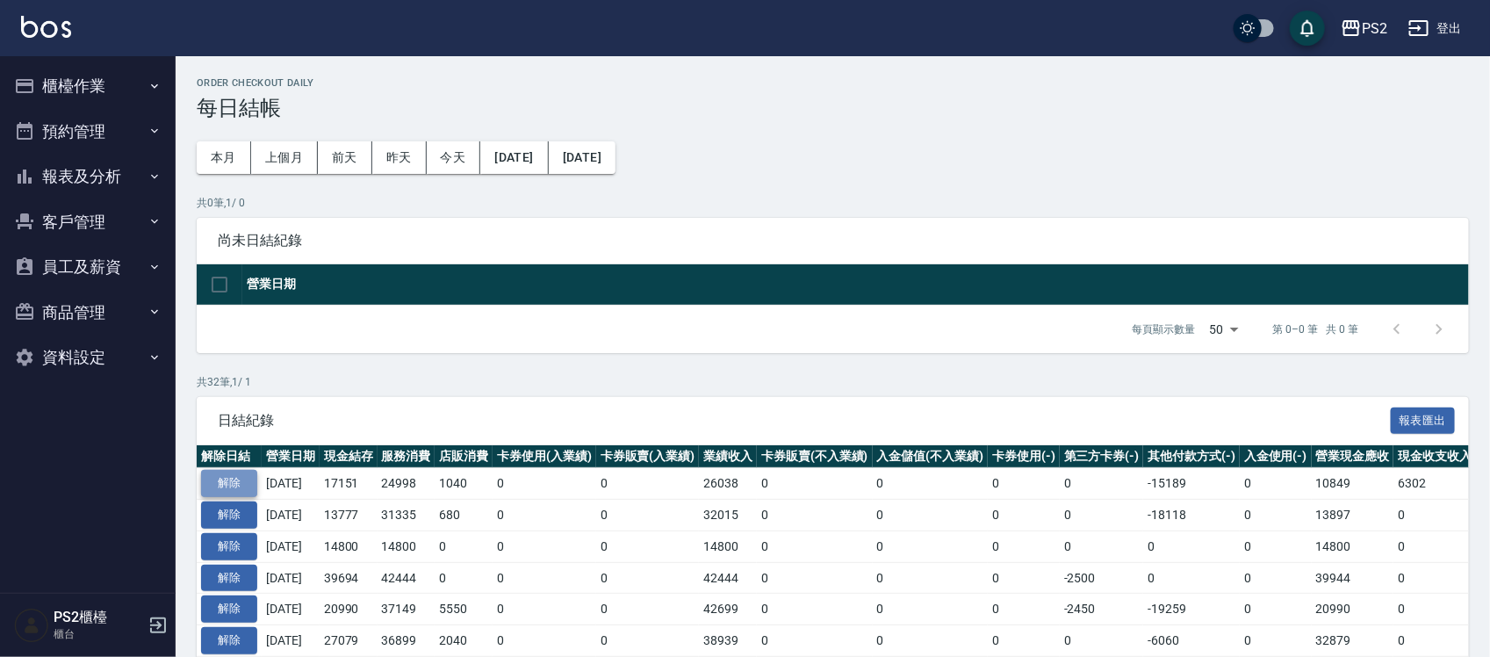
click at [230, 477] on button "解除" at bounding box center [229, 483] width 56 height 27
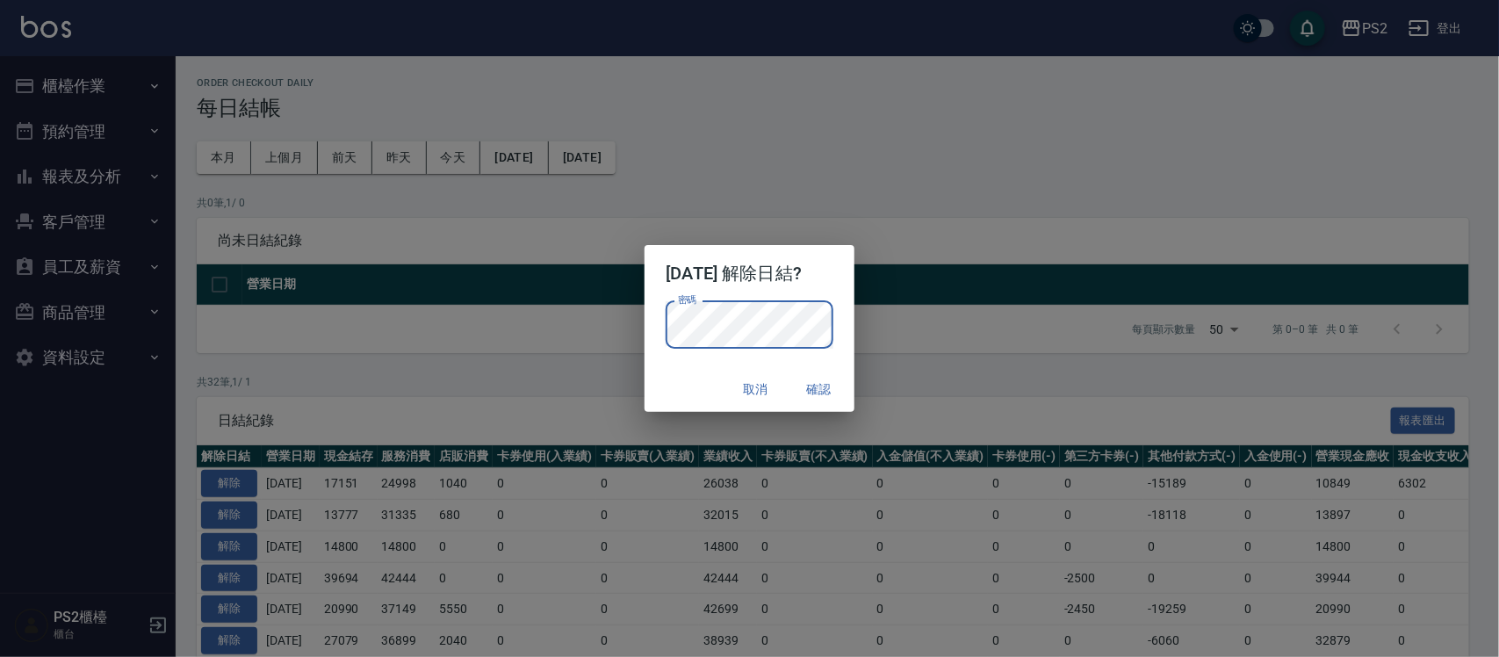
click at [821, 387] on button "確認" at bounding box center [819, 389] width 56 height 32
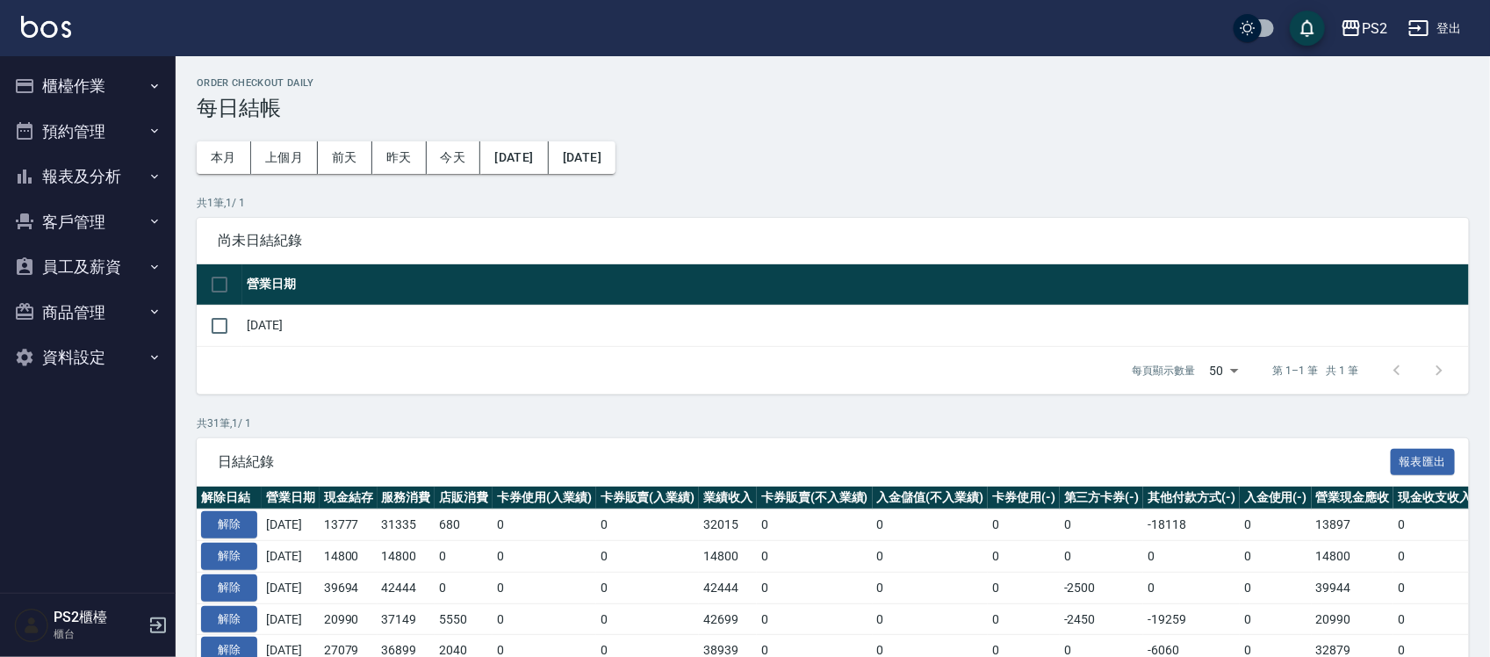
click at [99, 81] on button "櫃檯作業" at bounding box center [88, 86] width 162 height 46
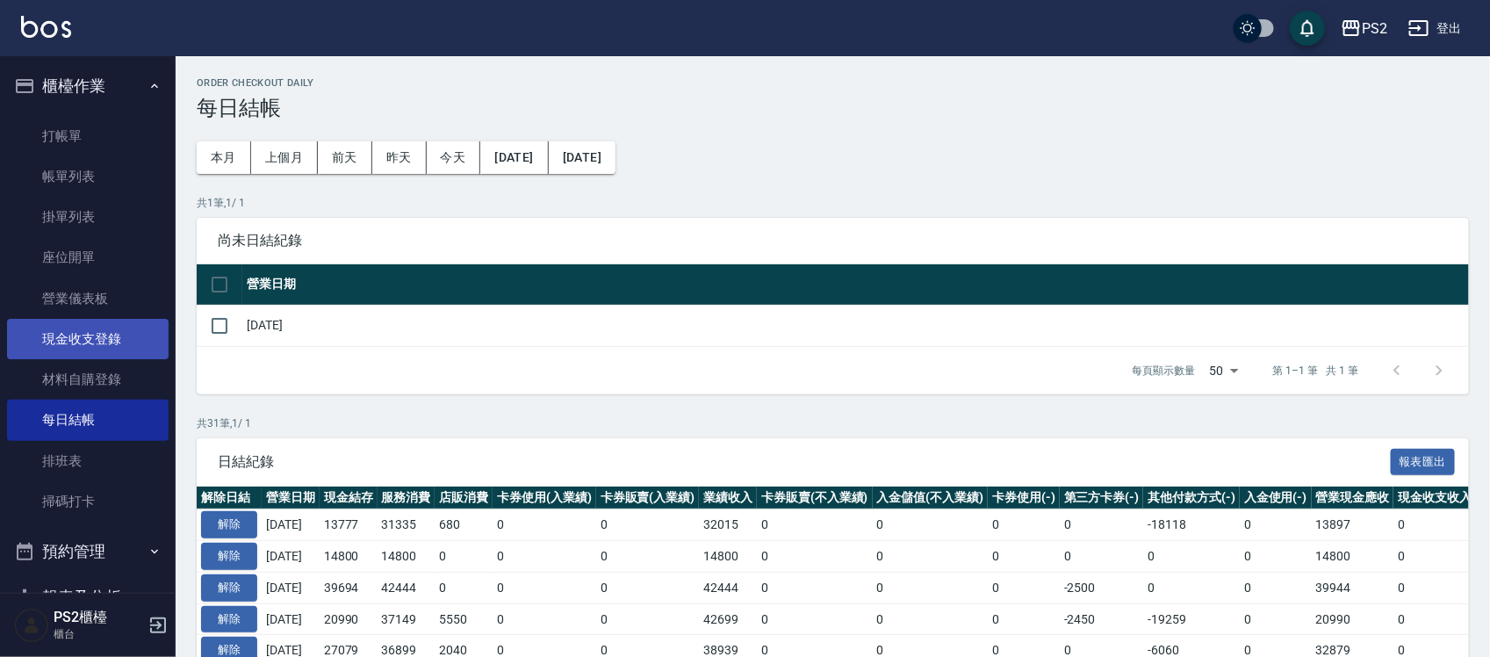
click at [102, 340] on link "現金收支登錄" at bounding box center [88, 339] width 162 height 40
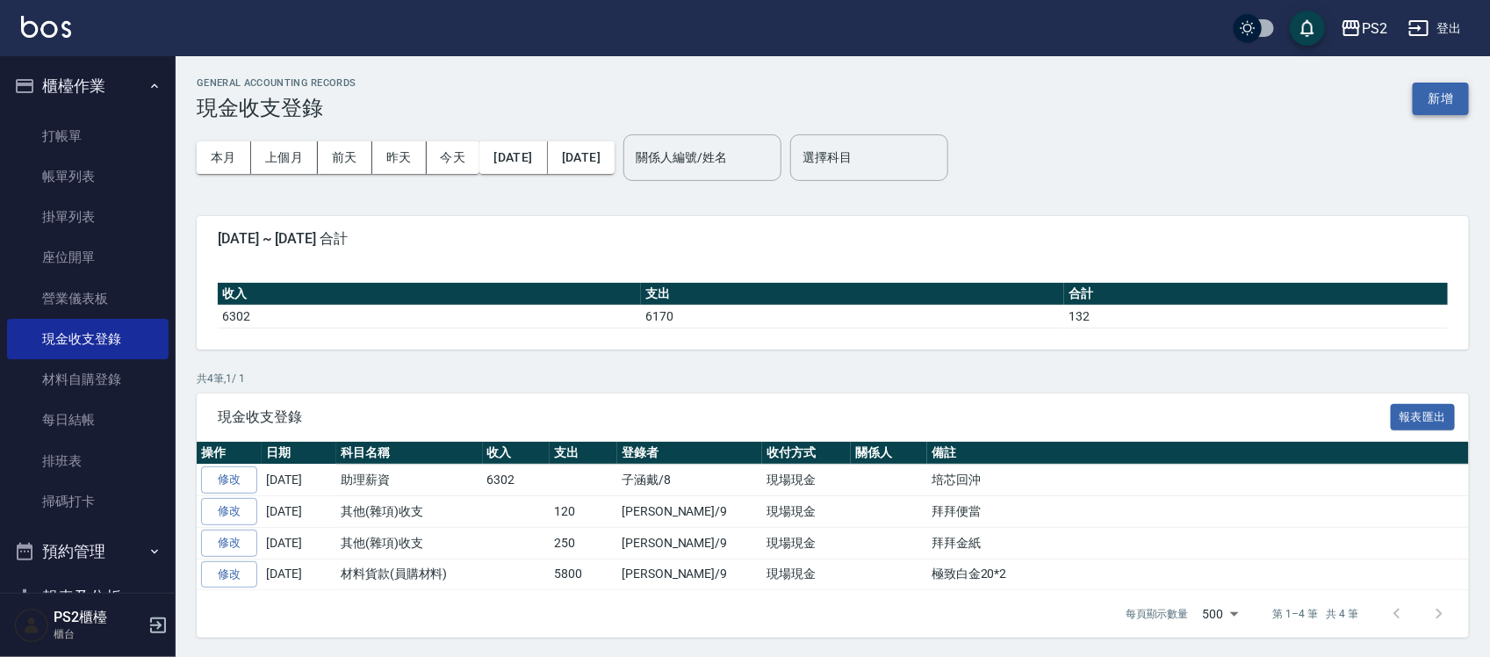
click at [1433, 99] on button "新增" at bounding box center [1441, 99] width 56 height 32
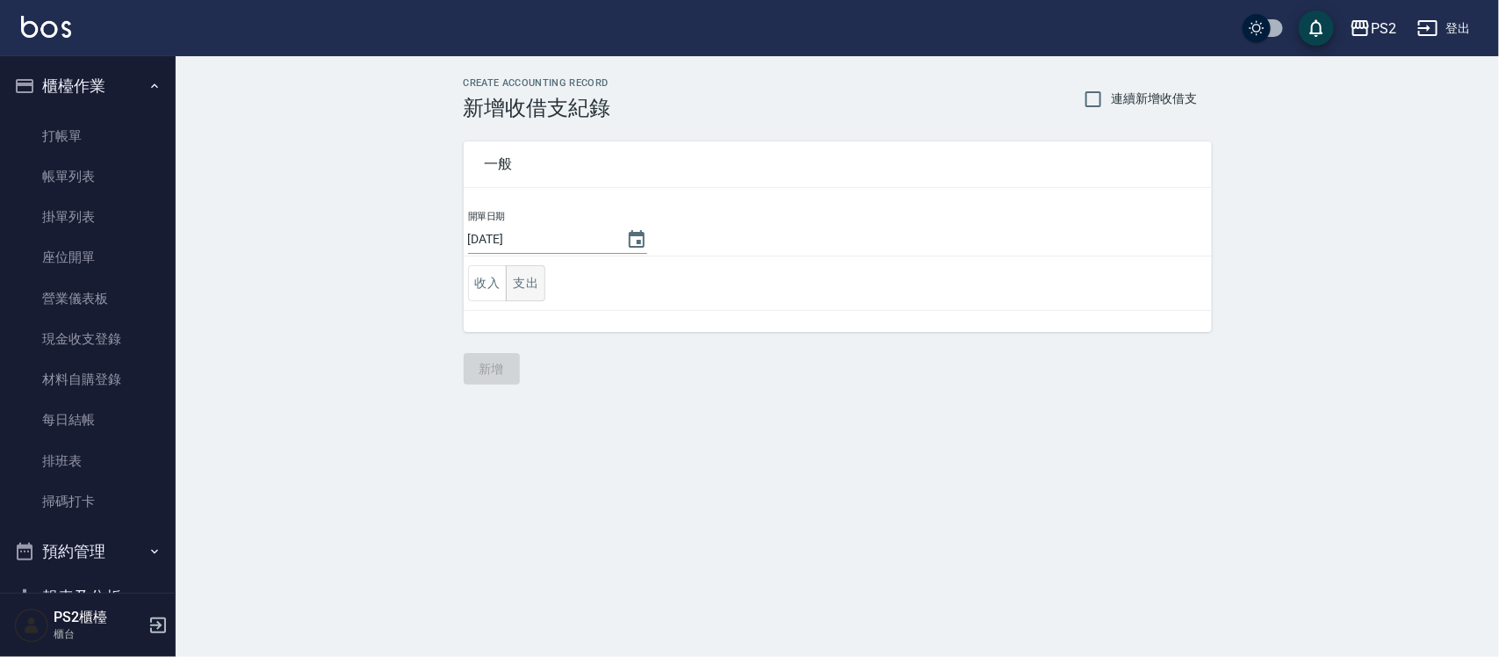
click at [524, 277] on button "支出" at bounding box center [526, 283] width 40 height 36
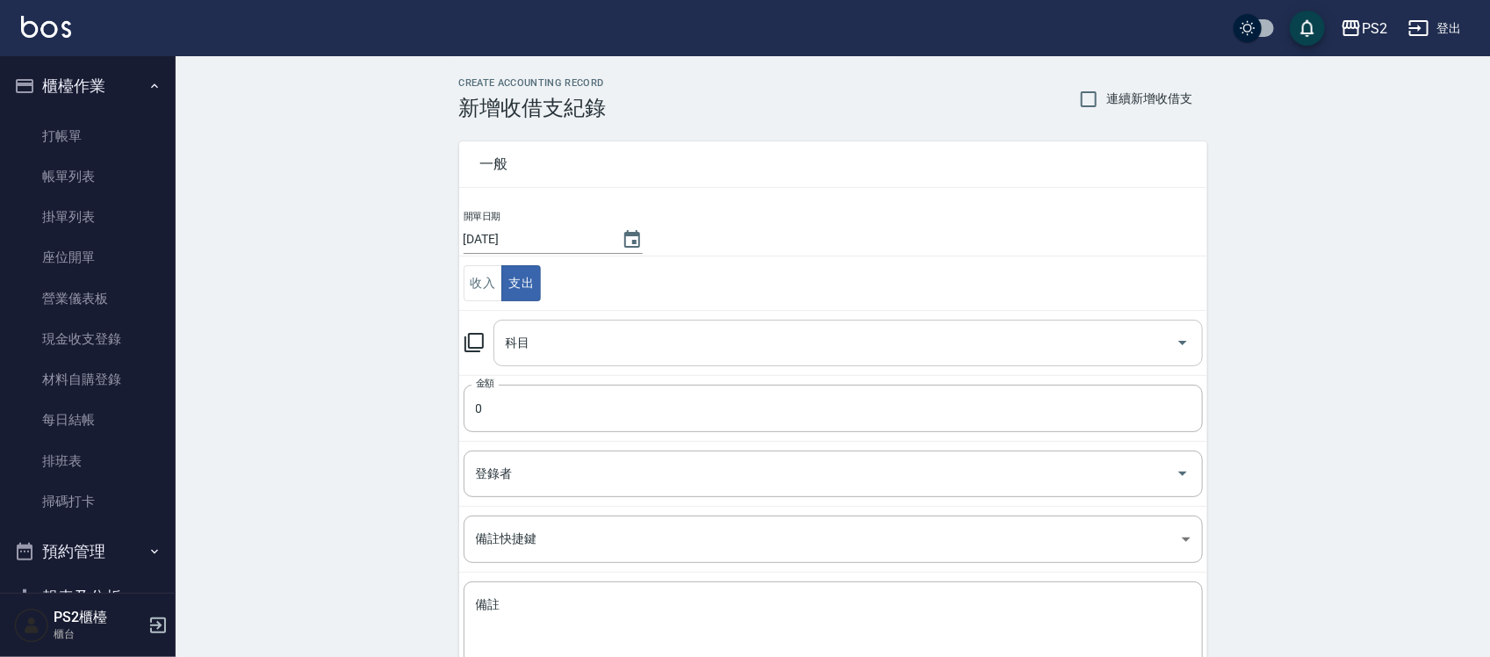
click at [533, 342] on input "科目" at bounding box center [834, 342] width 667 height 31
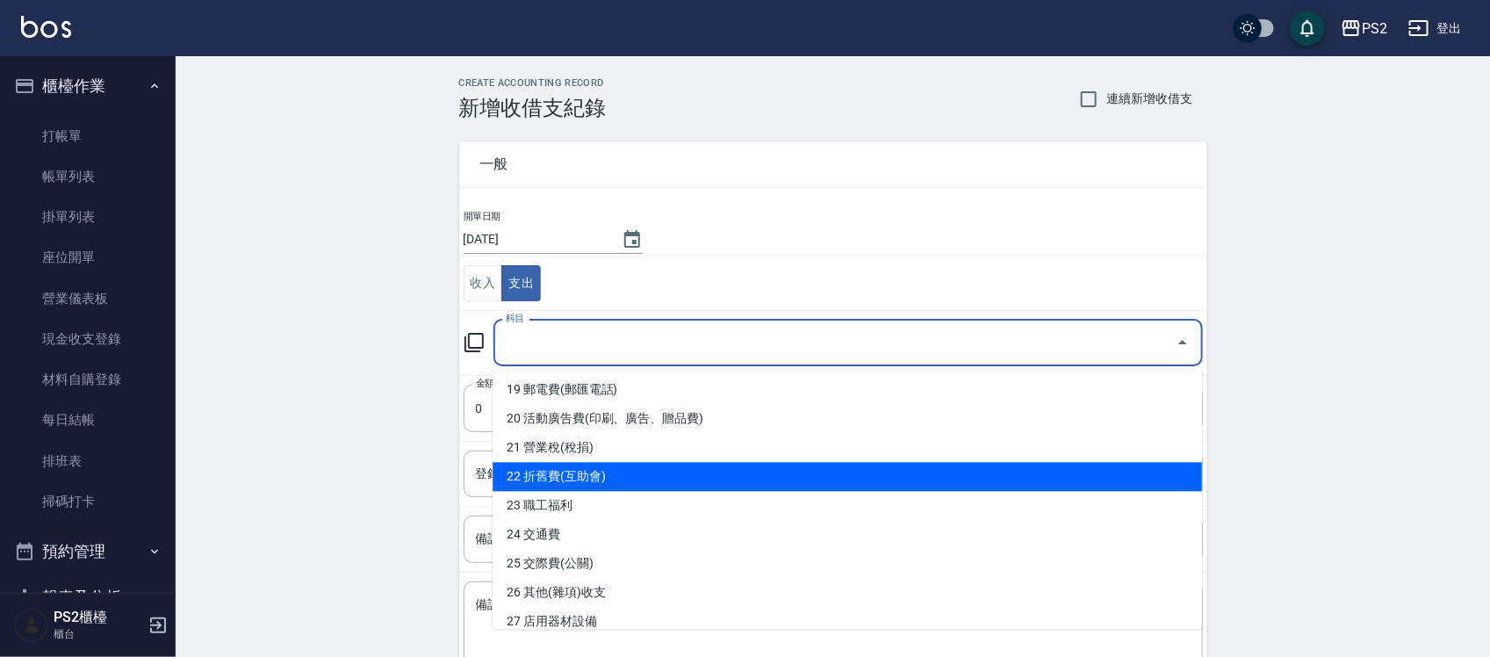
scroll to position [658, 0]
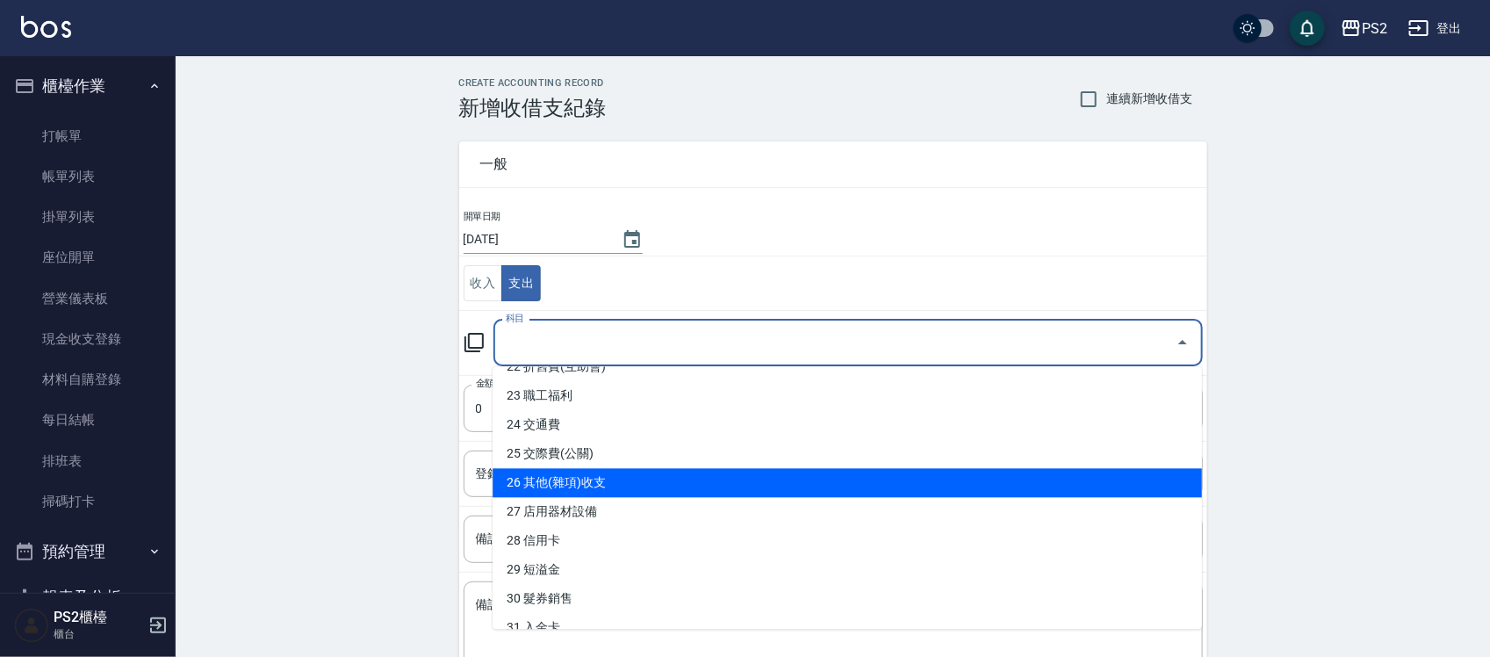
click at [577, 474] on li "26 其他(雜項)收支" at bounding box center [847, 483] width 709 height 29
type input "26 其他(雜項)收支"
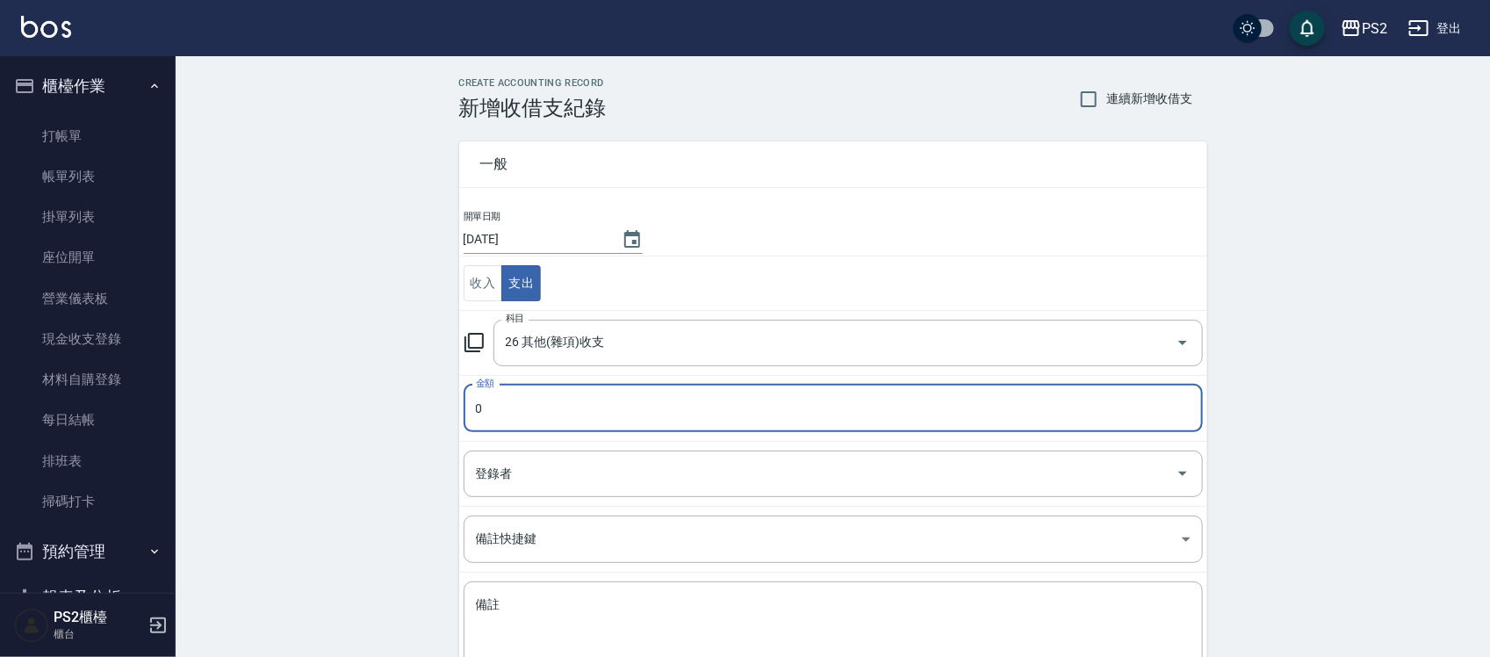
click at [565, 404] on input "0" at bounding box center [833, 408] width 739 height 47
type input "299"
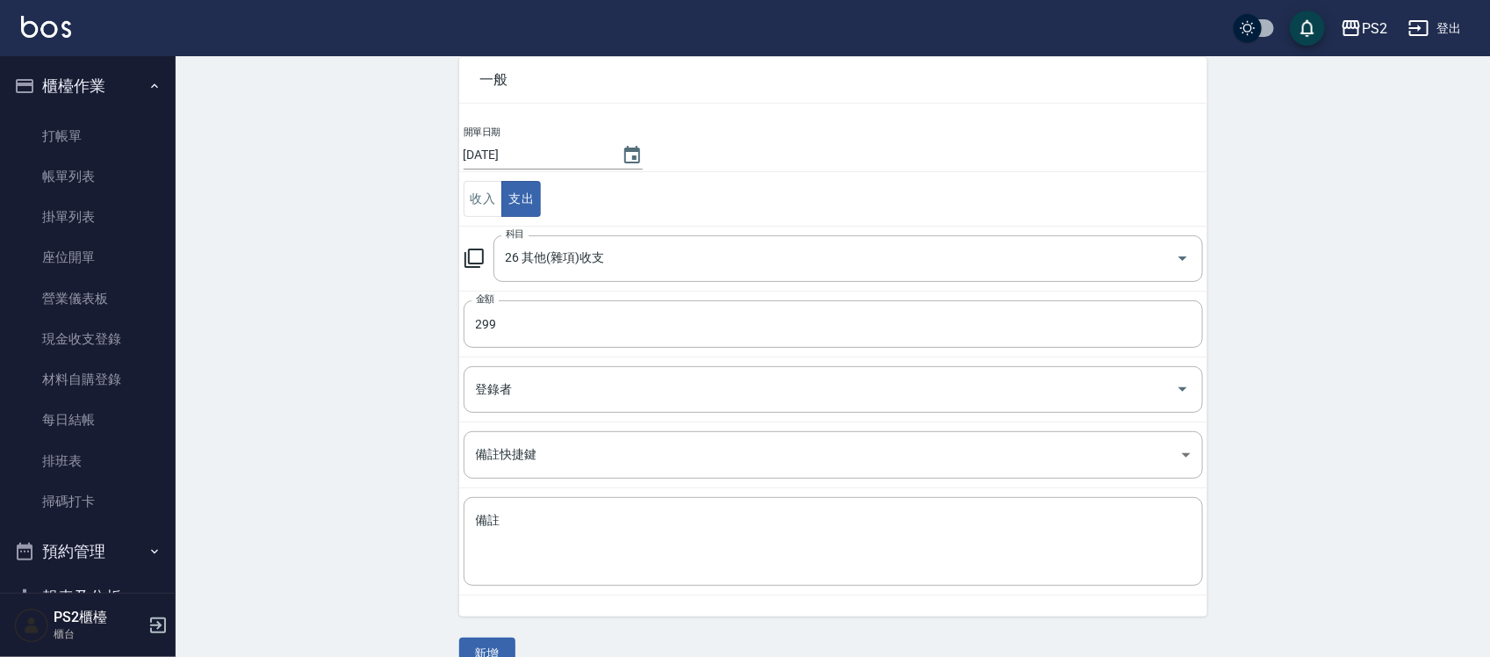
scroll to position [119, 0]
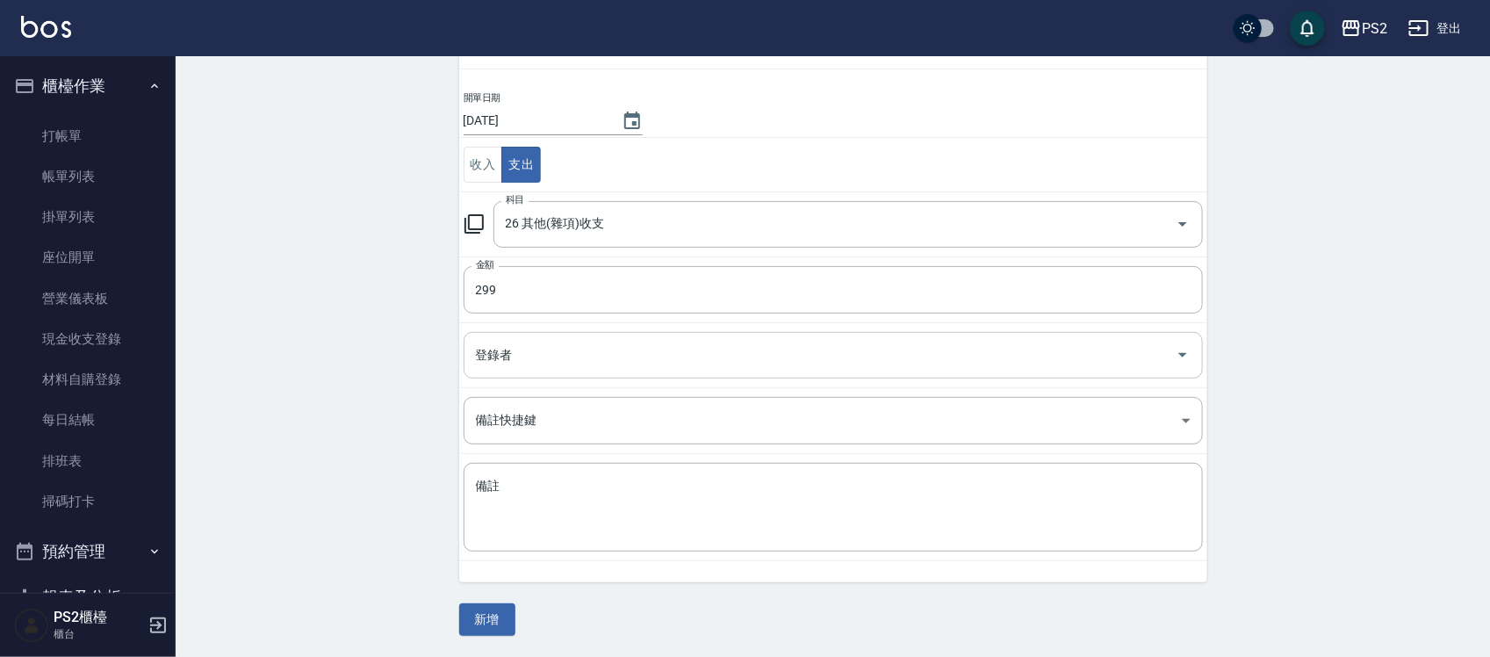
click at [565, 349] on input "登錄者" at bounding box center [819, 355] width 697 height 31
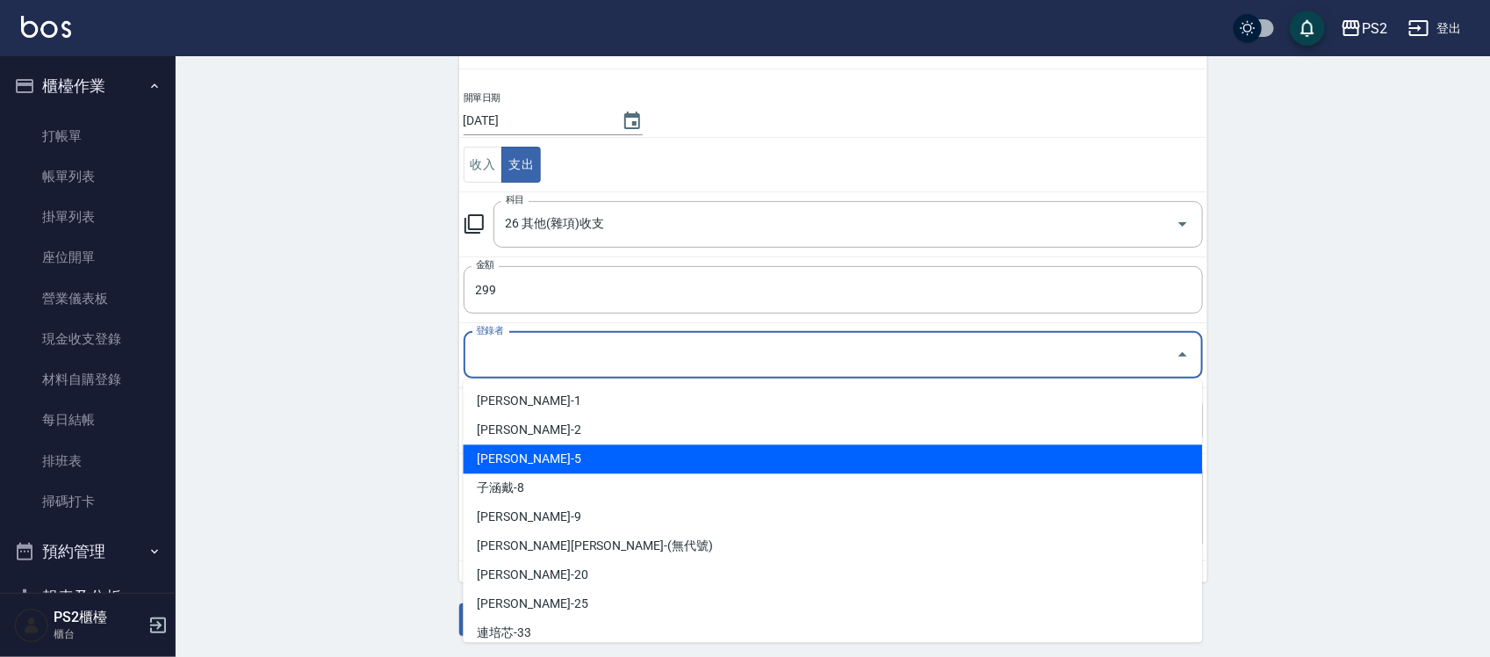
click at [523, 463] on li "蔡欣妤-5" at bounding box center [833, 459] width 739 height 29
type input "蔡欣妤-5"
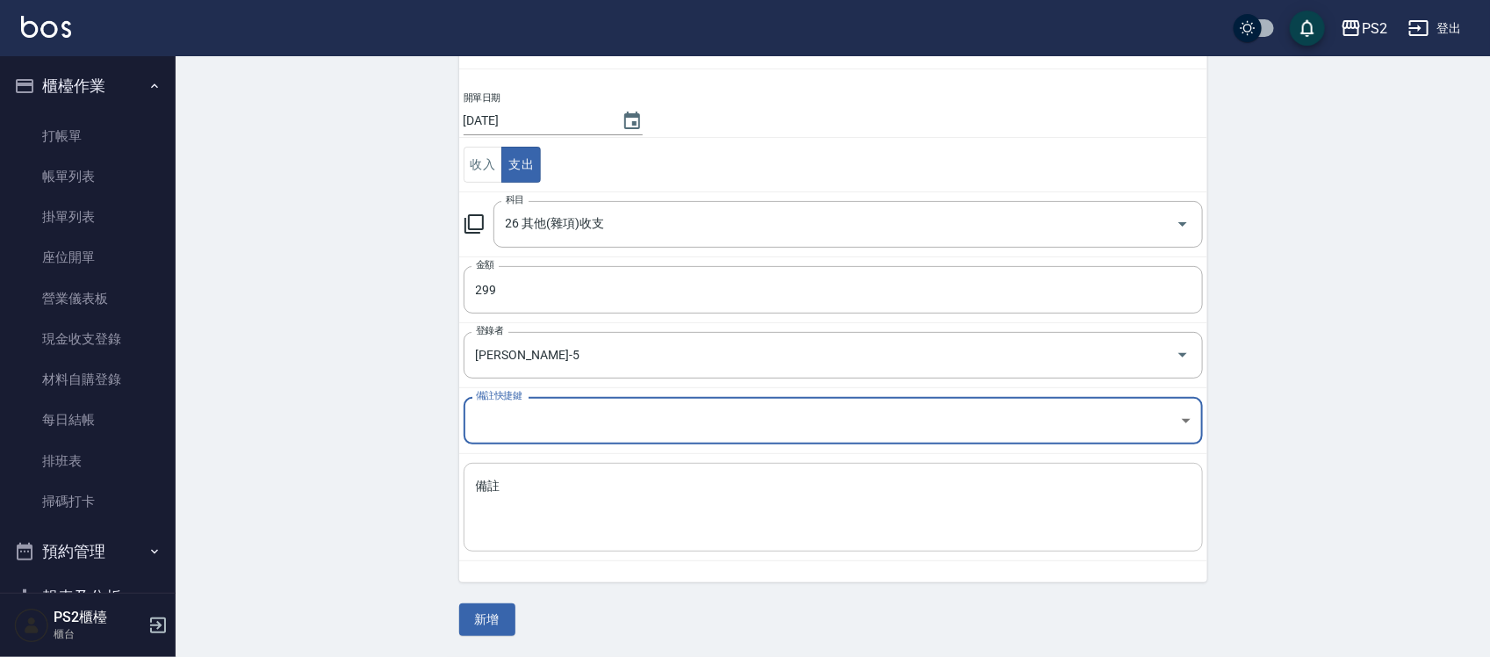
click at [551, 487] on textarea "備註" at bounding box center [833, 508] width 715 height 60
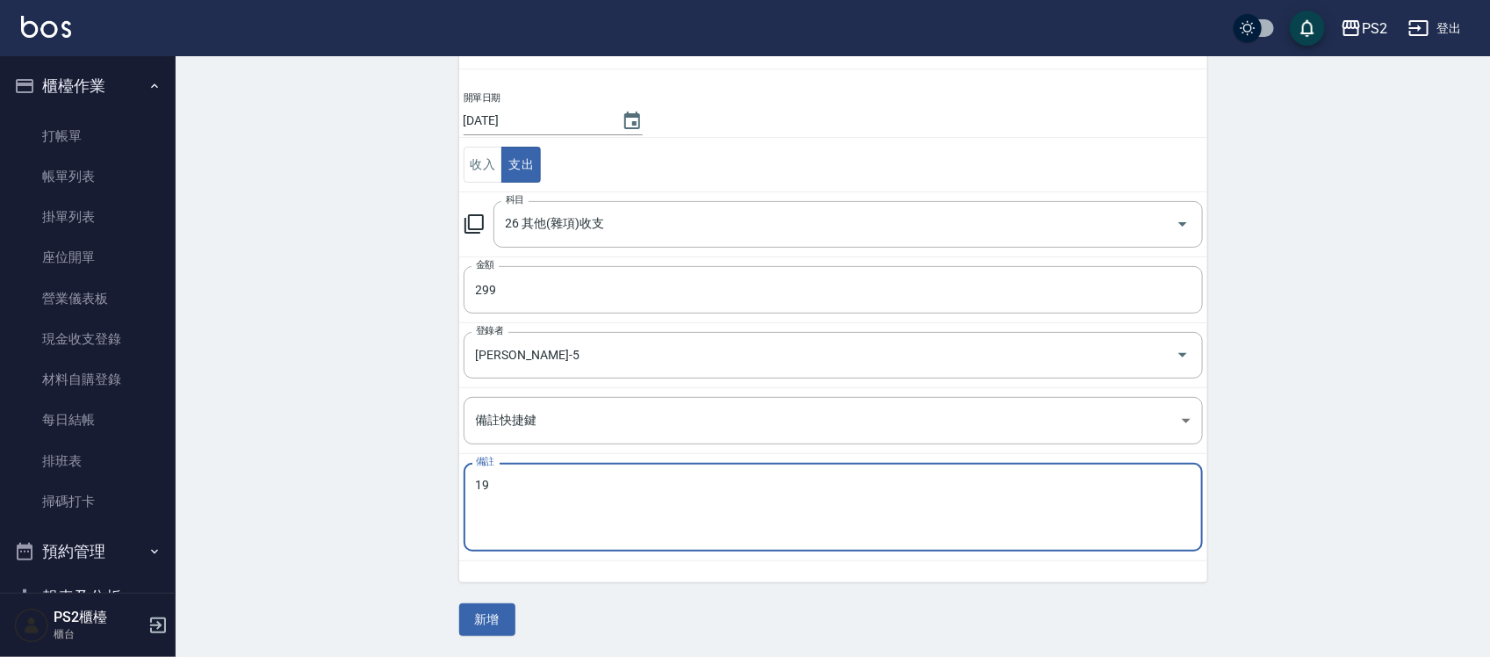
type textarea "1"
type textarea "拜拜餅乾"
click at [496, 620] on button "新增" at bounding box center [487, 619] width 56 height 32
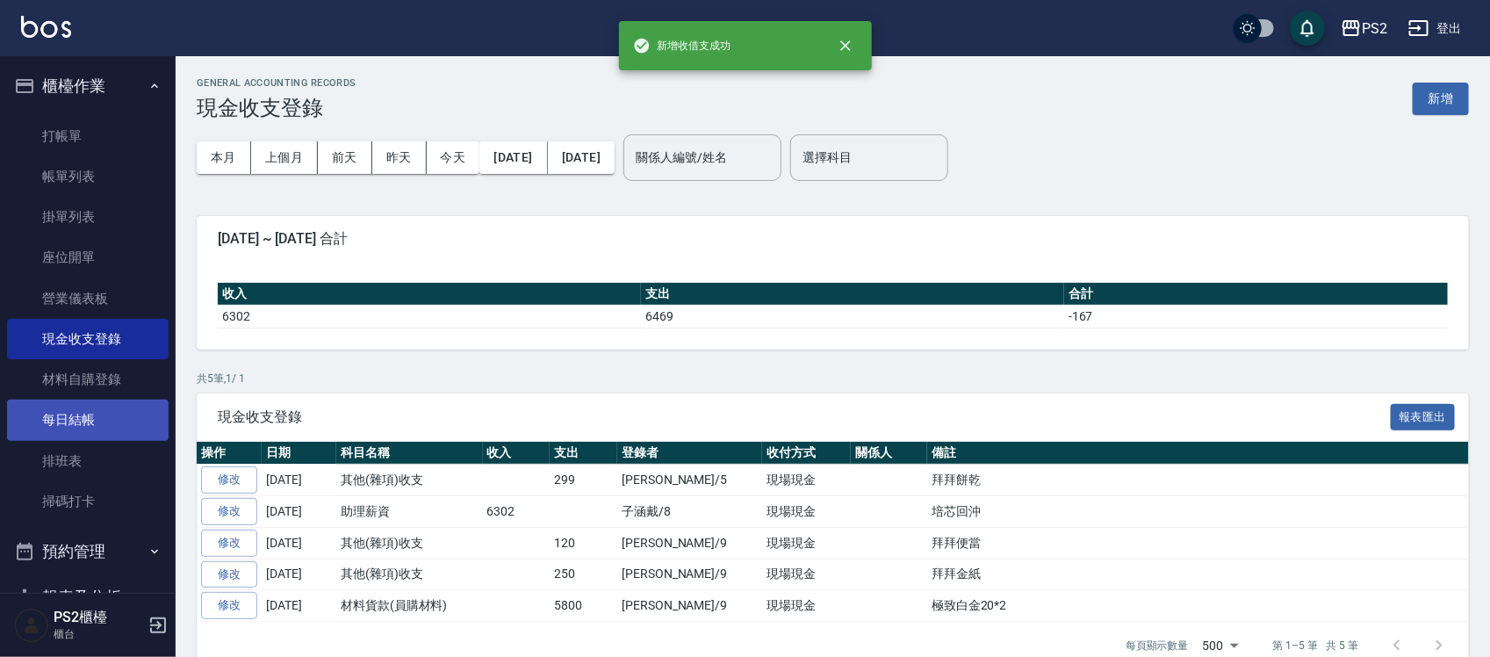
click at [85, 422] on link "每日結帳" at bounding box center [88, 419] width 162 height 40
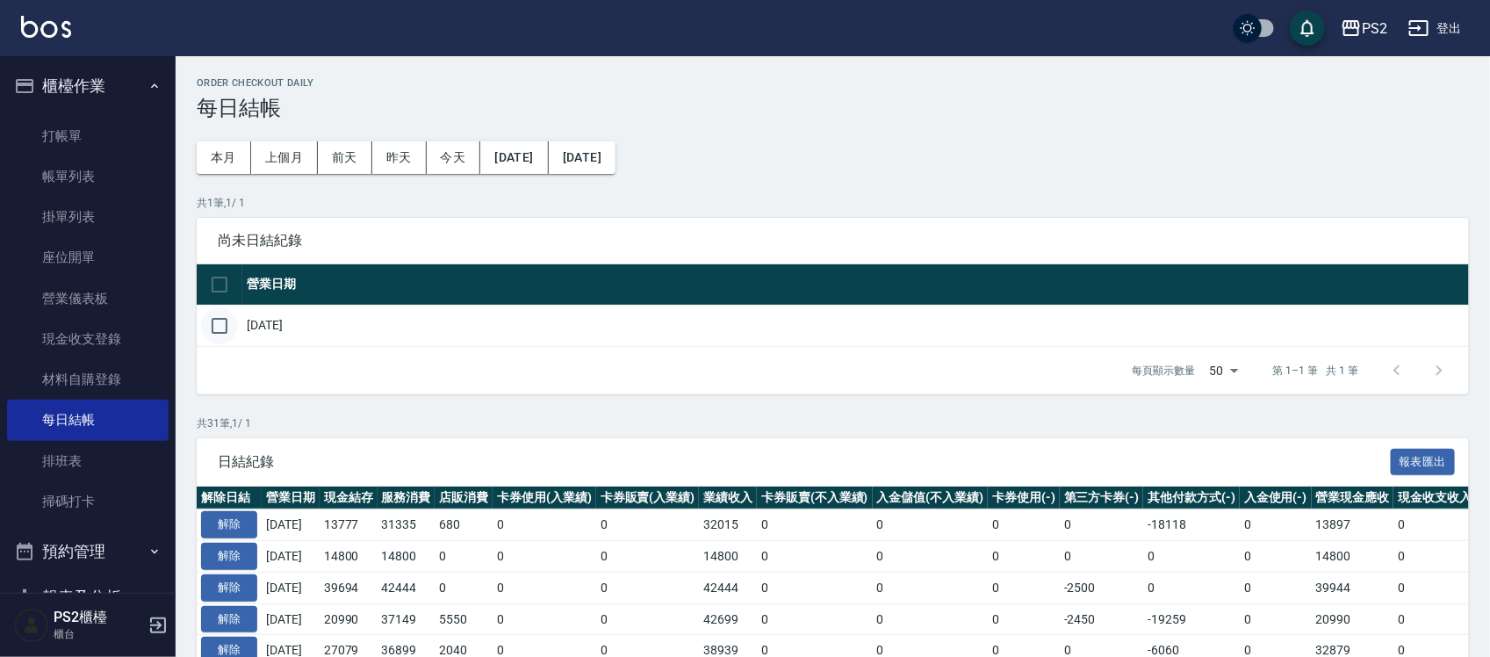
click at [212, 323] on input "checkbox" at bounding box center [219, 325] width 37 height 37
checkbox input "true"
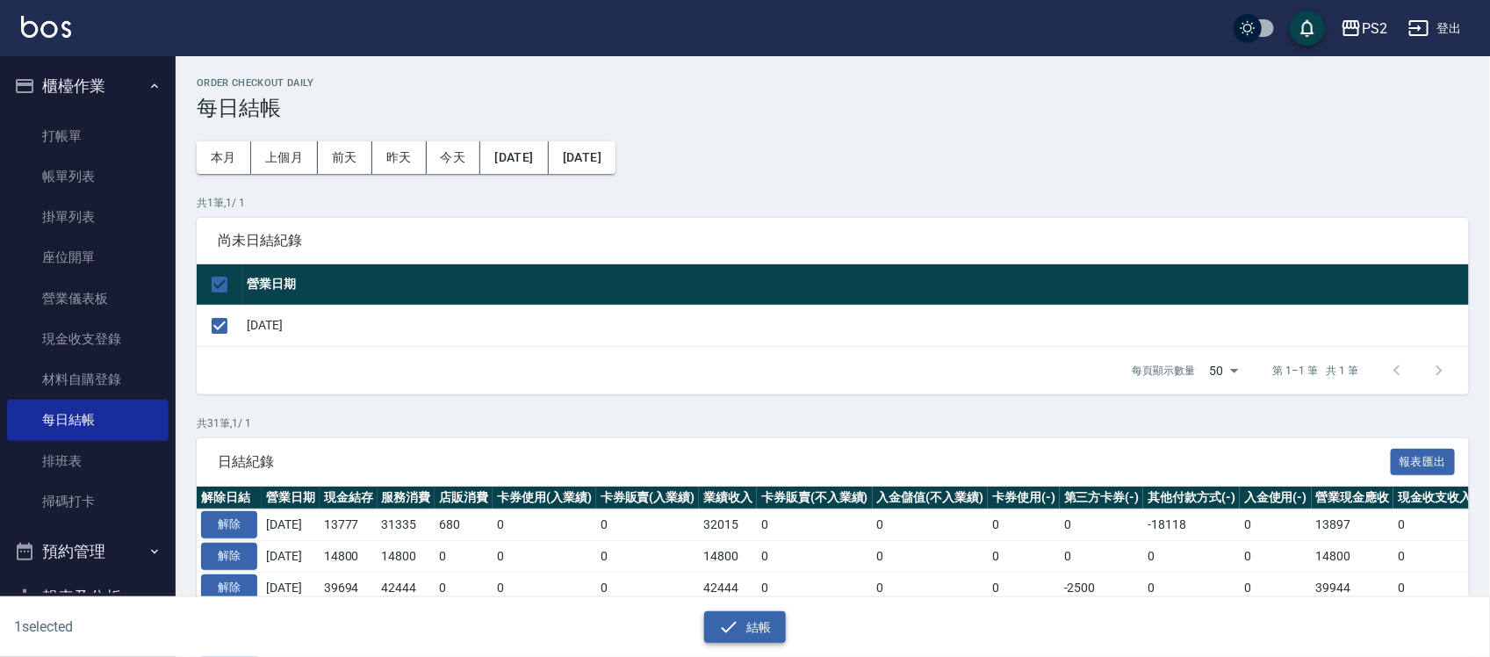
click at [748, 632] on button "結帳" at bounding box center [745, 627] width 82 height 32
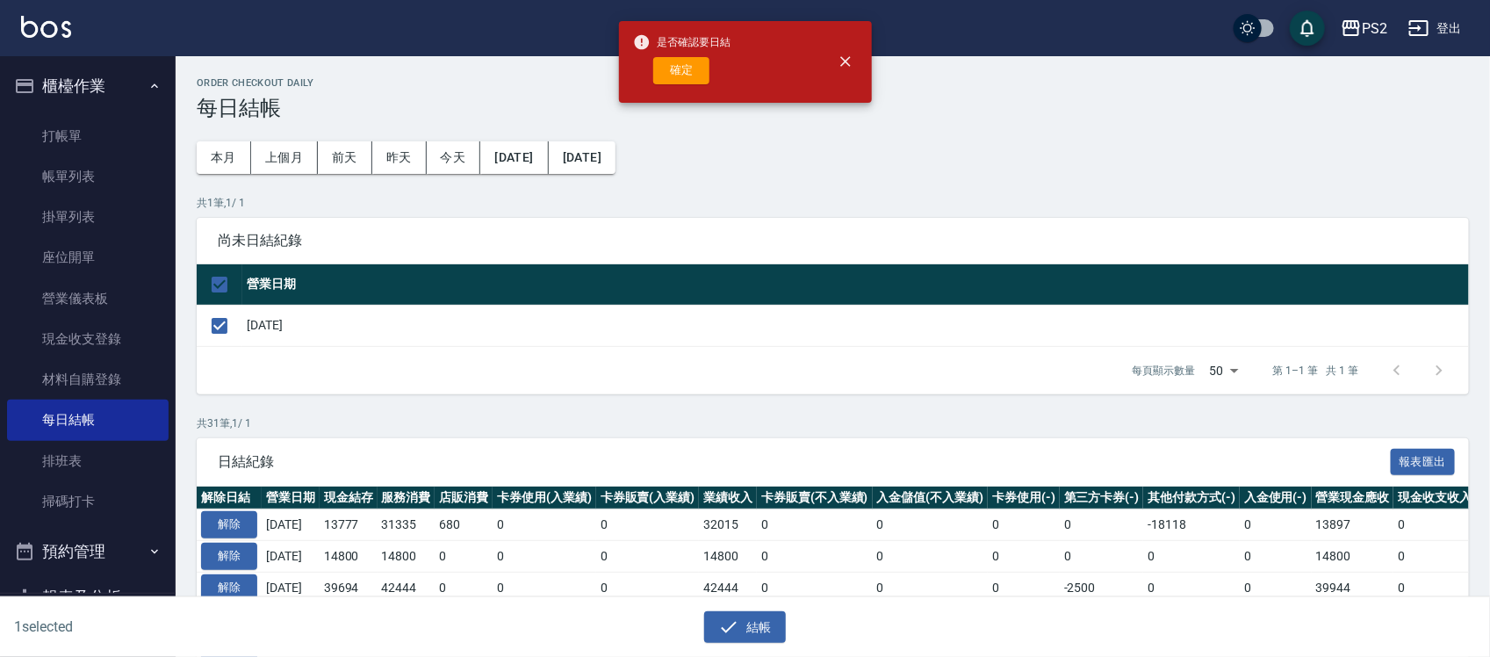
click at [690, 57] on div "確定" at bounding box center [682, 70] width 98 height 27
click at [685, 73] on button "確定" at bounding box center [681, 70] width 56 height 27
checkbox input "false"
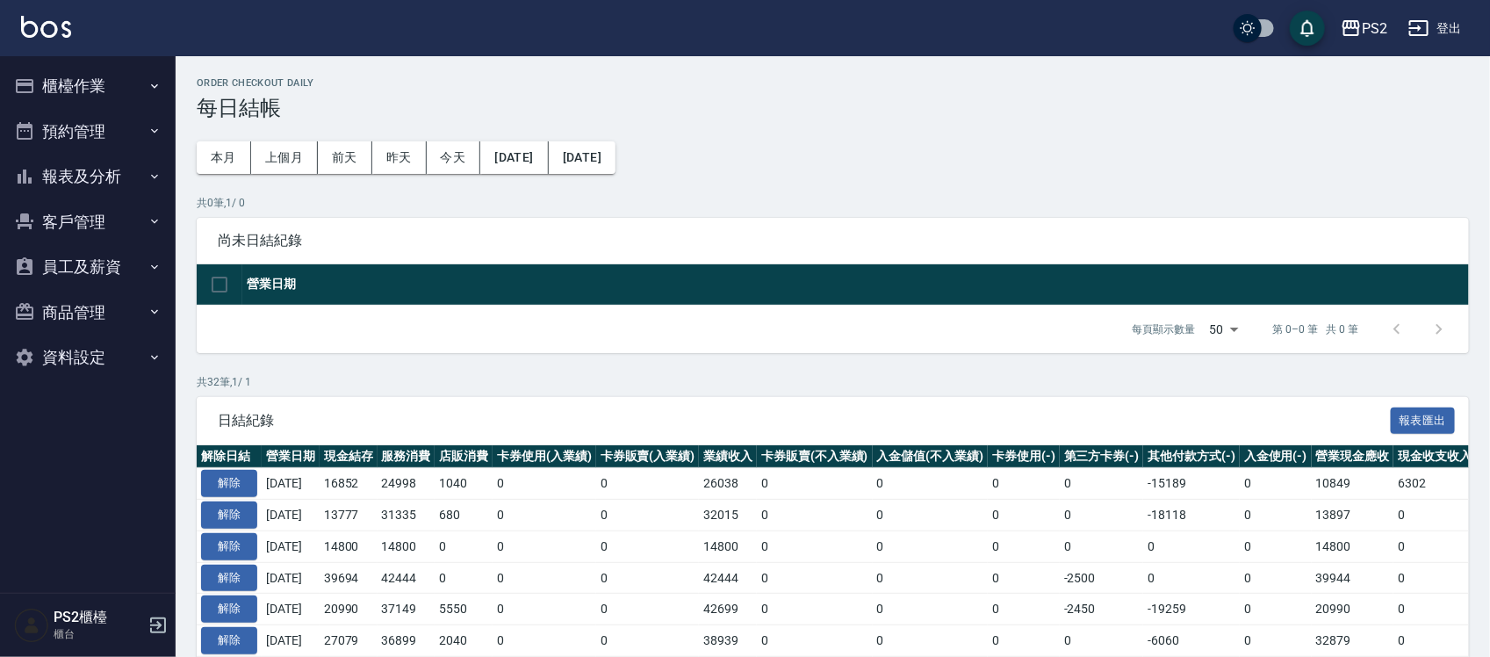
click at [97, 176] on button "報表及分析" at bounding box center [88, 177] width 162 height 46
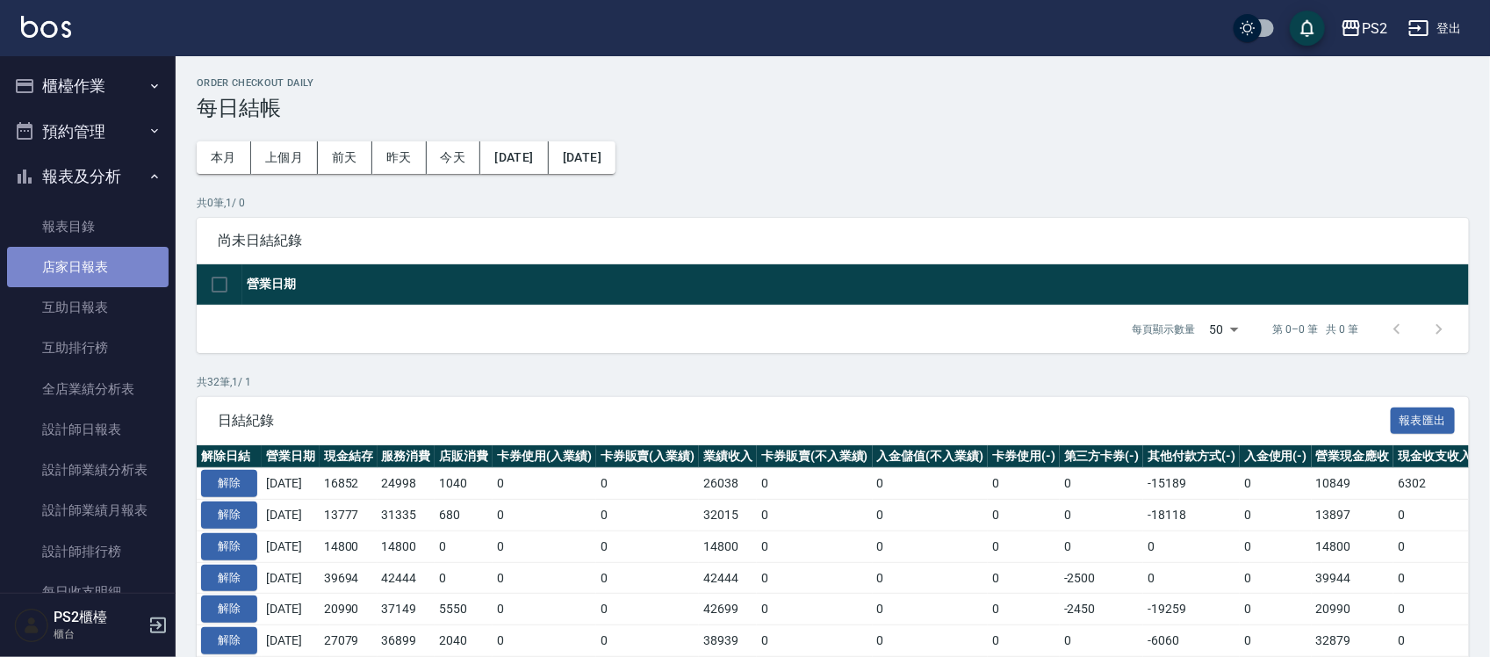
click at [114, 256] on link "店家日報表" at bounding box center [88, 267] width 162 height 40
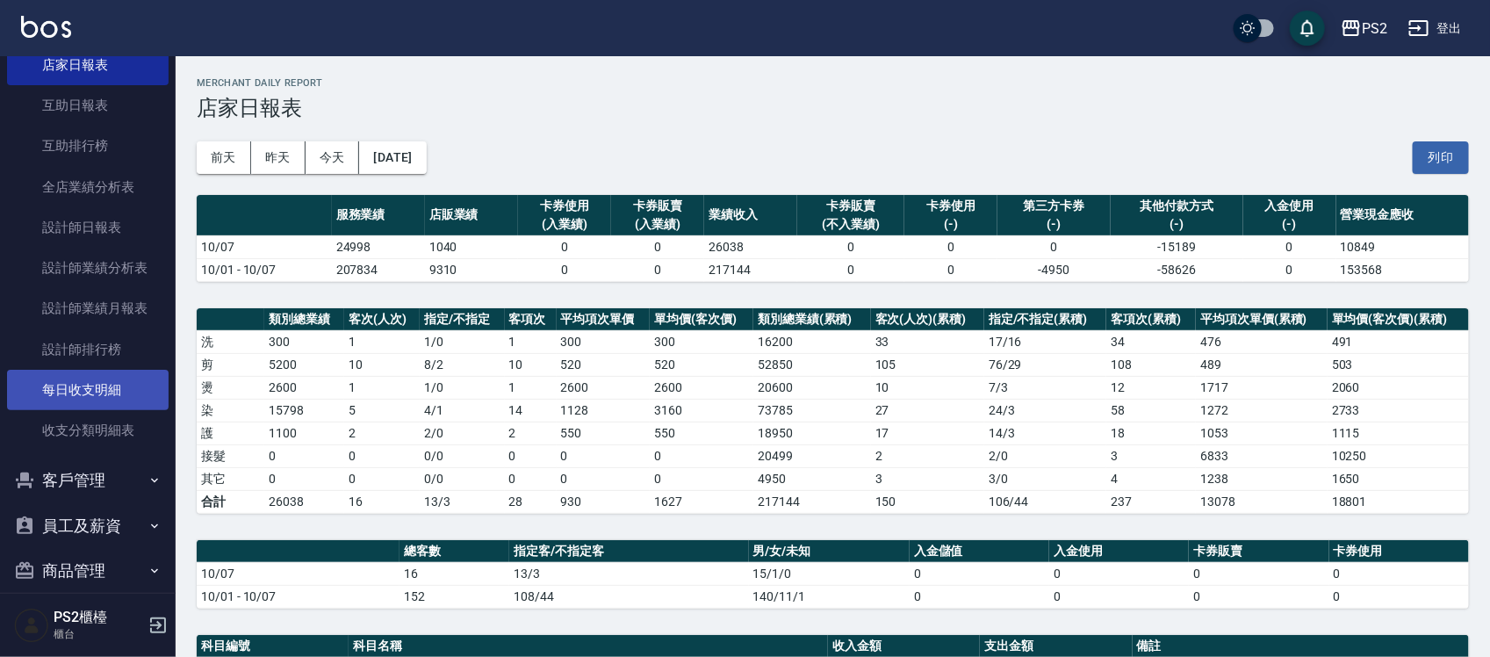
scroll to position [219, 0]
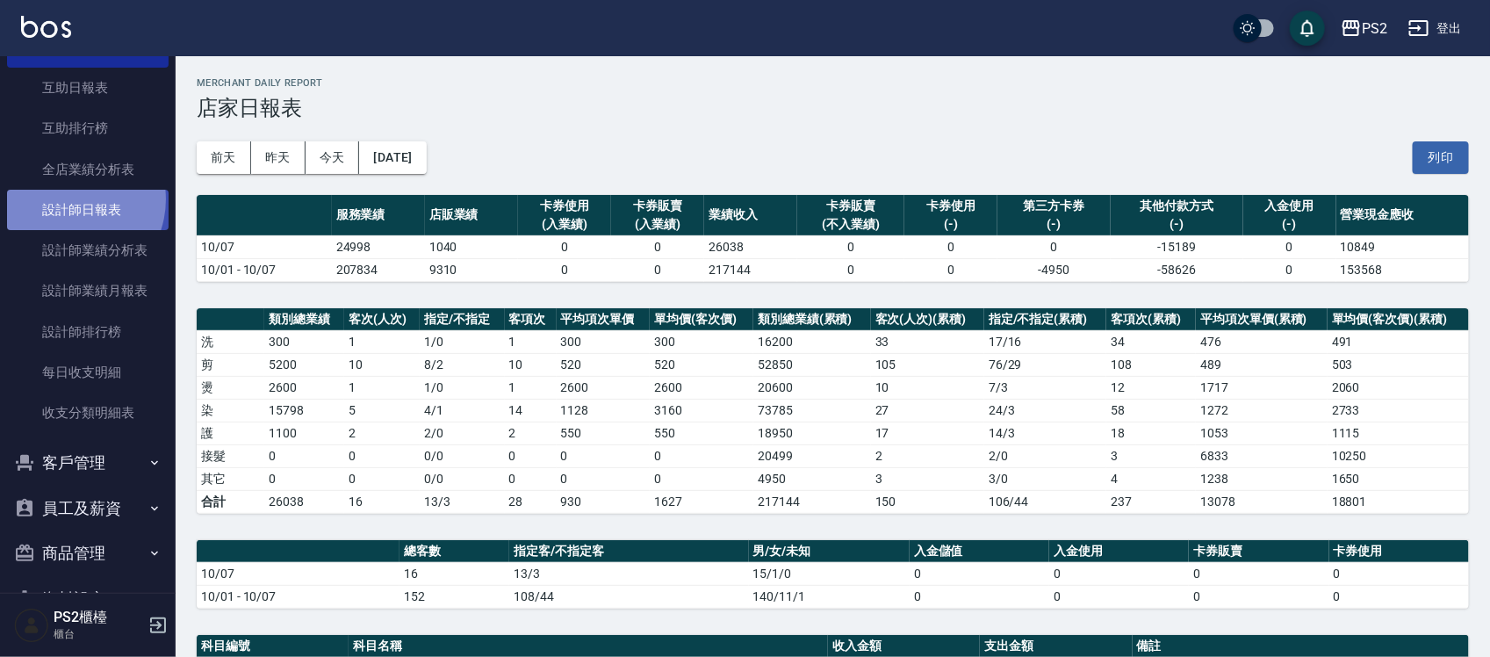
click at [68, 199] on link "設計師日報表" at bounding box center [88, 210] width 162 height 40
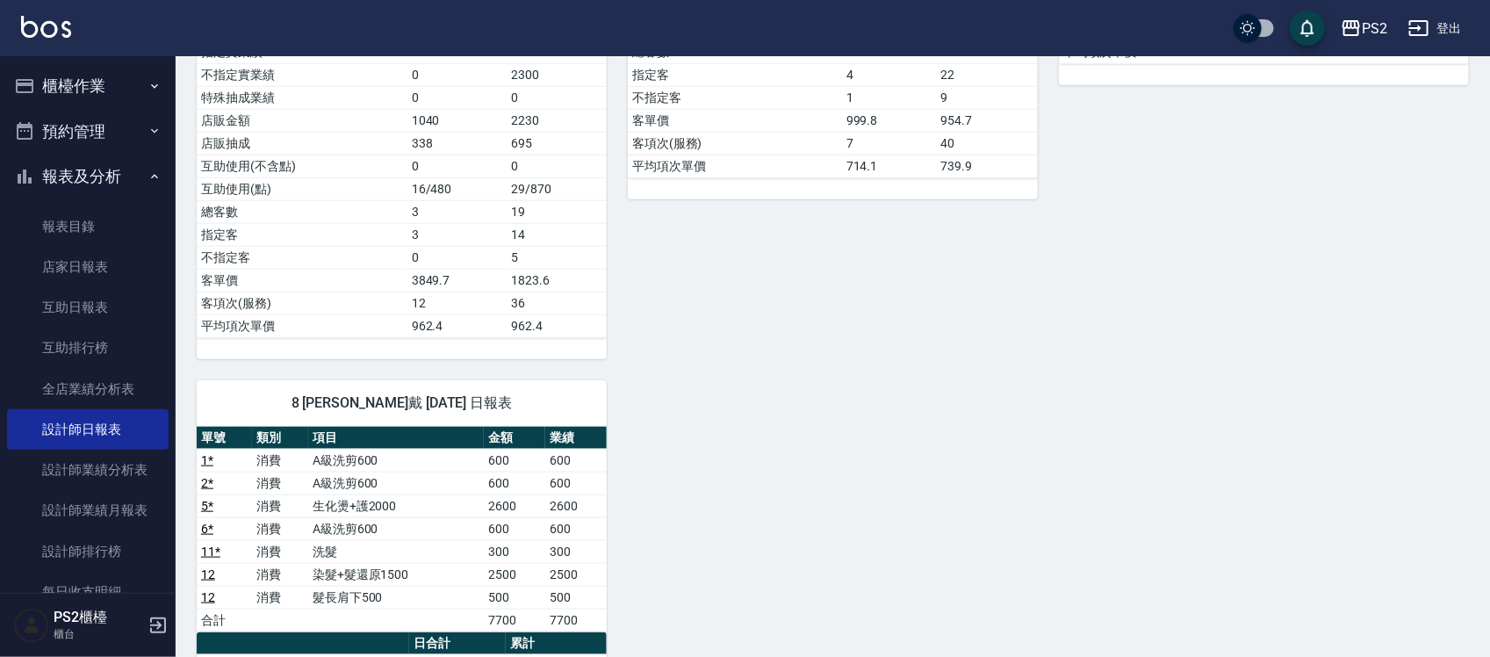
scroll to position [369, 0]
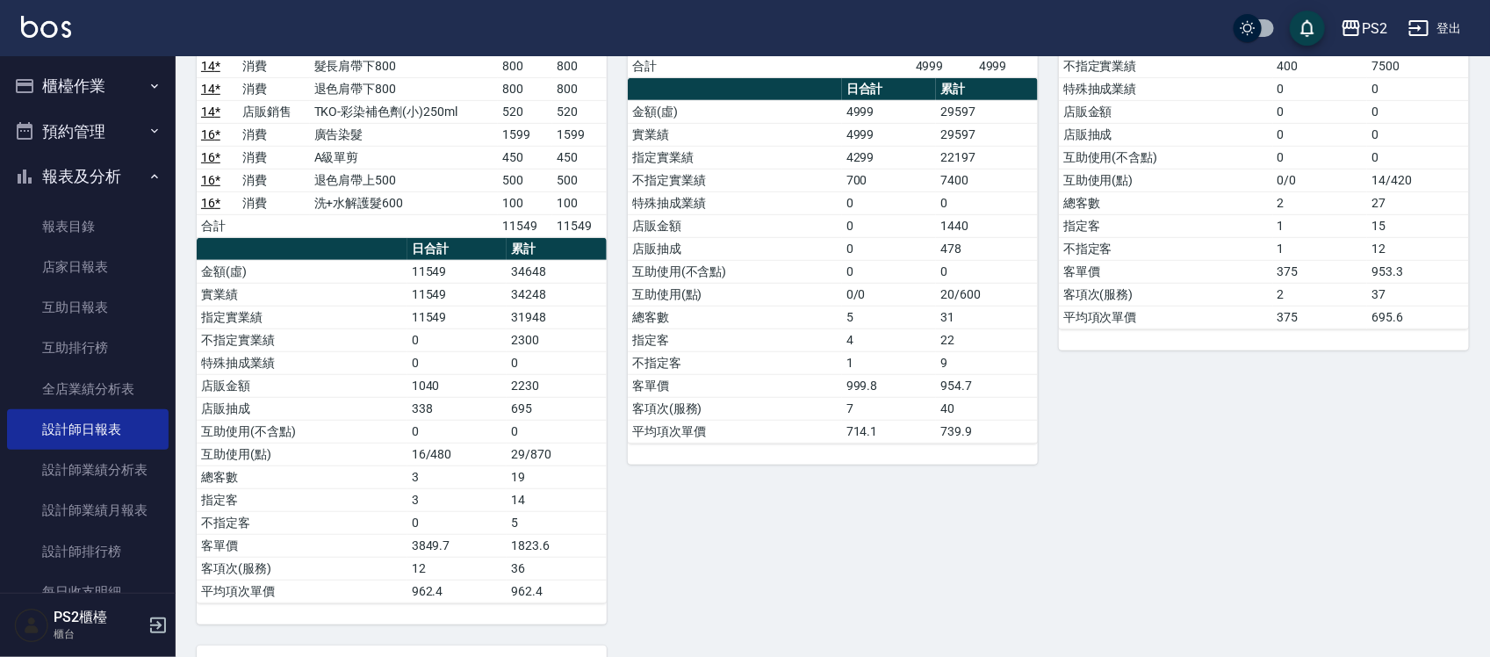
click at [114, 88] on button "櫃檯作業" at bounding box center [88, 86] width 162 height 46
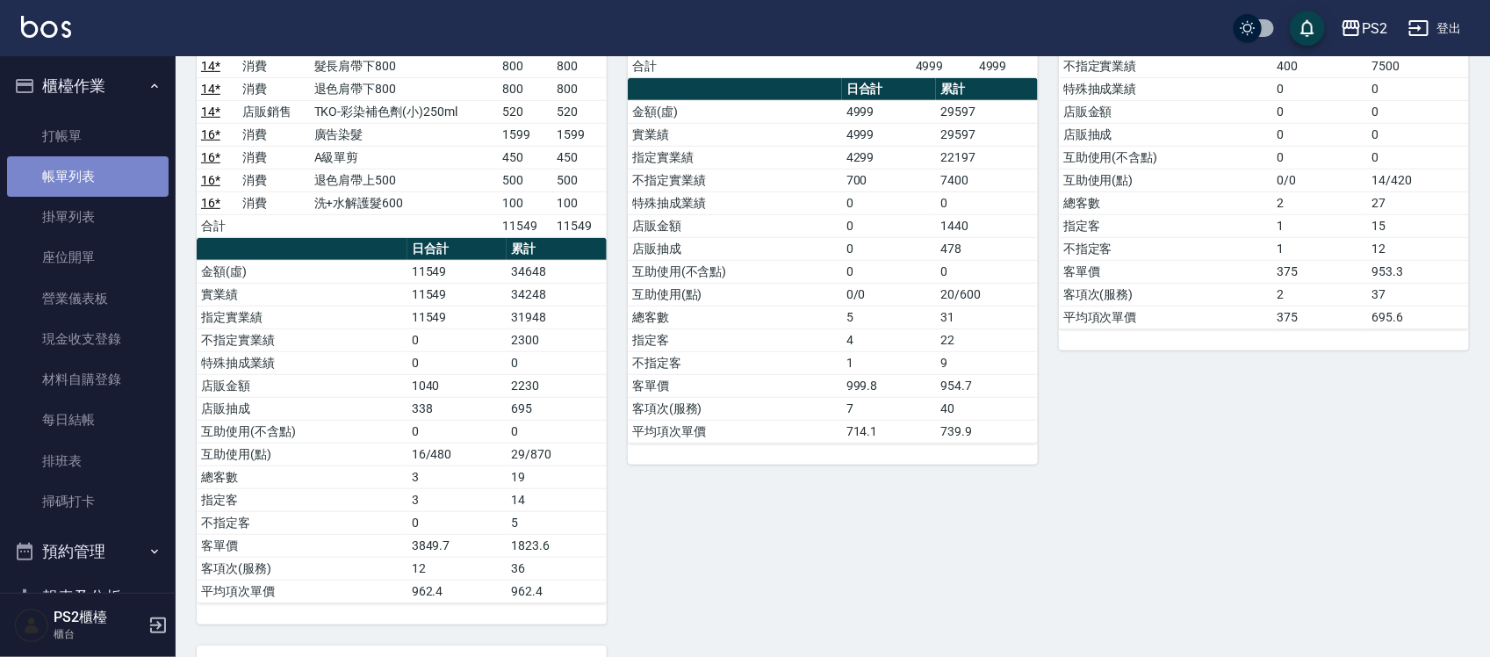
click at [110, 171] on link "帳單列表" at bounding box center [88, 176] width 162 height 40
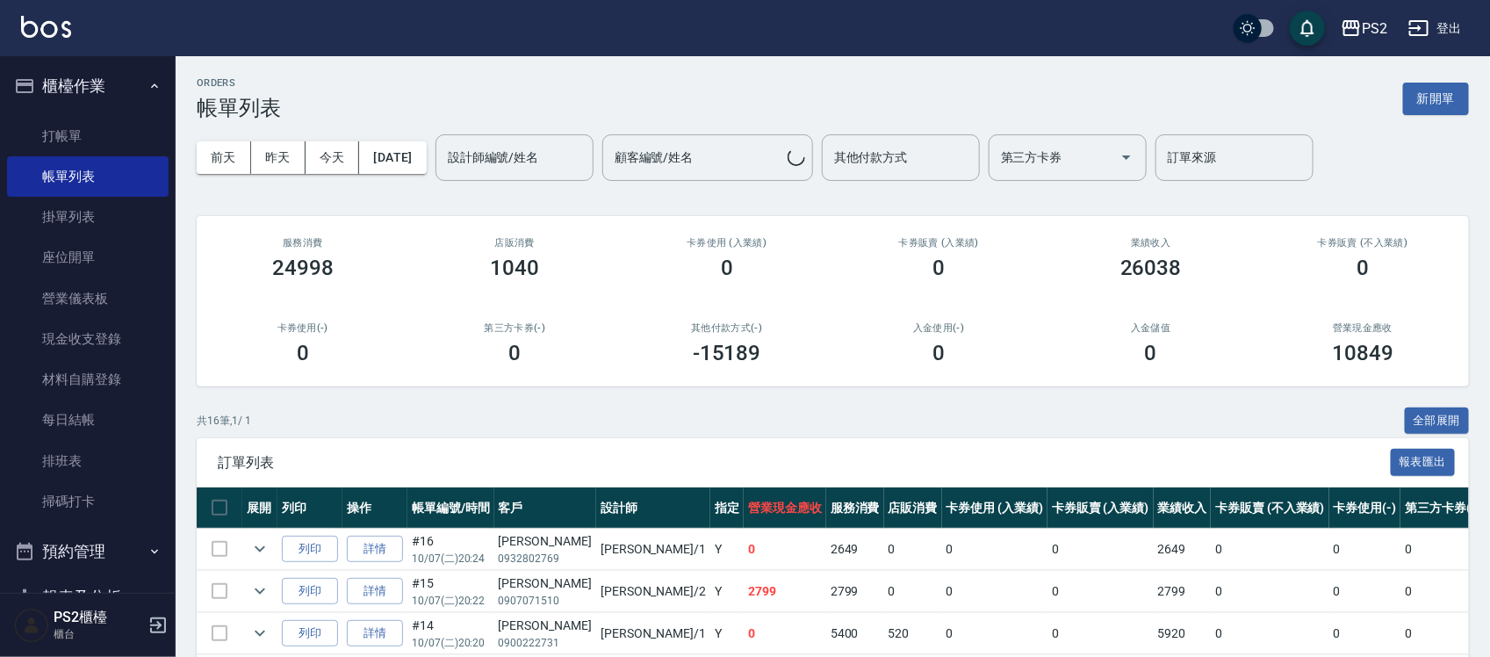
click at [449, 138] on div "前天 昨天 今天 2025/10/07 設計師編號/姓名 設計師編號/姓名 顧客編號/姓名 顧客編號/姓名 其他付款方式 其他付款方式 第三方卡券 第三方卡券…" at bounding box center [833, 157] width 1272 height 75
click at [522, 143] on input "設計師編號/姓名" at bounding box center [514, 157] width 142 height 31
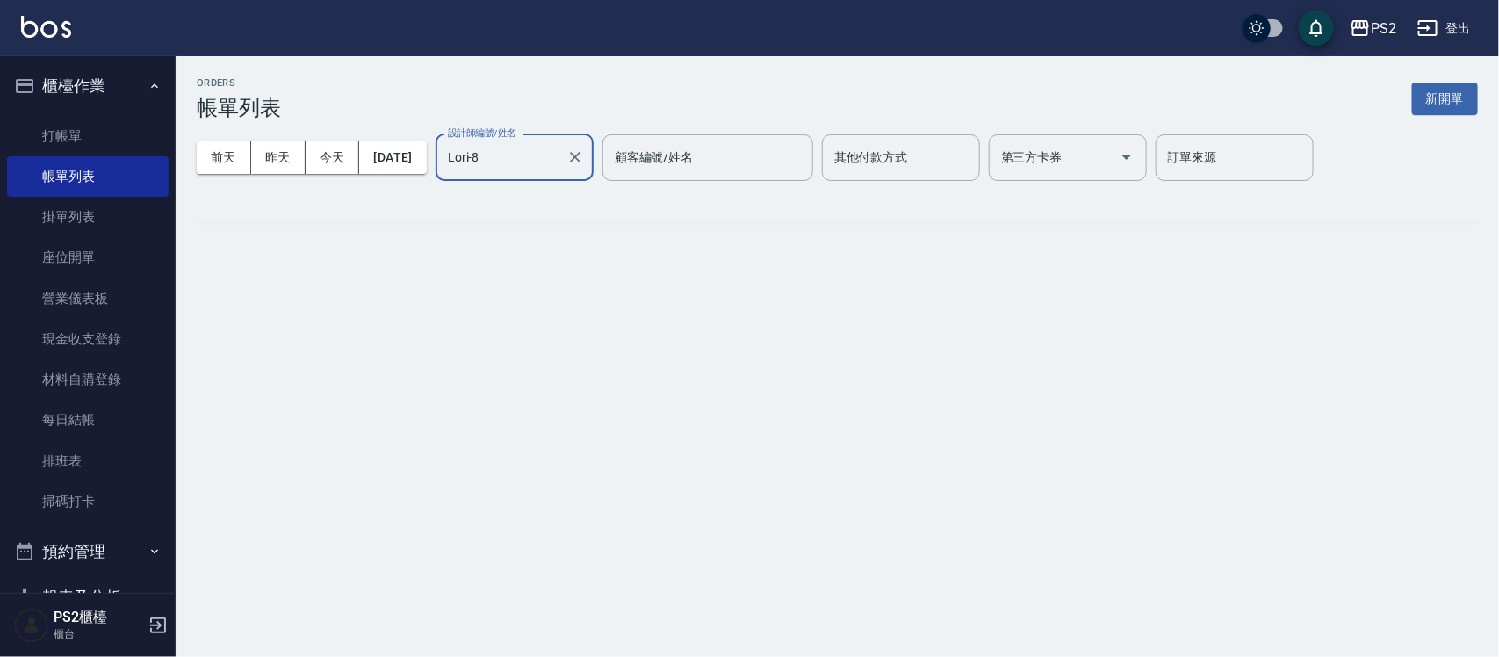
type input "Lori-8"
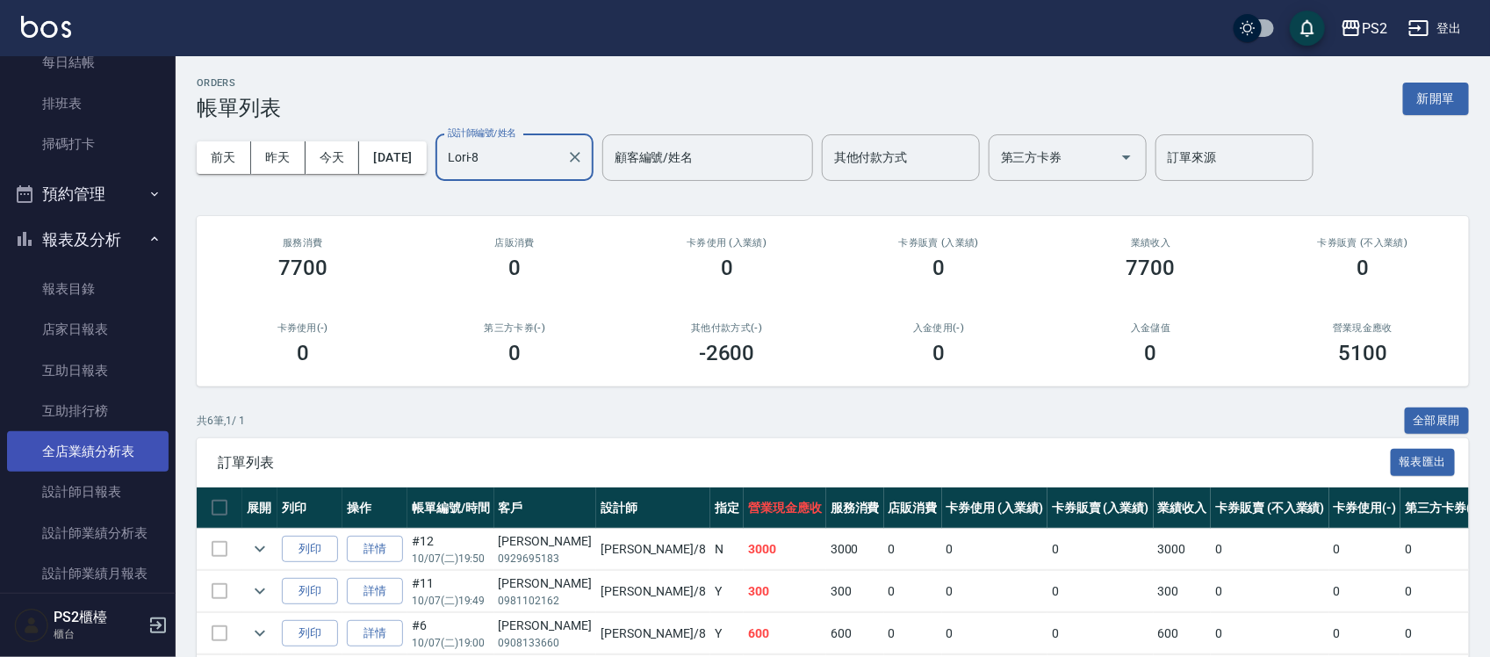
scroll to position [439, 0]
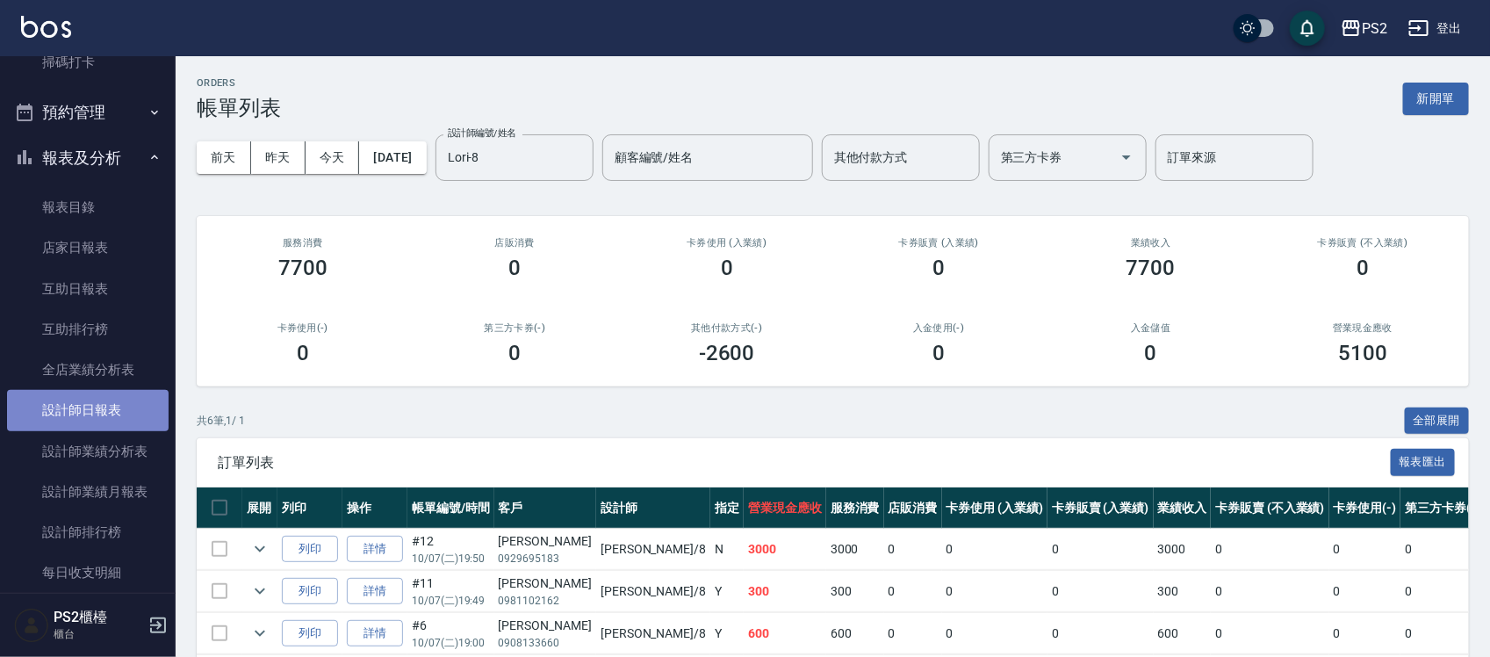
click at [127, 413] on link "設計師日報表" at bounding box center [88, 410] width 162 height 40
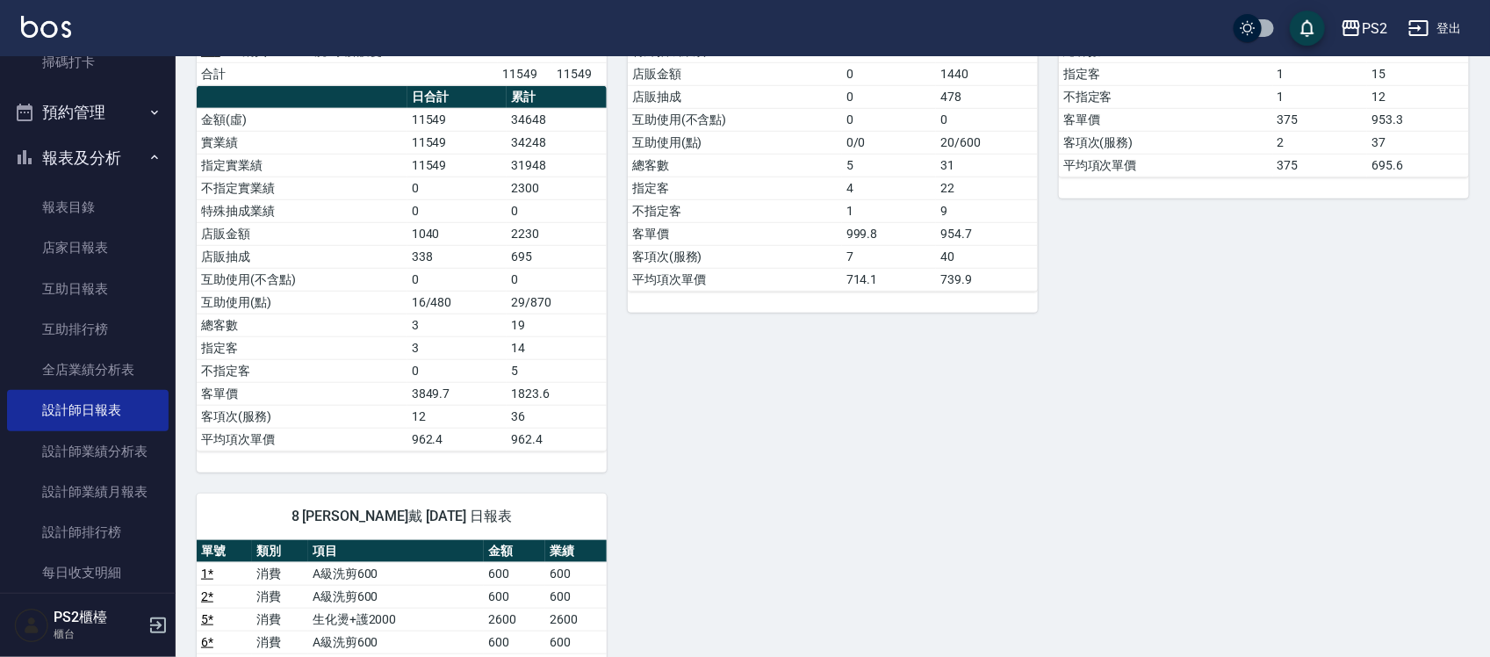
scroll to position [658, 0]
